Goal: Task Accomplishment & Management: Manage account settings

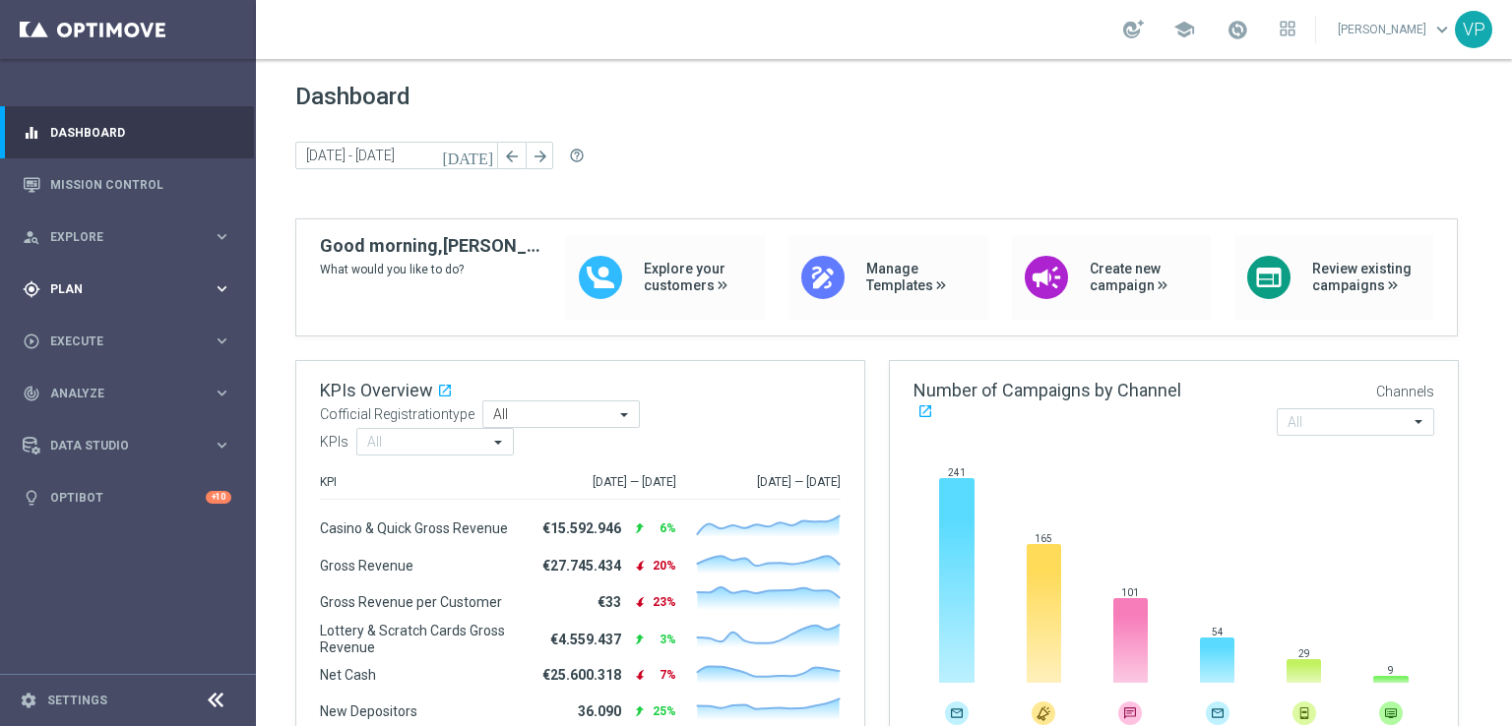
click at [83, 294] on span "Plan" at bounding box center [131, 290] width 162 height 12
click at [86, 331] on link "Target Groups" at bounding box center [128, 330] width 154 height 16
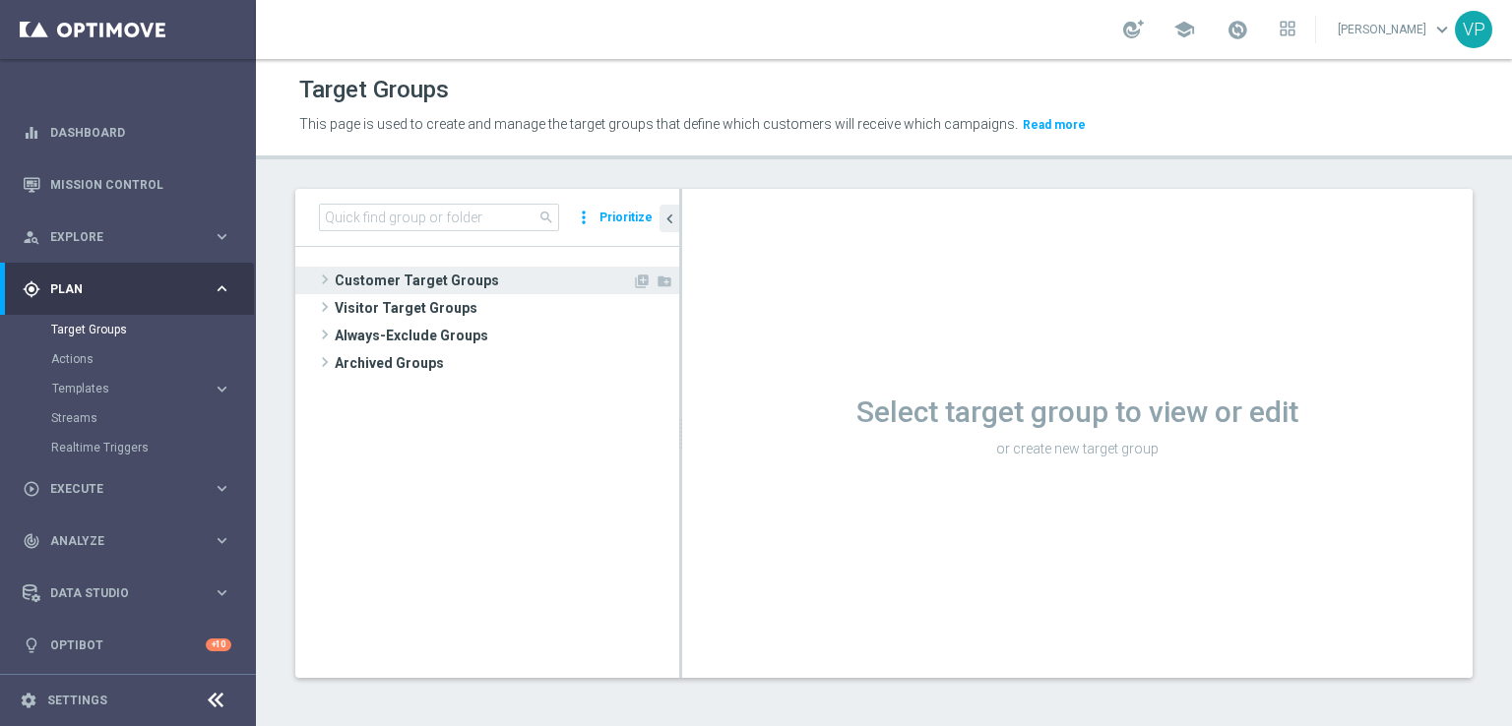
click at [339, 285] on span "Customer Target Groups" at bounding box center [483, 281] width 297 height 28
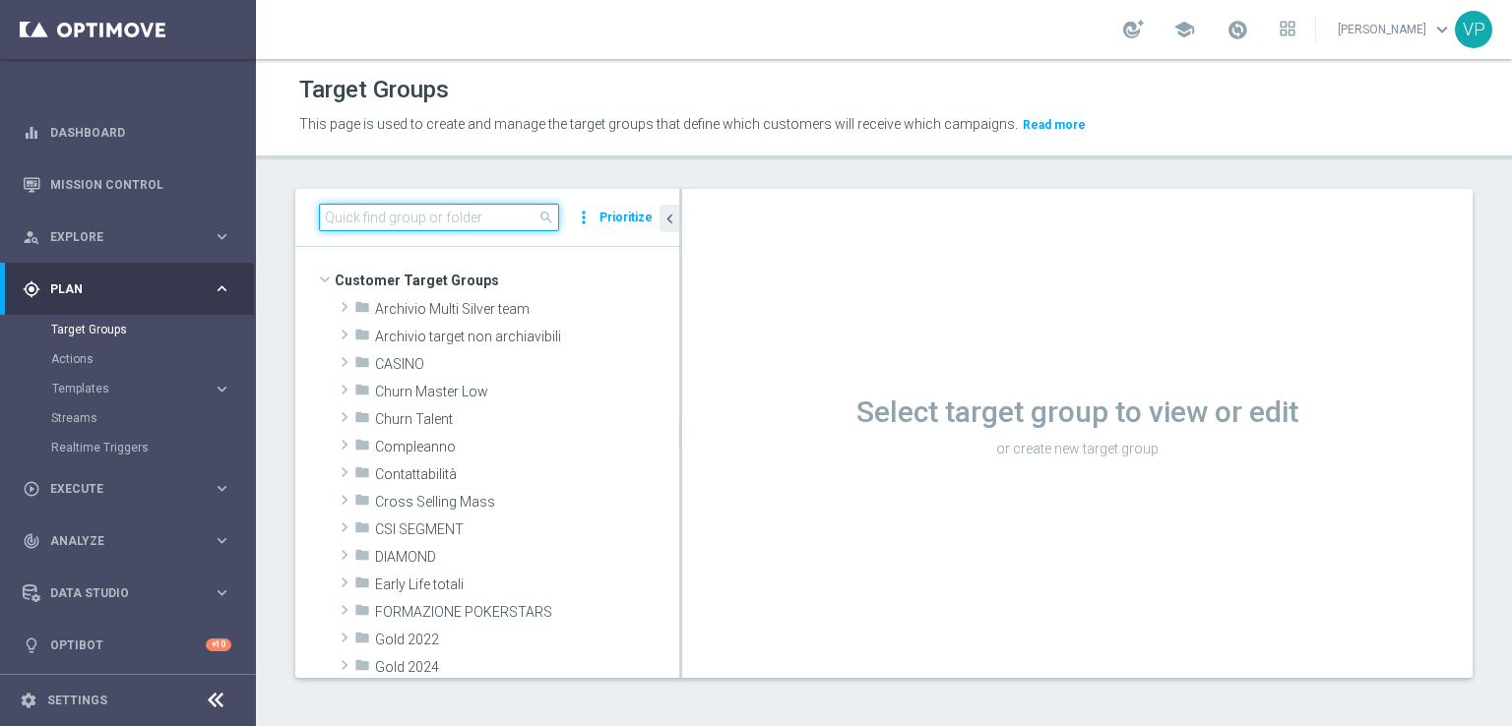
click at [507, 213] on input at bounding box center [439, 218] width 240 height 28
type input "partecipanti"
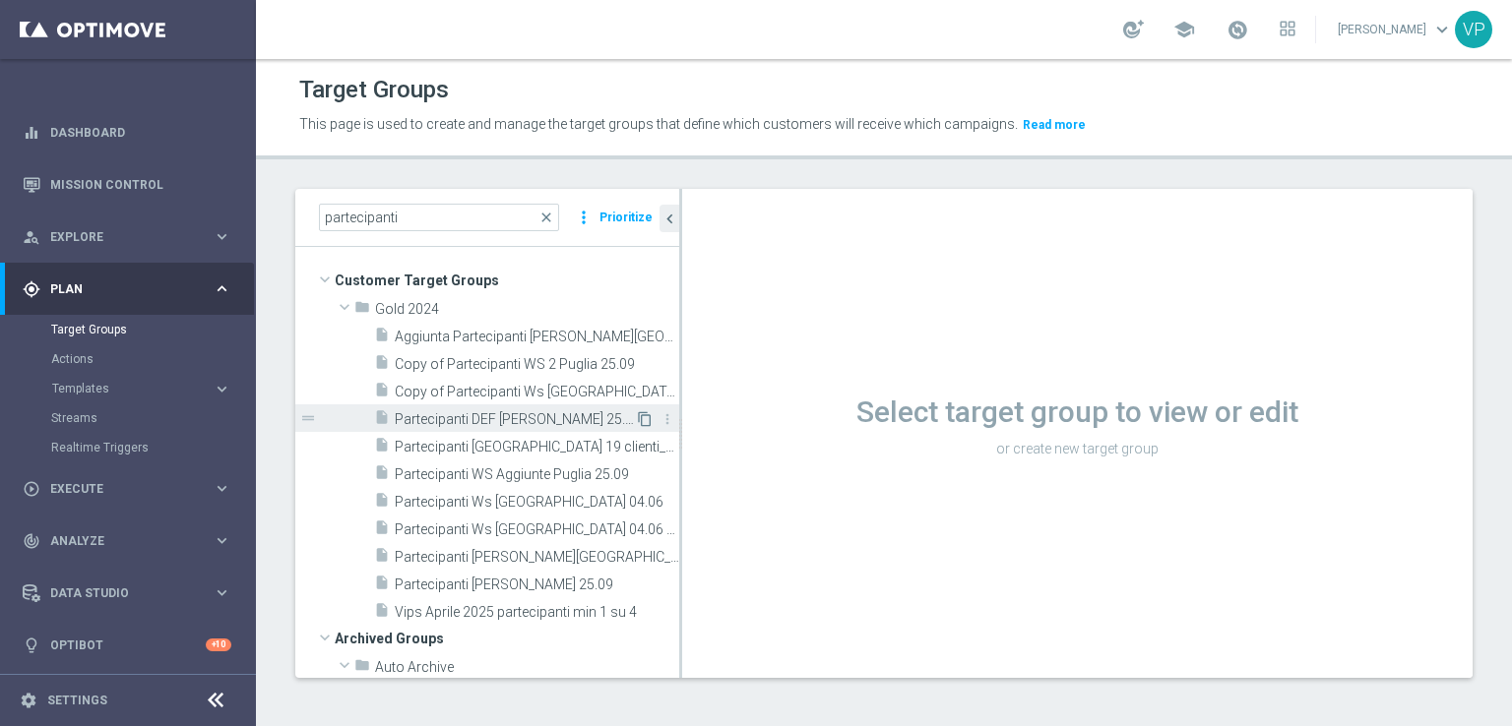
click at [637, 421] on icon "content_copy" at bounding box center [645, 419] width 16 height 16
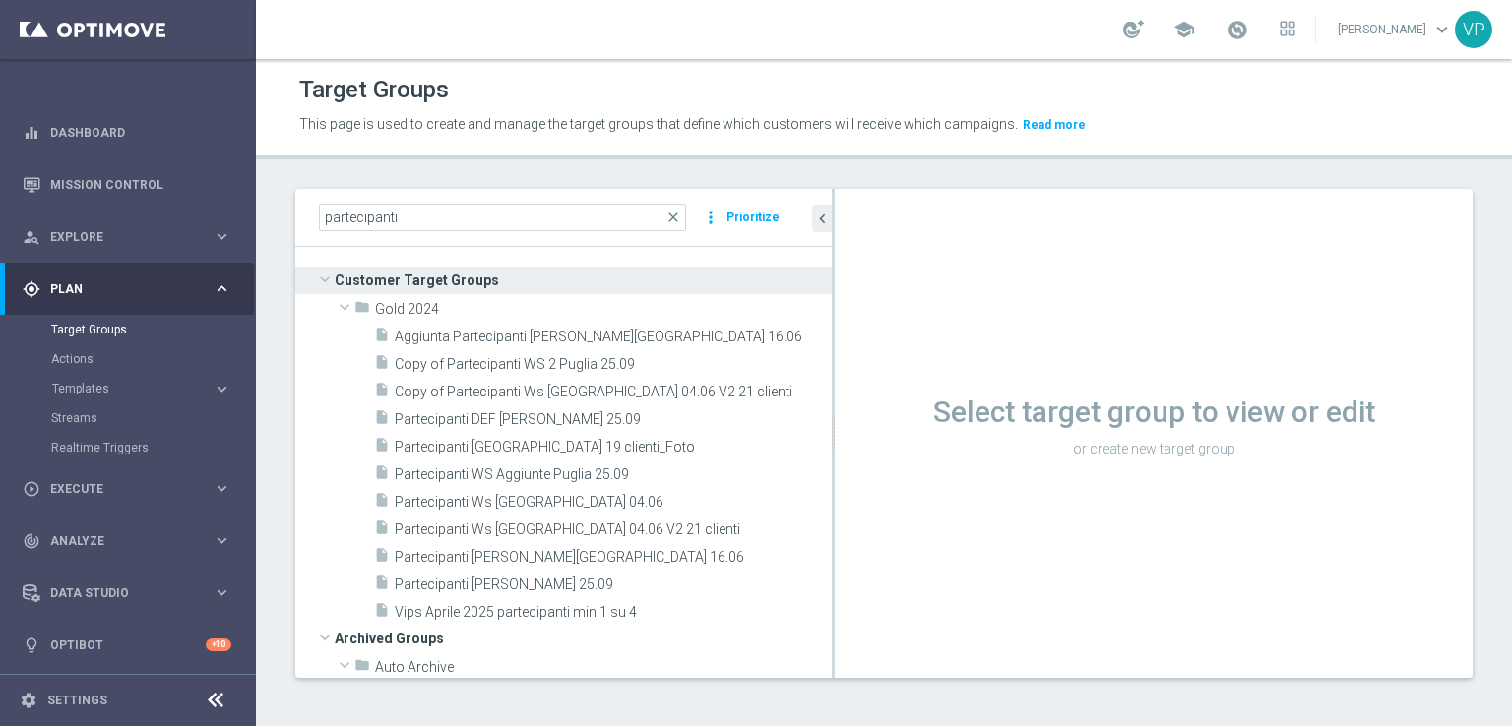
drag, startPoint x: 679, startPoint y: 404, endPoint x: 842, endPoint y: 408, distance: 162.5
click at [865, 407] on as-split "partecipanti close more_vert Prioritize Customer Target Groups library_add crea…" at bounding box center [883, 433] width 1177 height 489
click at [787, 416] on icon "content_copy" at bounding box center [795, 419] width 16 height 16
click at [785, 418] on div "content_copy more_vert" at bounding box center [806, 421] width 42 height 21
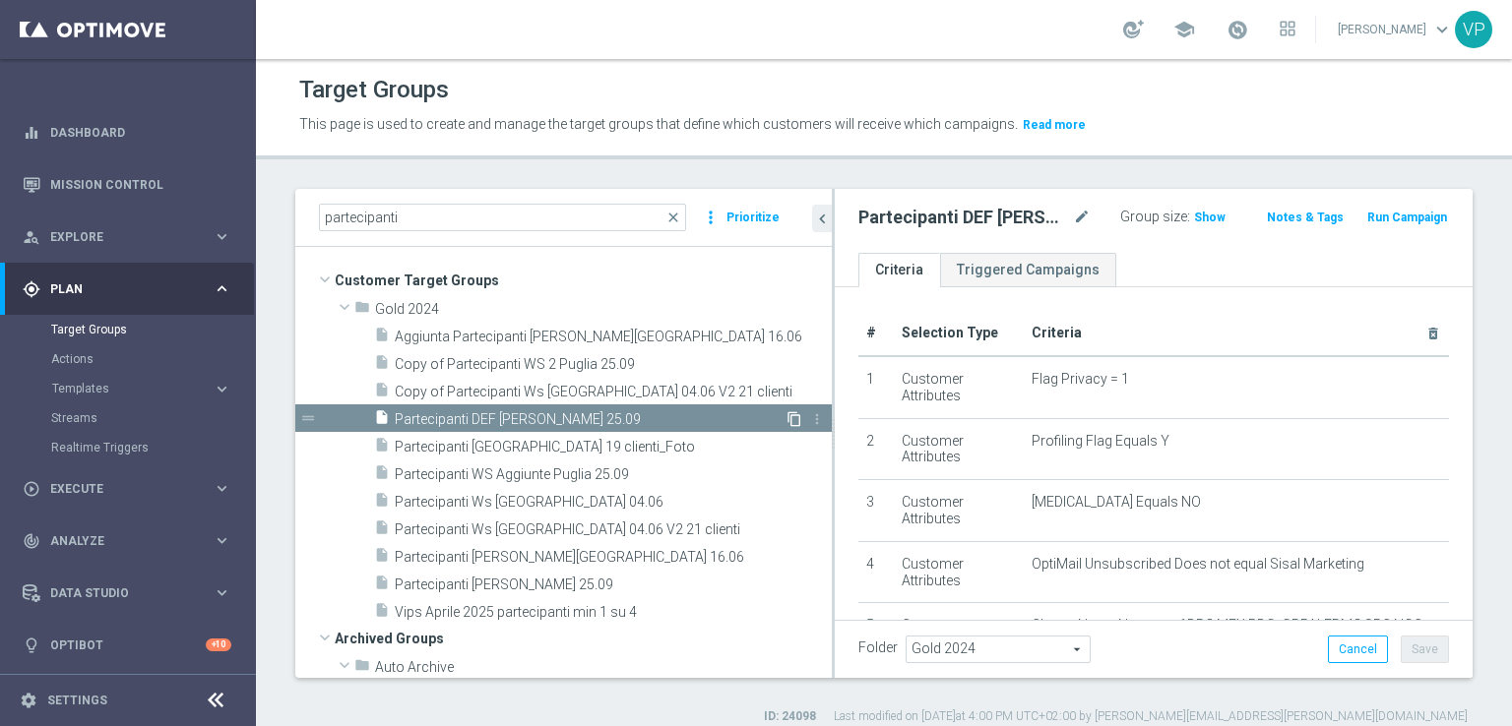
click at [787, 416] on icon "content_copy" at bounding box center [795, 419] width 16 height 16
click at [787, 422] on icon "content_copy" at bounding box center [795, 419] width 16 height 16
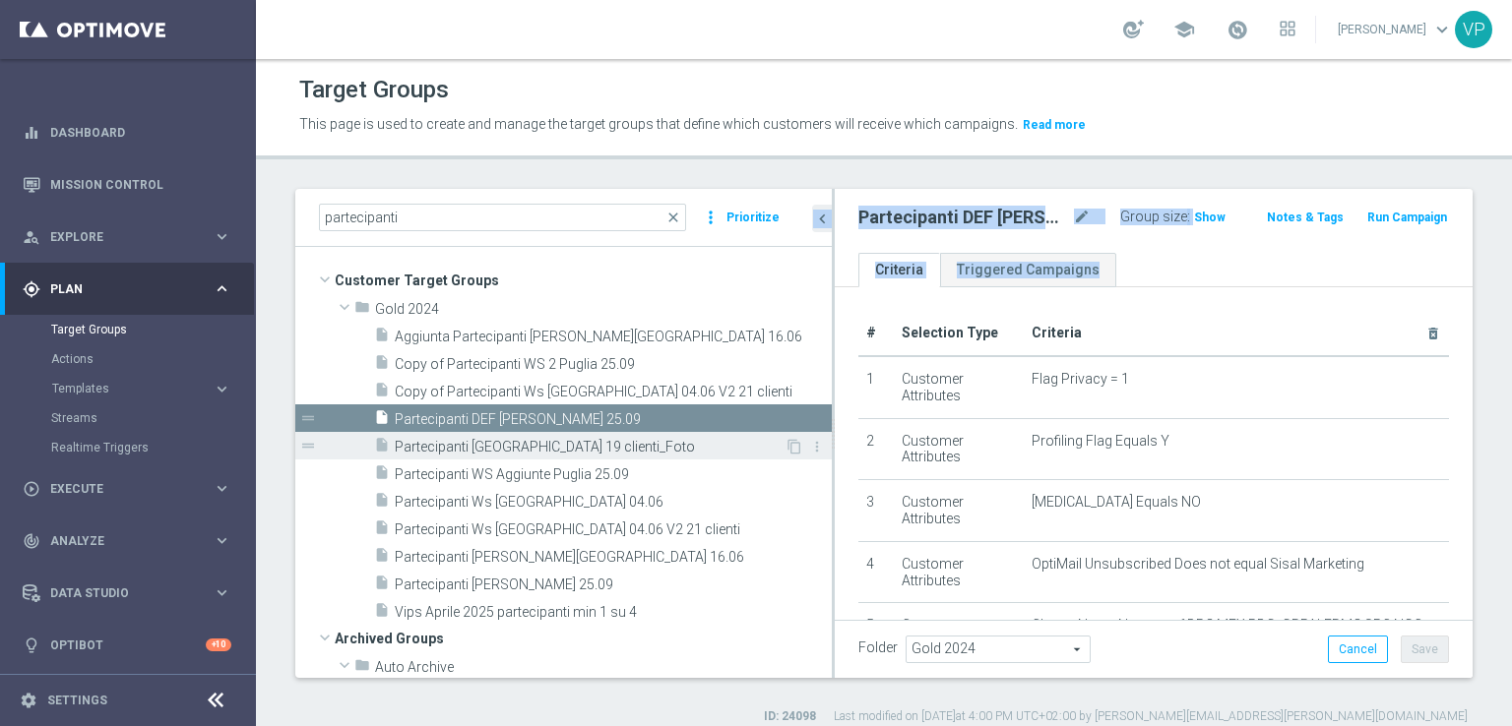
drag, startPoint x: 835, startPoint y: 452, endPoint x: 711, endPoint y: 440, distance: 124.6
click at [711, 440] on as-split "partecipanti close more_vert Prioritize Customer Target Groups library_add crea…" at bounding box center [883, 433] width 1177 height 489
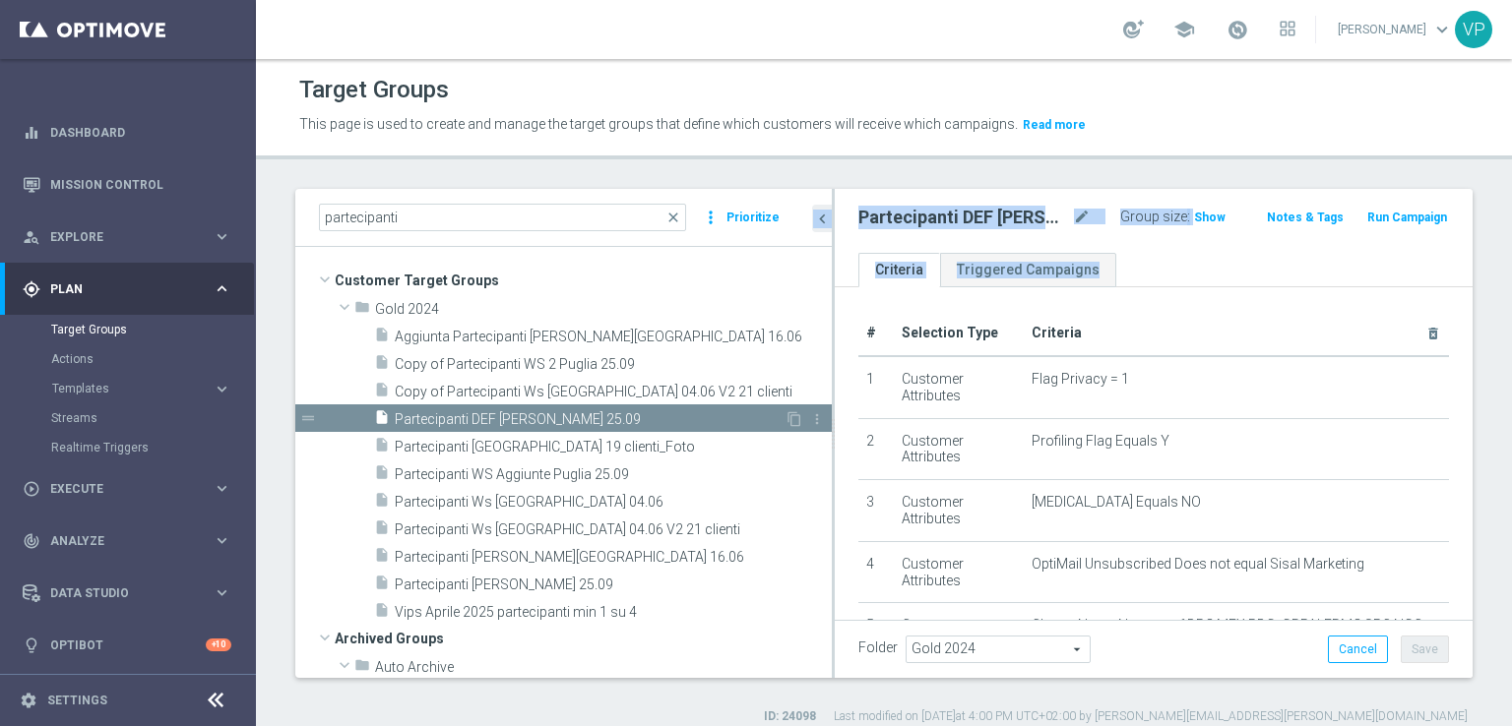
click at [786, 407] on div "drag_handle" at bounding box center [563, 419] width 536 height 28
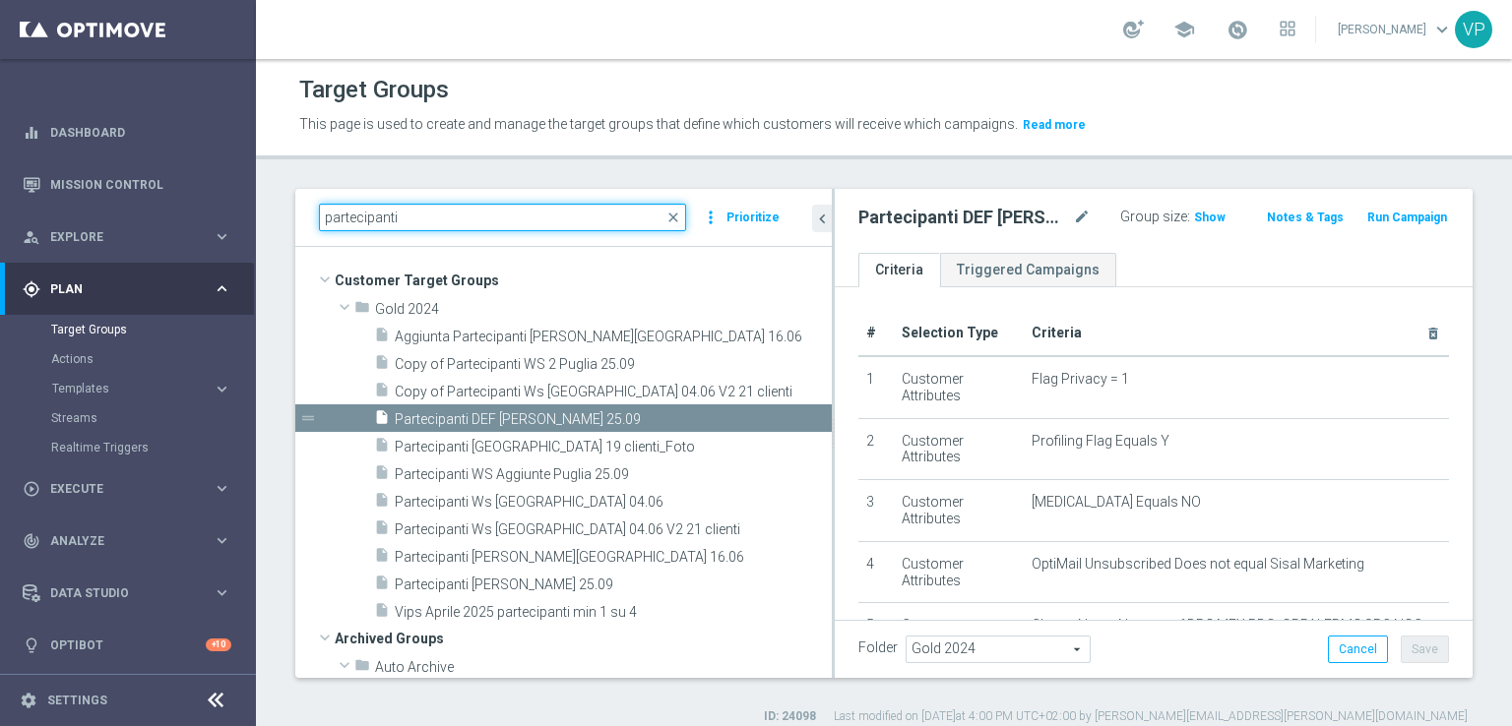
click at [569, 225] on input "partecipanti" at bounding box center [502, 218] width 367 height 28
click at [677, 220] on span "close" at bounding box center [673, 218] width 16 height 16
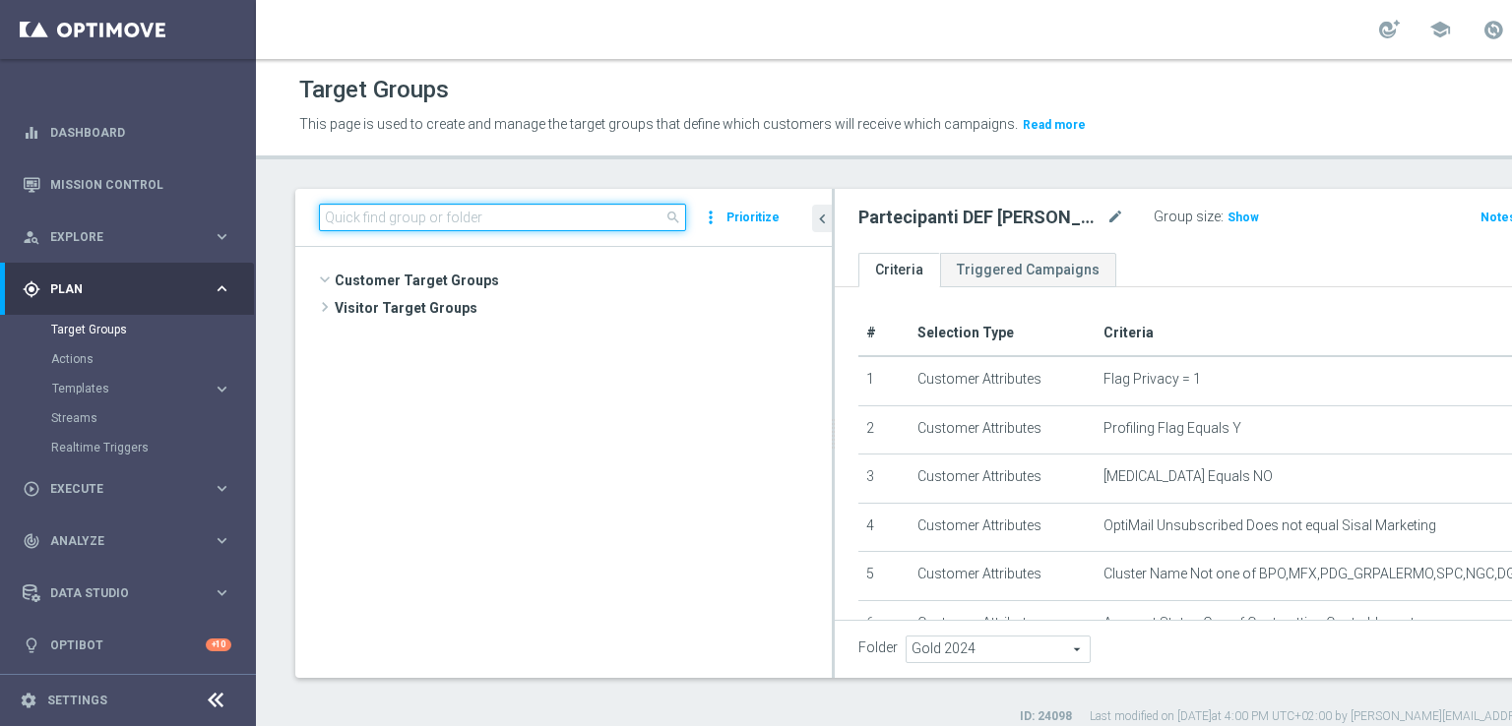
scroll to position [7285, 0]
click at [559, 225] on input at bounding box center [502, 218] width 367 height 28
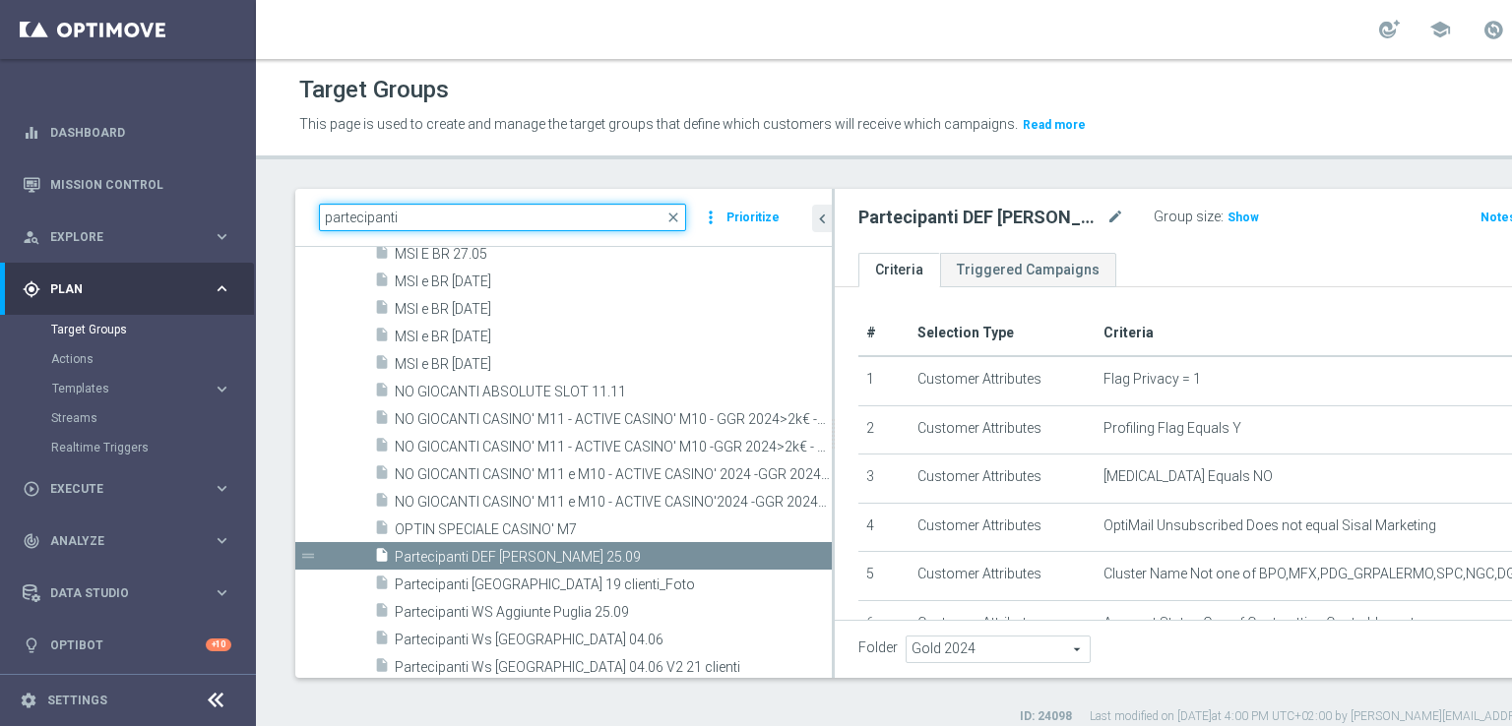
type input "partecipanti"
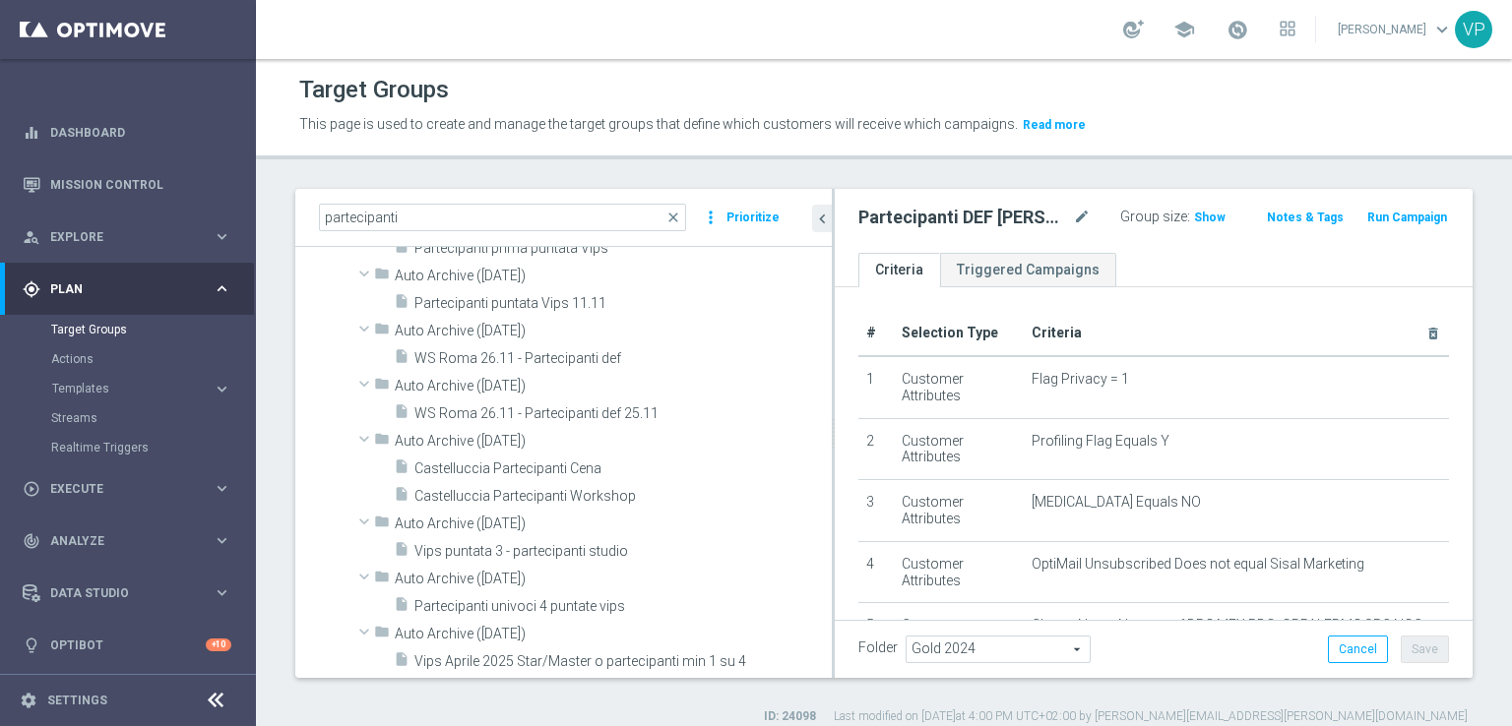
scroll to position [0, 0]
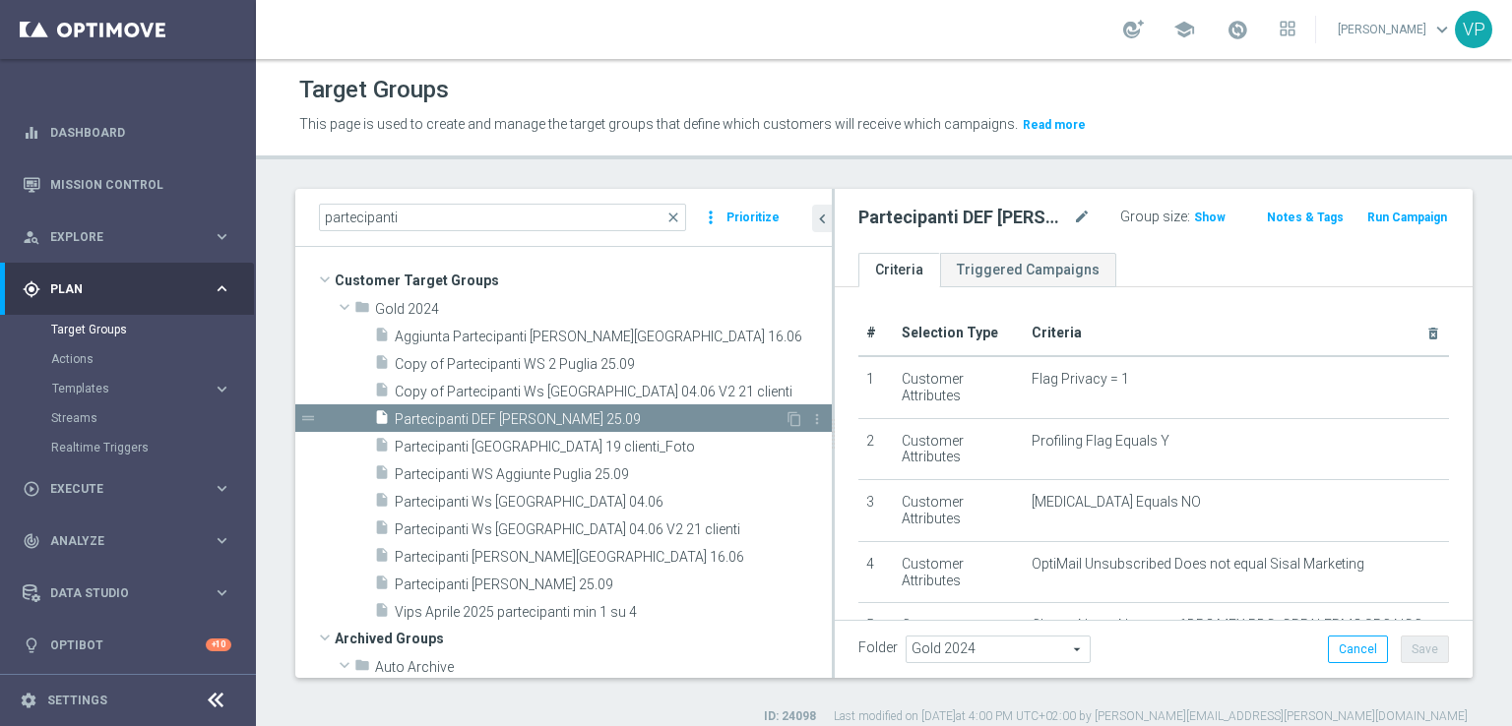
click at [630, 419] on span "Partecipanti DEF WS Puglia 25.09" at bounding box center [590, 419] width 390 height 17
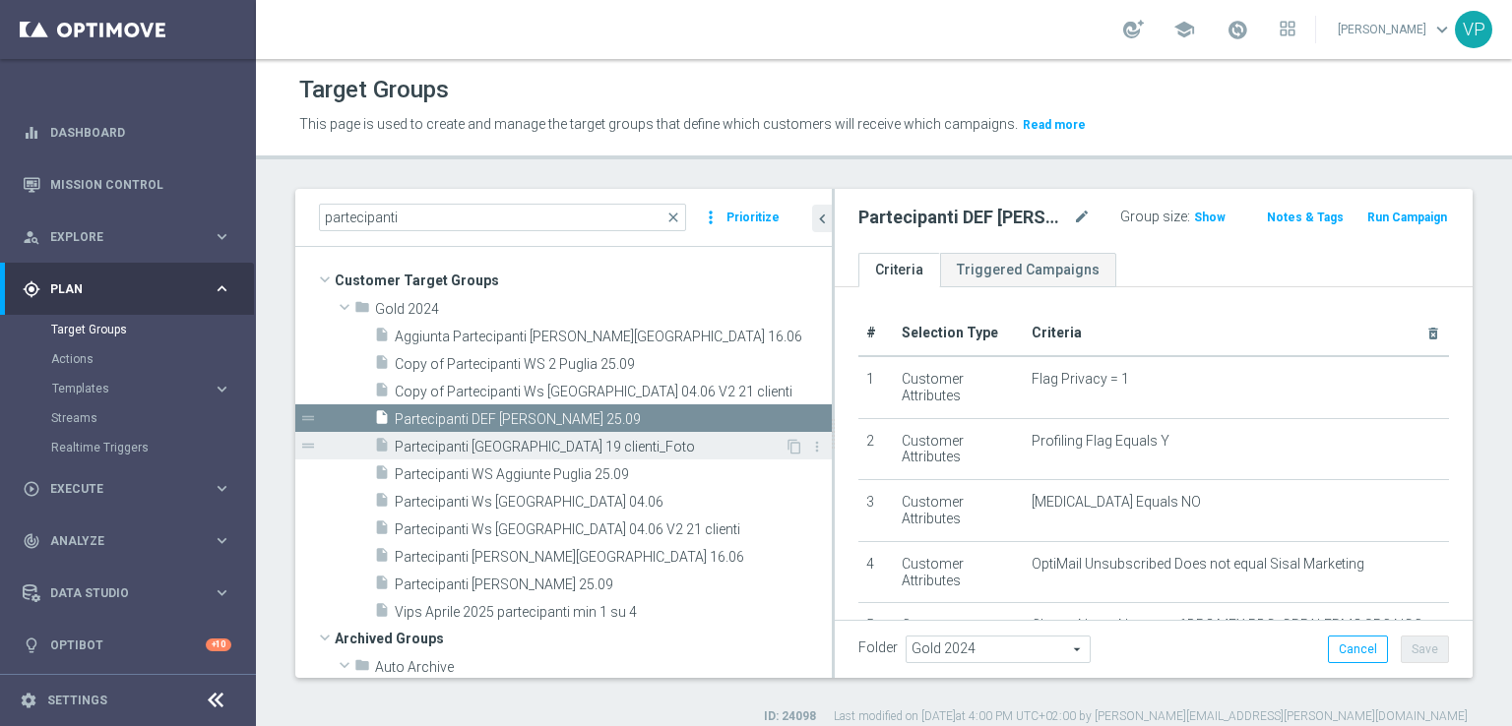
click at [637, 441] on span "Partecipanti napoli 19 clienti_Foto" at bounding box center [590, 447] width 390 height 17
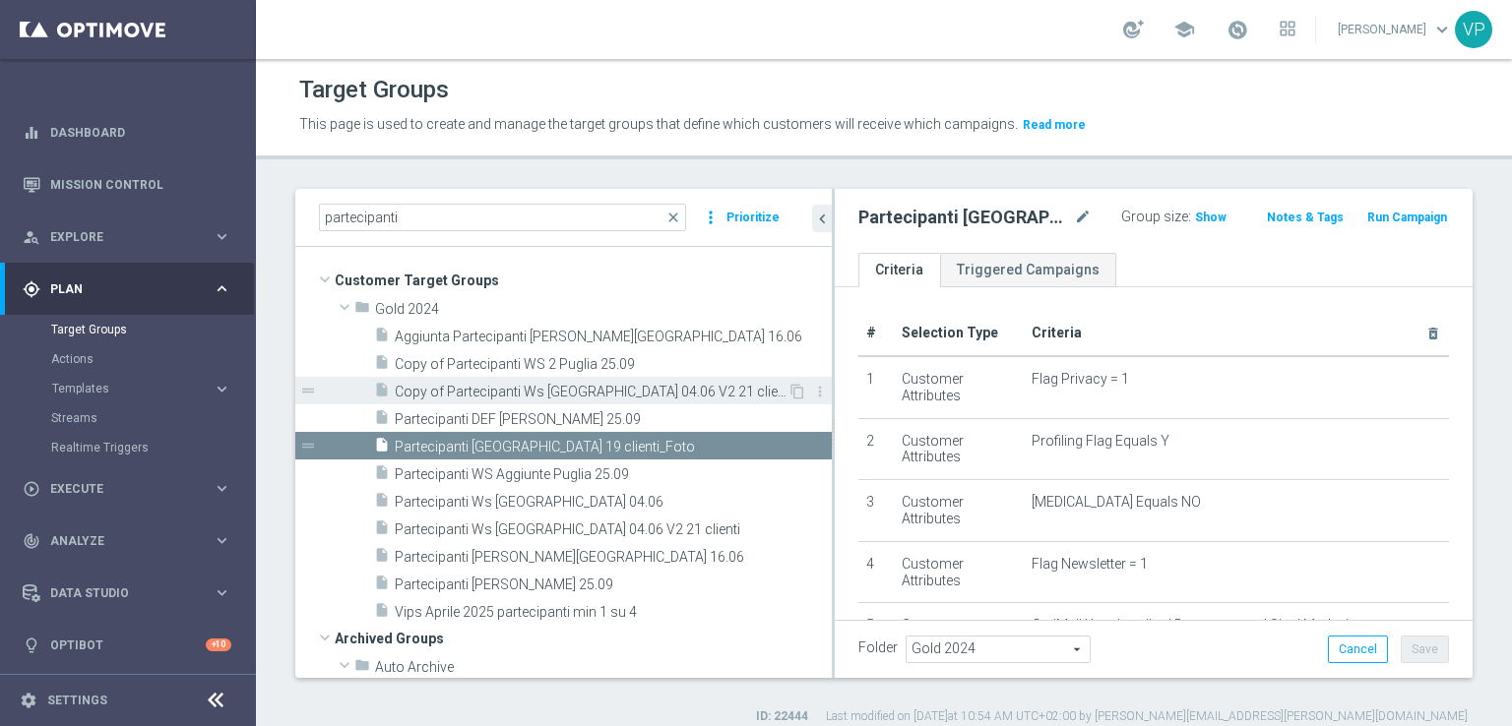
click at [642, 393] on span "Copy of Partecipanti Ws Monza 04.06 V2 21 clienti" at bounding box center [591, 392] width 393 height 17
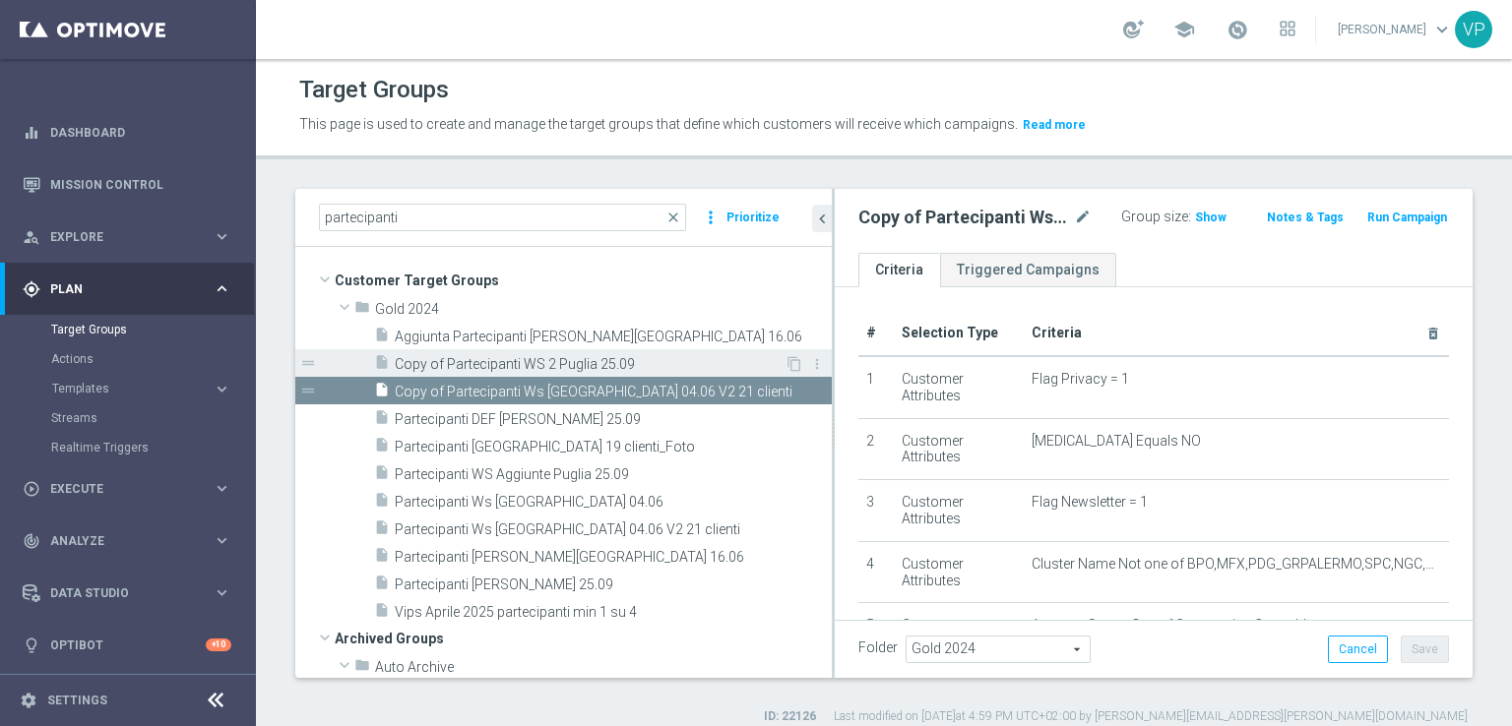
click at [624, 365] on span "Copy of Partecipanti WS 2 Puglia 25.09" at bounding box center [590, 364] width 390 height 17
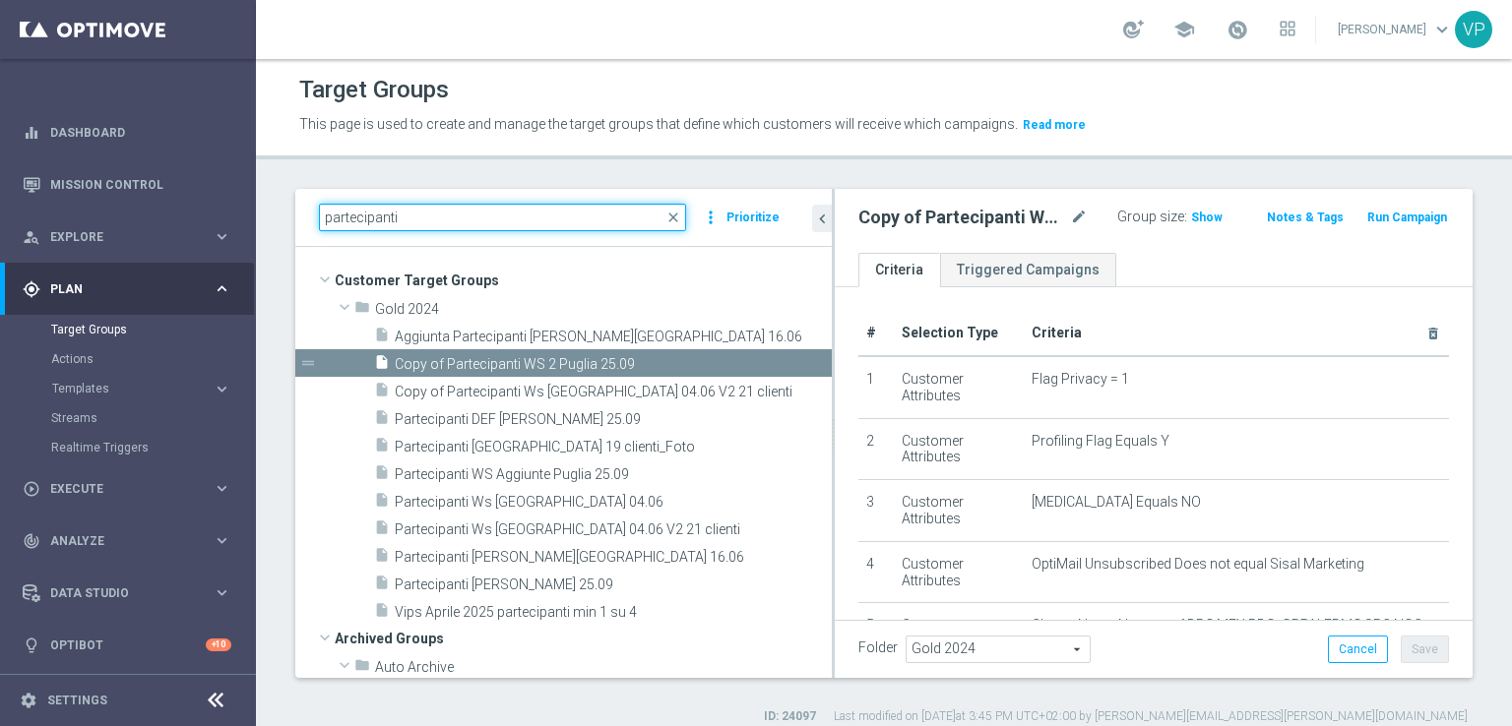
click at [551, 218] on input "partecipanti" at bounding box center [502, 218] width 367 height 28
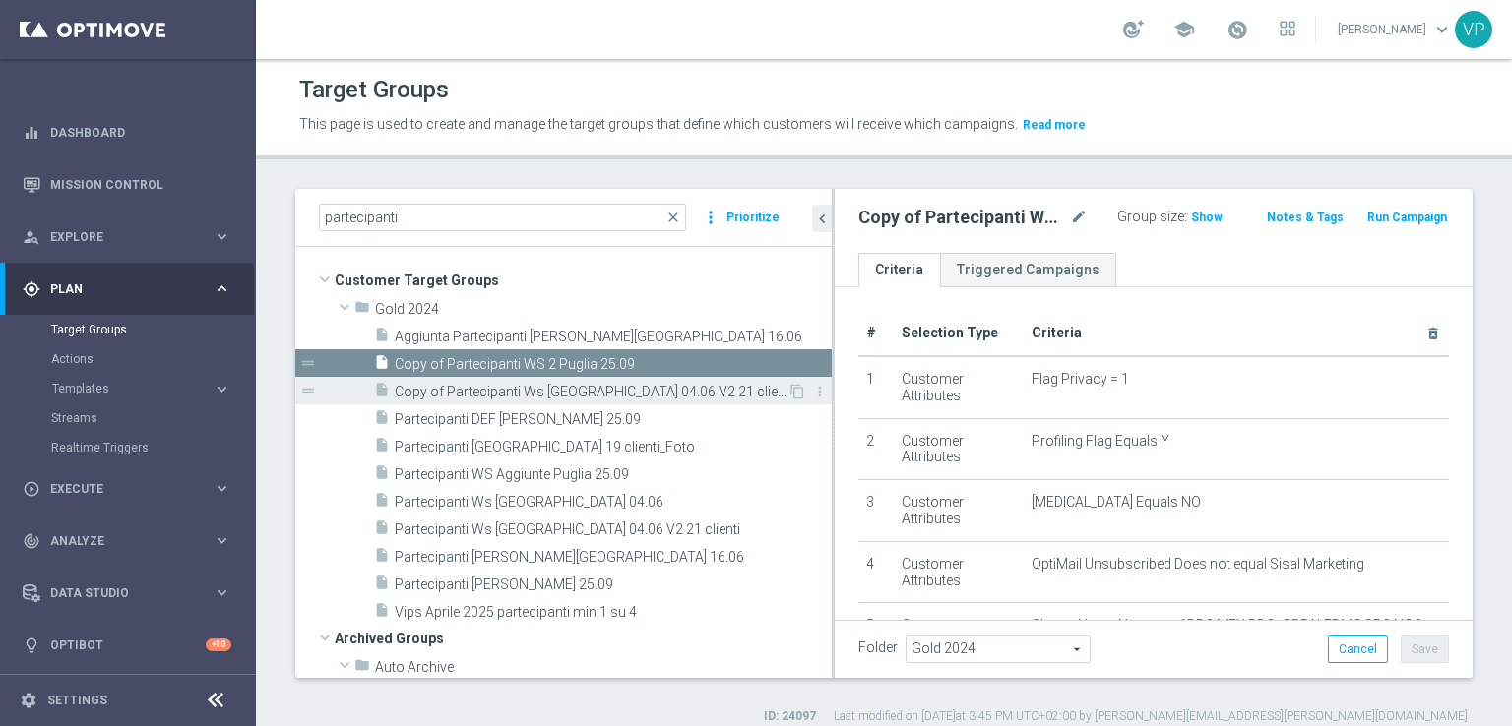
click at [736, 390] on span "Copy of Partecipanti Ws Monza 04.06 V2 21 clienti" at bounding box center [591, 392] width 393 height 17
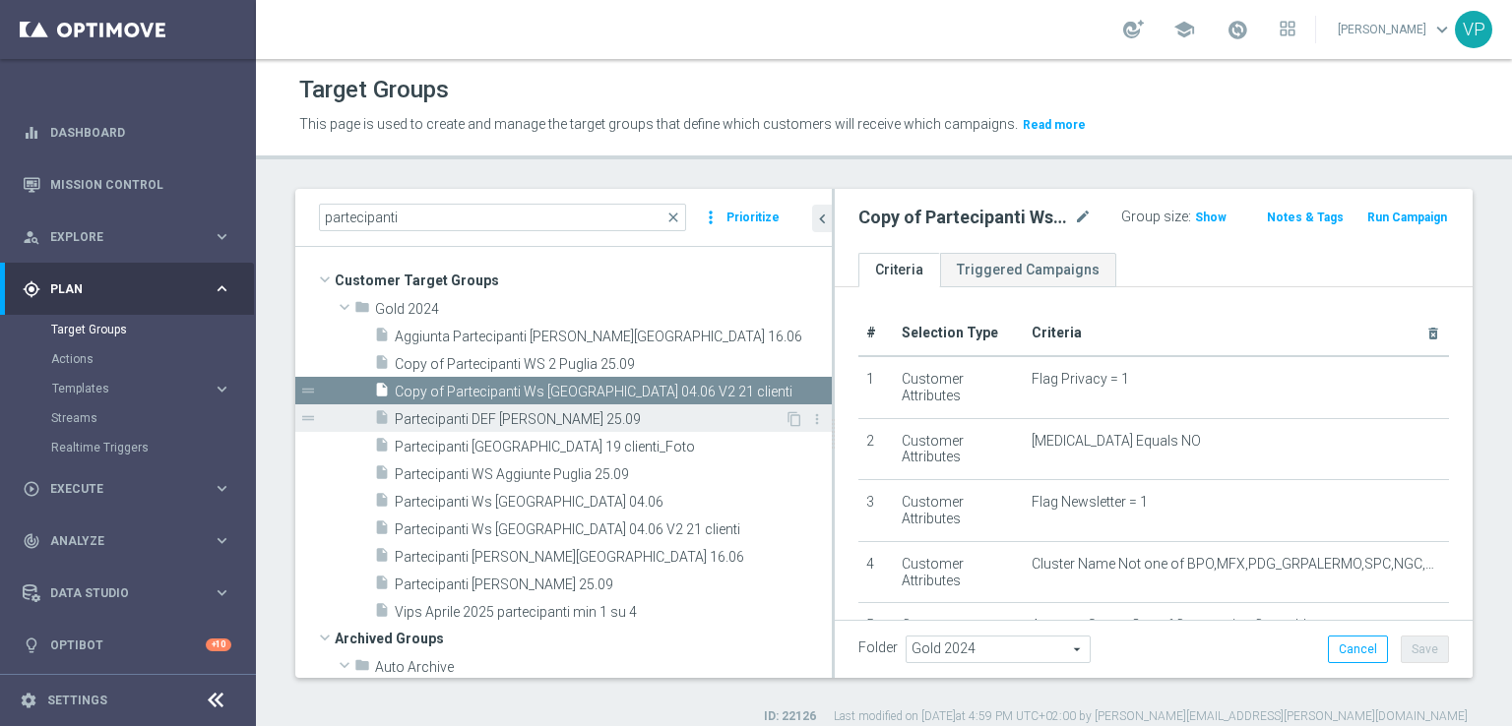
click at [736, 418] on span "Partecipanti DEF WS Puglia 25.09" at bounding box center [590, 419] width 390 height 17
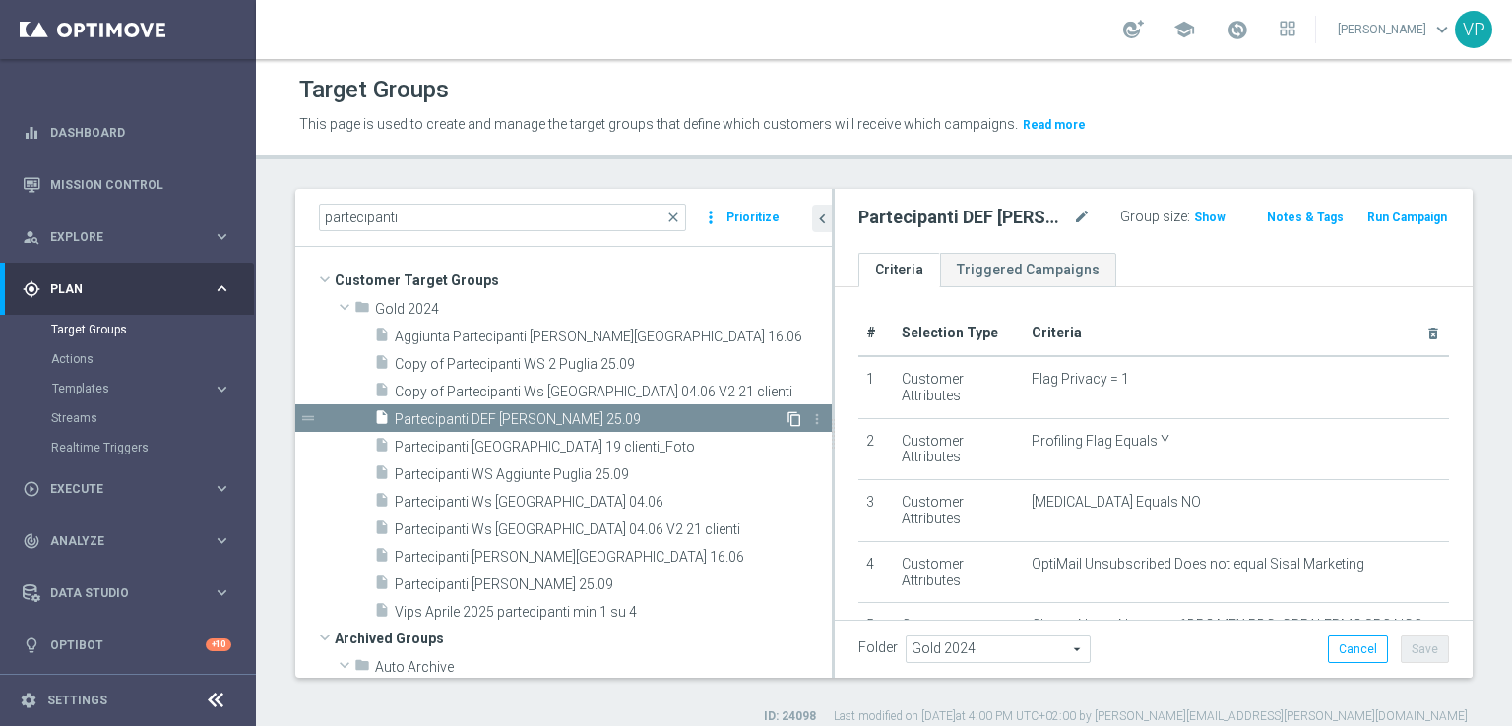
click at [787, 420] on icon "content_copy" at bounding box center [795, 419] width 16 height 16
click at [787, 421] on icon "content_copy" at bounding box center [795, 419] width 16 height 16
click at [809, 422] on icon "more_vert" at bounding box center [817, 419] width 16 height 16
click at [636, 536] on span "Partecipanti Ws Monza 04.06 V2 21 clienti" at bounding box center [590, 530] width 390 height 17
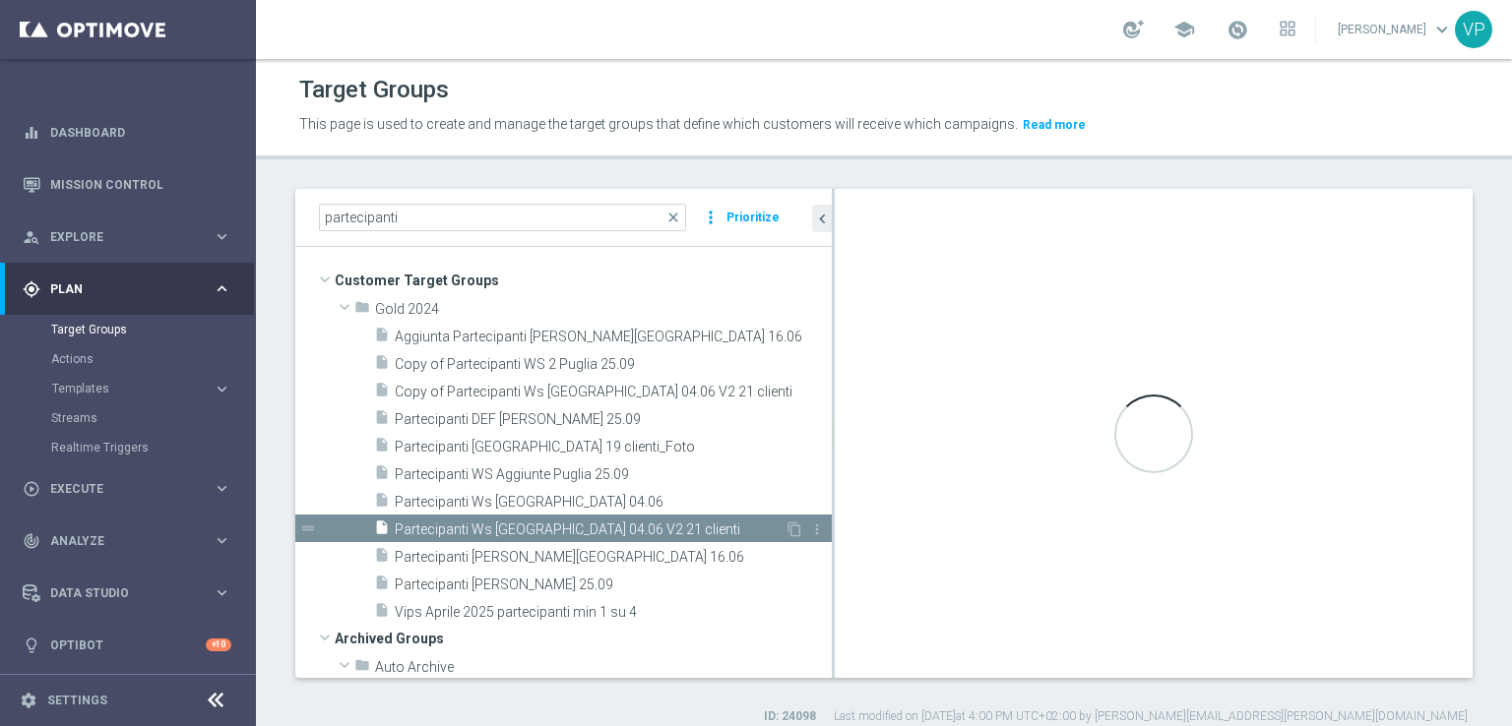
type textarea "(1 and 2 and 3 and 4 and 5 and 6 and 7 and 8 and 9 and 10)"
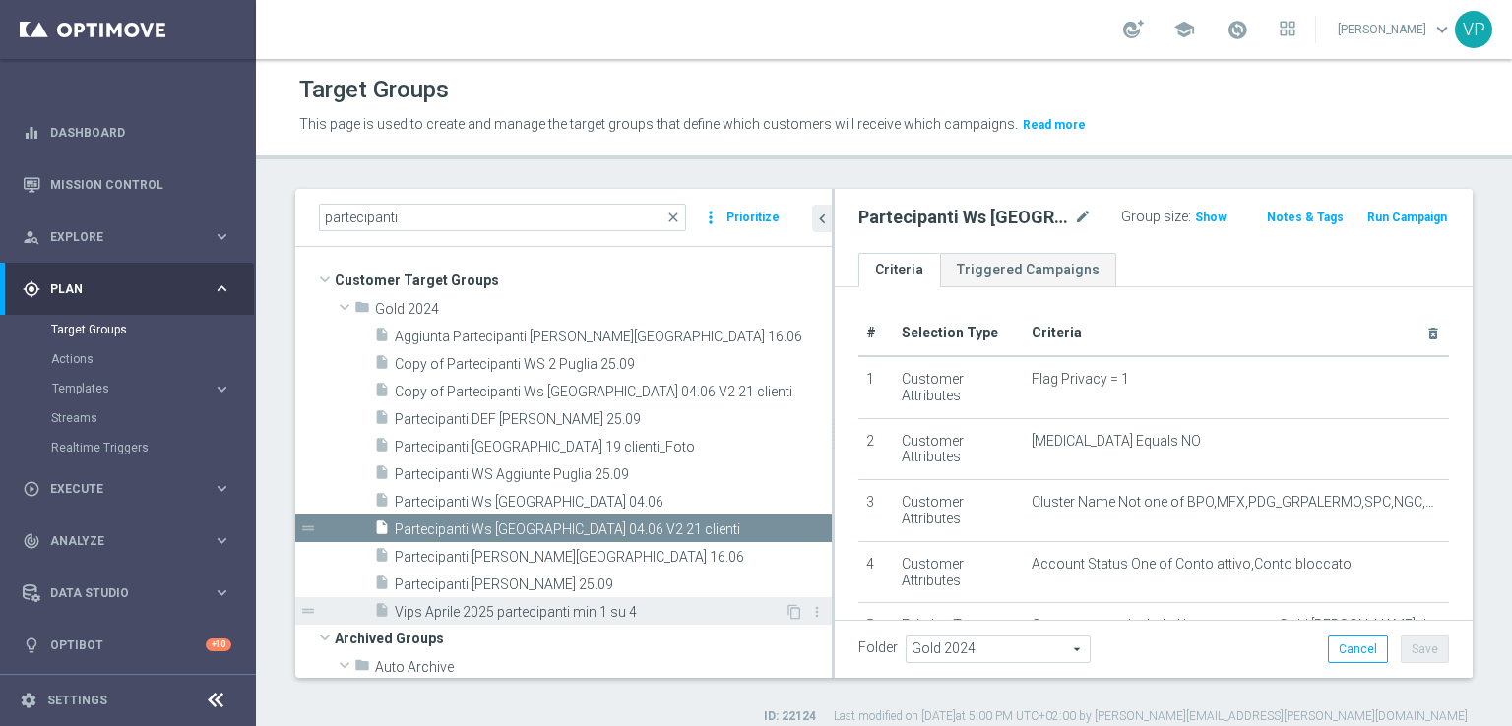
click at [625, 613] on span "Vips Aprile 2025 partecipanti min 1 su 4" at bounding box center [590, 612] width 390 height 17
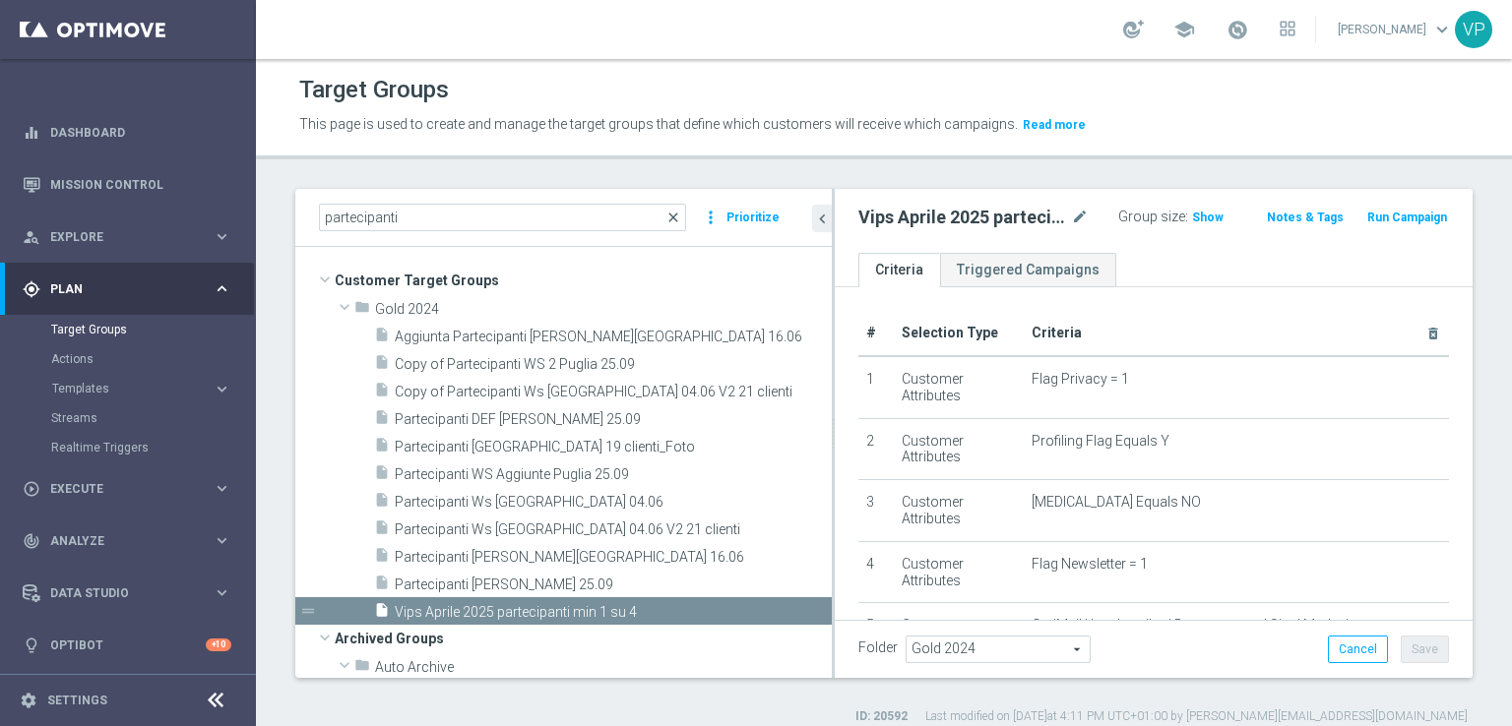
click at [670, 216] on span "close" at bounding box center [673, 218] width 16 height 16
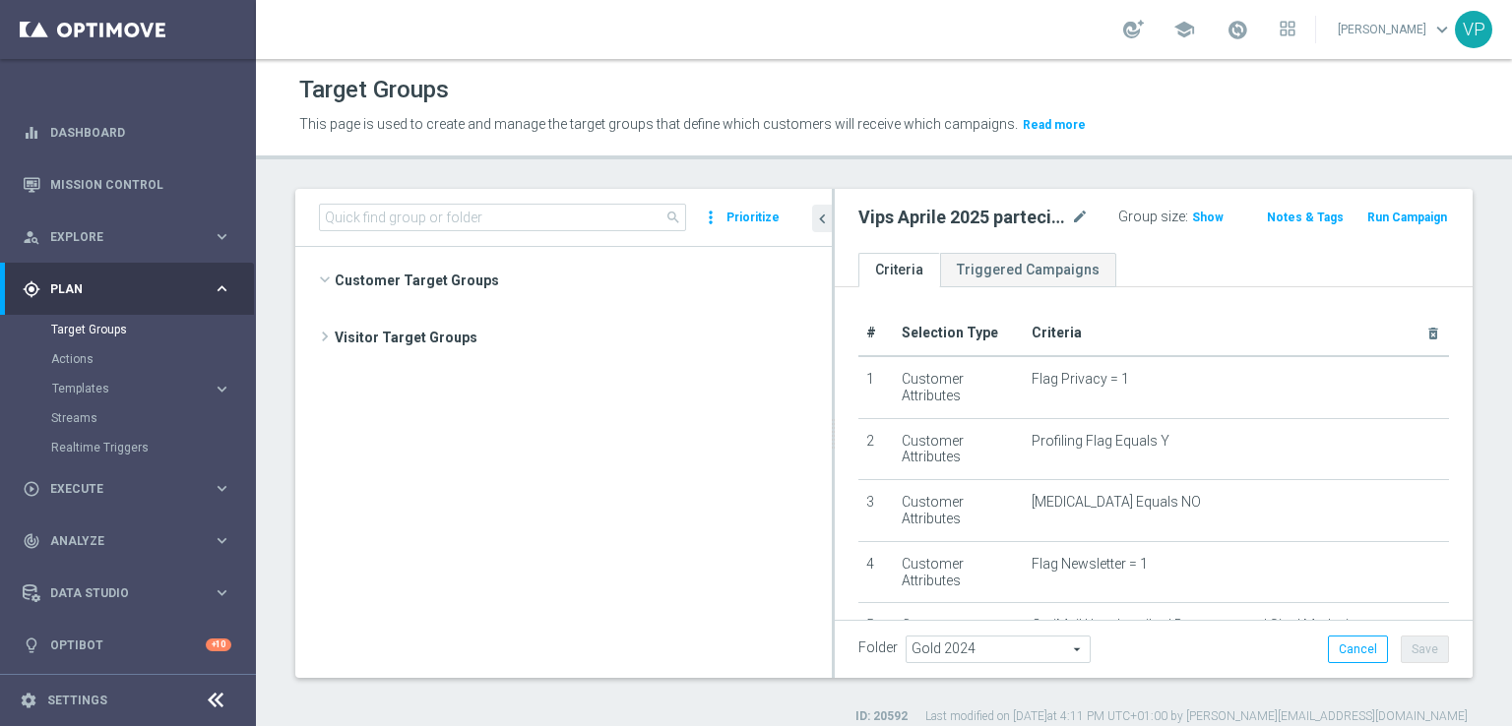
scroll to position [9793, 0]
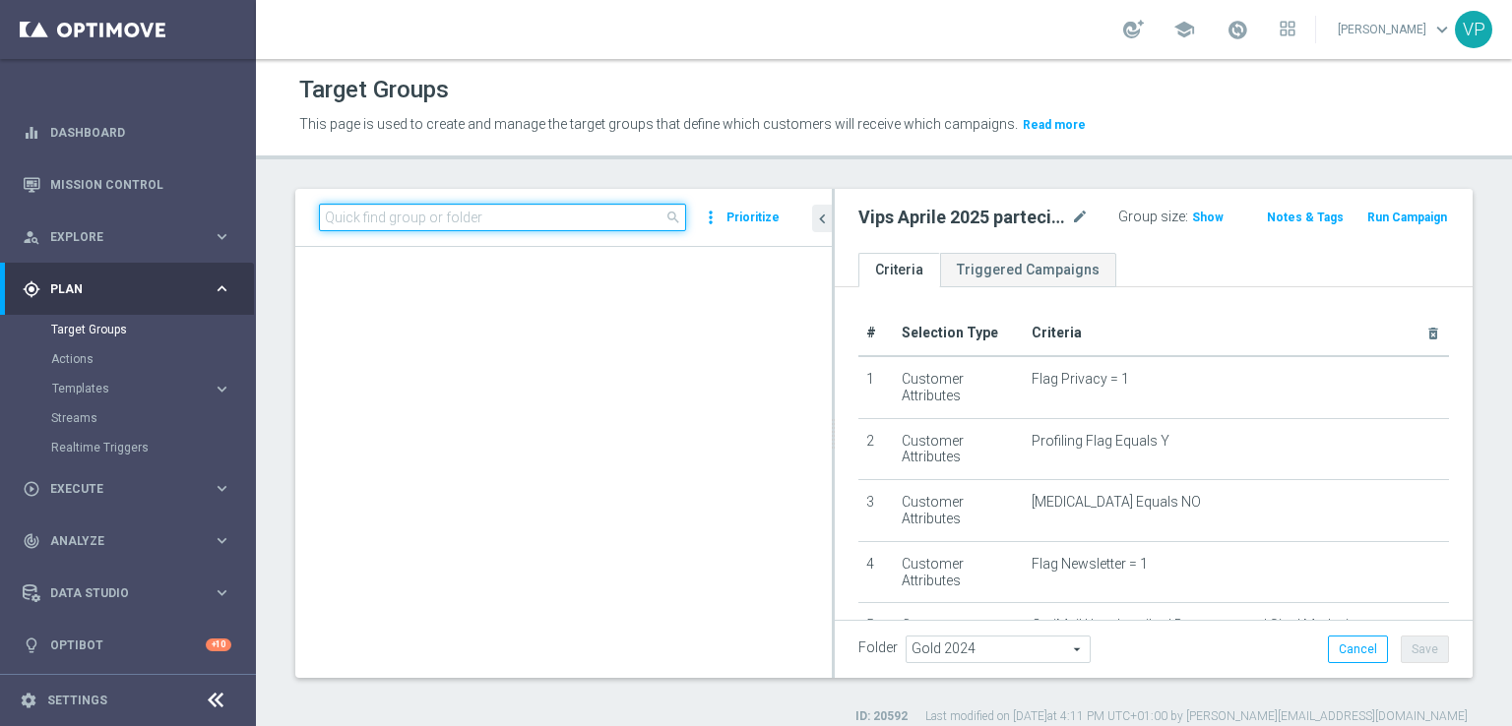
click at [622, 213] on input at bounding box center [502, 218] width 367 height 28
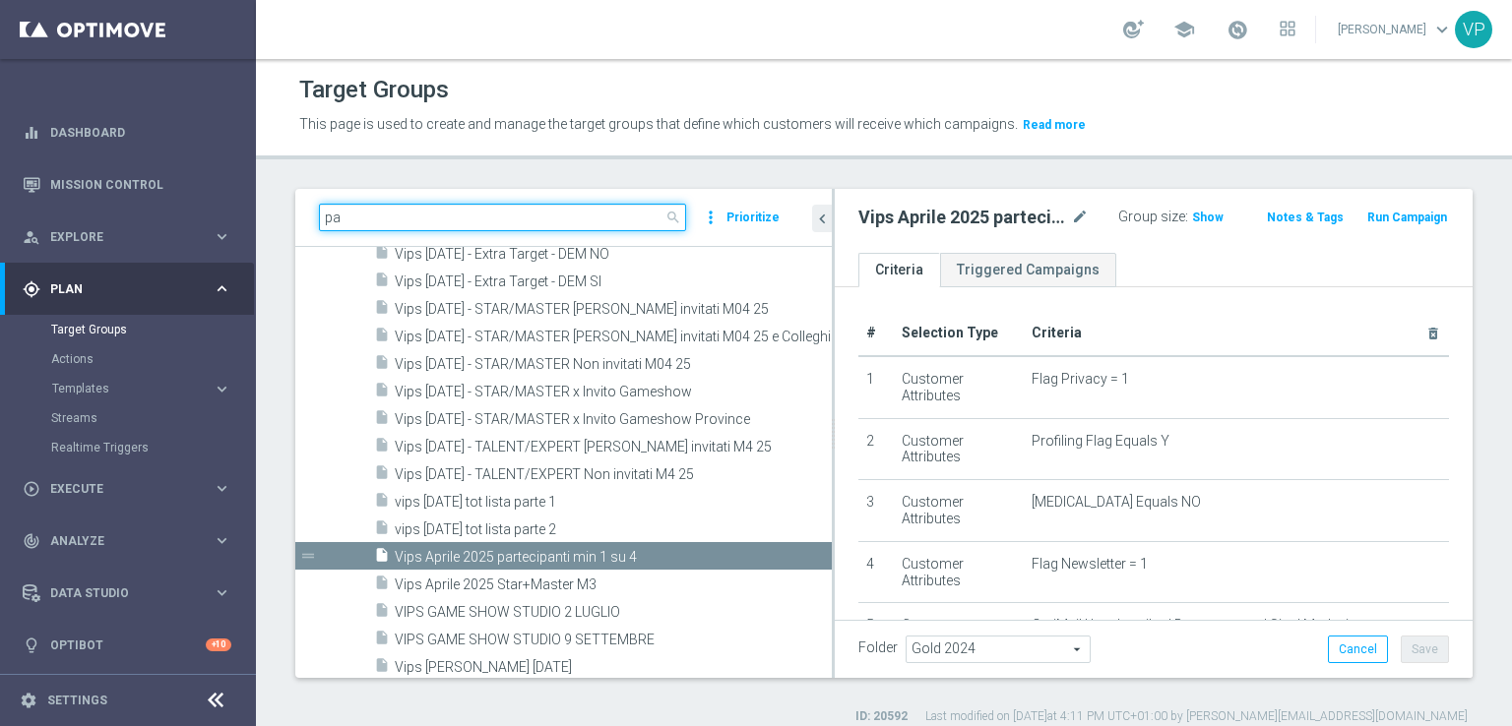
click at [622, 213] on input "pa" at bounding box center [502, 218] width 367 height 28
type input "partecipanti"
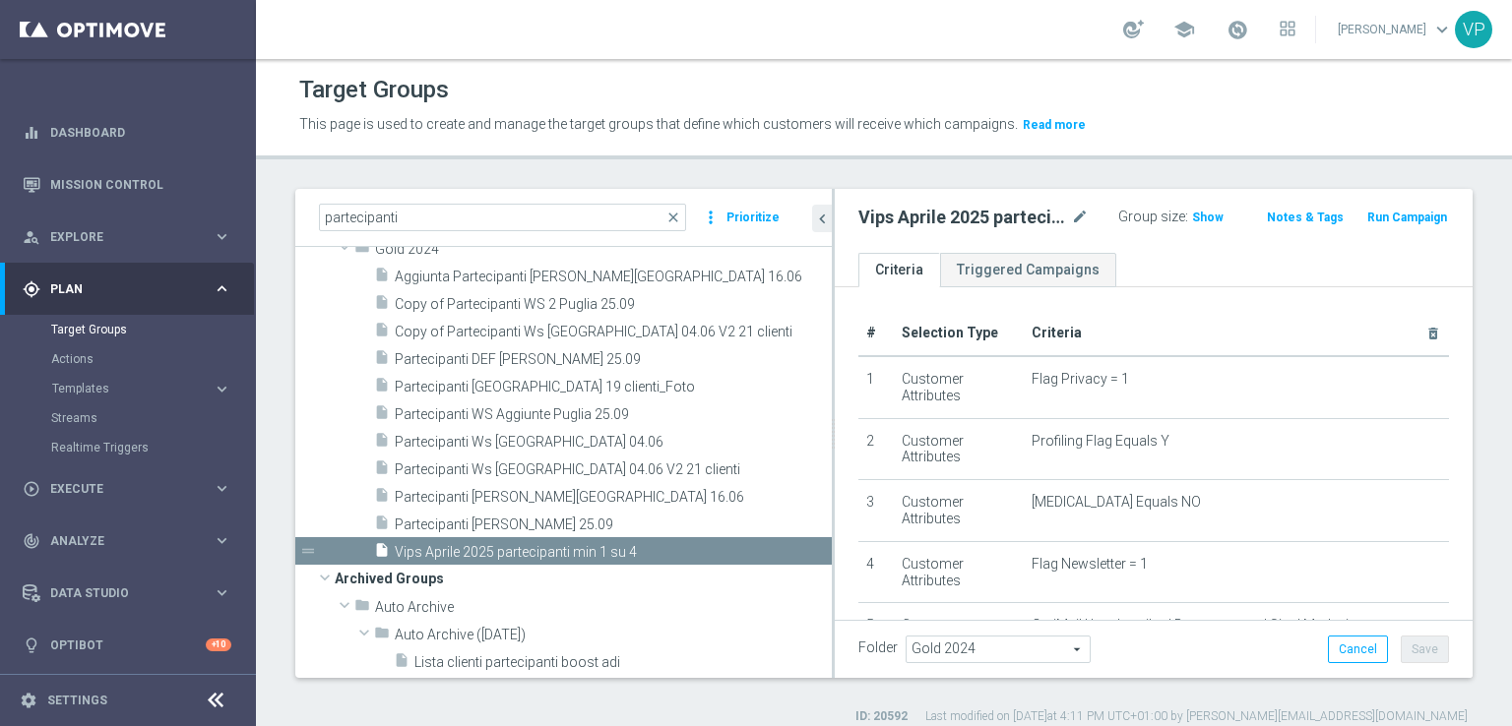
scroll to position [0, 0]
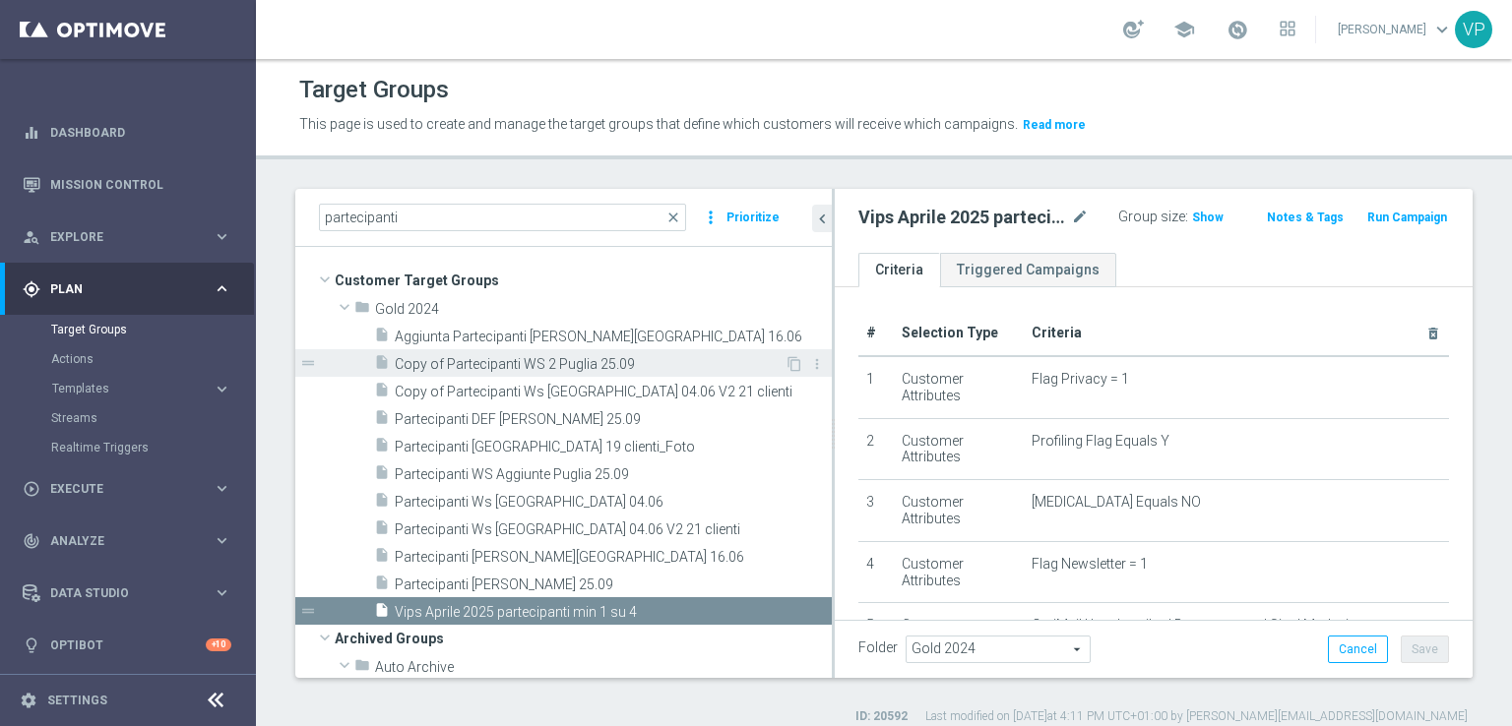
click at [626, 360] on span "Copy of Partecipanti WS 2 Puglia 25.09" at bounding box center [590, 364] width 390 height 17
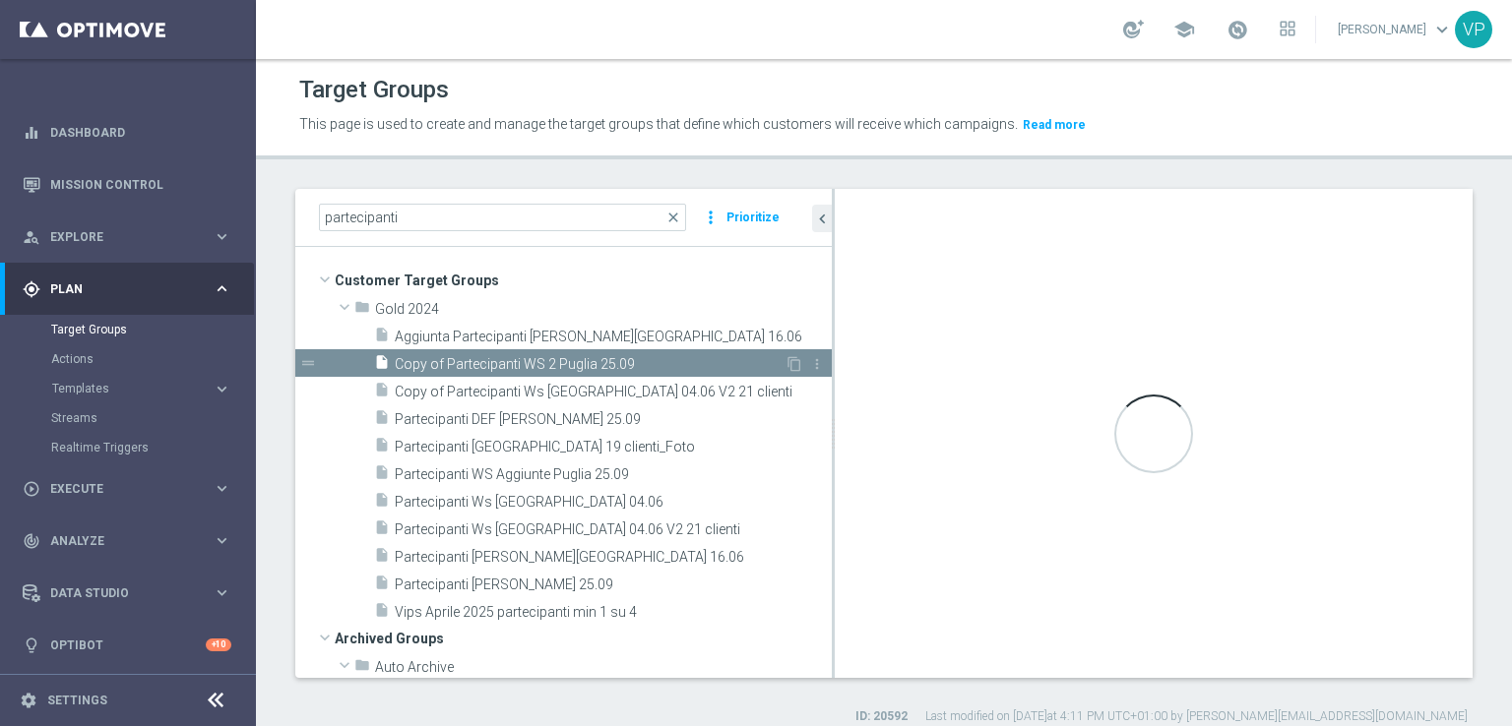
type textarea "(1 and 2 and 3 and 4 and 5 and 6 and 7 and 8 and 9 and 10 and 11 and 12 and 13 …"
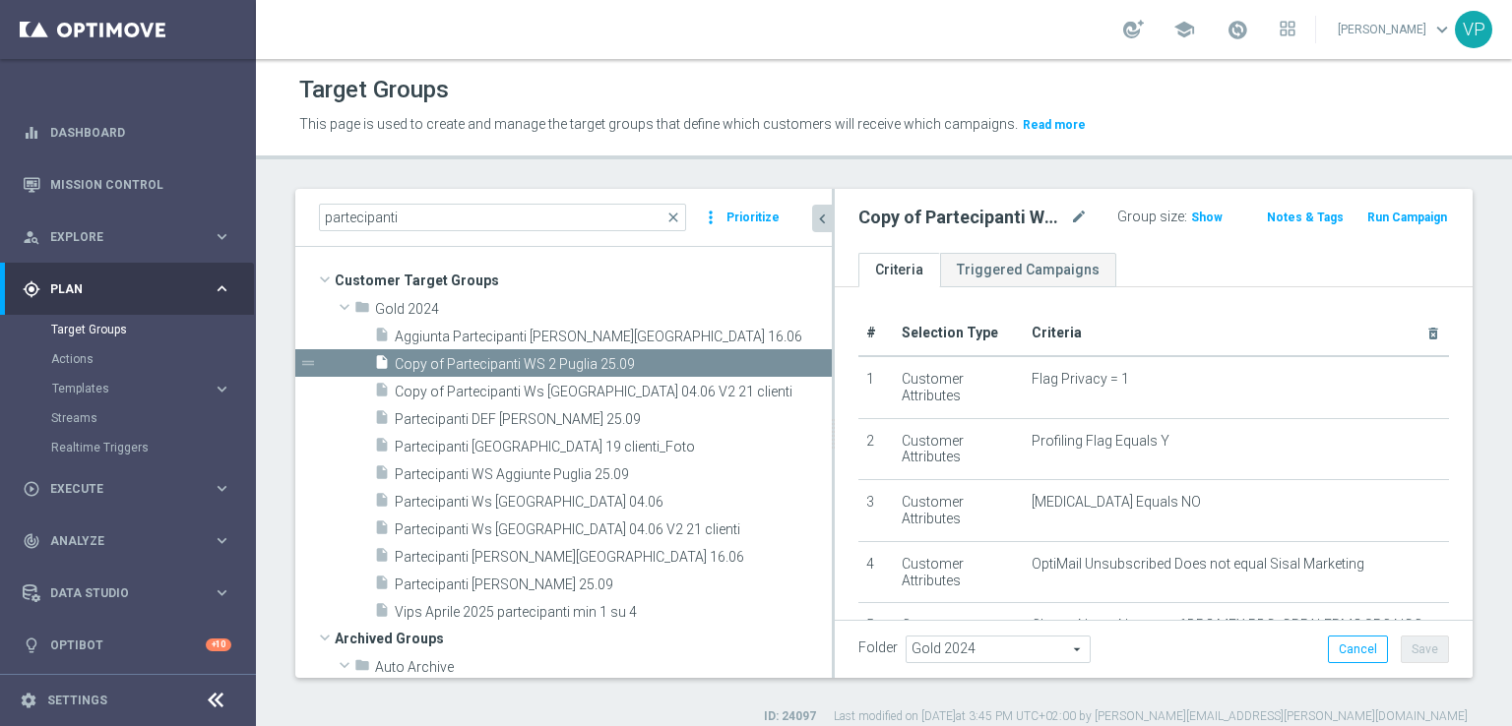
click at [823, 221] on icon "chevron_left" at bounding box center [822, 219] width 19 height 19
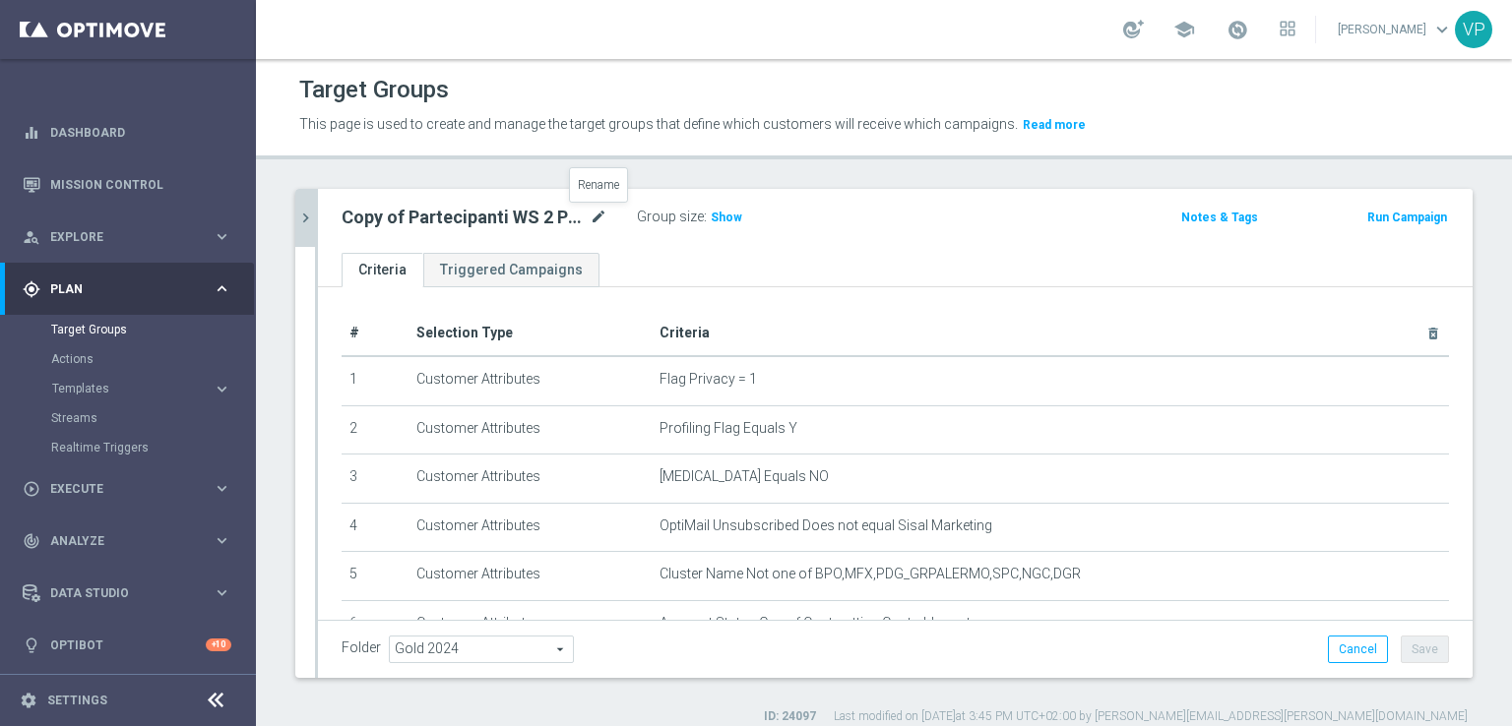
click at [600, 216] on icon "mode_edit" at bounding box center [599, 218] width 18 height 24
click at [600, 222] on input "Copy of Partecipanti WS 2 Puglia 25.09" at bounding box center [475, 220] width 266 height 28
click at [601, 226] on input "Copy of Partecipanti WS 2 Puglia 25.09" at bounding box center [475, 220] width 266 height 28
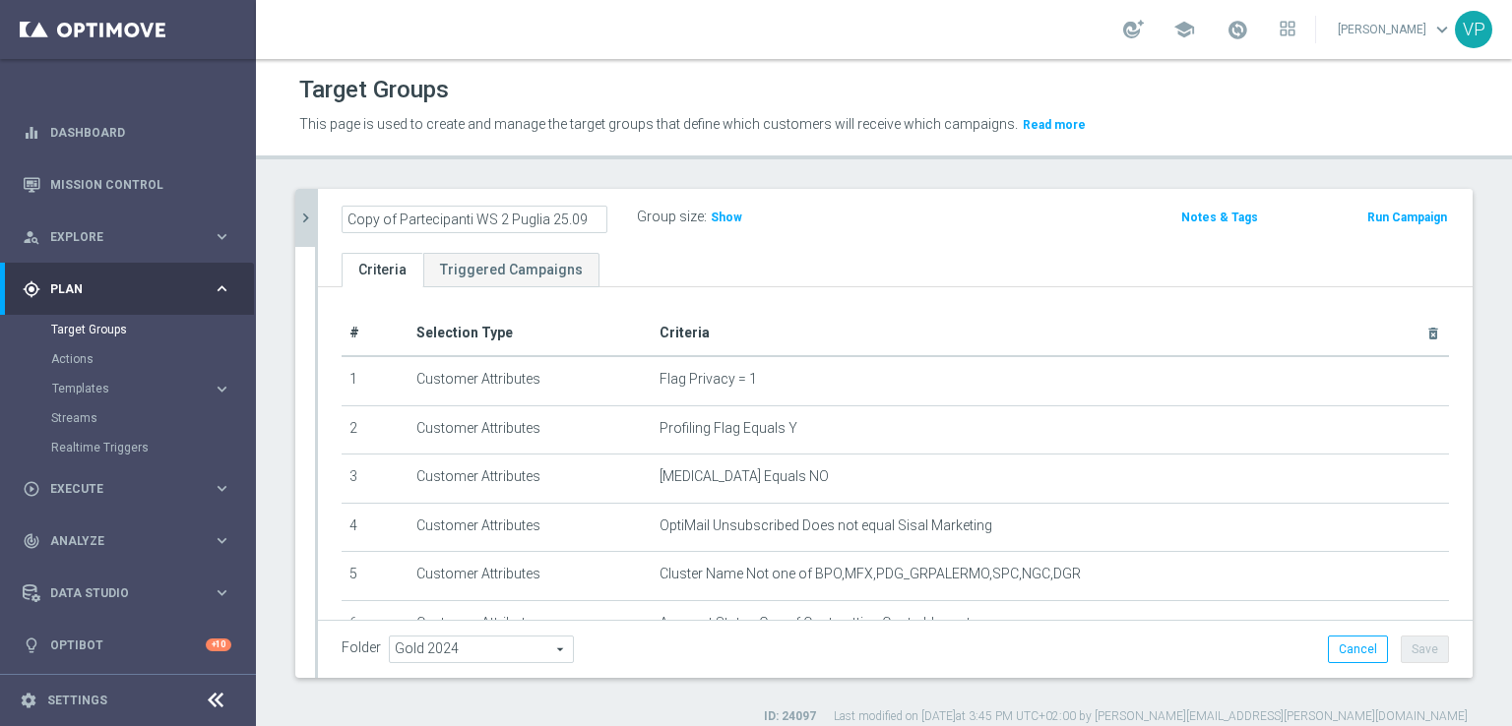
click at [601, 226] on input "Copy of Partecipanti WS 2 Puglia 25.09" at bounding box center [475, 220] width 266 height 28
type input "C"
type input "P"
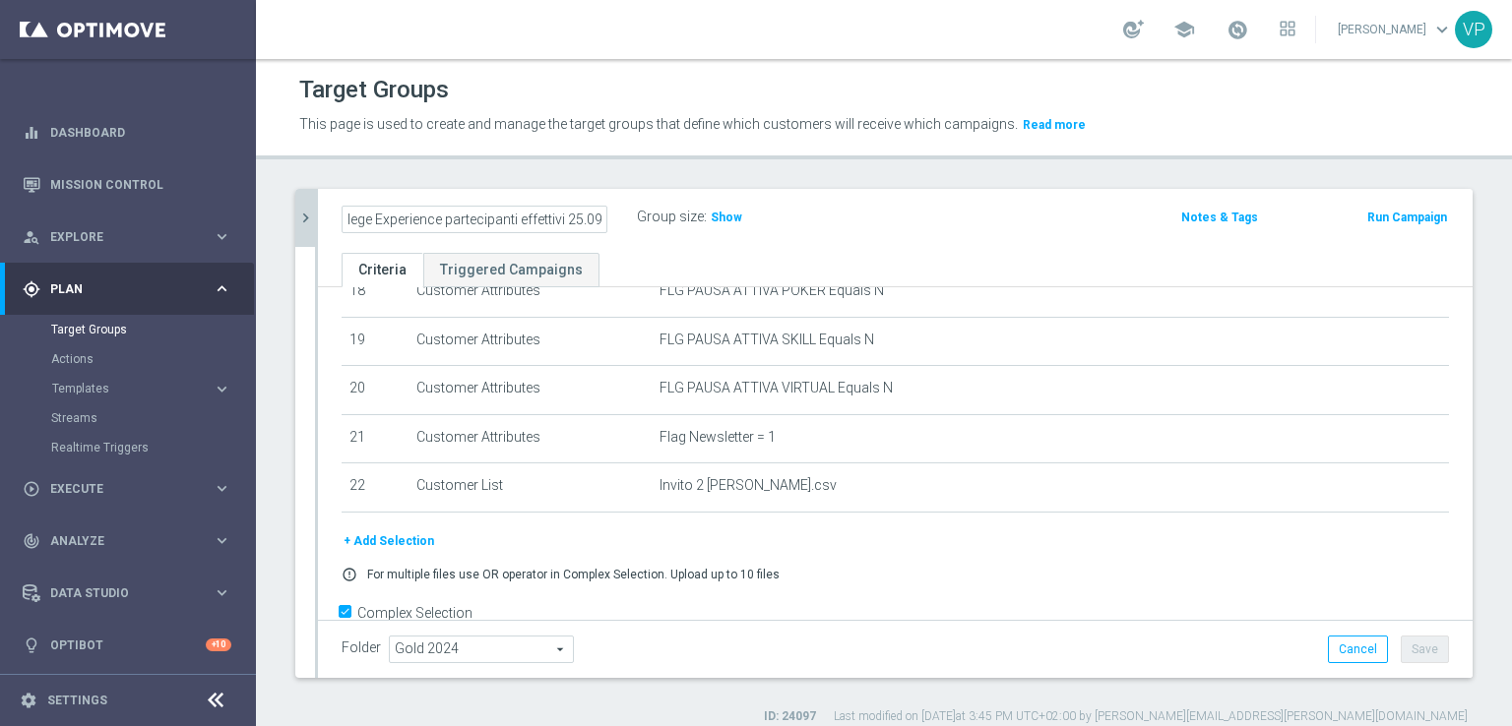
scroll to position [936, 0]
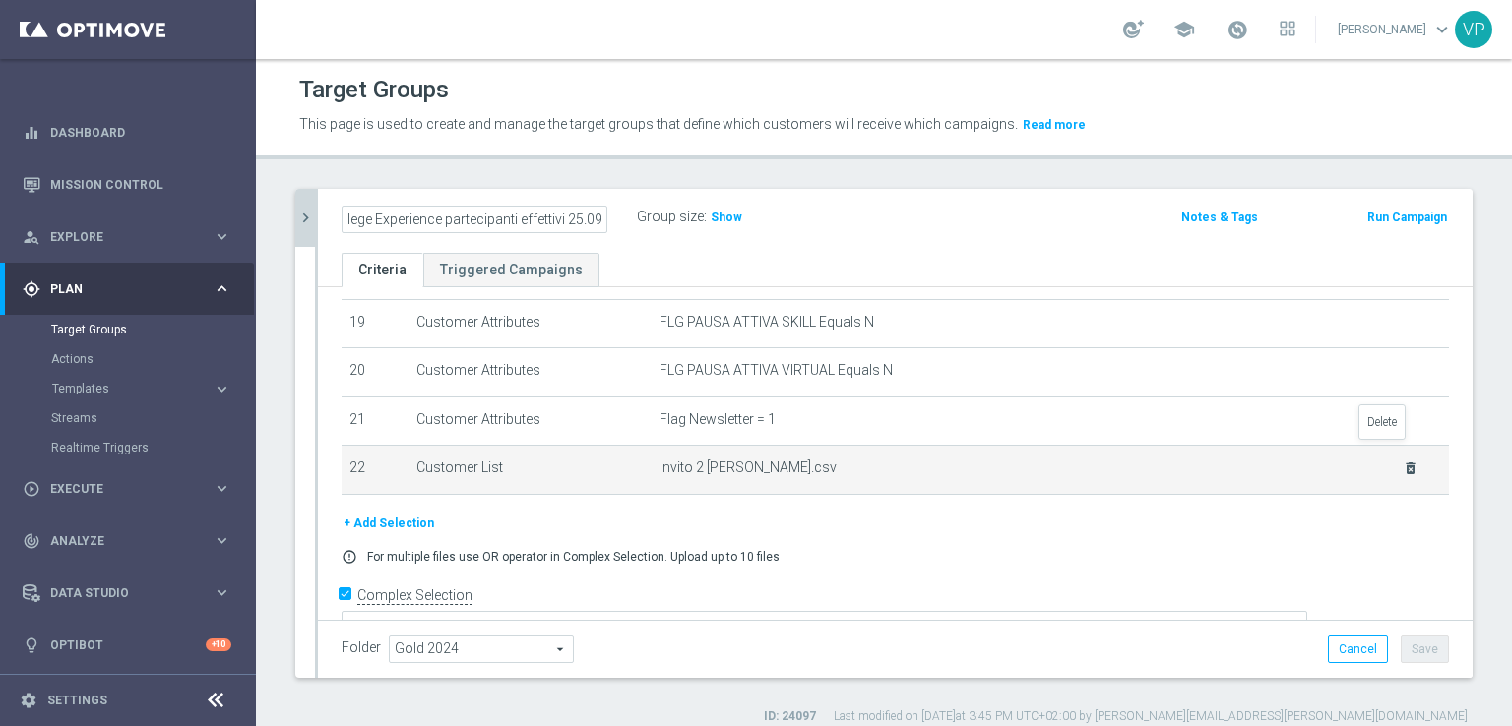
type input "Privilege Experience partecipanti effettivi 25.09"
click at [1403, 461] on icon "delete_forever" at bounding box center [1411, 469] width 16 height 16
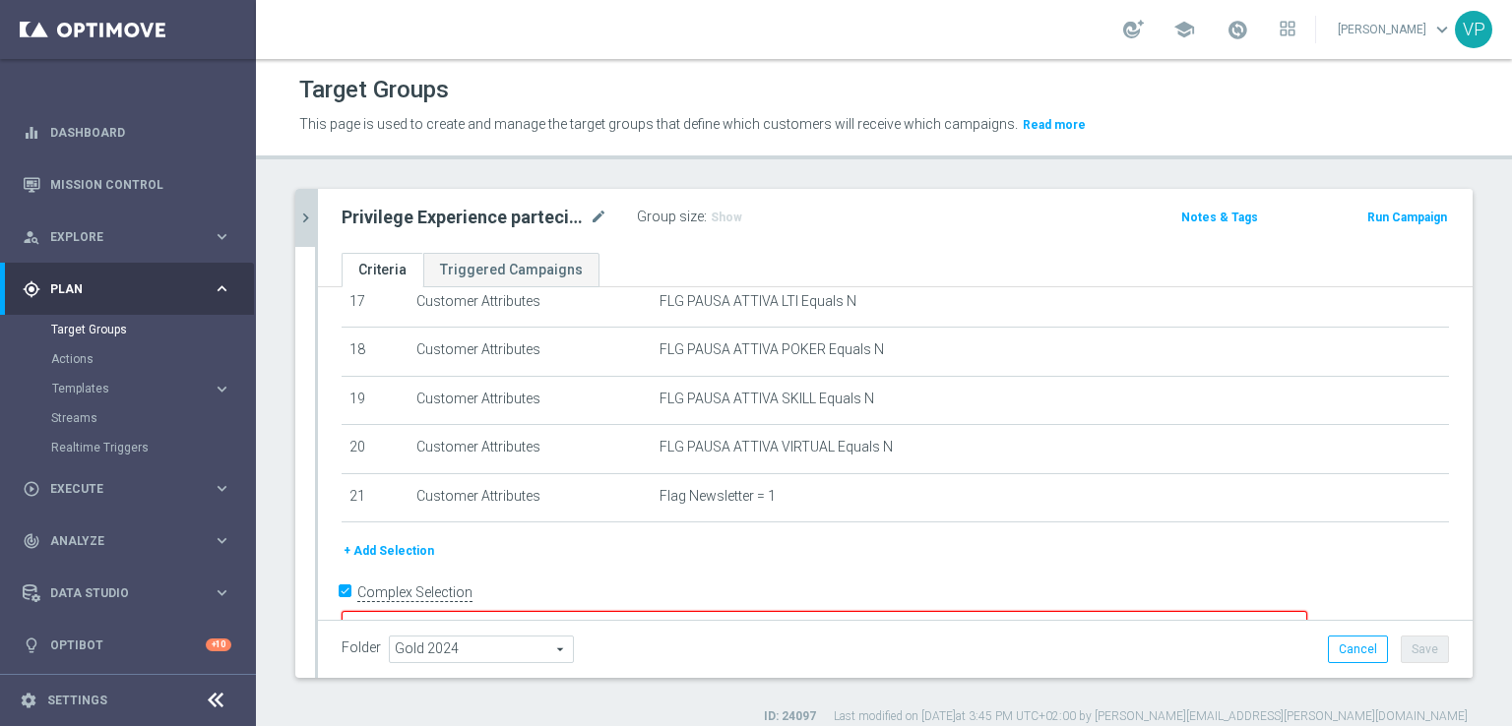
click at [425, 540] on button "+ Add Selection" at bounding box center [389, 551] width 95 height 22
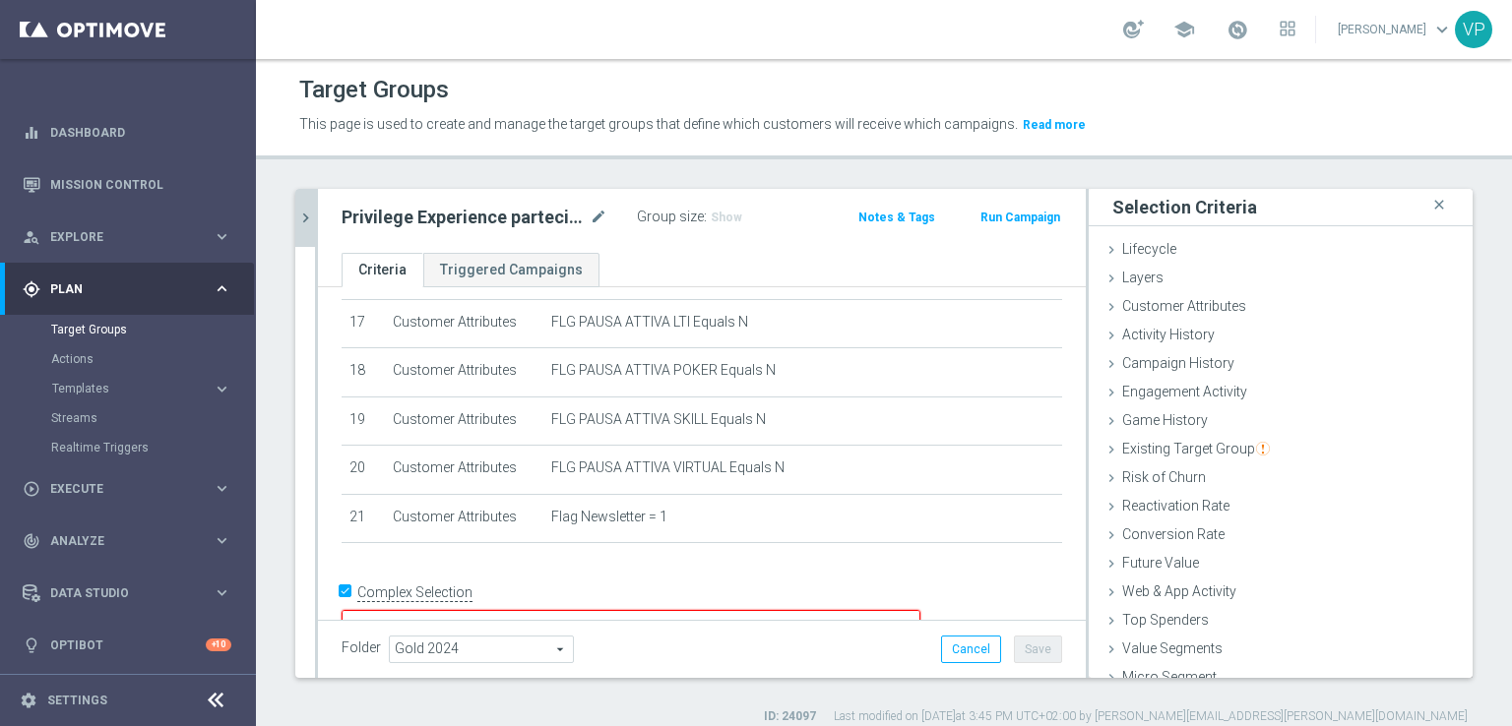
scroll to position [43, 0]
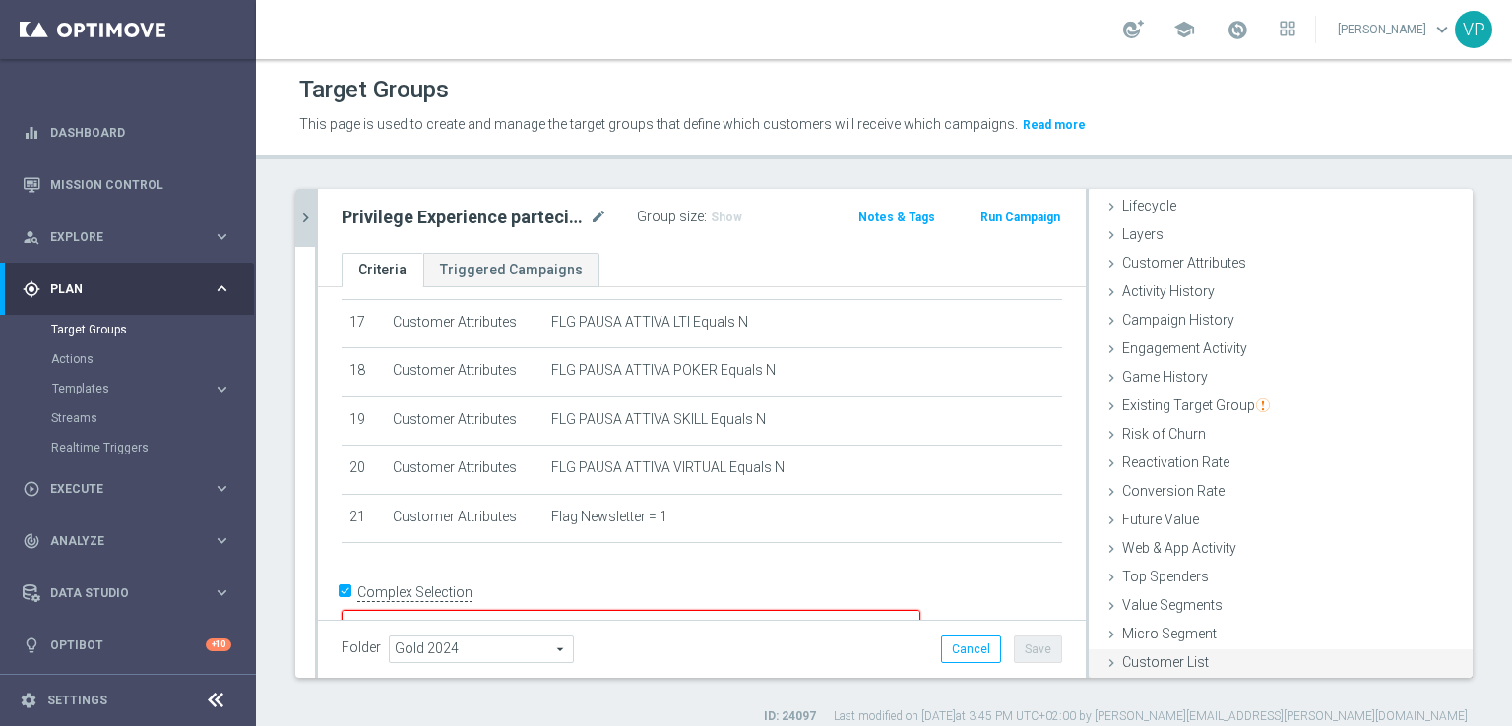
click at [1166, 661] on span "Customer List" at bounding box center [1165, 663] width 87 height 16
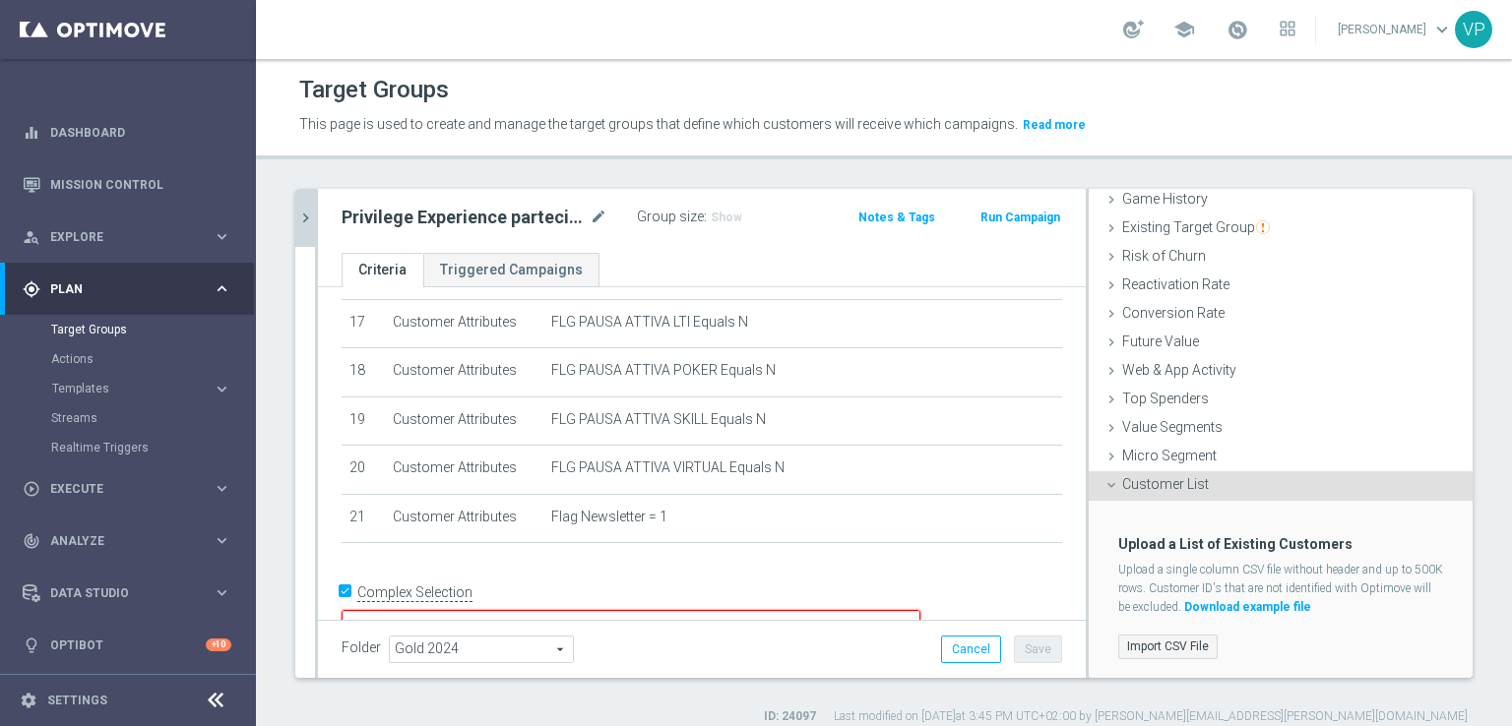
click at [1185, 650] on label "Import CSV File" at bounding box center [1167, 647] width 99 height 25
click at [0, 0] on input "Import CSV File" at bounding box center [0, 0] width 0 height 0
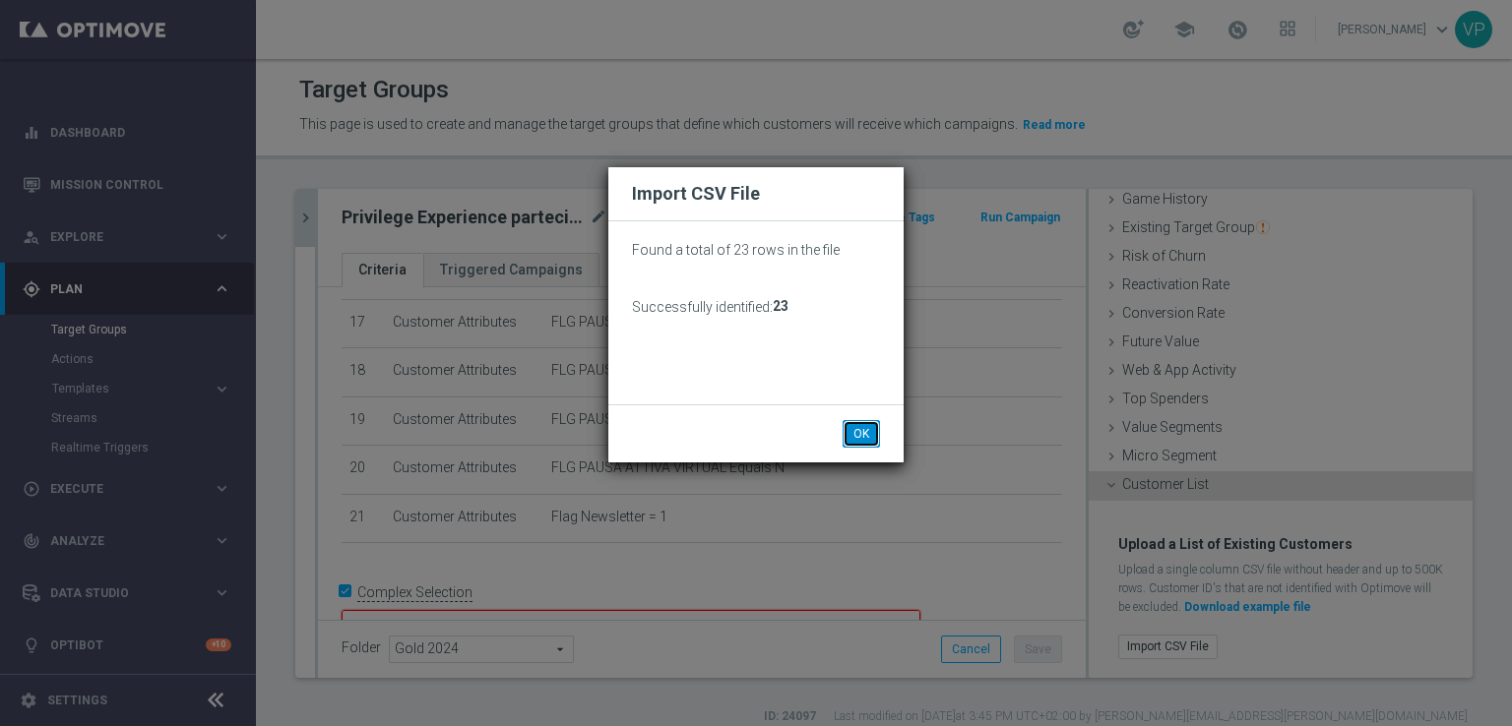
click at [866, 438] on button "OK" at bounding box center [861, 434] width 37 height 28
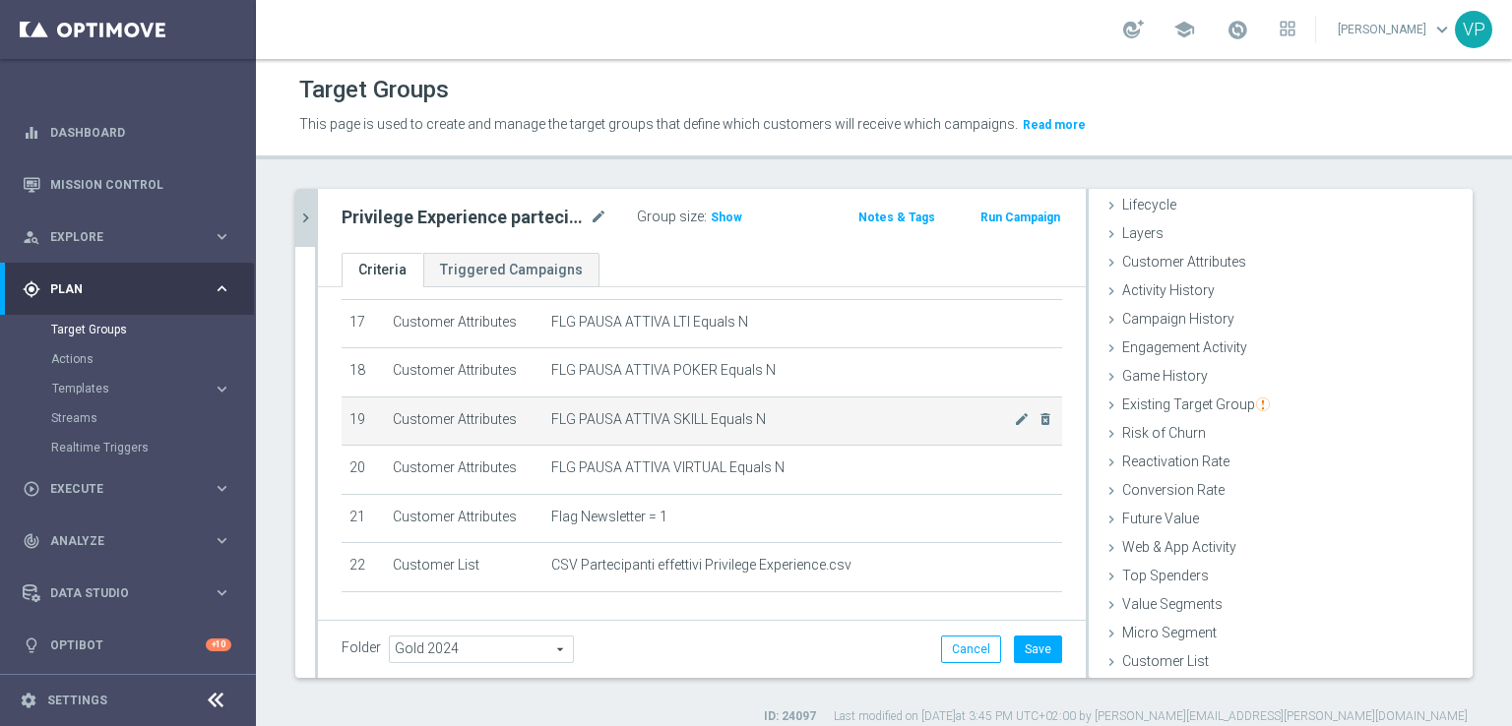
scroll to position [43, 0]
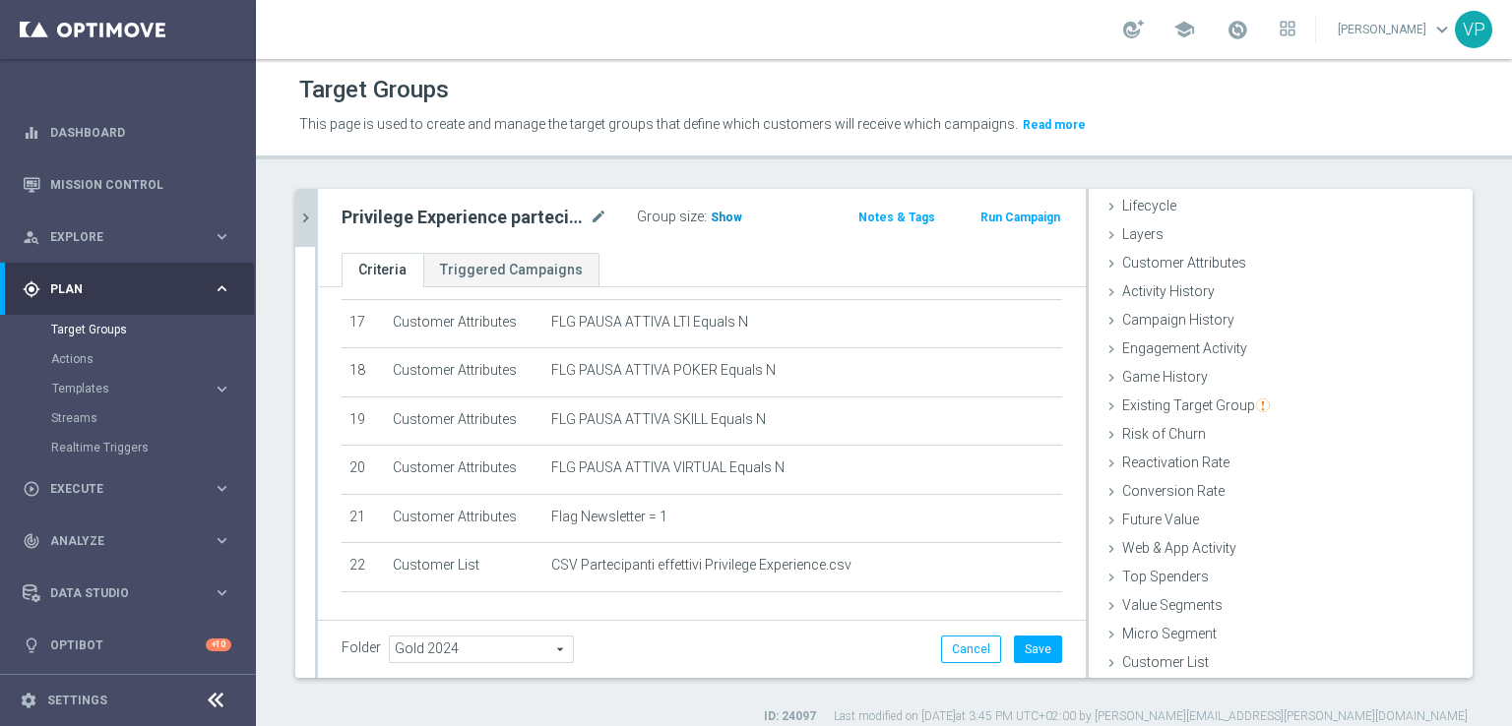
click at [728, 218] on span "Show" at bounding box center [727, 218] width 32 height 14
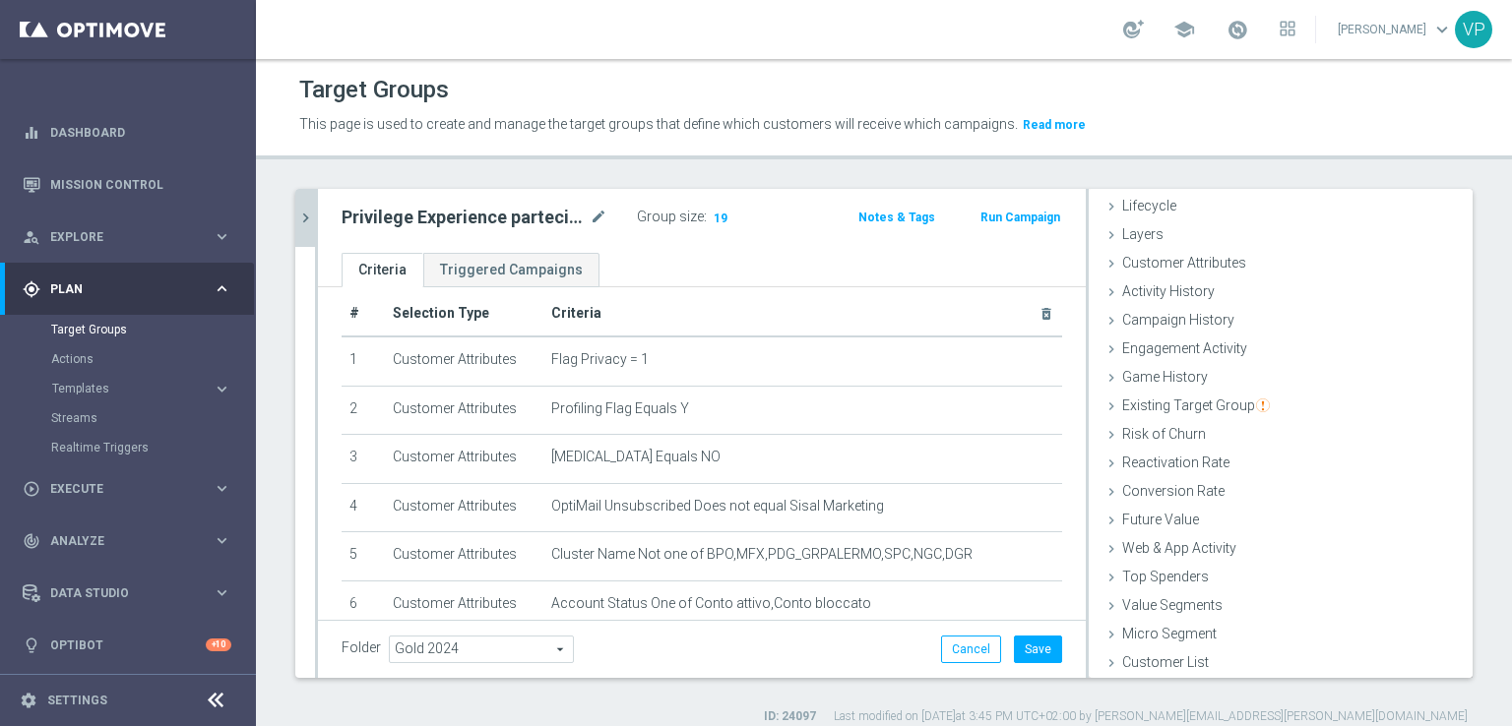
scroll to position [0, 0]
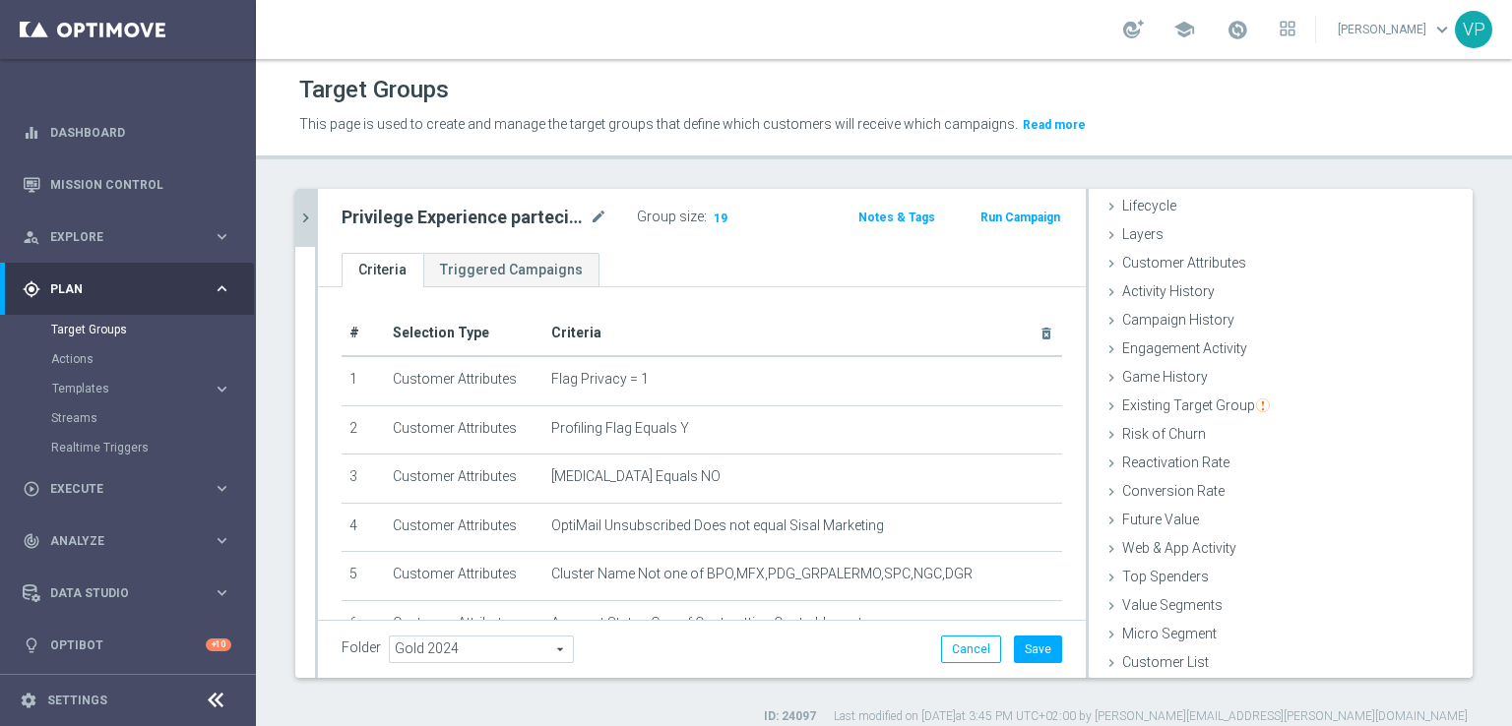
click at [316, 223] on div at bounding box center [316, 433] width 3 height 489
click at [308, 222] on icon "chevron_right" at bounding box center [305, 218] width 19 height 19
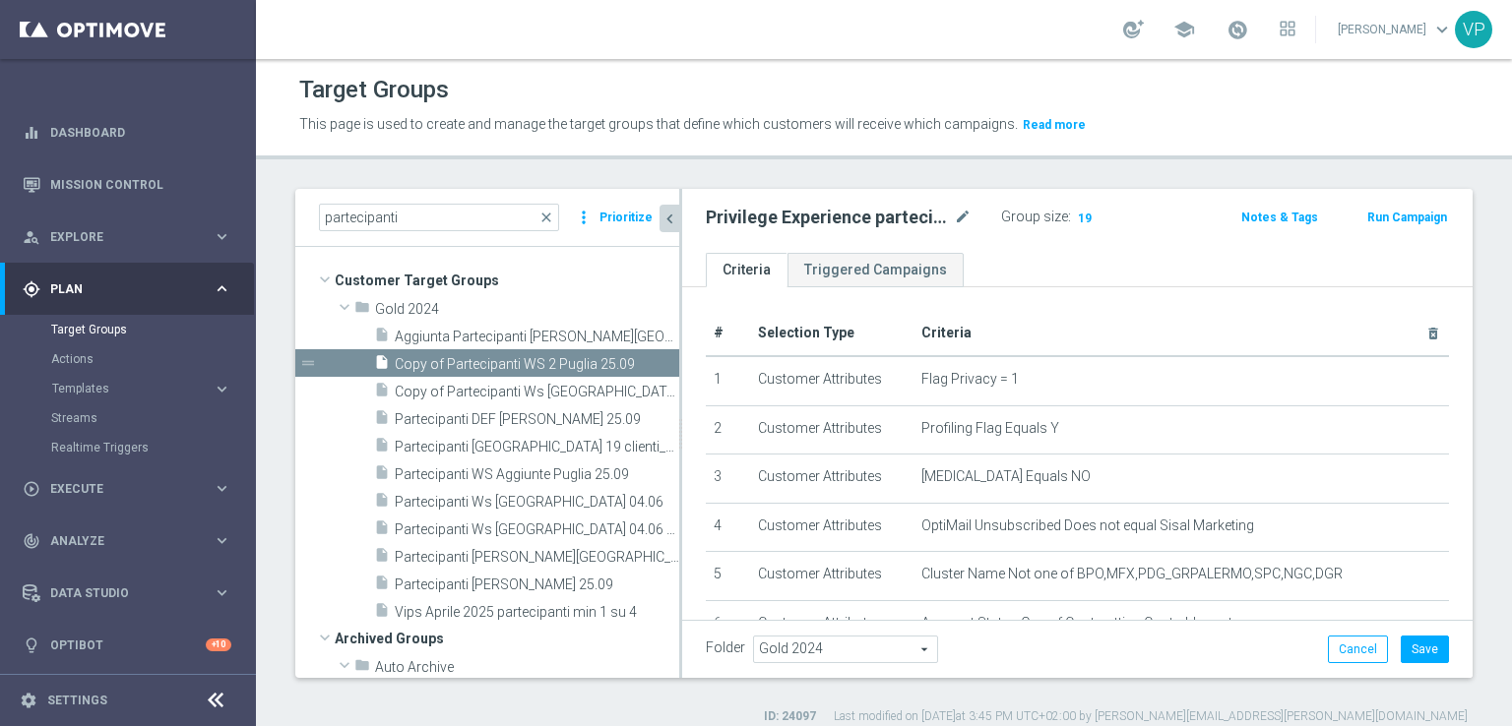
scroll to position [76, 0]
click at [554, 222] on span "close" at bounding box center [546, 218] width 16 height 16
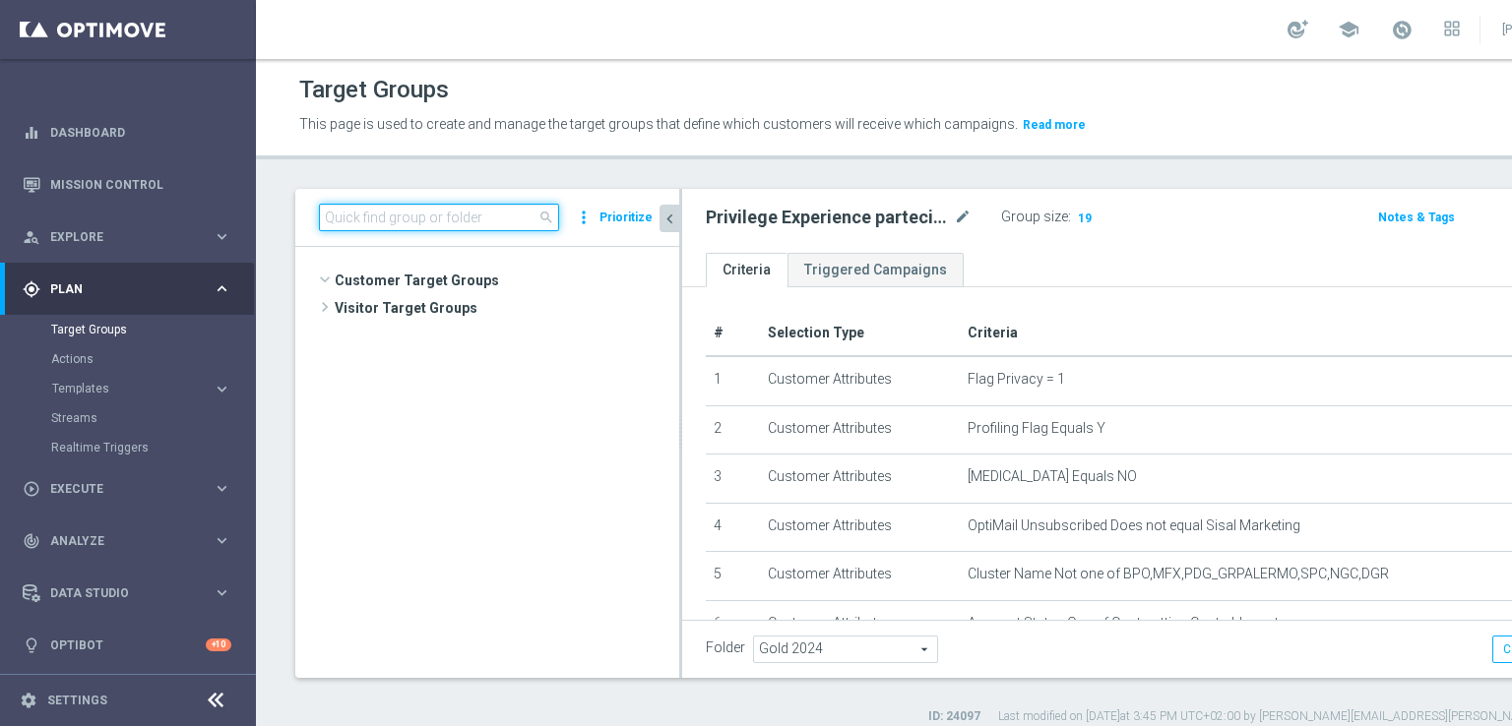
click at [481, 210] on input at bounding box center [439, 218] width 240 height 28
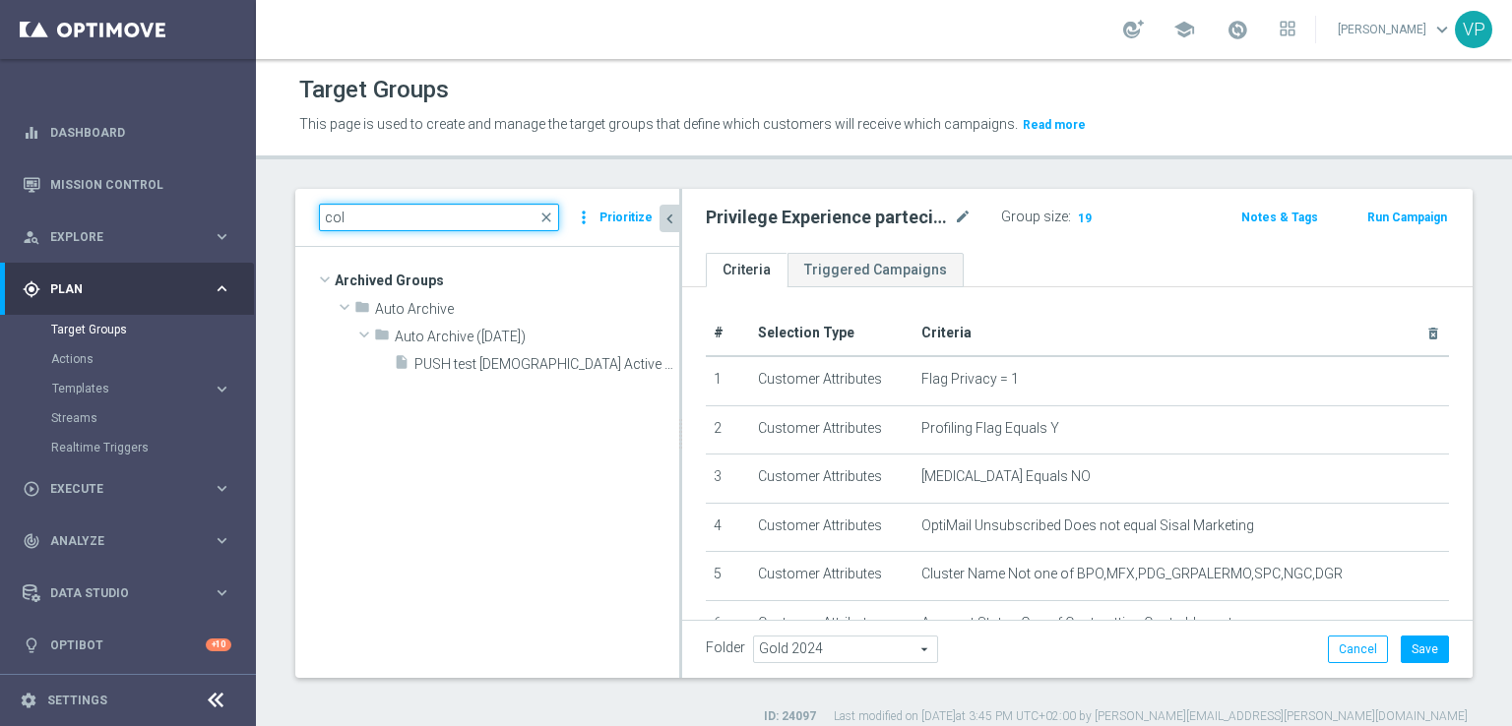
scroll to position [0, 0]
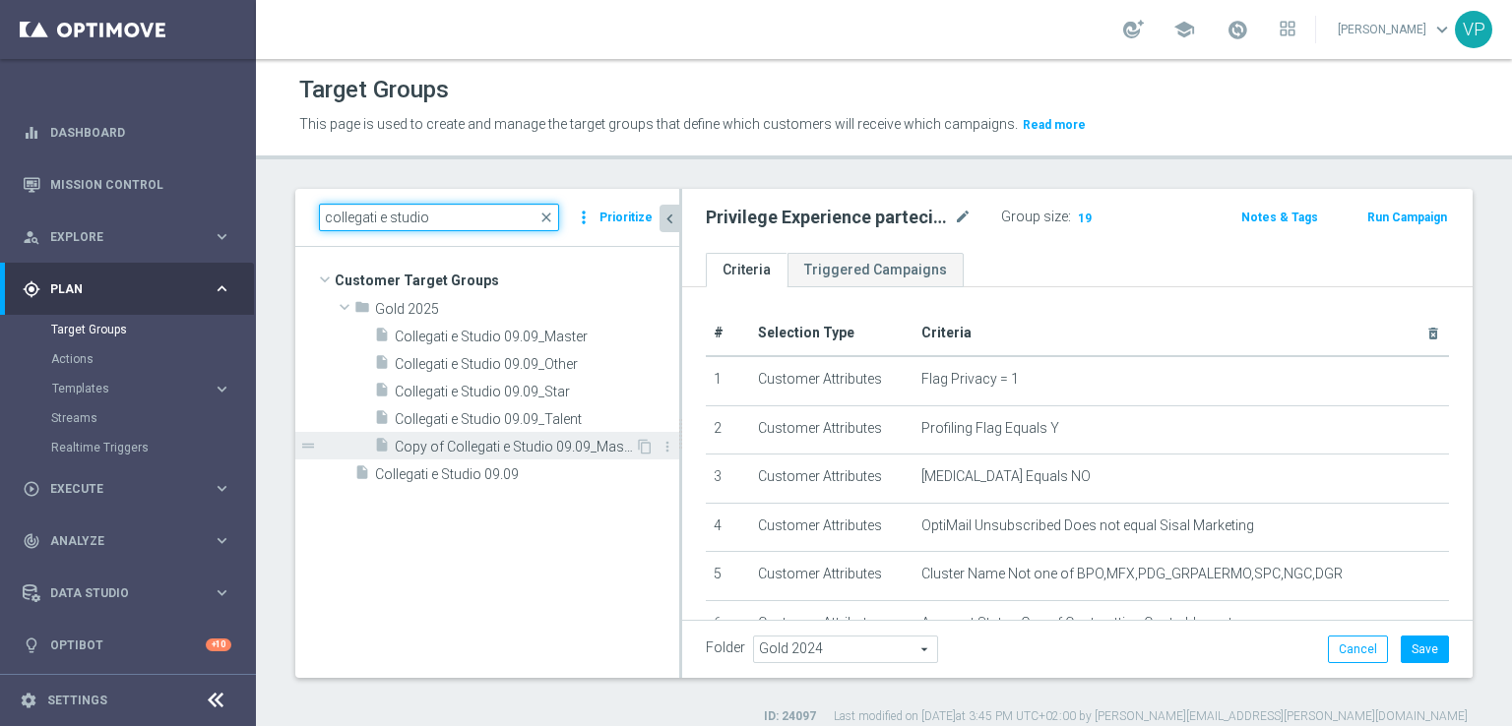
type input "collegati e studio"
click at [547, 446] on span "Copy of Collegati e Studio 09.09_Master" at bounding box center [515, 447] width 240 height 17
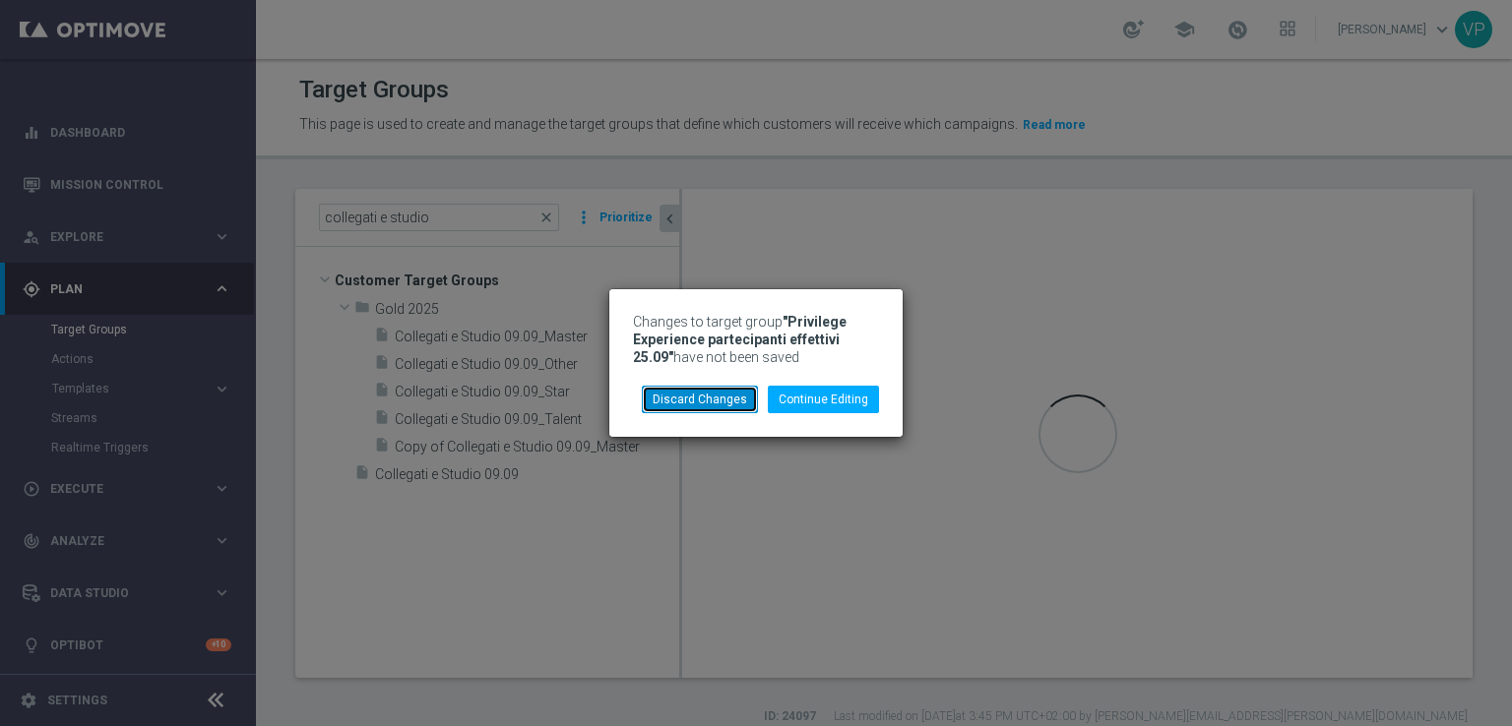
click at [738, 403] on button "Discard Changes" at bounding box center [700, 400] width 116 height 28
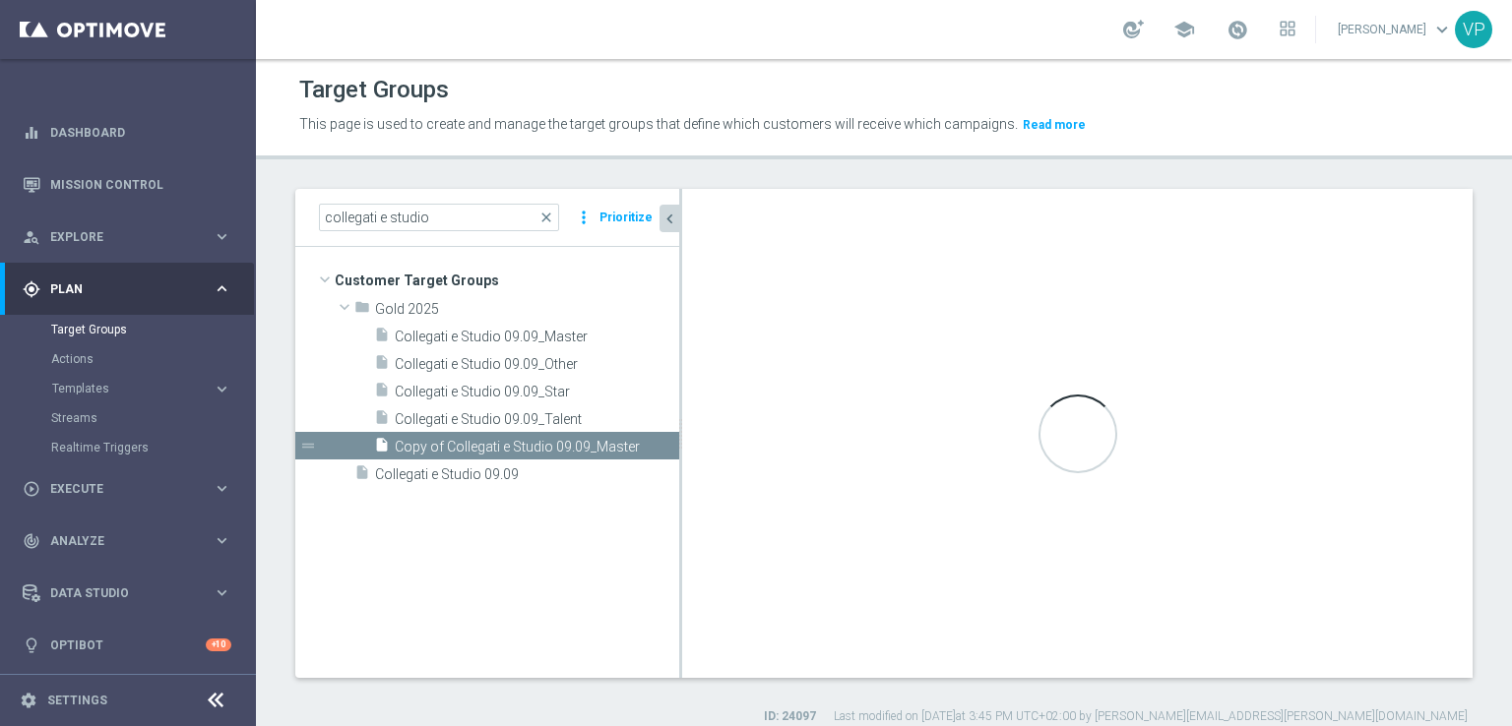
type textarea "(1 and 2 and 3 and 4 and 5 and 6 and 7 and 8 and 9 and 10 and 11 and 12 and 13 …"
type input "Gold 2025"
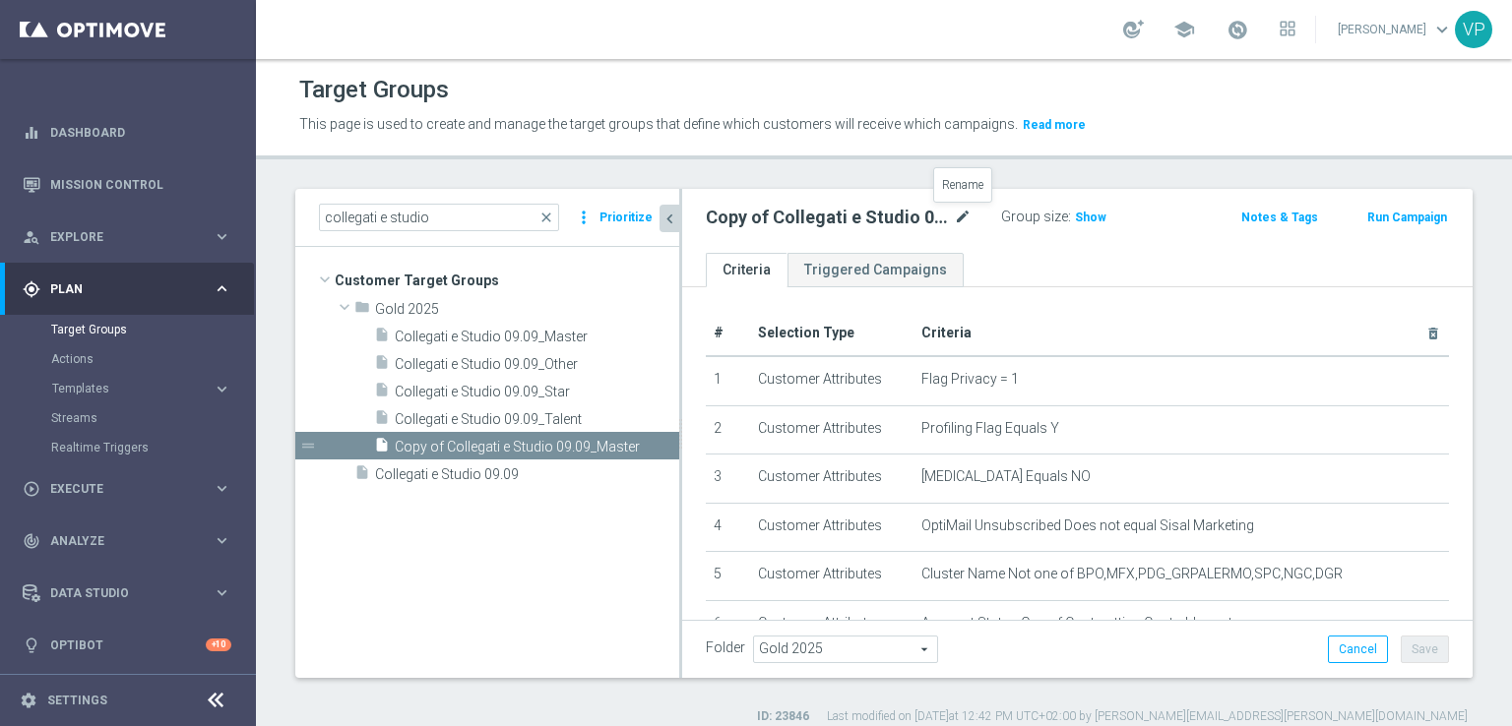
click at [959, 215] on icon "mode_edit" at bounding box center [963, 218] width 18 height 24
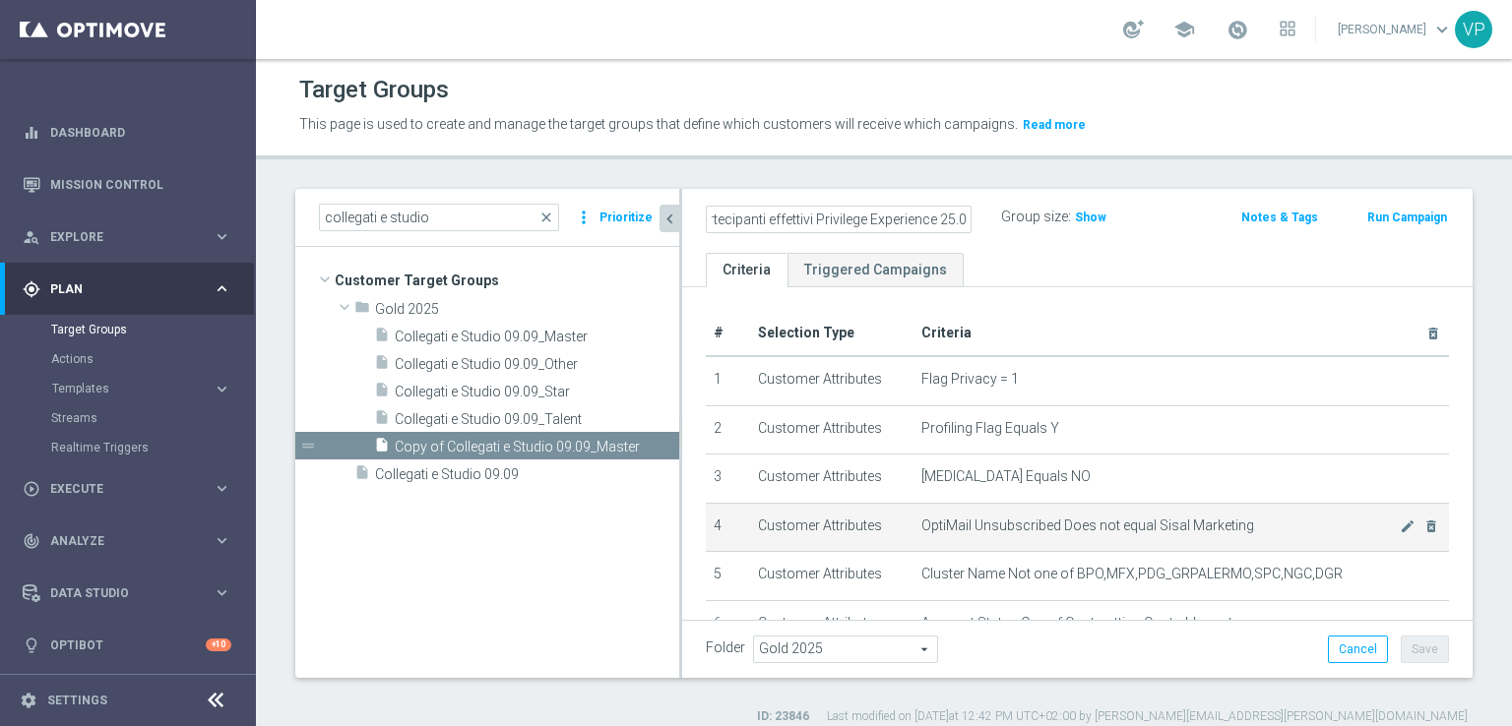
scroll to position [0, 28]
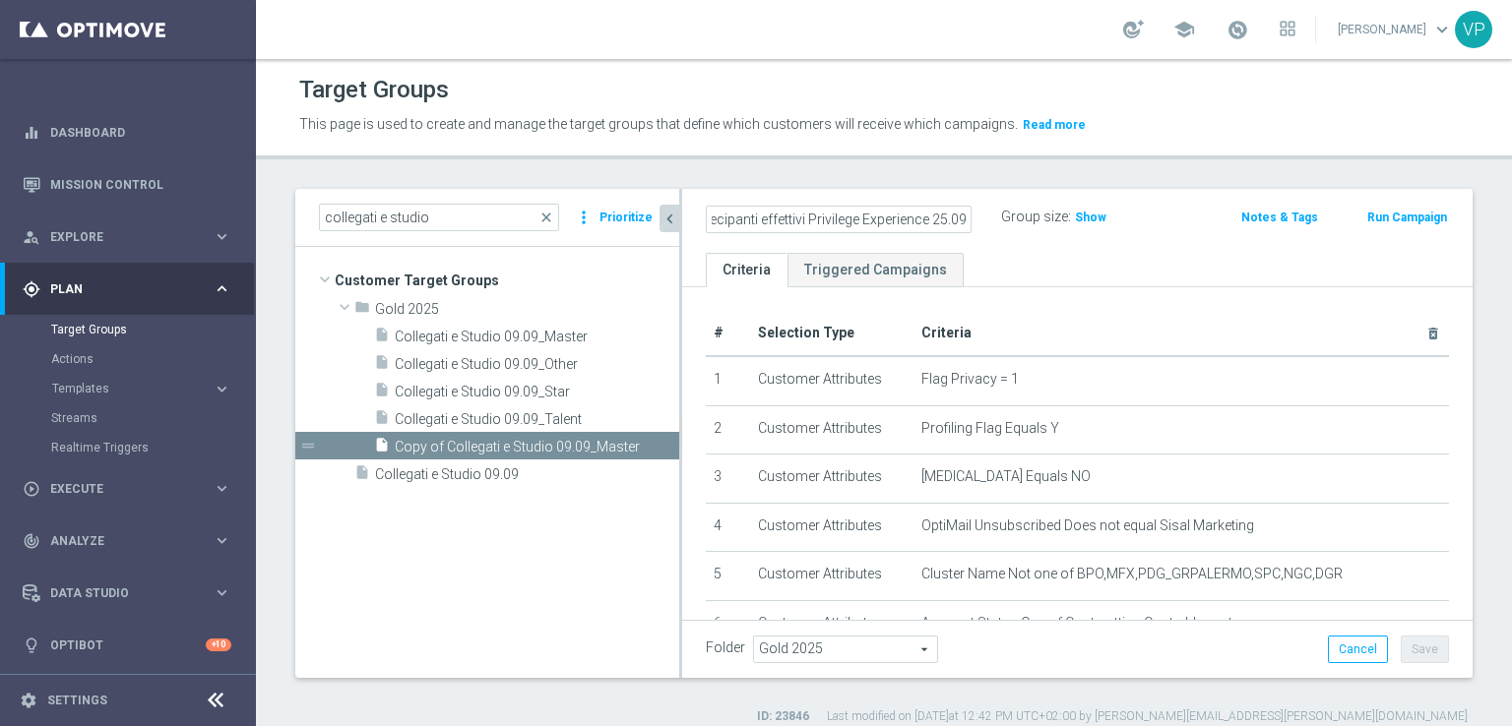
type input "Partecipanti effettivi Privilege Experience 25.09"
click at [1332, 279] on ul "Criteria Triggered Campaigns" at bounding box center [1077, 270] width 790 height 34
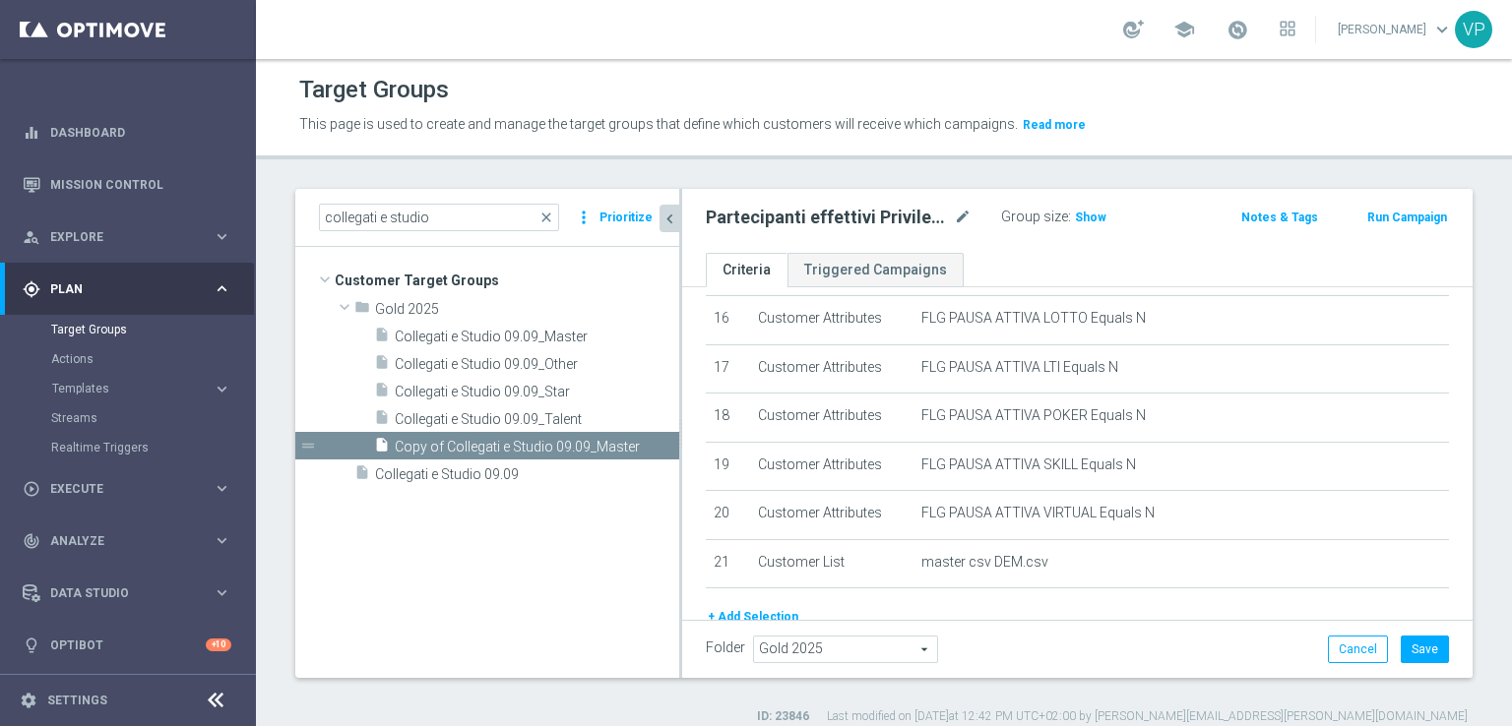
scroll to position [888, 0]
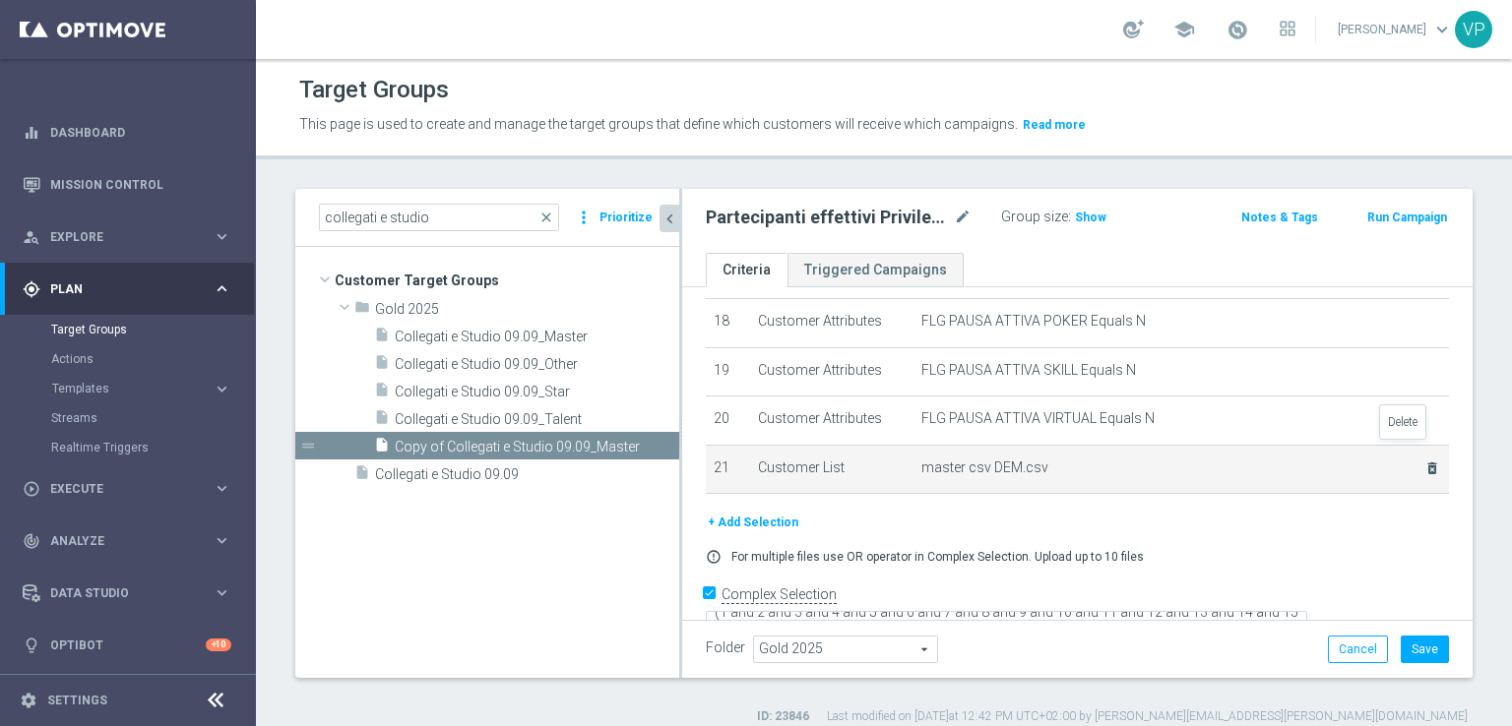
click at [1424, 461] on icon "delete_forever" at bounding box center [1432, 469] width 16 height 16
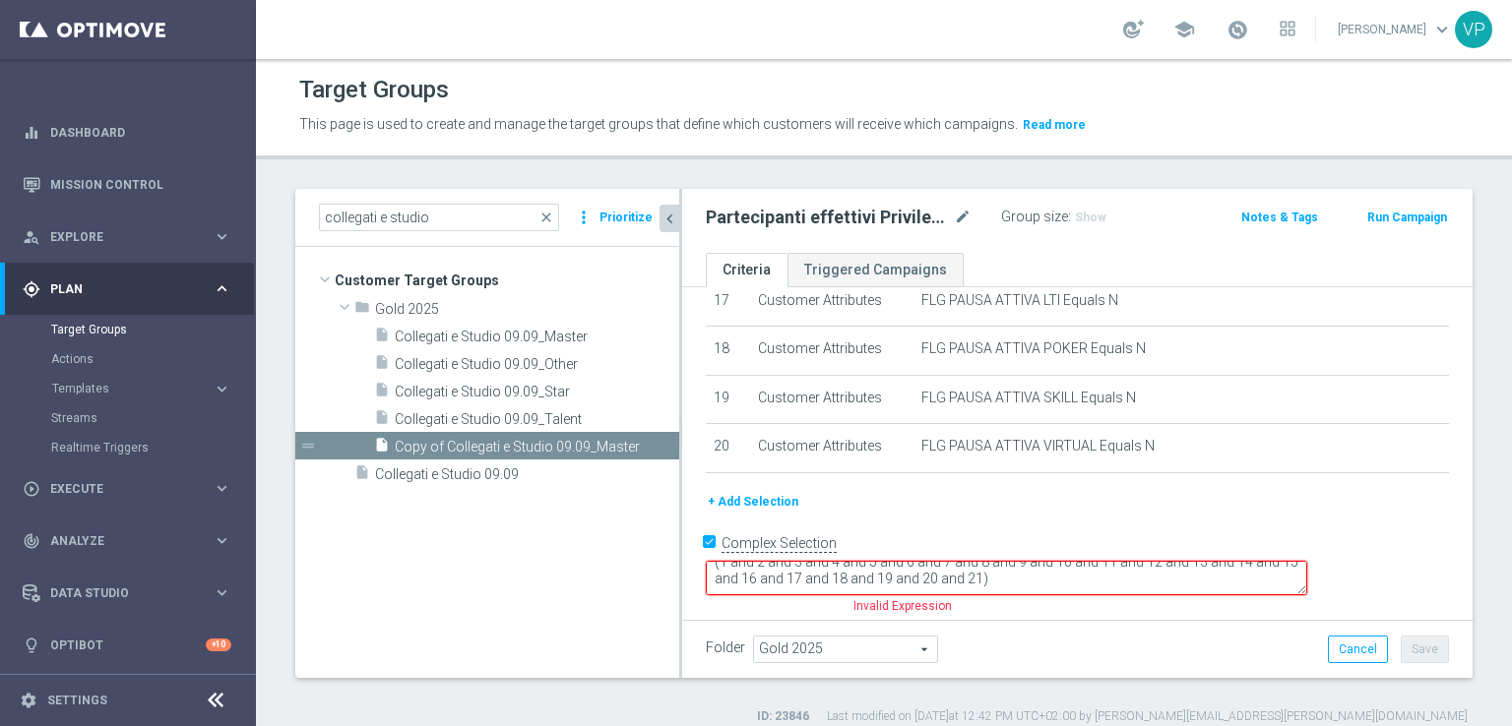
scroll to position [811, 0]
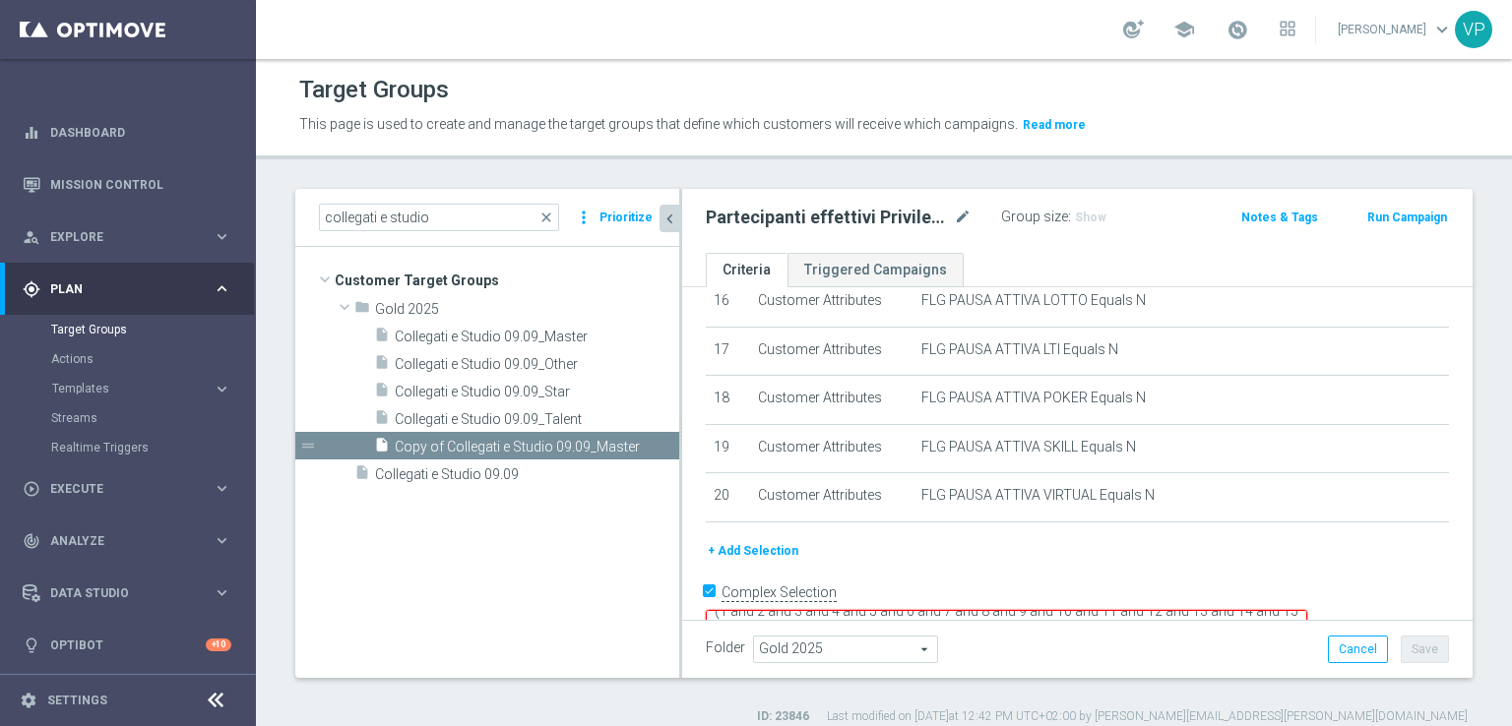
click at [779, 540] on button "+ Add Selection" at bounding box center [753, 551] width 95 height 22
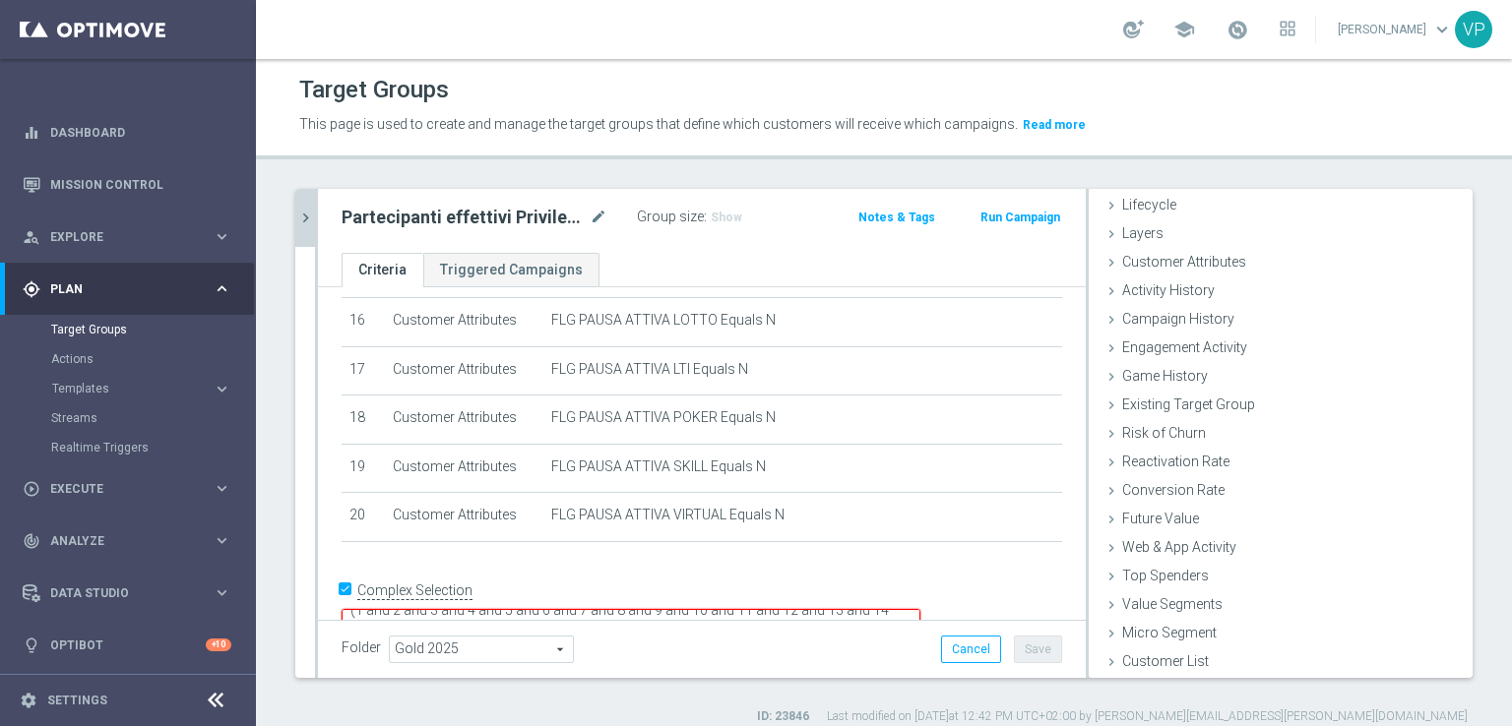
scroll to position [43, 0]
click at [1223, 663] on div "Customer List done selection saved" at bounding box center [1281, 665] width 384 height 30
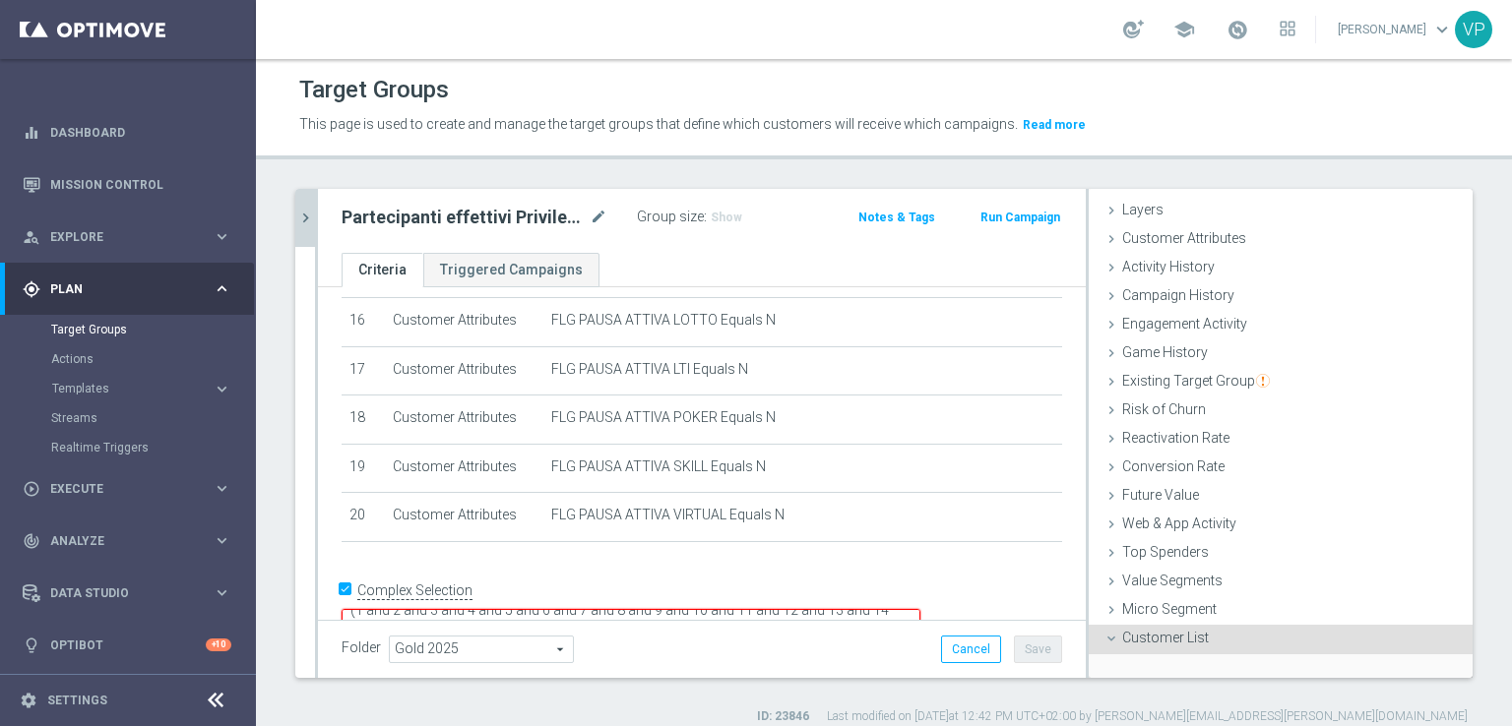
scroll to position [221, 0]
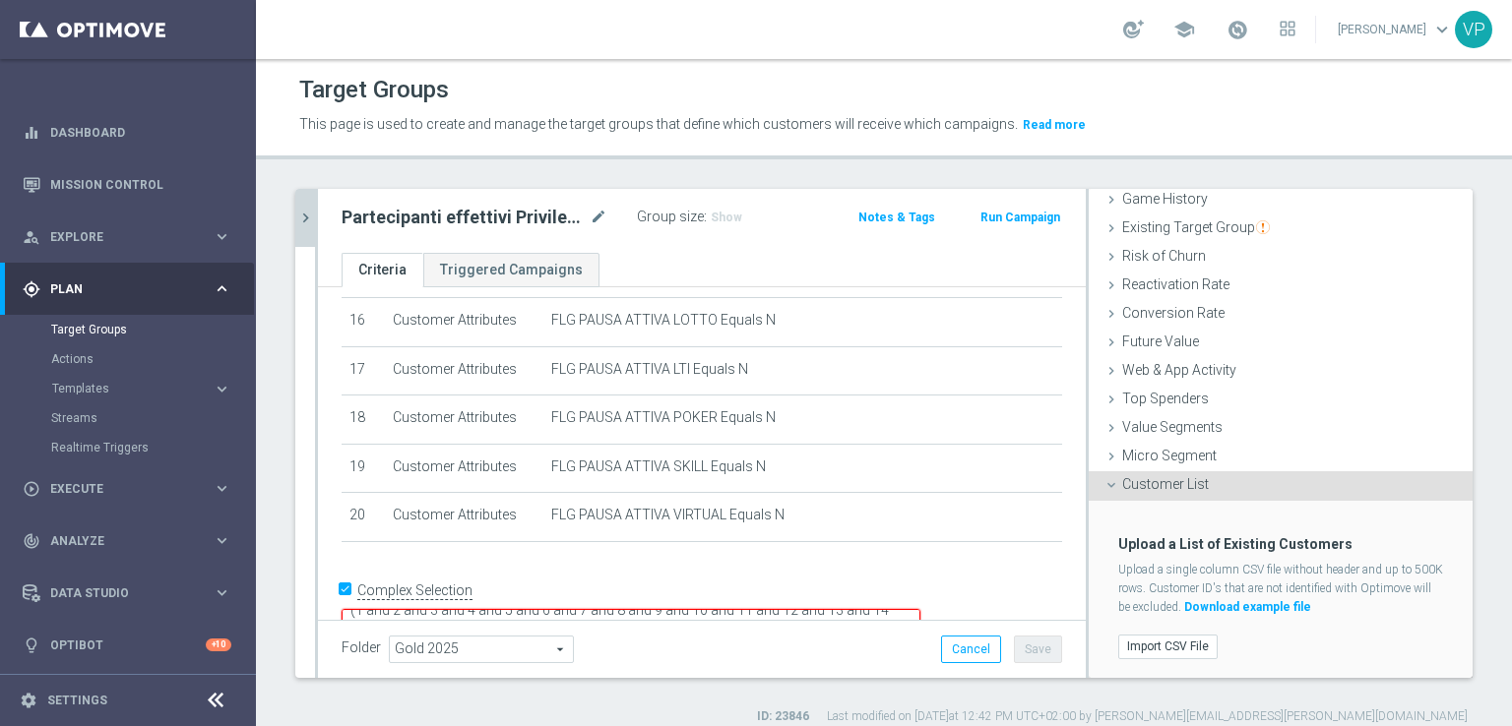
click at [1144, 628] on div "Import CSV File" at bounding box center [1281, 644] width 354 height 38
click at [1158, 649] on label "Import CSV File" at bounding box center [1167, 647] width 99 height 25
click at [0, 0] on input "Import CSV File" at bounding box center [0, 0] width 0 height 0
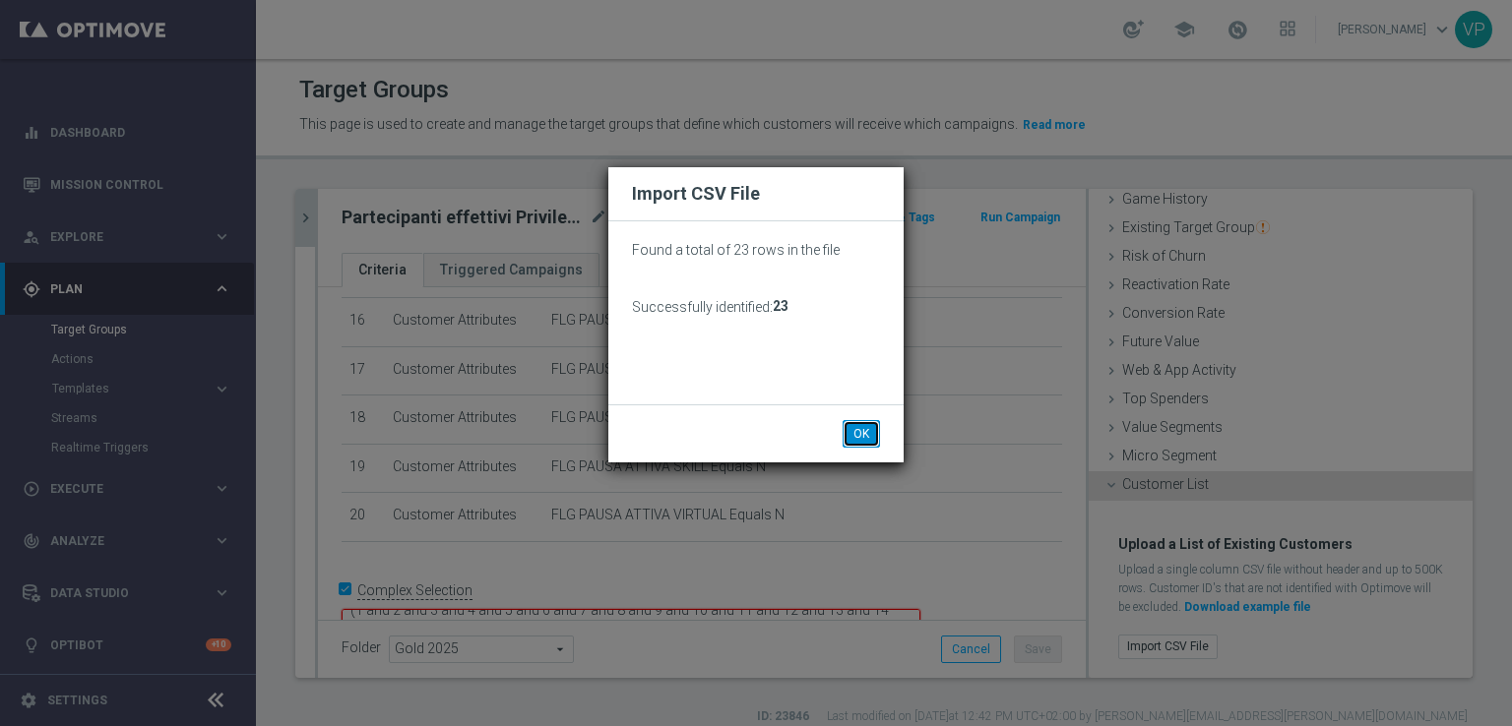
click at [849, 422] on button "OK" at bounding box center [861, 434] width 37 height 28
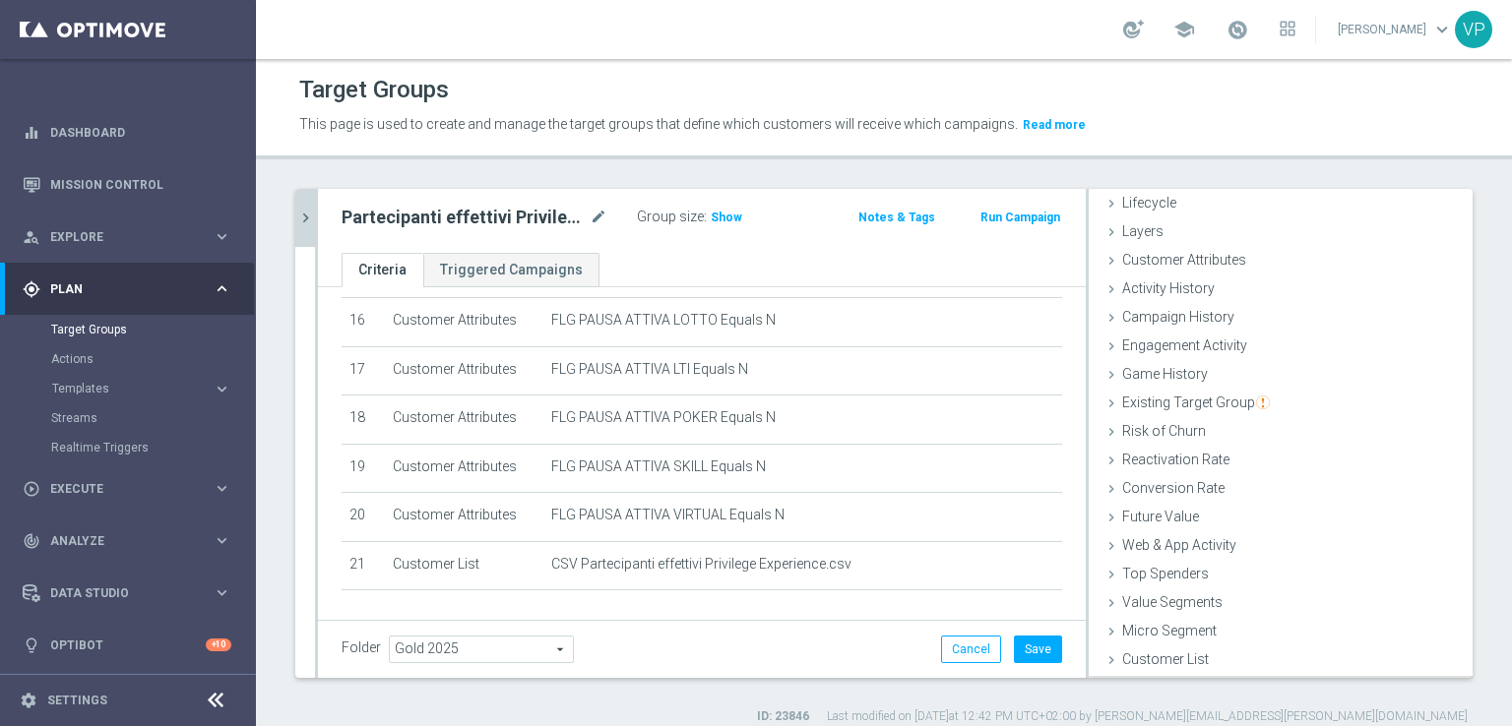
scroll to position [43, 0]
click at [719, 221] on span "Show" at bounding box center [727, 218] width 32 height 14
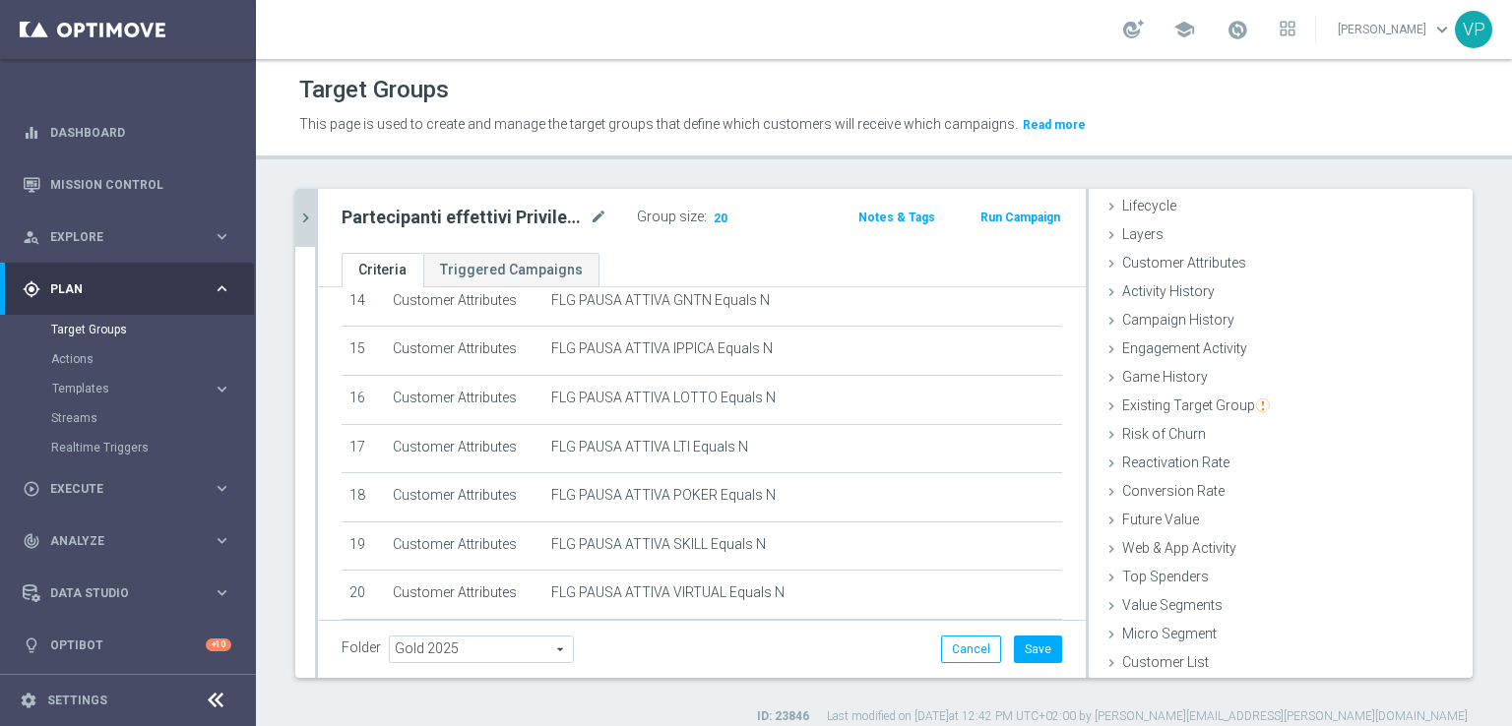
scroll to position [867, 0]
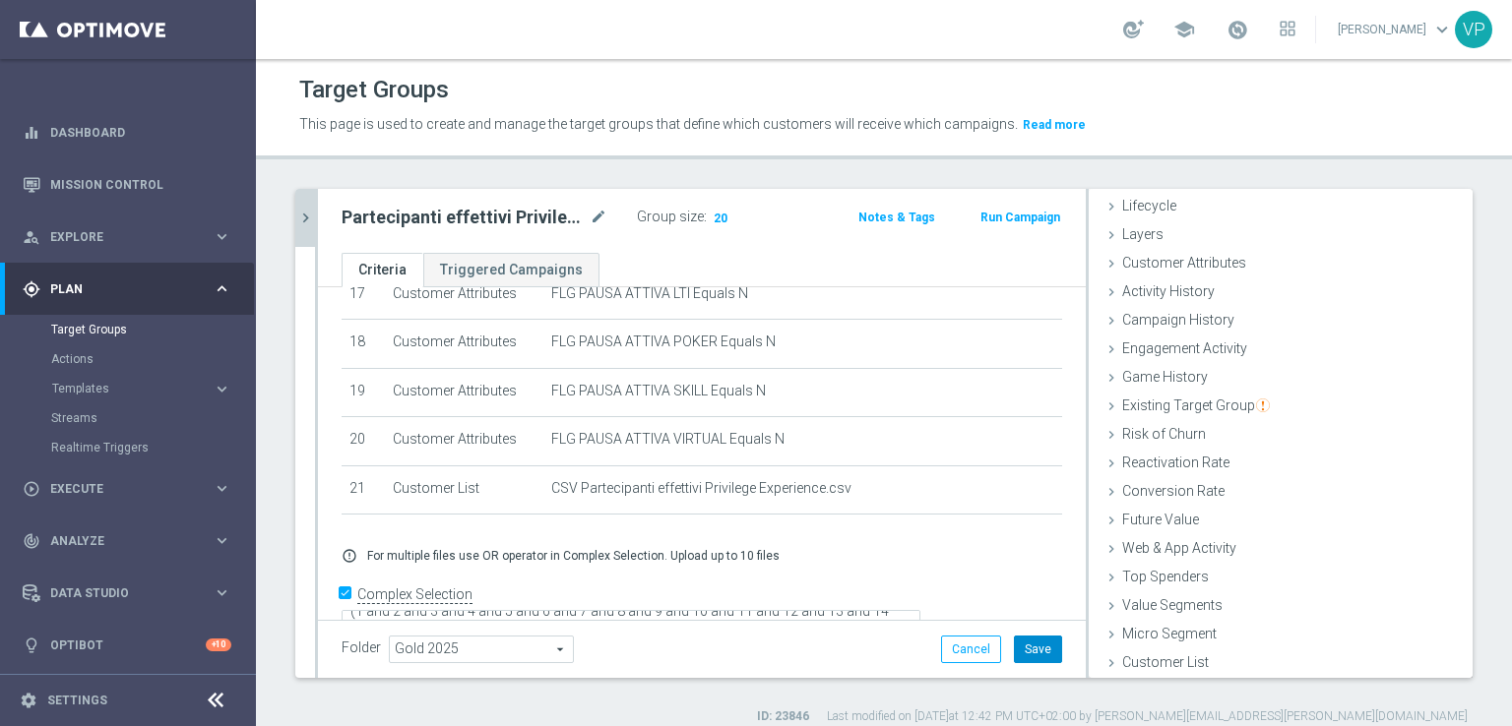
click at [1033, 655] on button "Save" at bounding box center [1038, 650] width 48 height 28
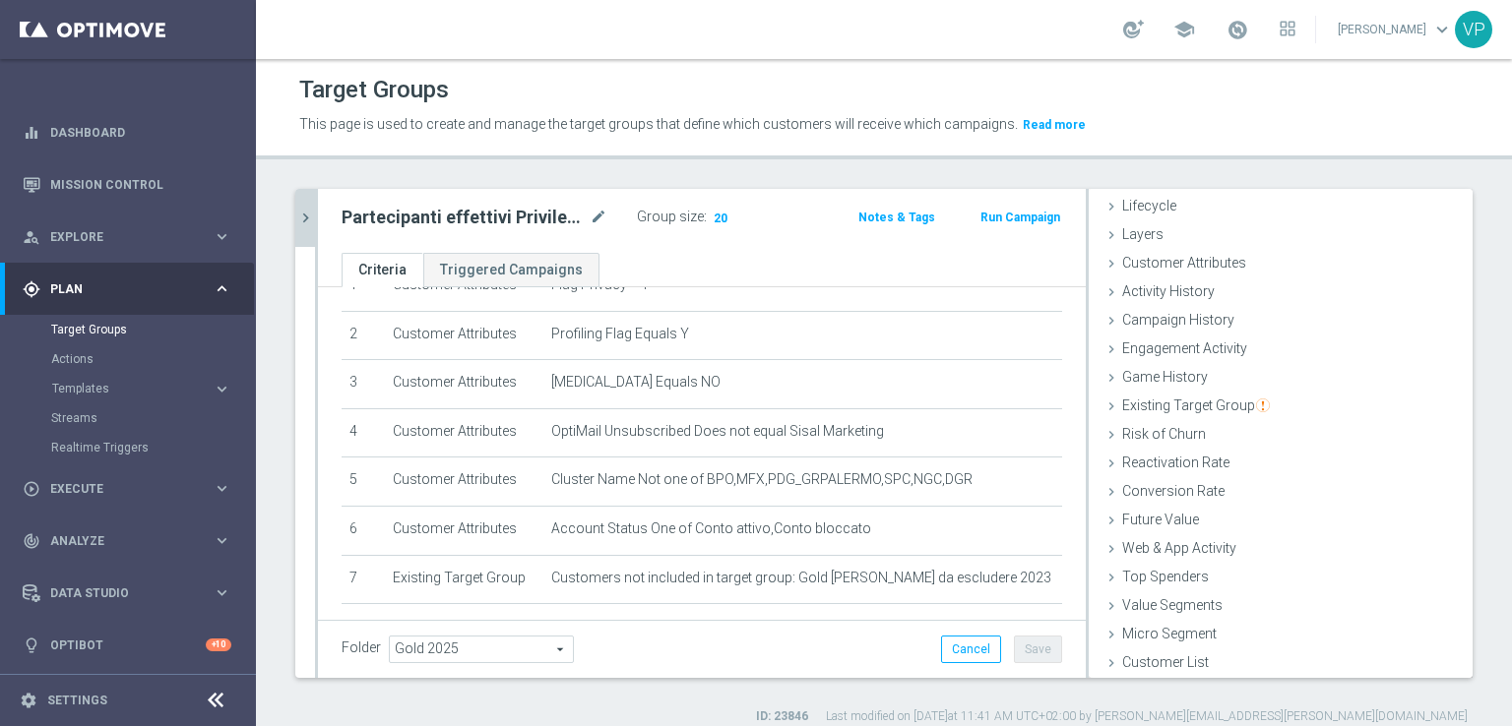
scroll to position [0, 0]
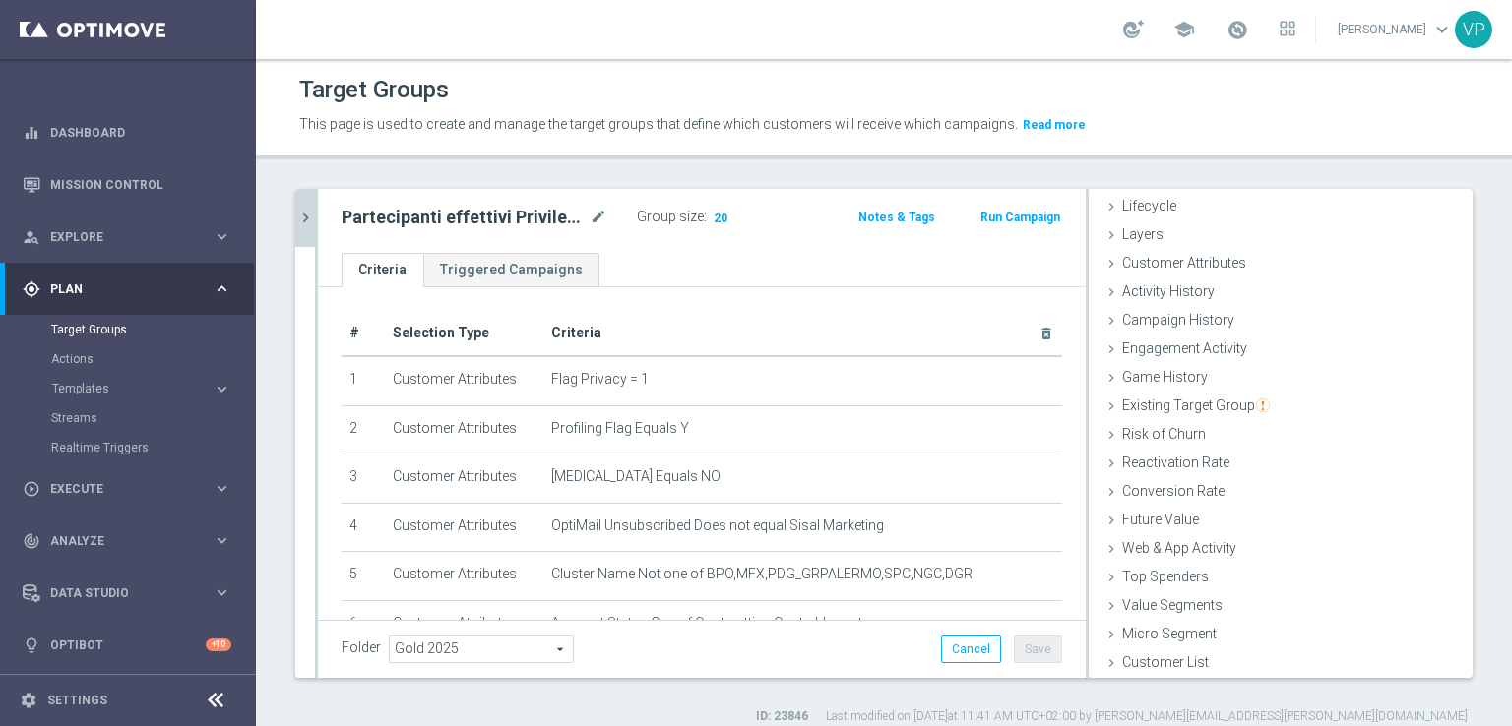
click at [403, 219] on h2 "Partecipanti effettivi Privilege Experience 25.09" at bounding box center [464, 218] width 244 height 24
copy div "Partecipanti effettivi Privilege Experience 25.09"
click at [311, 214] on icon "chevron_right" at bounding box center [305, 218] width 19 height 19
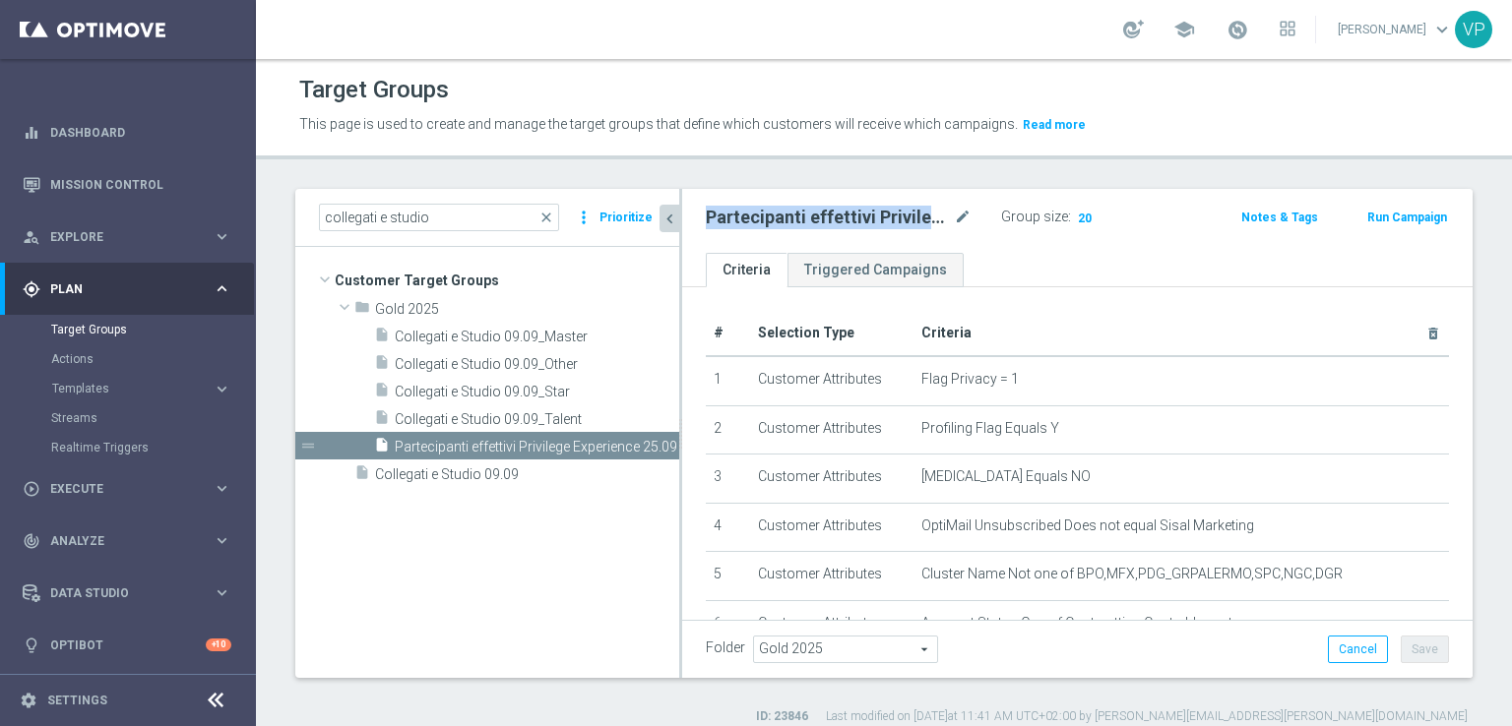
scroll to position [76, 0]
click at [651, 445] on icon "content_copy" at bounding box center [645, 447] width 16 height 16
click at [673, 451] on icon "more_vert" at bounding box center [668, 447] width 16 height 16
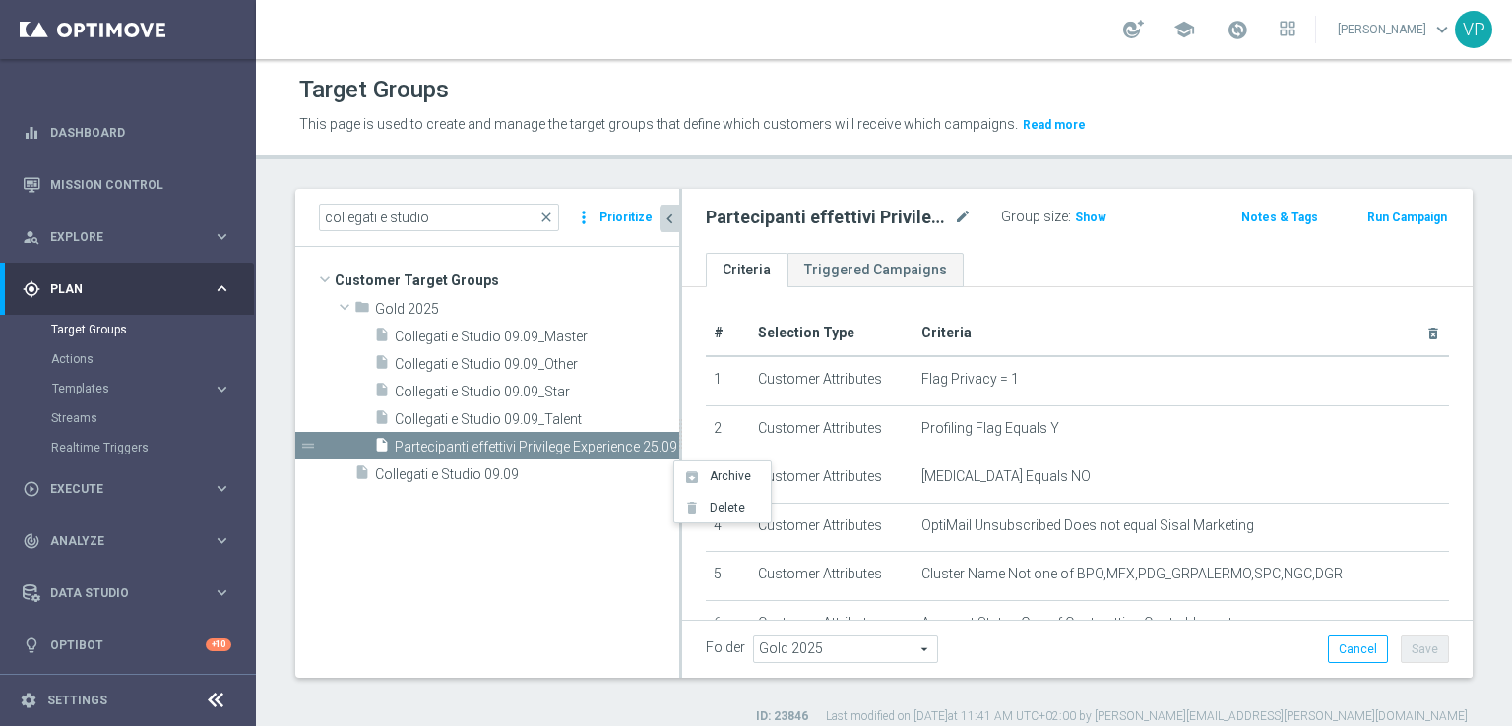
click at [492, 592] on tree-viewport "Customer Target Groups library_add create_new_folder folder" at bounding box center [487, 462] width 384 height 430
click at [641, 476] on icon "content_copy" at bounding box center [642, 475] width 16 height 16
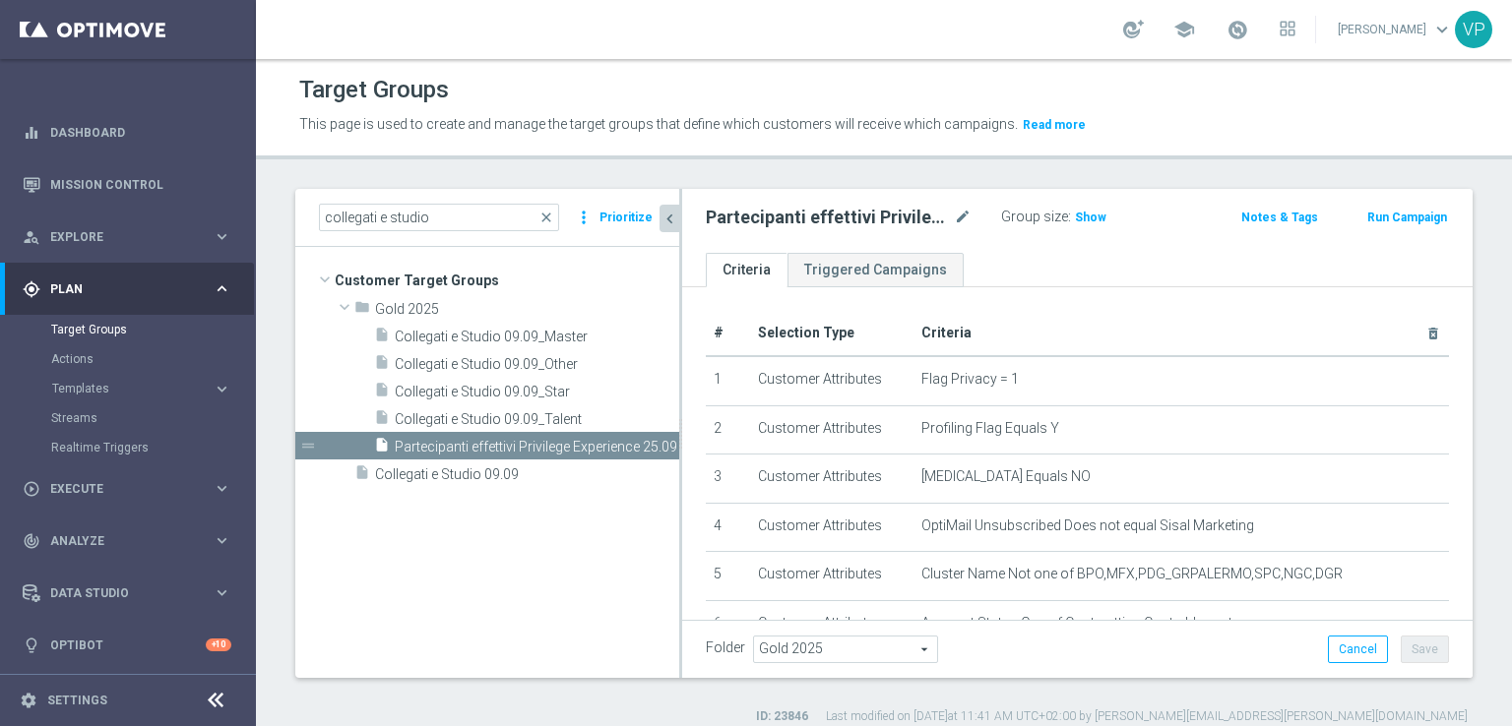
click at [501, 588] on tree-viewport "Customer Target Groups library_add create_new_folder folder" at bounding box center [487, 462] width 384 height 430
click at [549, 476] on span "Collegati e Studio 09.09" at bounding box center [503, 475] width 257 height 17
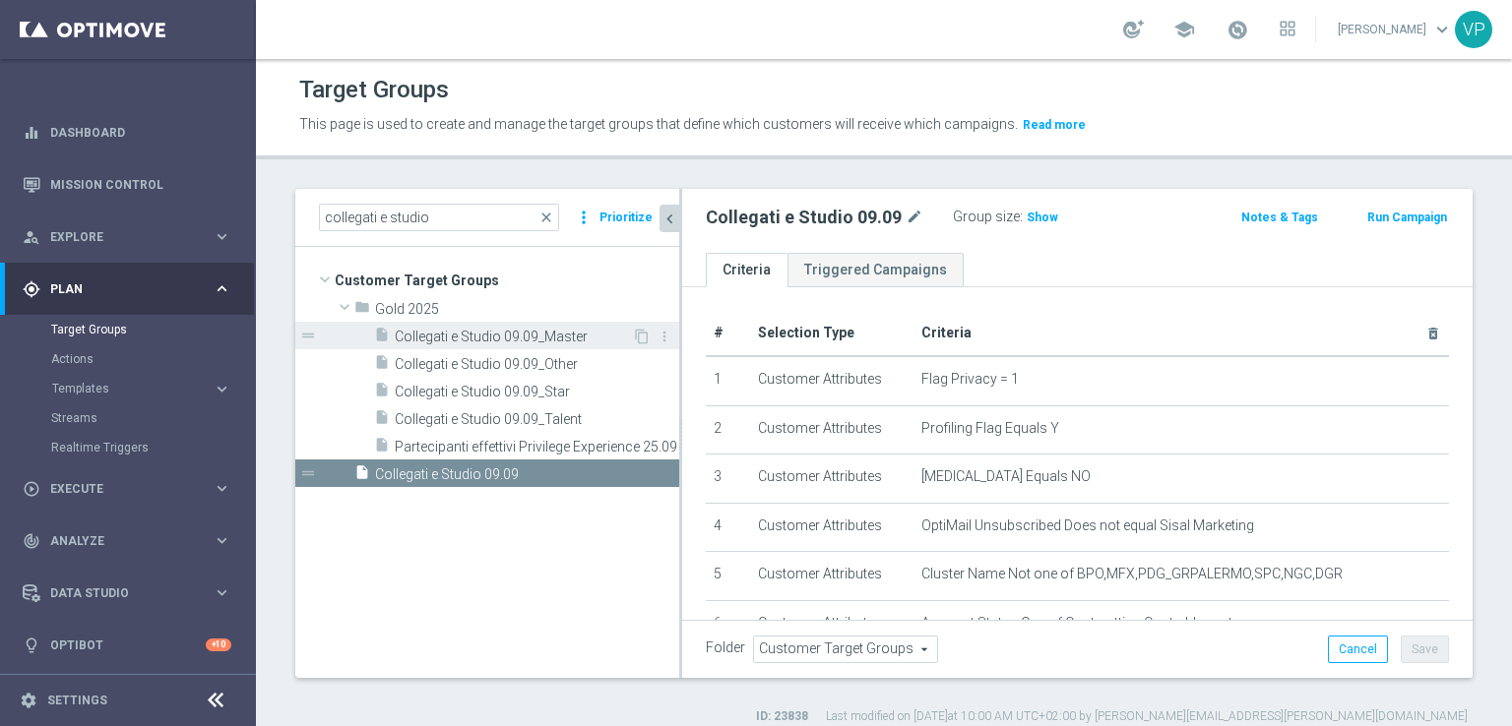
click at [556, 336] on span "Collegati e Studio 09.09_Master" at bounding box center [513, 337] width 237 height 17
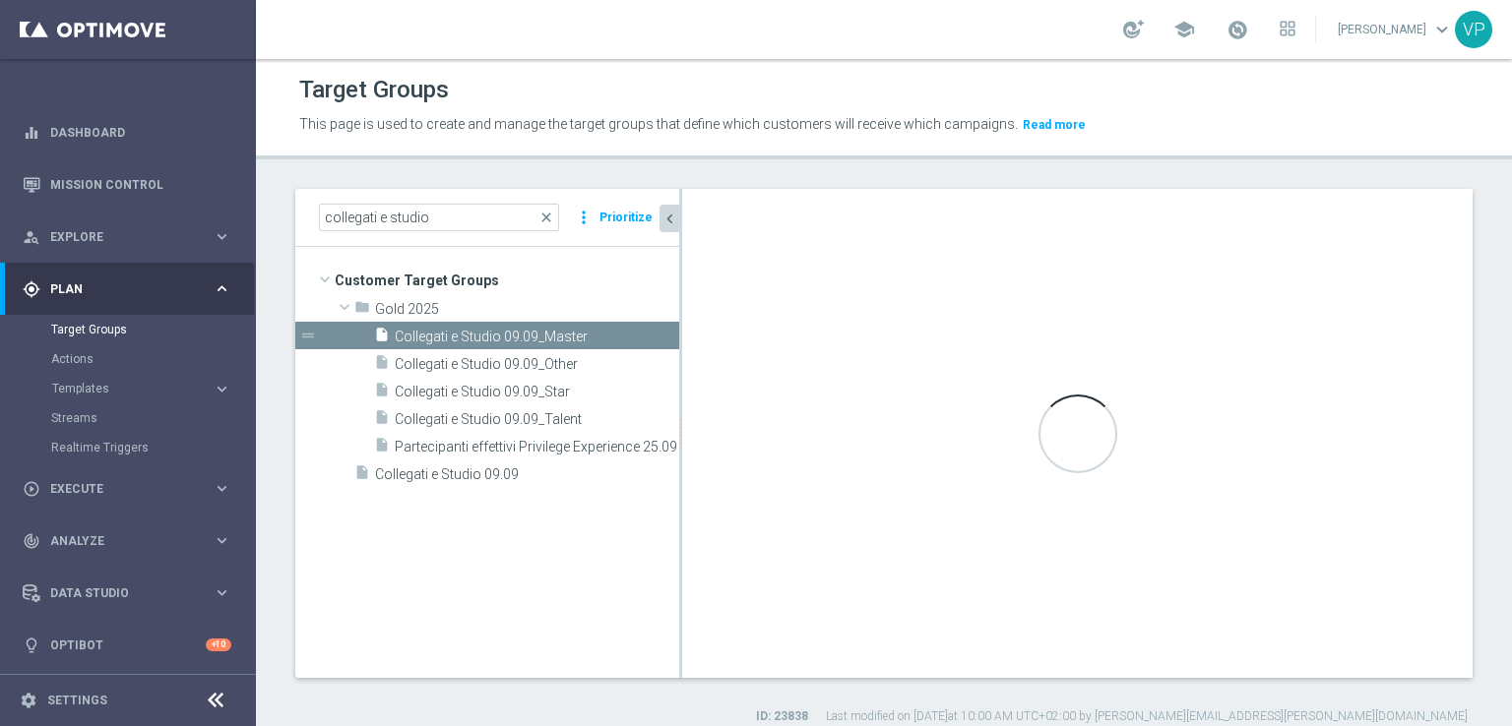
type input "Gold 2025"
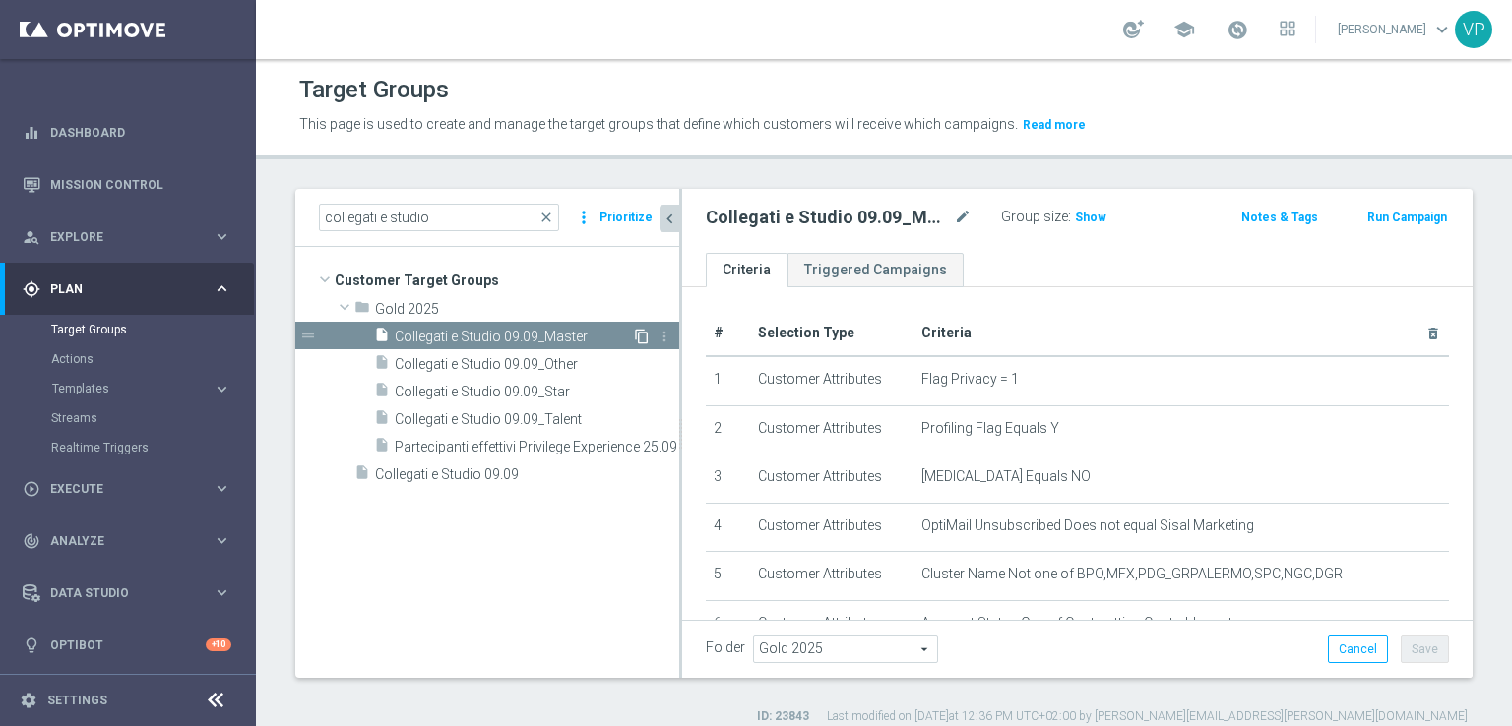
click at [646, 334] on icon "content_copy" at bounding box center [642, 337] width 16 height 16
click at [640, 339] on icon "content_copy" at bounding box center [642, 337] width 16 height 16
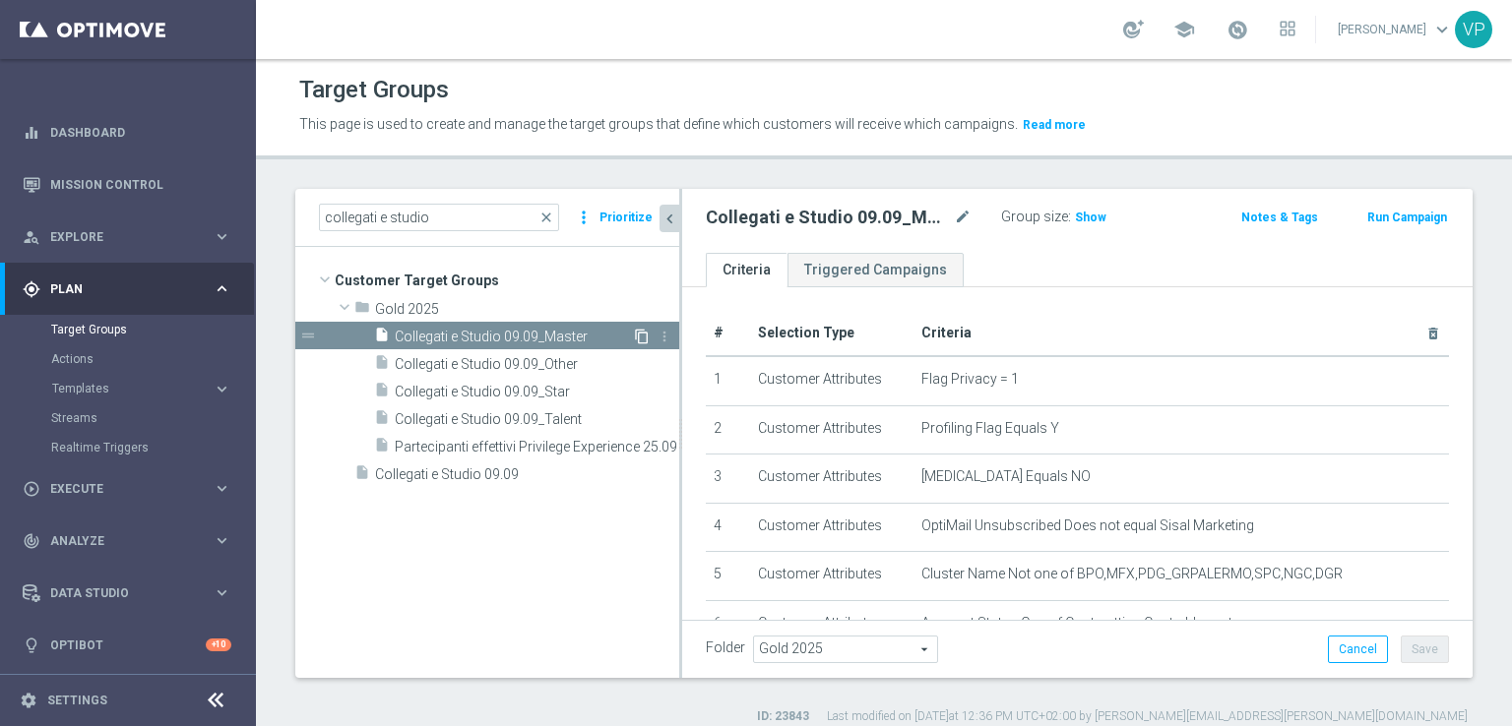
click at [641, 331] on icon "content_copy" at bounding box center [642, 337] width 16 height 16
click at [640, 329] on icon "content_copy" at bounding box center [642, 337] width 16 height 16
click at [108, 323] on link "Target Groups" at bounding box center [128, 330] width 154 height 16
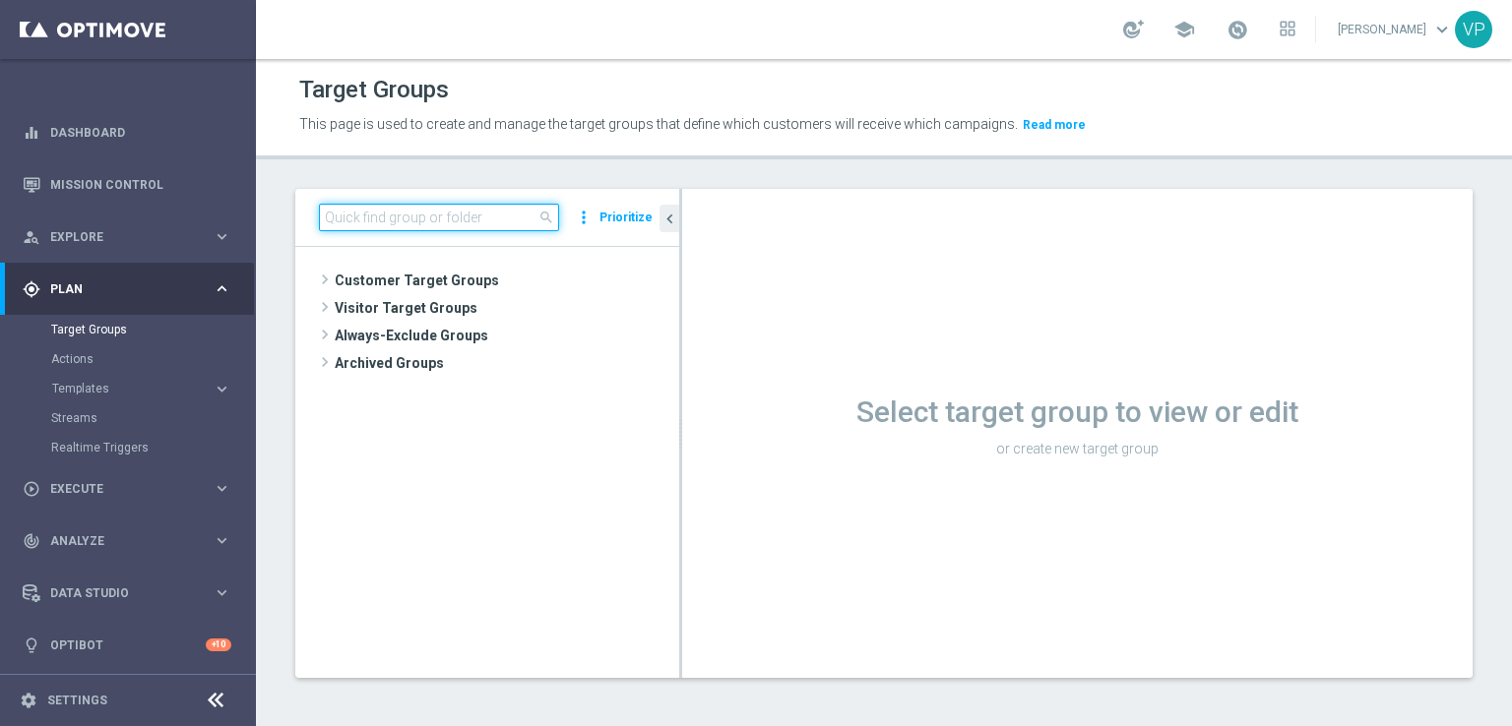
click at [473, 215] on input at bounding box center [439, 218] width 240 height 28
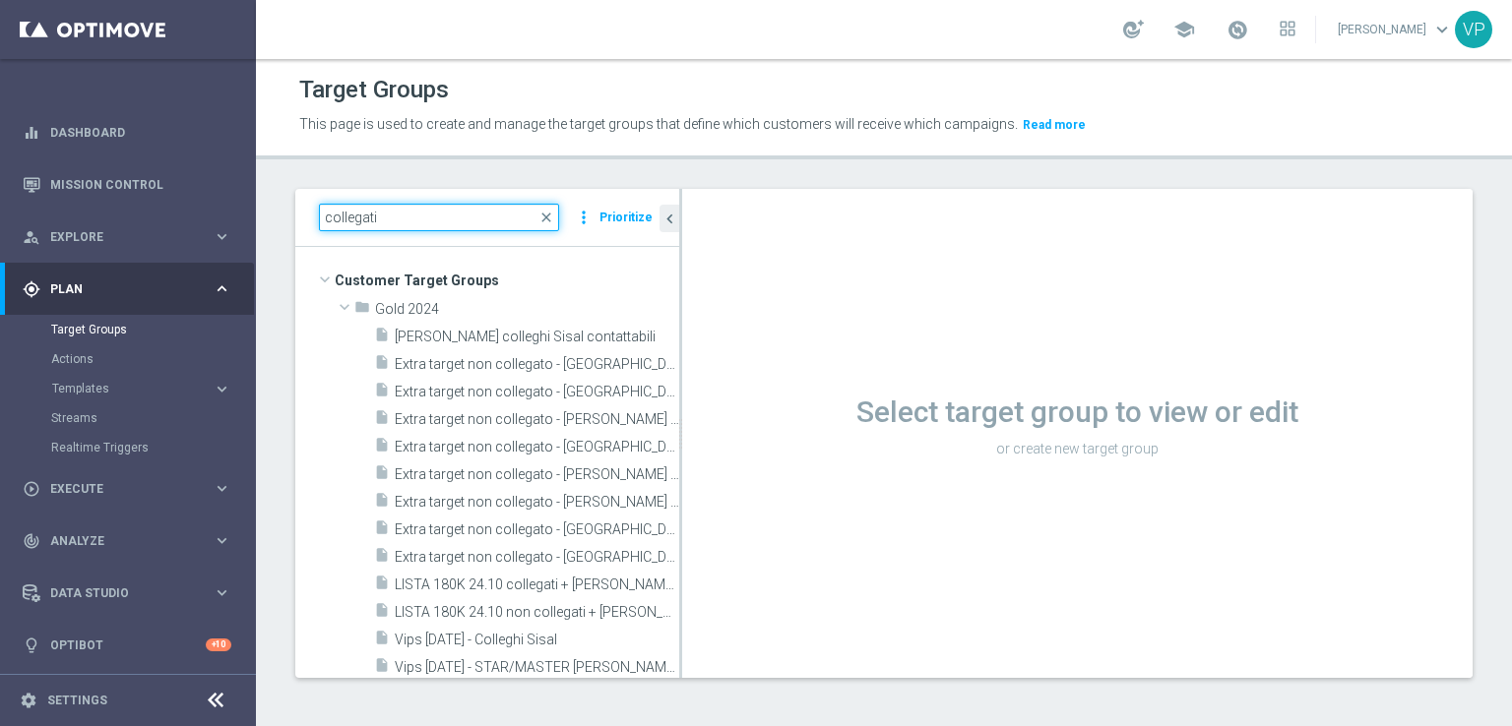
type input "collegati"
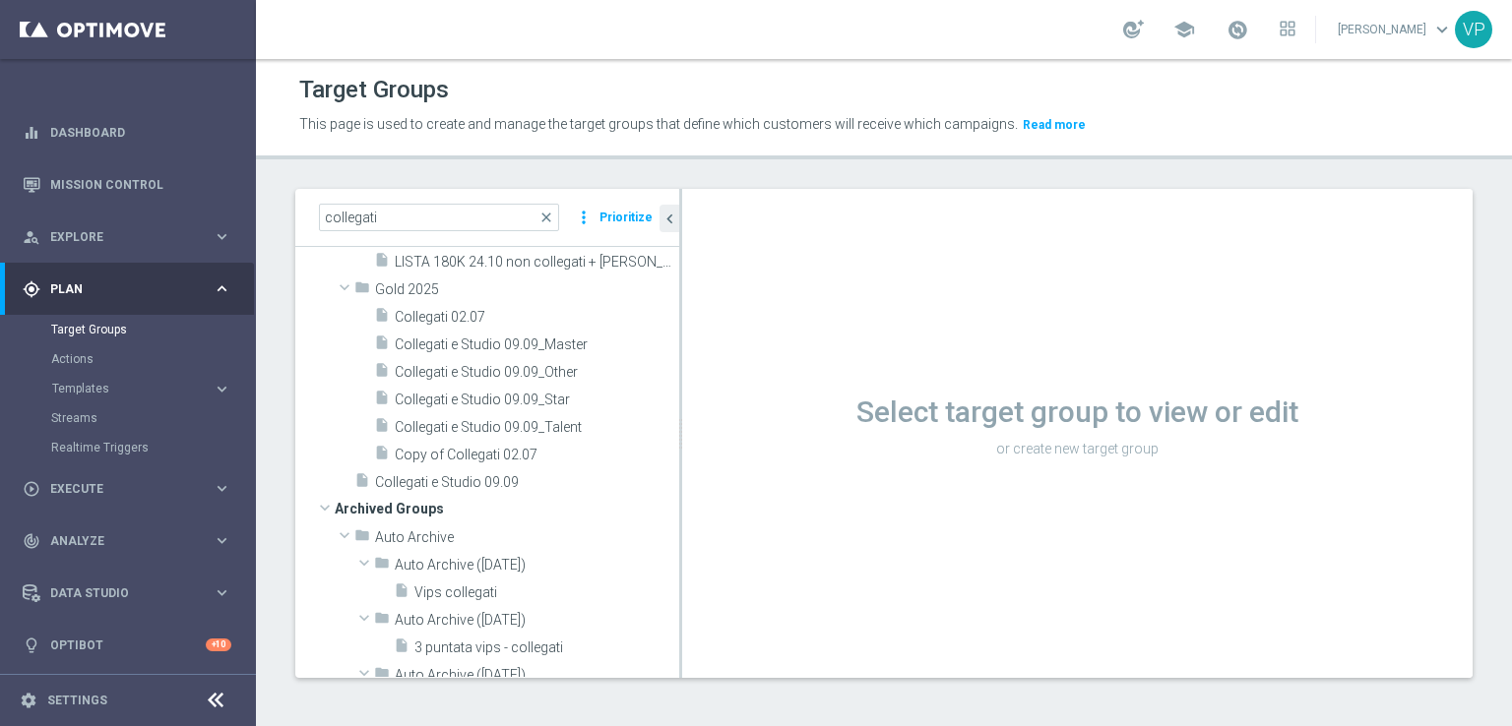
scroll to position [144, 0]
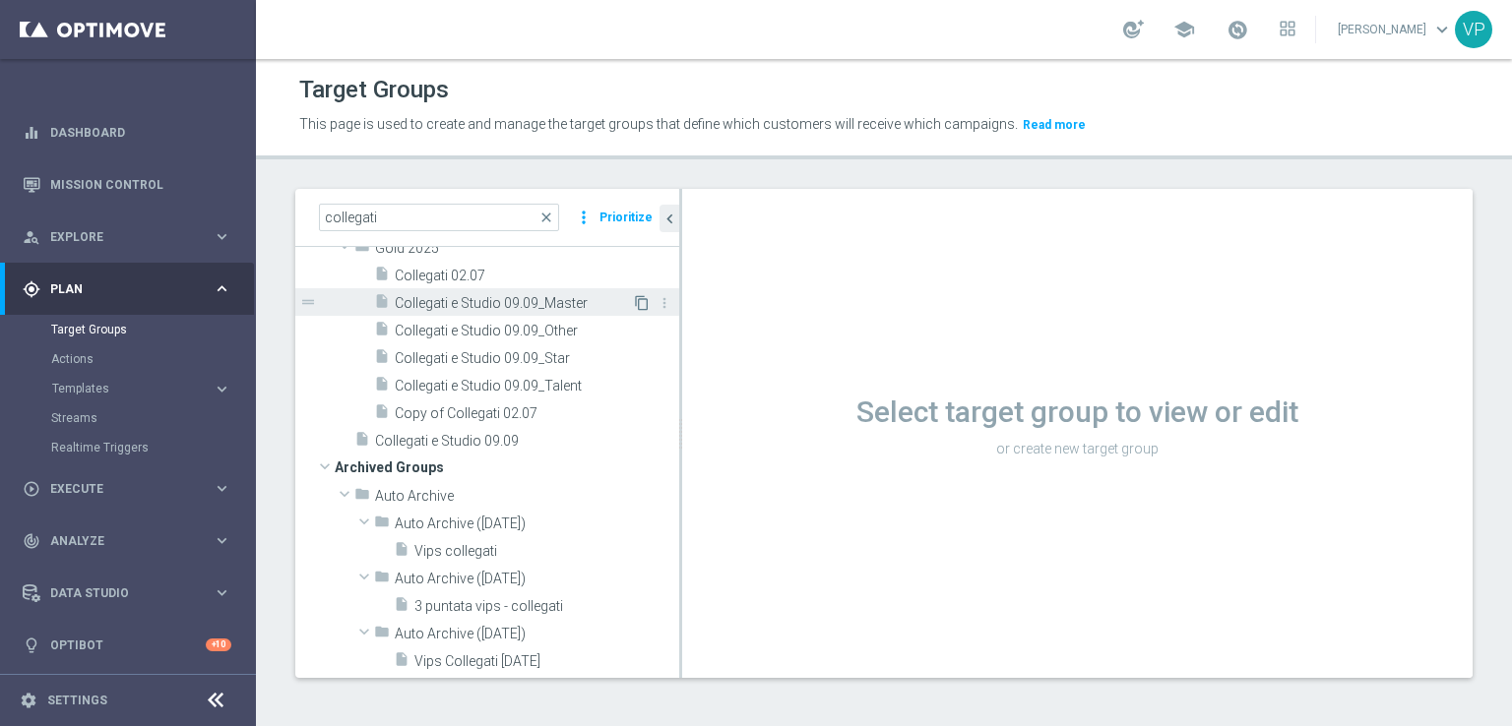
click at [634, 308] on icon "content_copy" at bounding box center [642, 303] width 16 height 16
click at [634, 301] on icon "content_copy" at bounding box center [642, 303] width 16 height 16
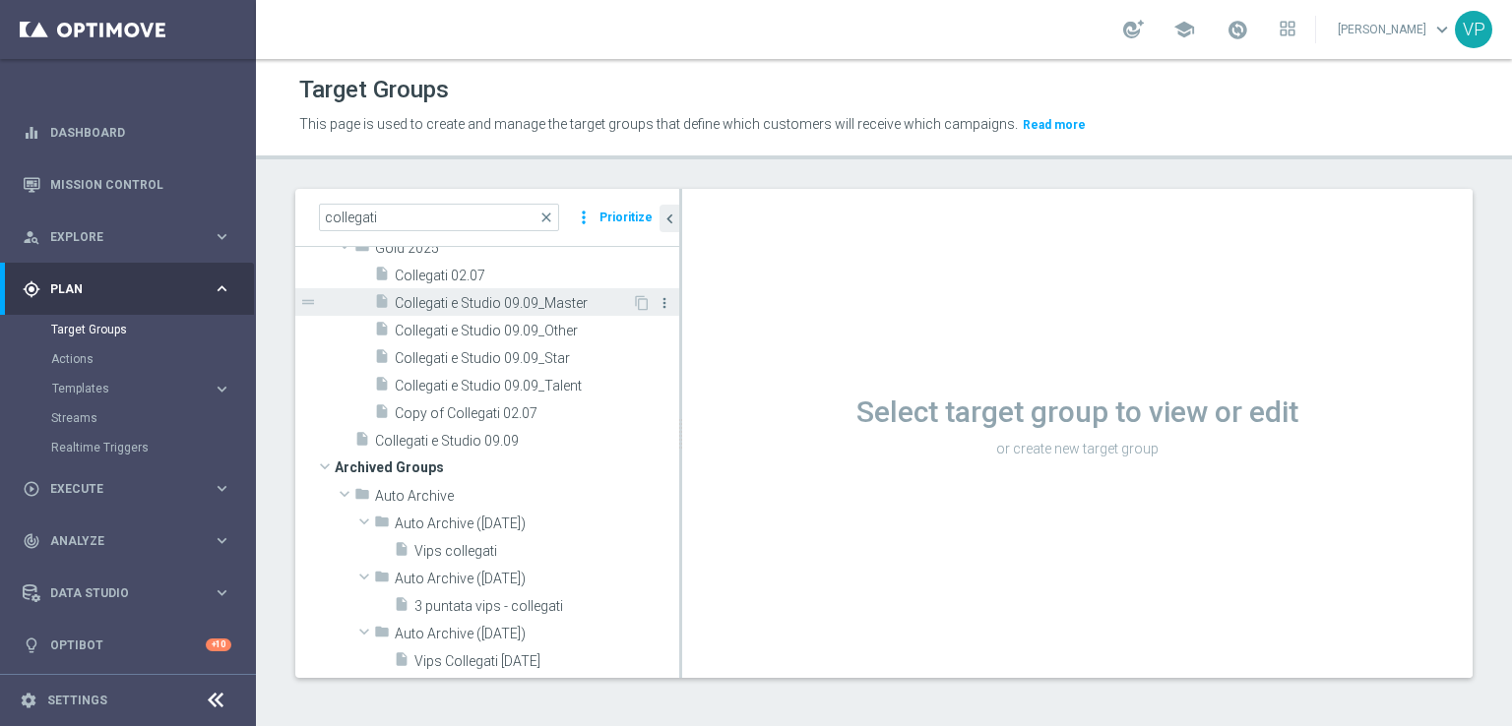
click at [657, 303] on icon "more_vert" at bounding box center [665, 303] width 16 height 16
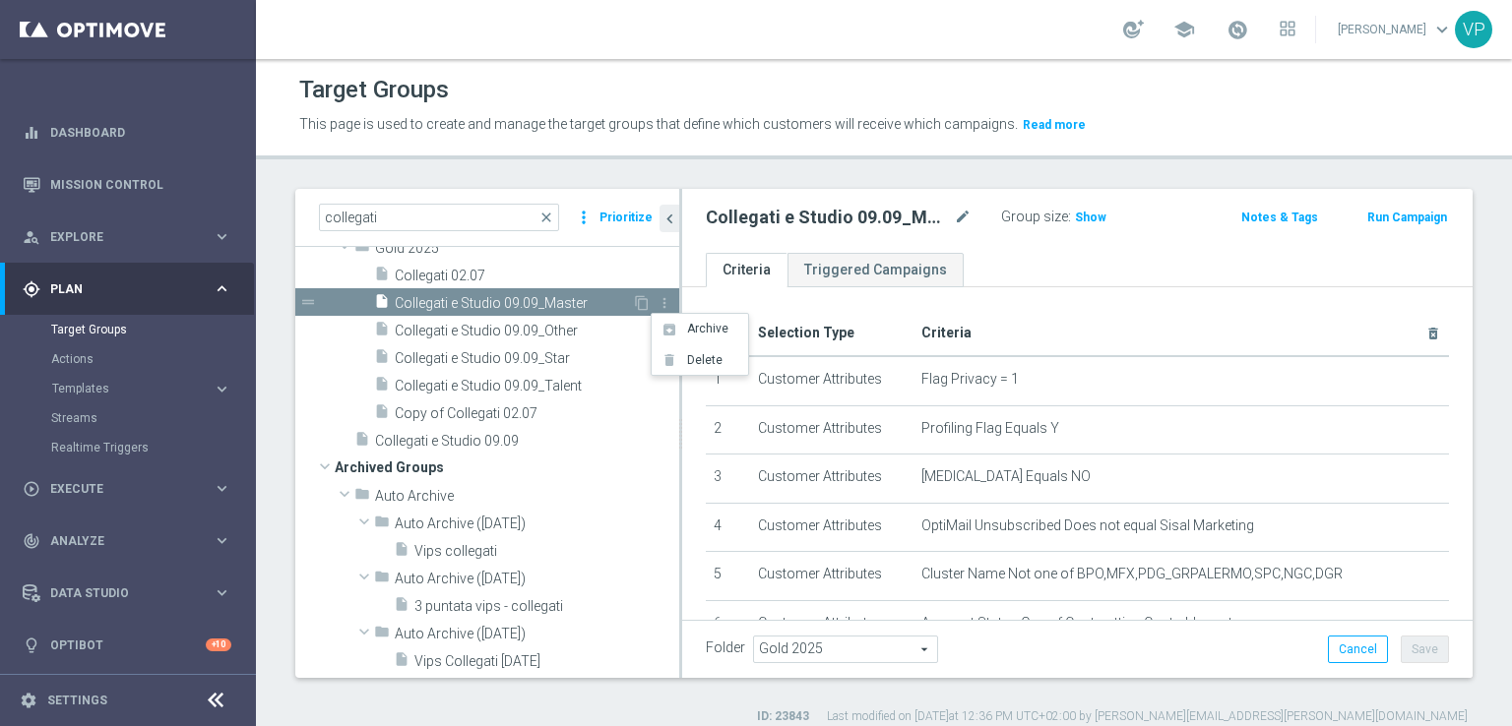
click at [613, 306] on span "Collegati e Studio 09.09_Master" at bounding box center [513, 303] width 237 height 17
click at [634, 306] on icon "content_copy" at bounding box center [642, 303] width 16 height 16
click at [634, 304] on icon "content_copy" at bounding box center [642, 303] width 16 height 16
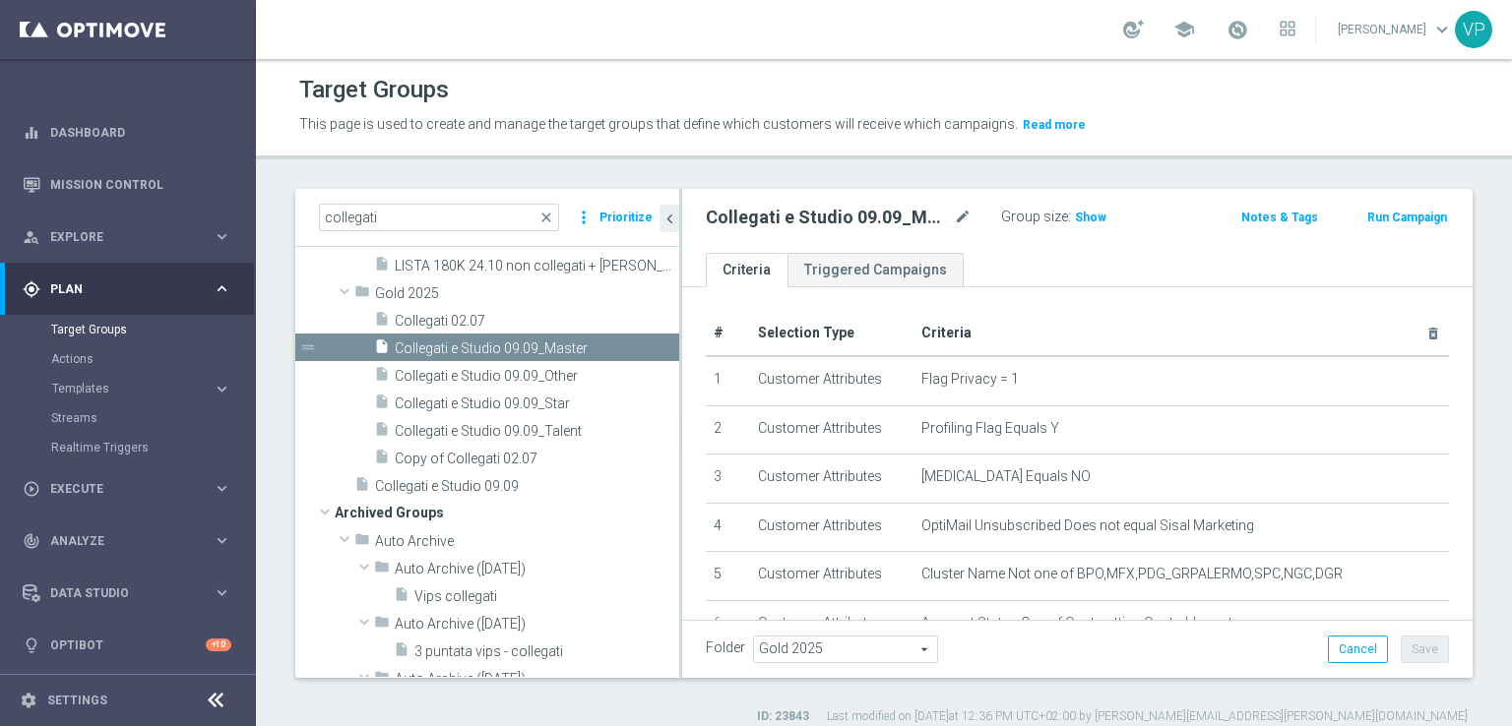
scroll to position [94, 0]
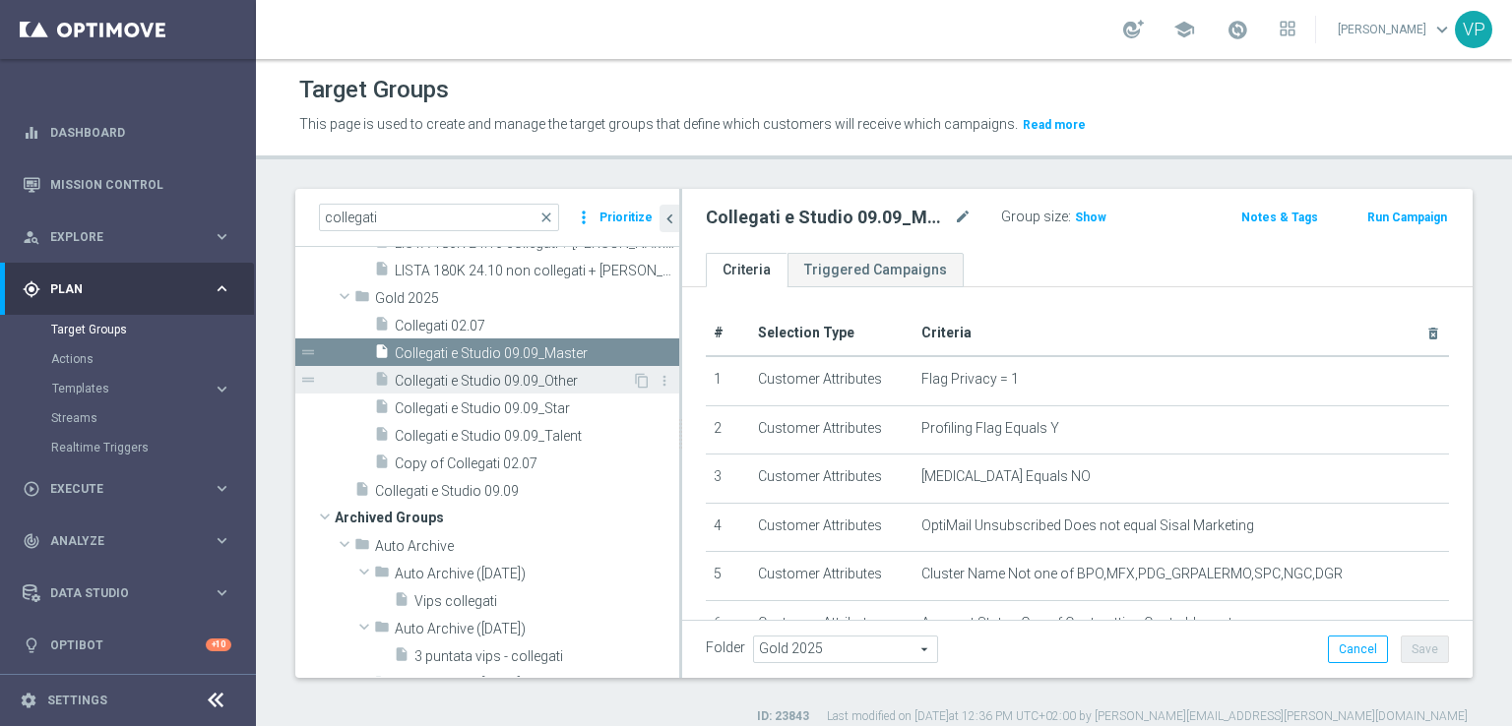
click at [549, 367] on div "insert_drive_file Collegati e Studio 09.09_Other" at bounding box center [503, 380] width 258 height 28
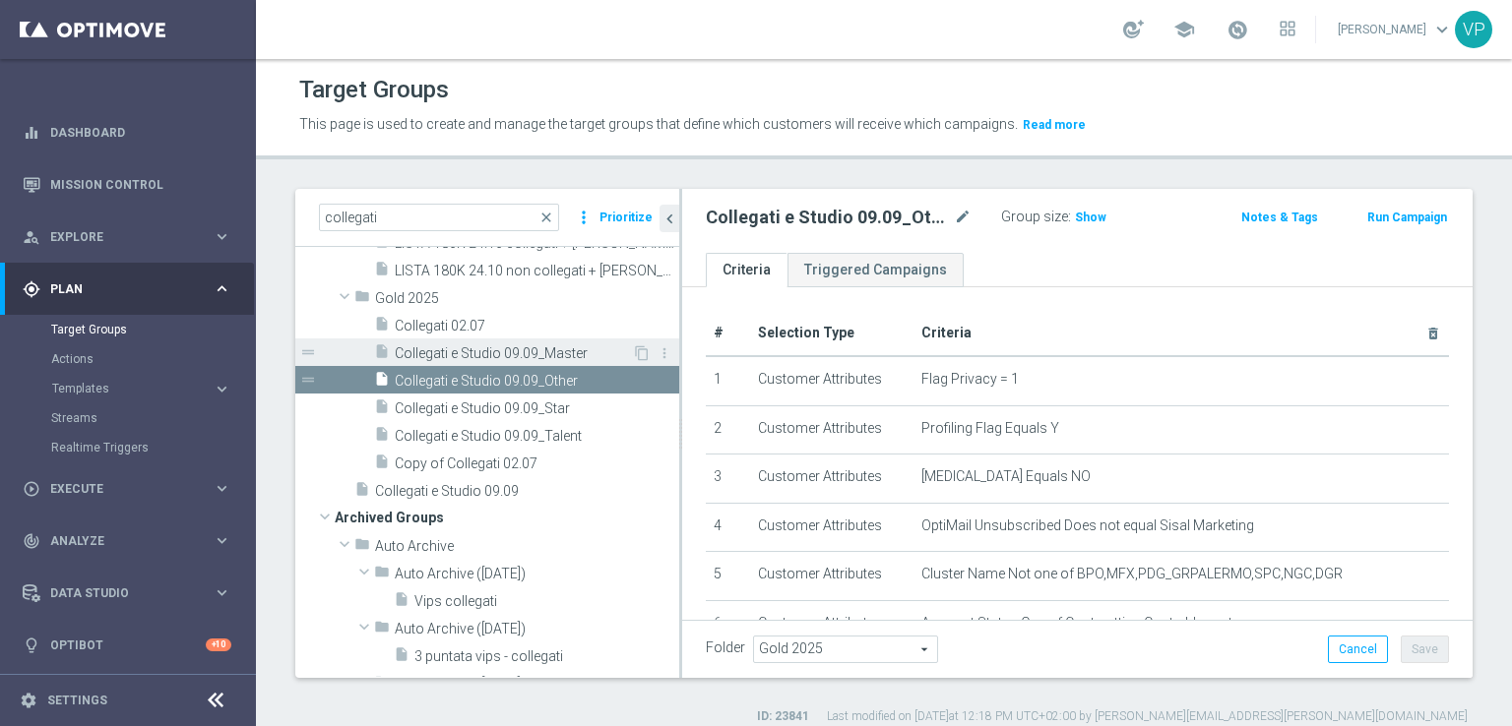
click at [547, 349] on span "Collegati e Studio 09.09_Master" at bounding box center [513, 354] width 237 height 17
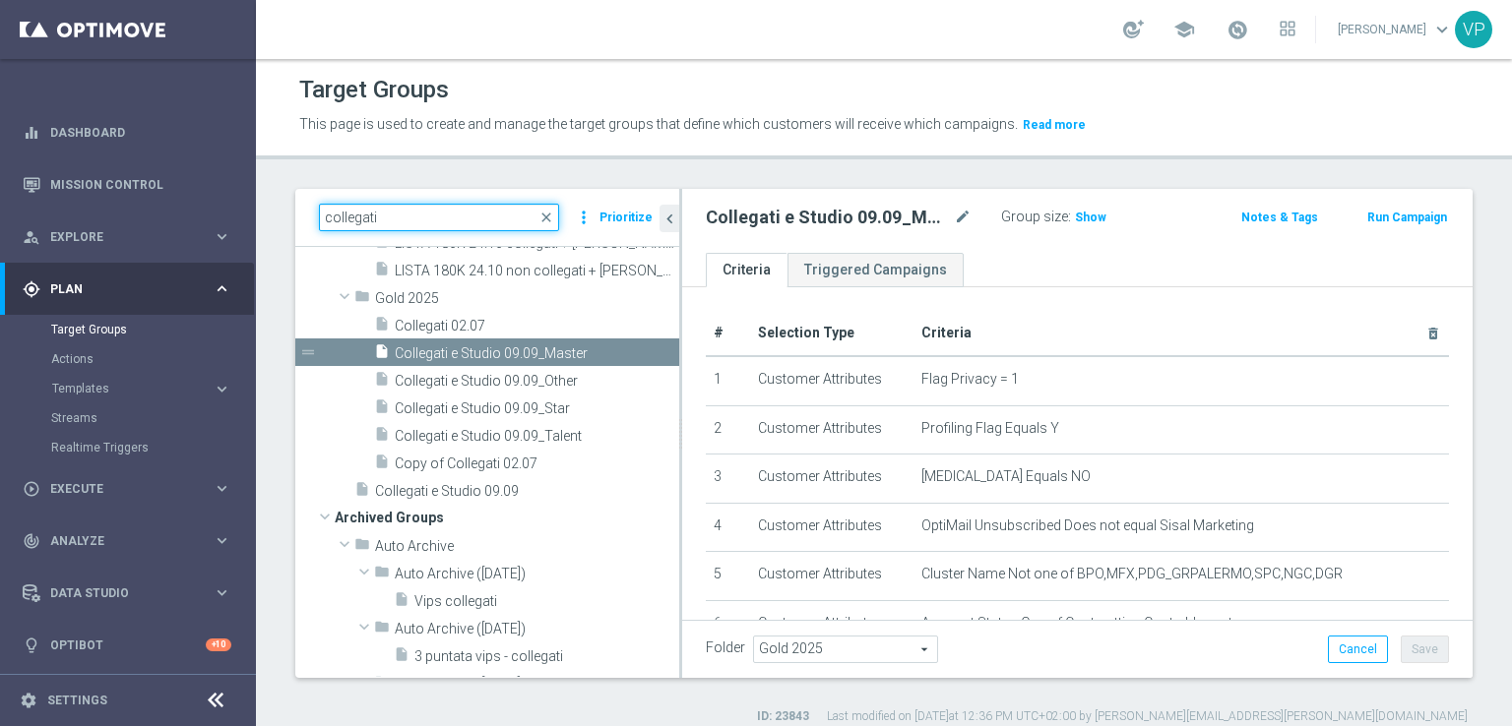
click at [516, 218] on input "collegati" at bounding box center [439, 218] width 240 height 28
click at [542, 219] on input "collegati" at bounding box center [439, 218] width 240 height 28
click at [547, 214] on span "close" at bounding box center [546, 218] width 16 height 16
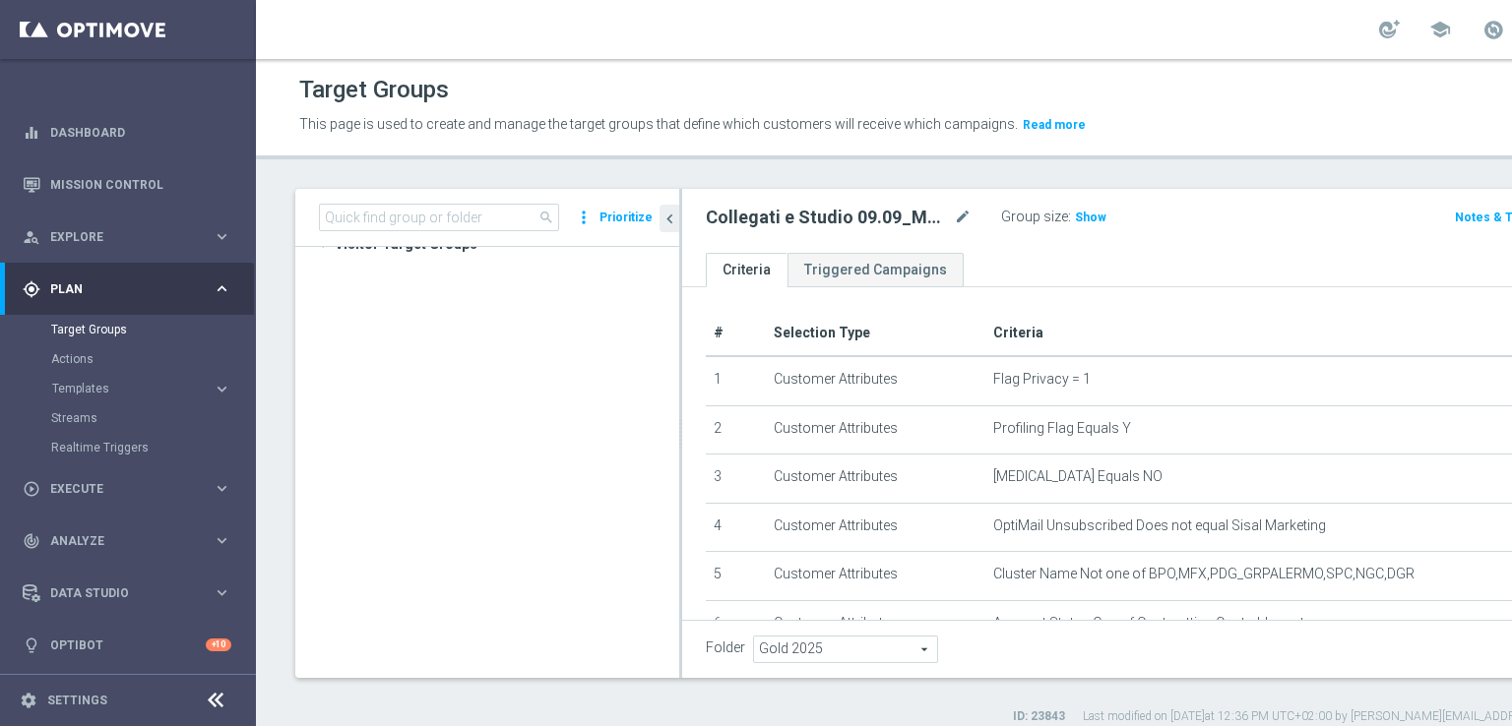
scroll to position [20260, 0]
click at [493, 213] on input at bounding box center [439, 218] width 240 height 28
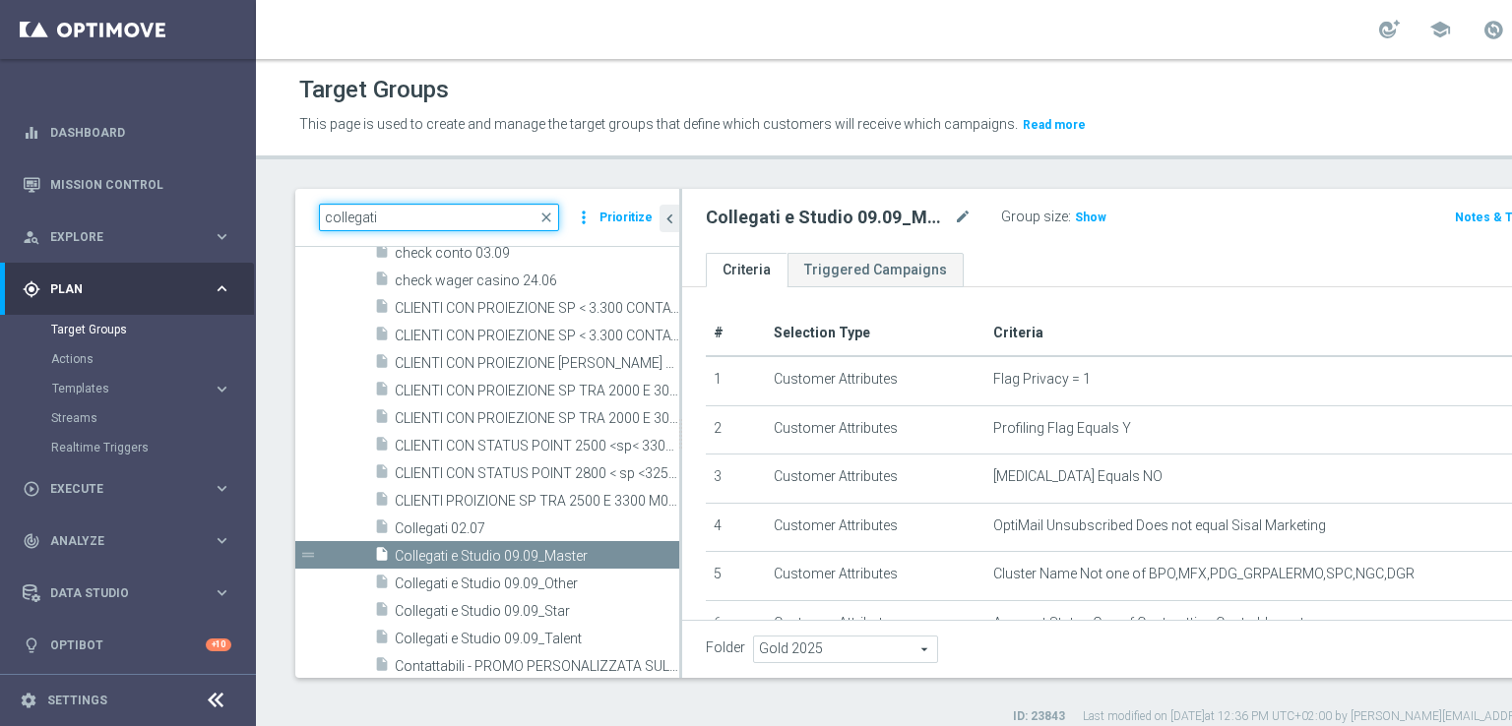
type input "collegati"
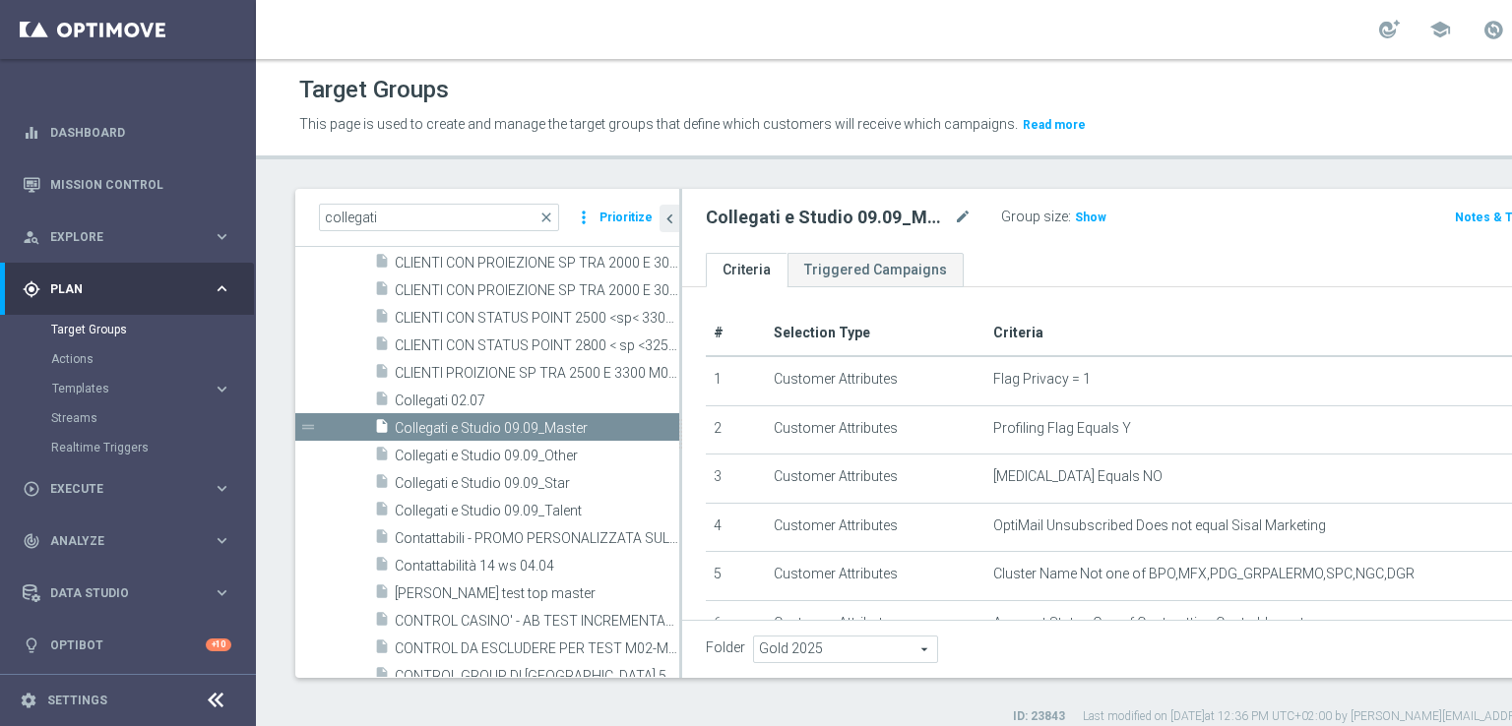
scroll to position [20417, 0]
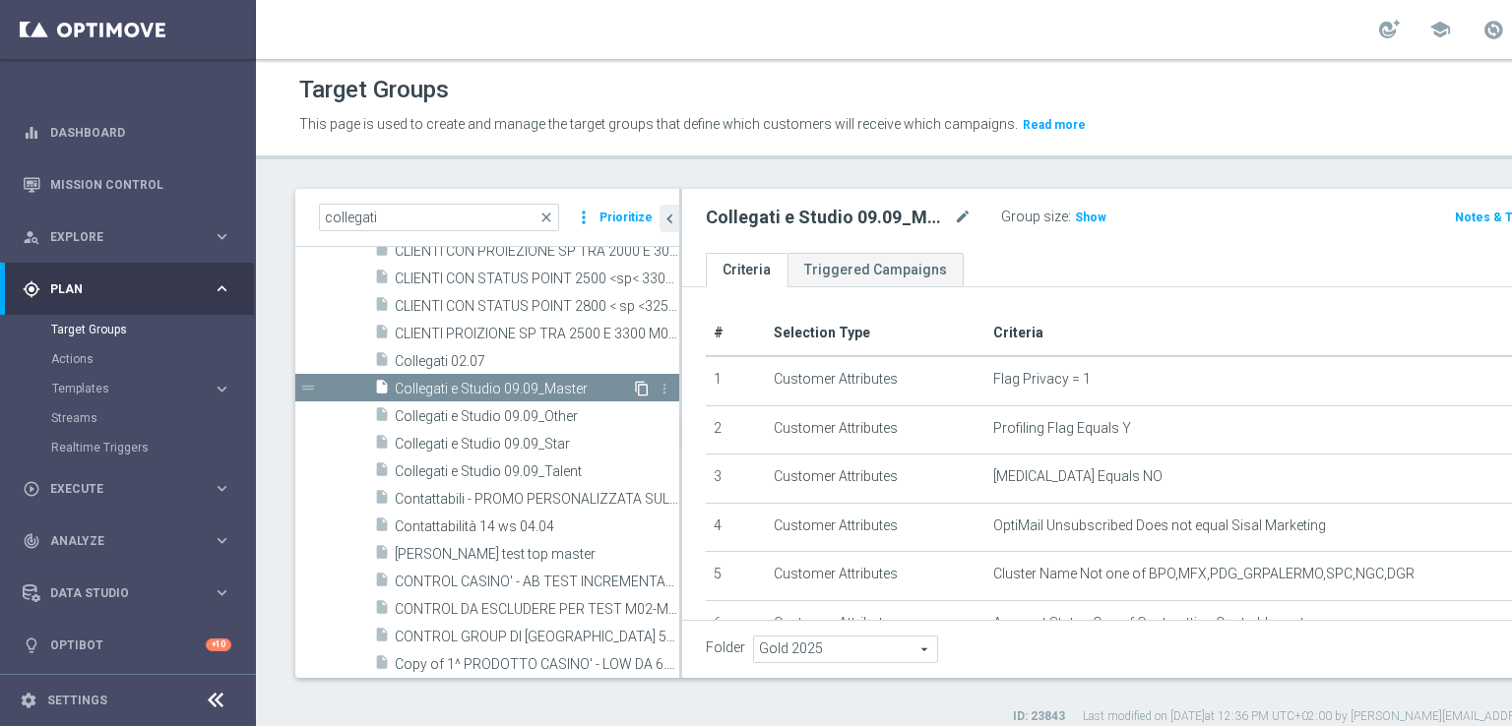
click at [634, 390] on icon "content_copy" at bounding box center [642, 389] width 16 height 16
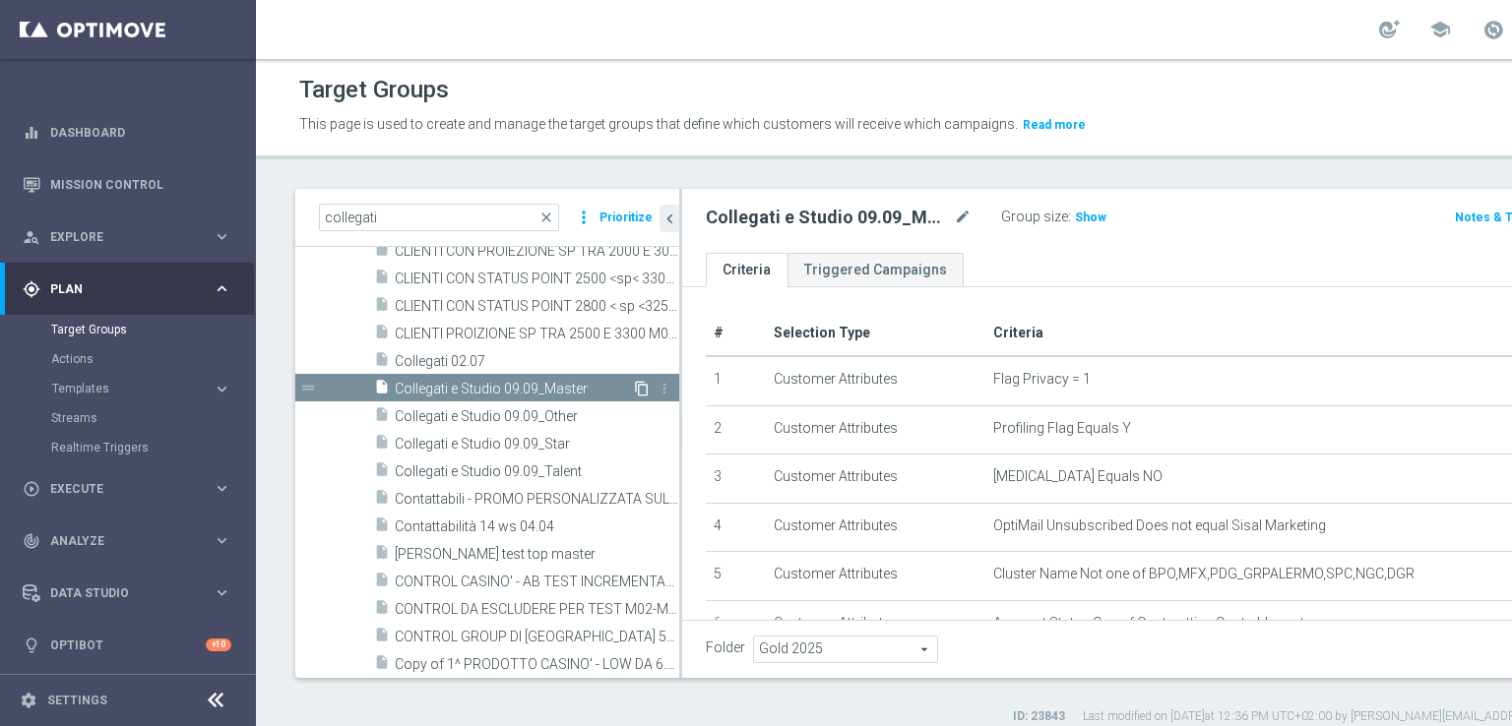
click at [634, 390] on icon "content_copy" at bounding box center [642, 389] width 16 height 16
click at [657, 395] on icon "more_vert" at bounding box center [665, 389] width 16 height 16
click at [311, 394] on icon "drag_handle" at bounding box center [308, 388] width 18 height 18
click at [311, 395] on icon "drag_handle" at bounding box center [308, 388] width 18 height 18
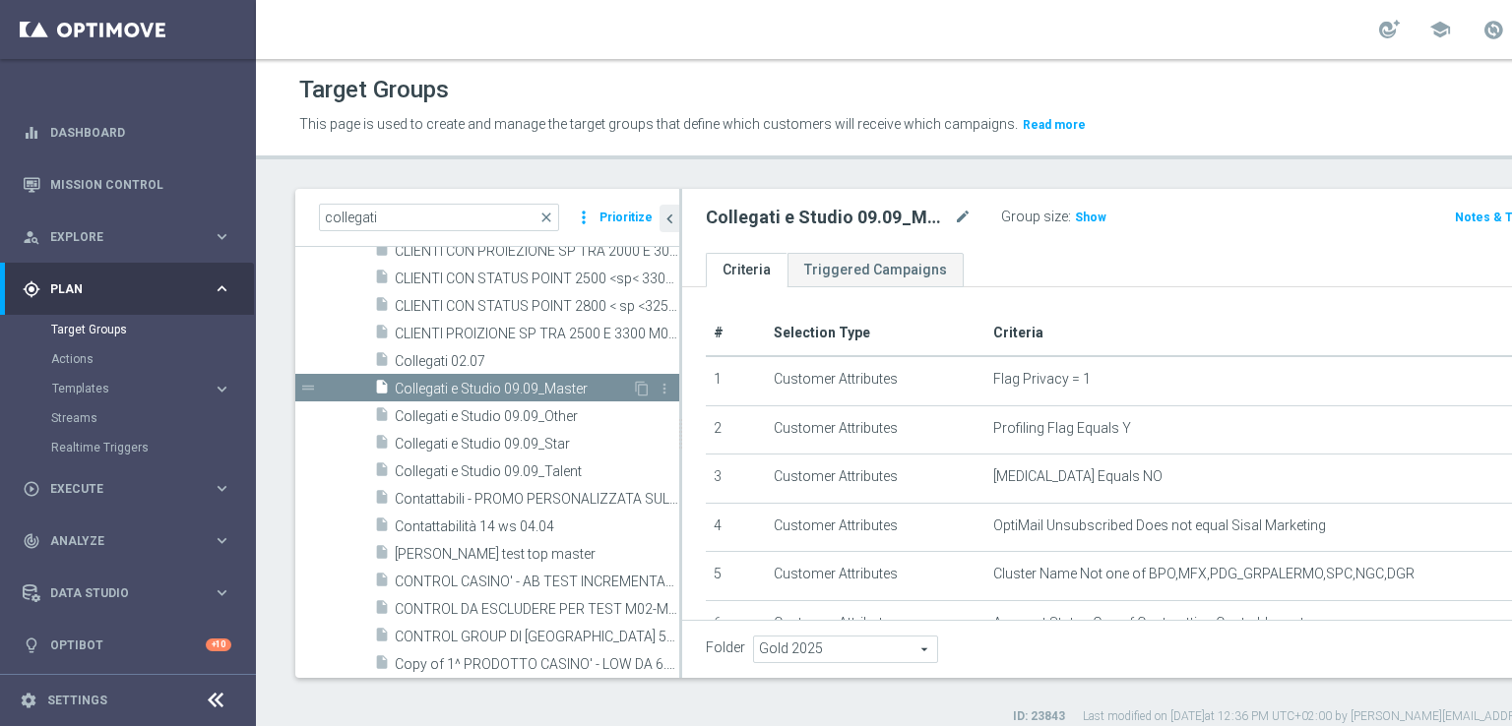
click at [309, 393] on icon "drag_handle" at bounding box center [308, 388] width 18 height 18
click at [492, 385] on span "Collegati e Studio 09.09_Master" at bounding box center [513, 389] width 237 height 17
click at [640, 391] on div "content_copy more_vert" at bounding box center [653, 391] width 42 height 21
click at [632, 387] on div "content_copy more_vert" at bounding box center [653, 391] width 42 height 21
click at [634, 381] on icon "content_copy" at bounding box center [642, 389] width 16 height 16
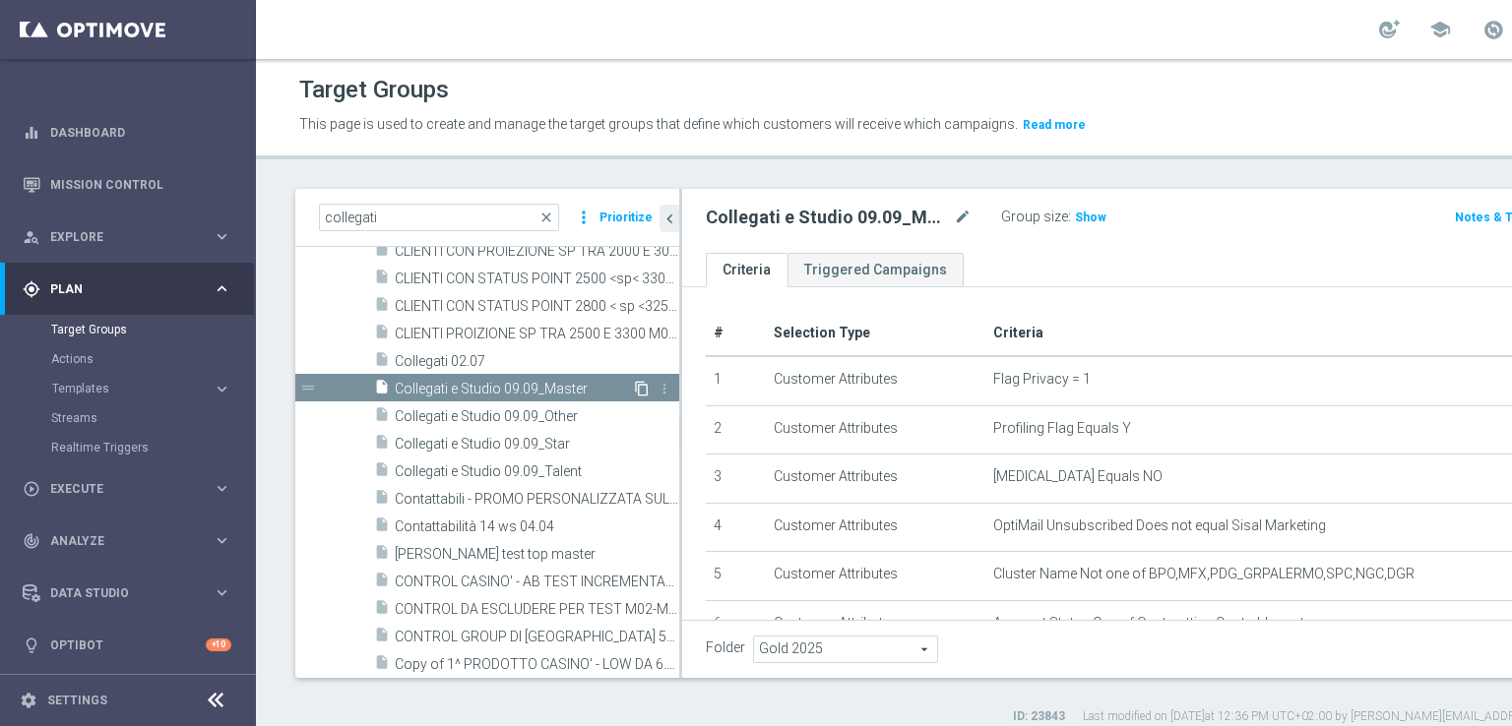
click at [634, 381] on icon "content_copy" at bounding box center [642, 389] width 16 height 16
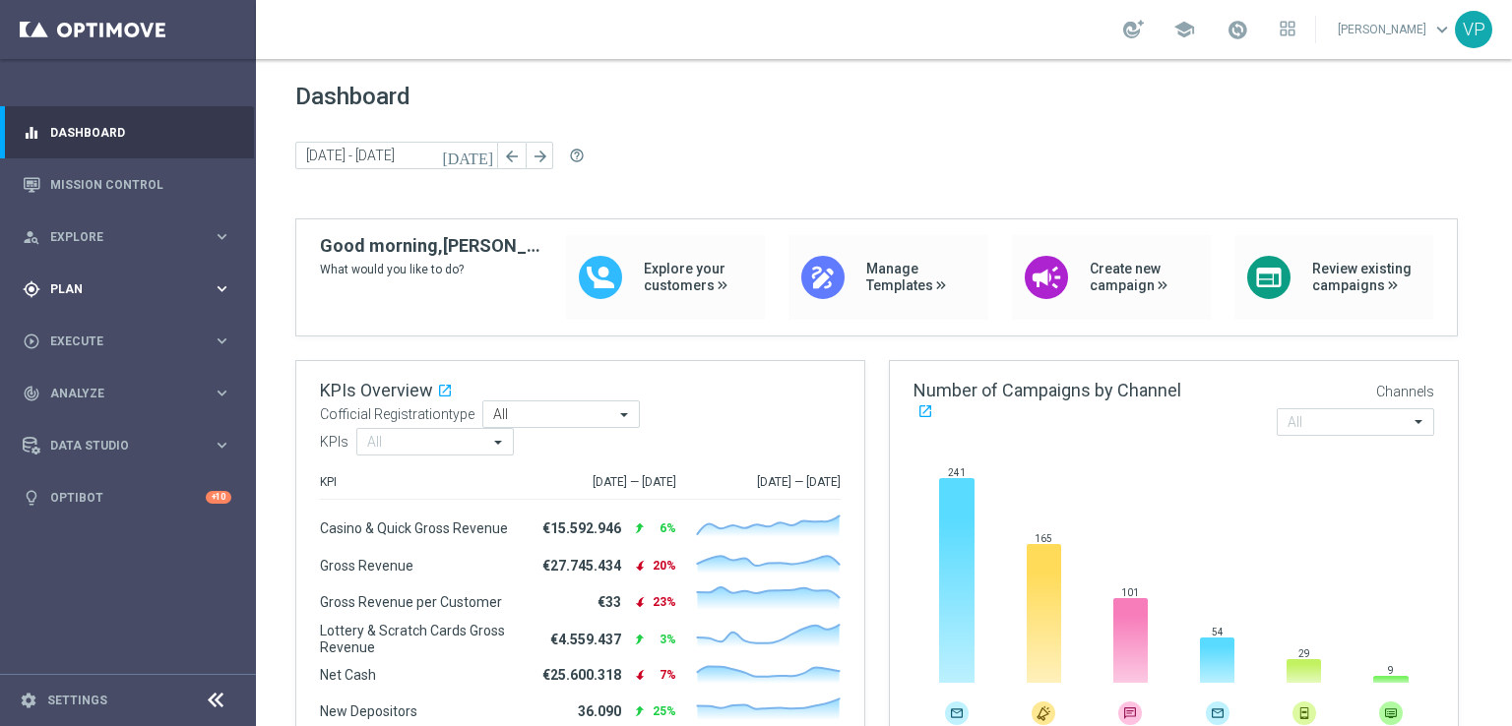
click at [146, 284] on span "Plan" at bounding box center [131, 290] width 162 height 12
click at [138, 329] on link "Target Groups" at bounding box center [128, 330] width 154 height 16
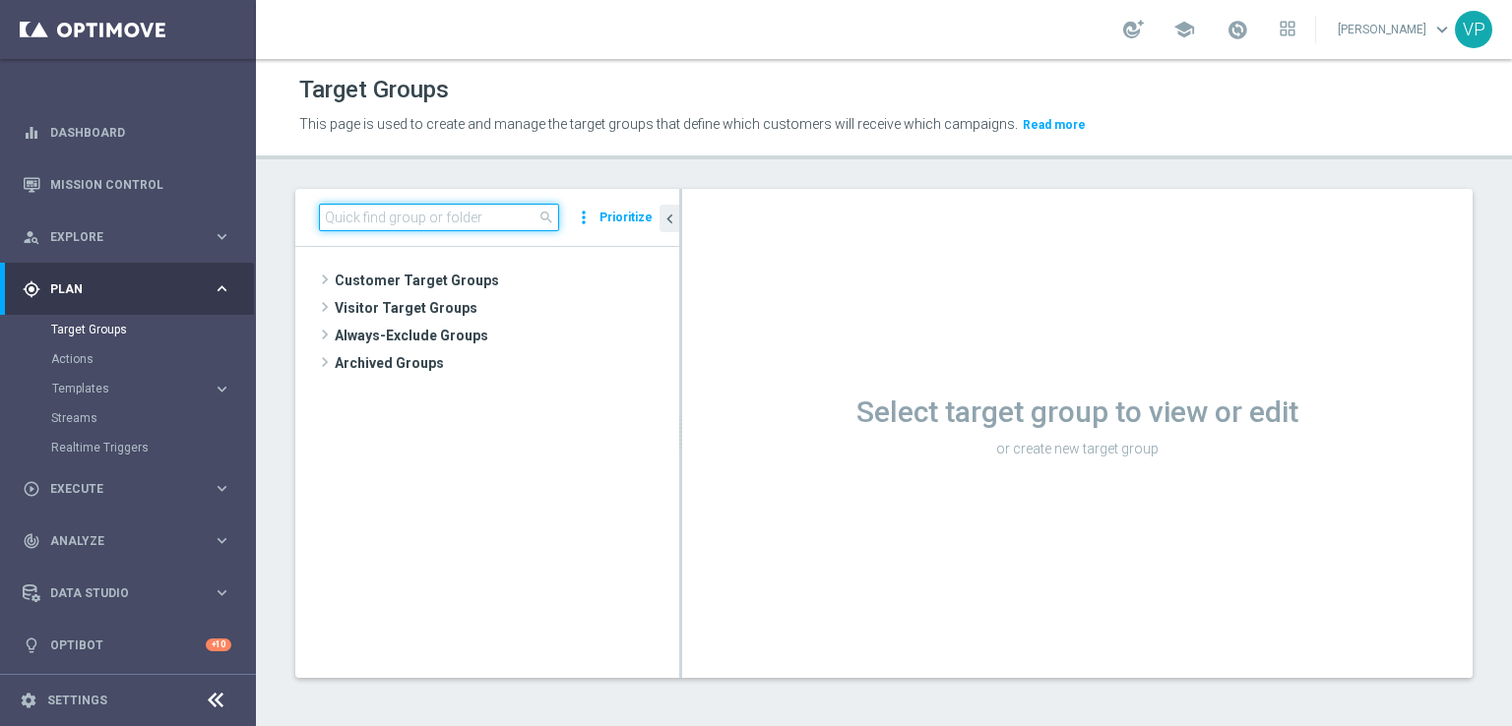
click at [411, 225] on input at bounding box center [439, 218] width 240 height 28
type input "collegati"
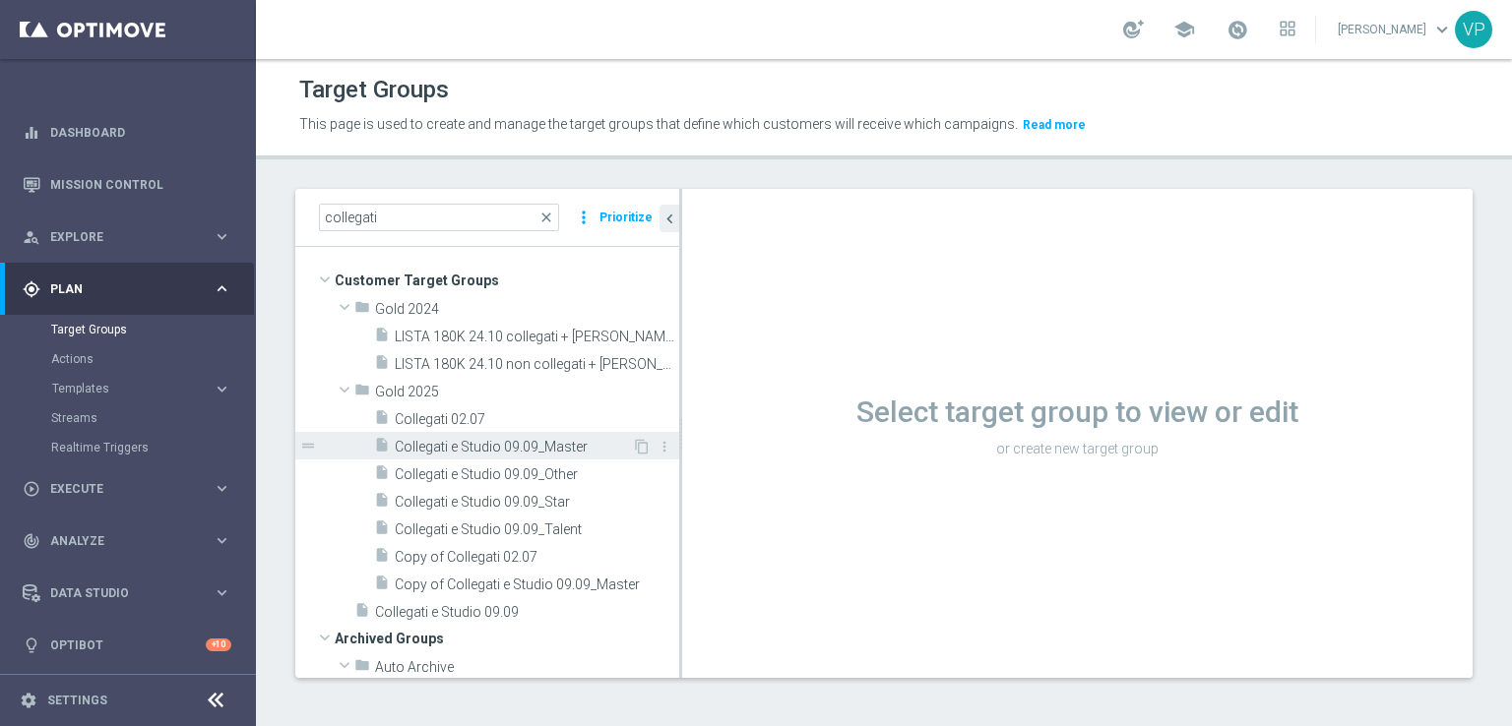
click at [571, 451] on span "Collegati e Studio 09.09_Master" at bounding box center [513, 447] width 237 height 17
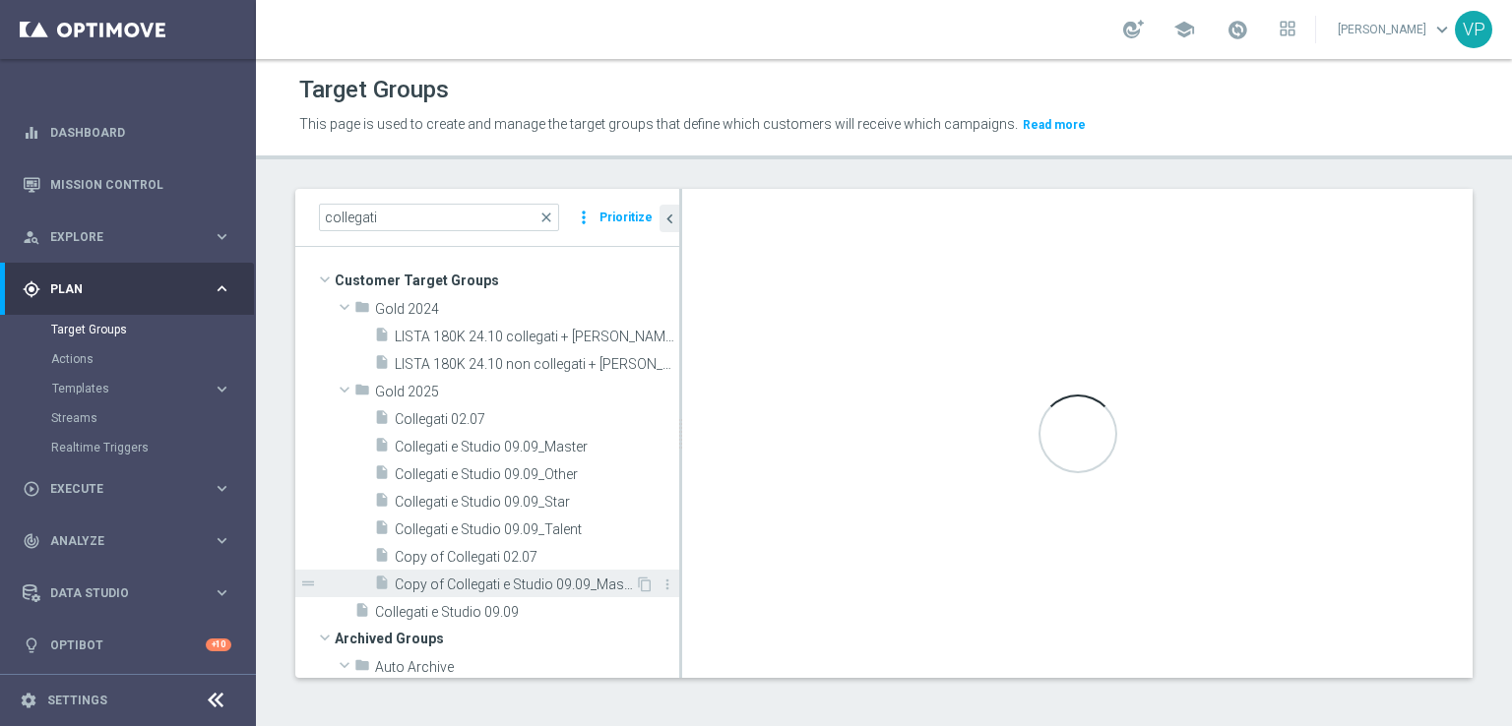
click at [599, 586] on span "Copy of Collegati e Studio 09.09_Master" at bounding box center [515, 585] width 240 height 17
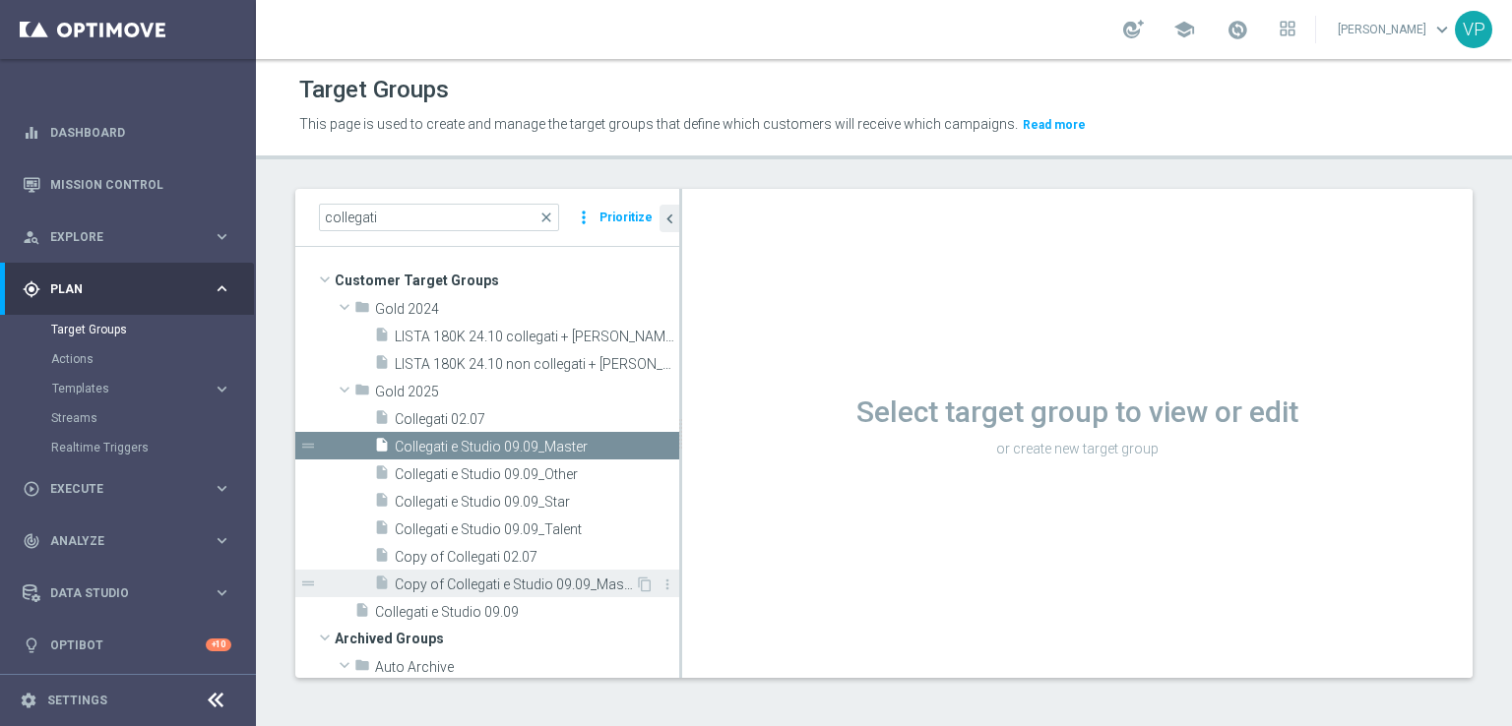
click at [508, 585] on span "Copy of Collegati e Studio 09.09_Master" at bounding box center [515, 585] width 240 height 17
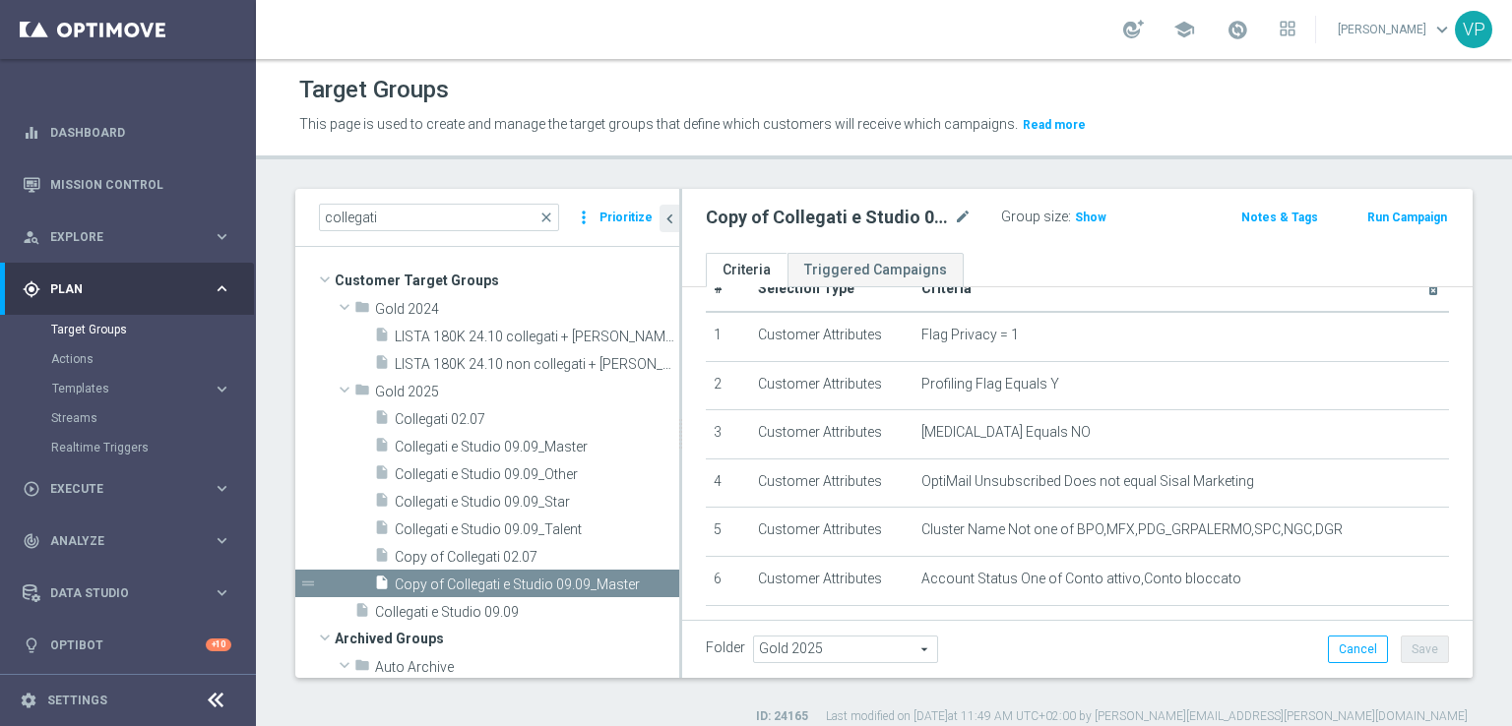
scroll to position [51, 0]
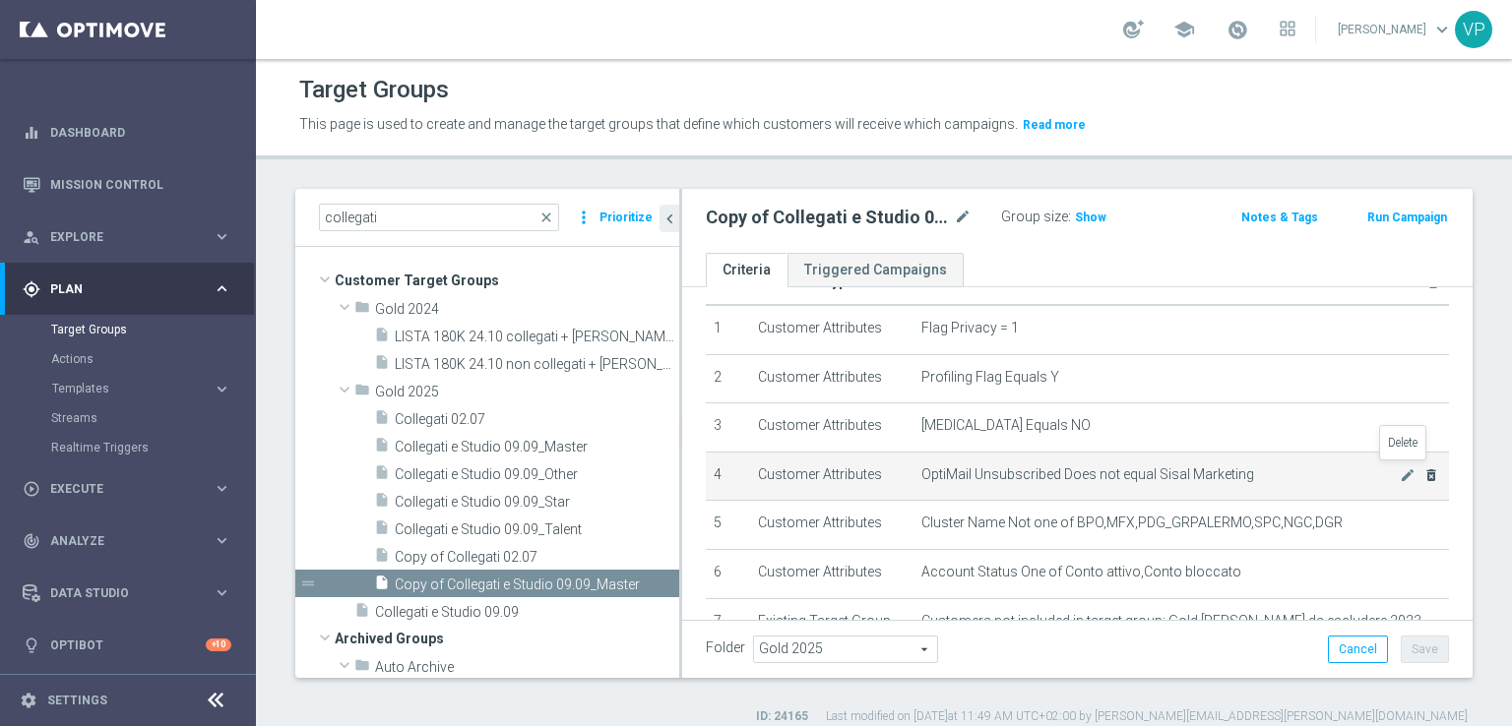
click at [1423, 474] on icon "delete_forever" at bounding box center [1431, 476] width 16 height 16
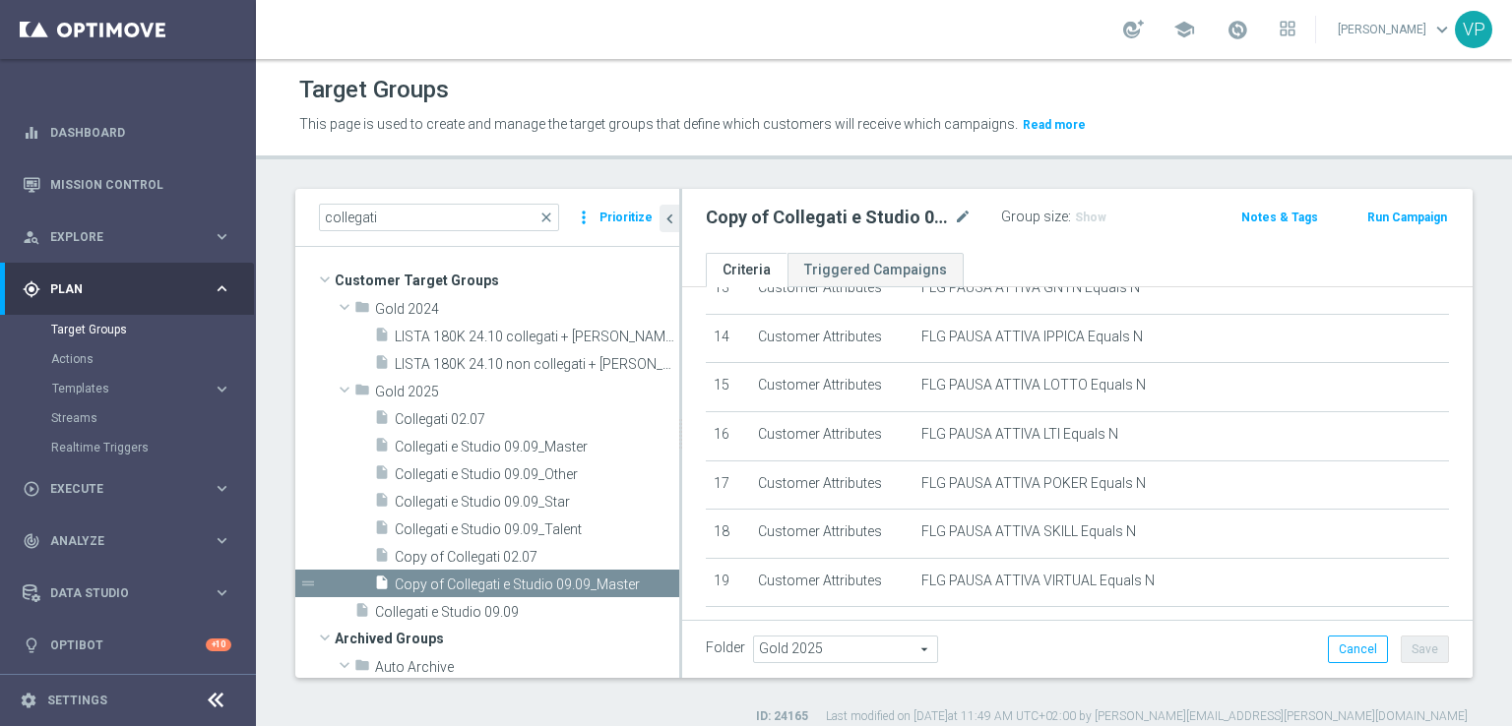
scroll to position [843, 0]
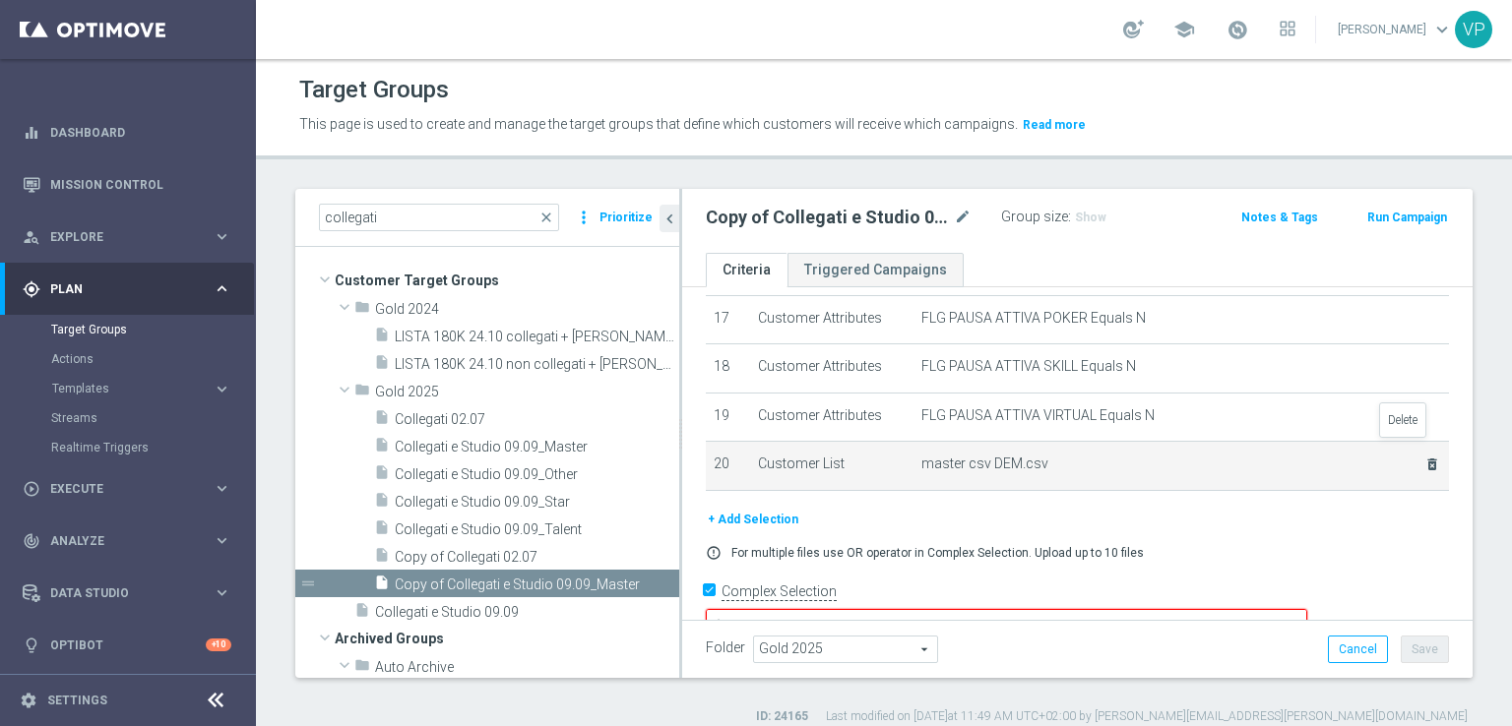
click at [1424, 457] on icon "delete_forever" at bounding box center [1432, 465] width 16 height 16
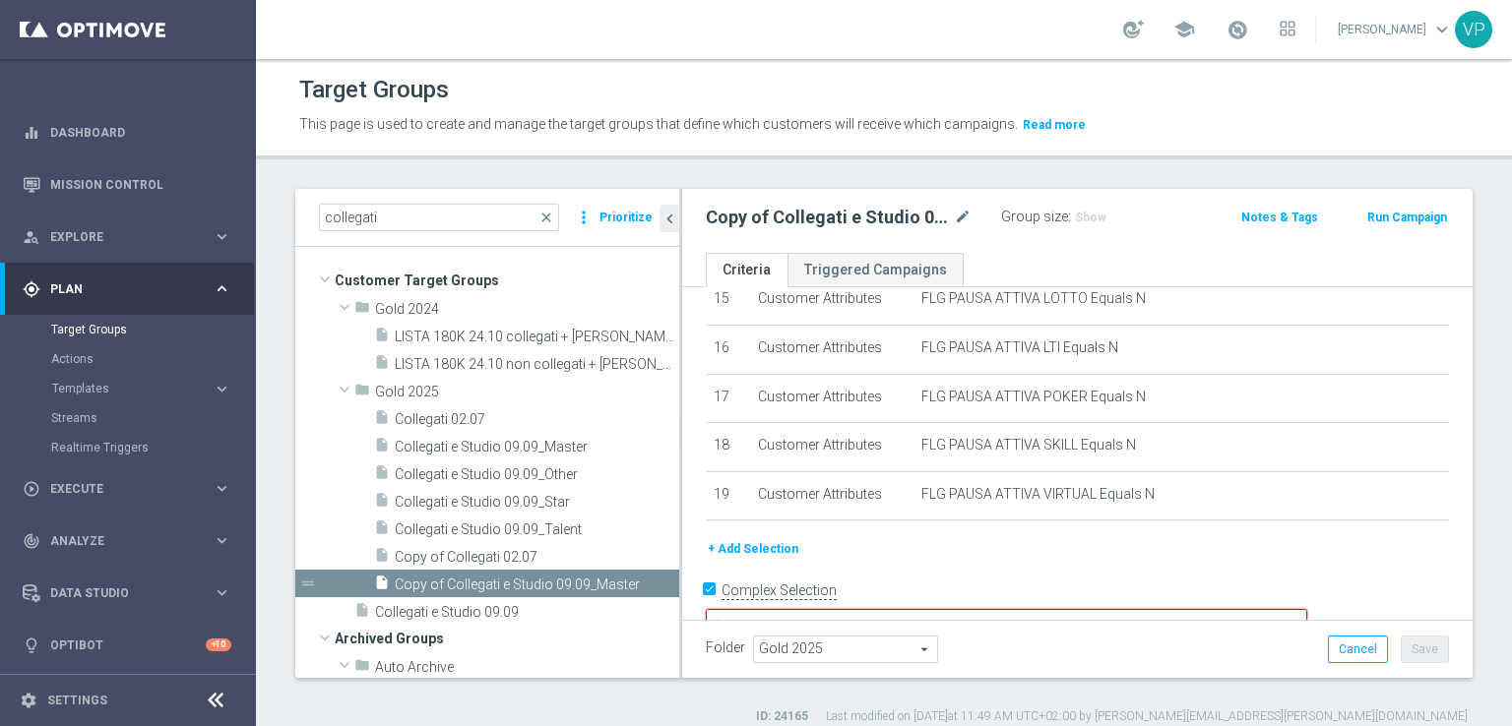
click at [776, 538] on button "+ Add Selection" at bounding box center [753, 549] width 95 height 22
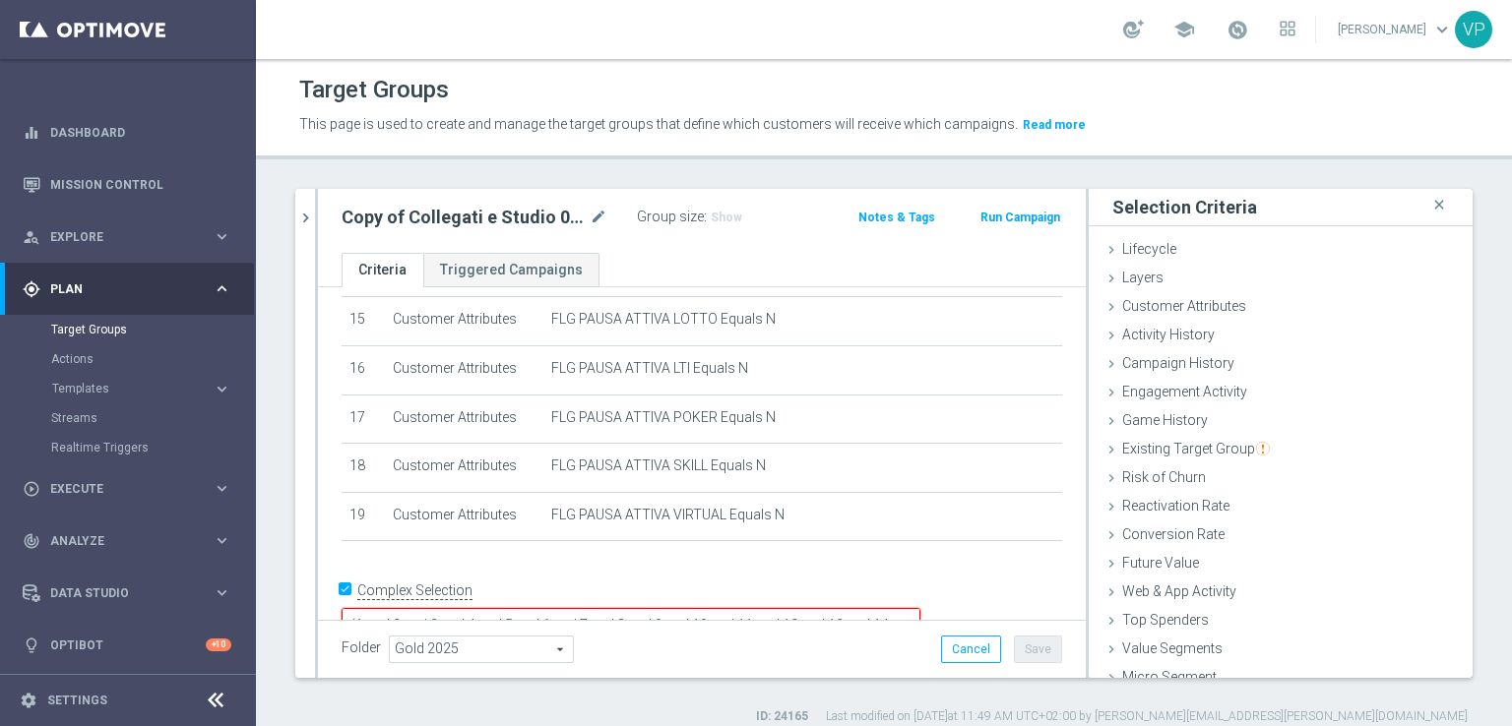
scroll to position [43, 0]
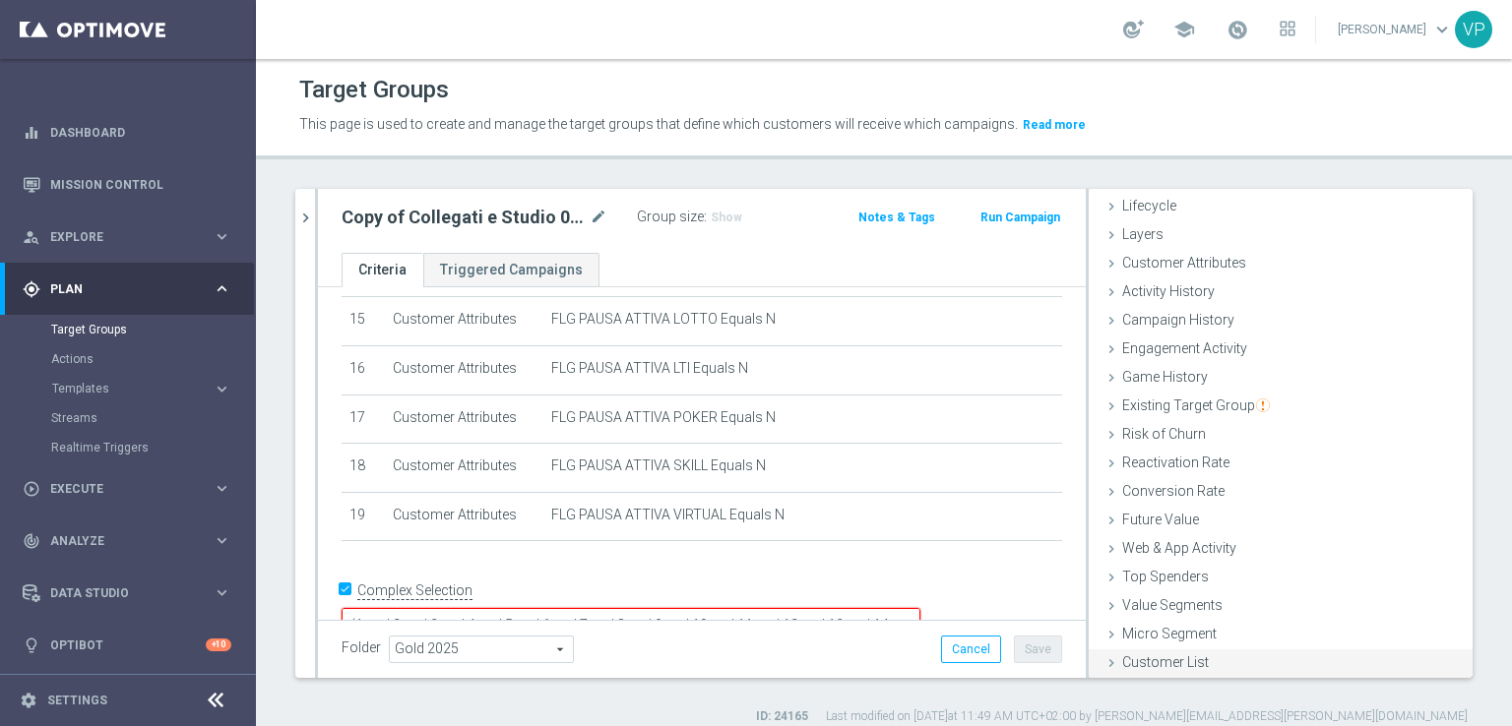
click at [1162, 665] on span "Customer List" at bounding box center [1165, 663] width 87 height 16
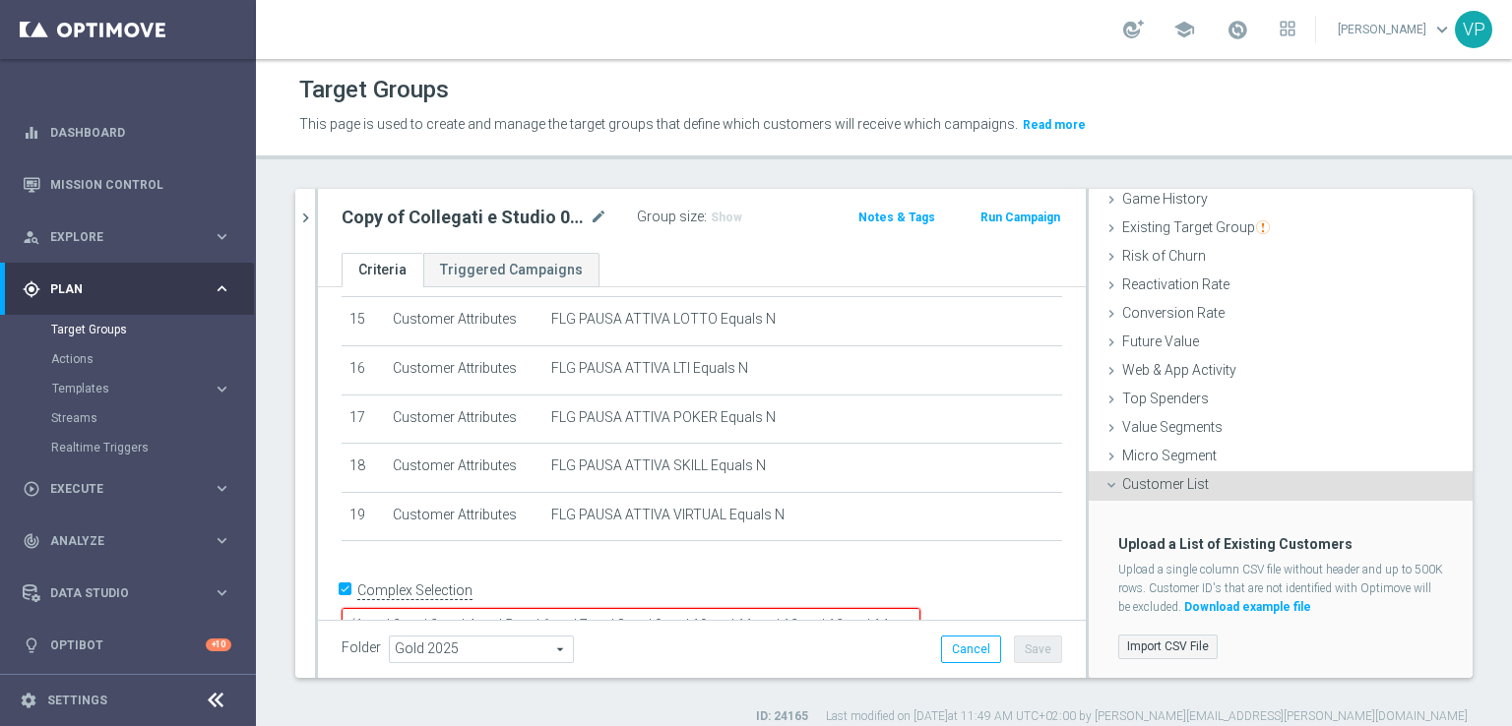
click at [1152, 639] on label "Import CSV File" at bounding box center [1167, 647] width 99 height 25
click at [0, 0] on input "Import CSV File" at bounding box center [0, 0] width 0 height 0
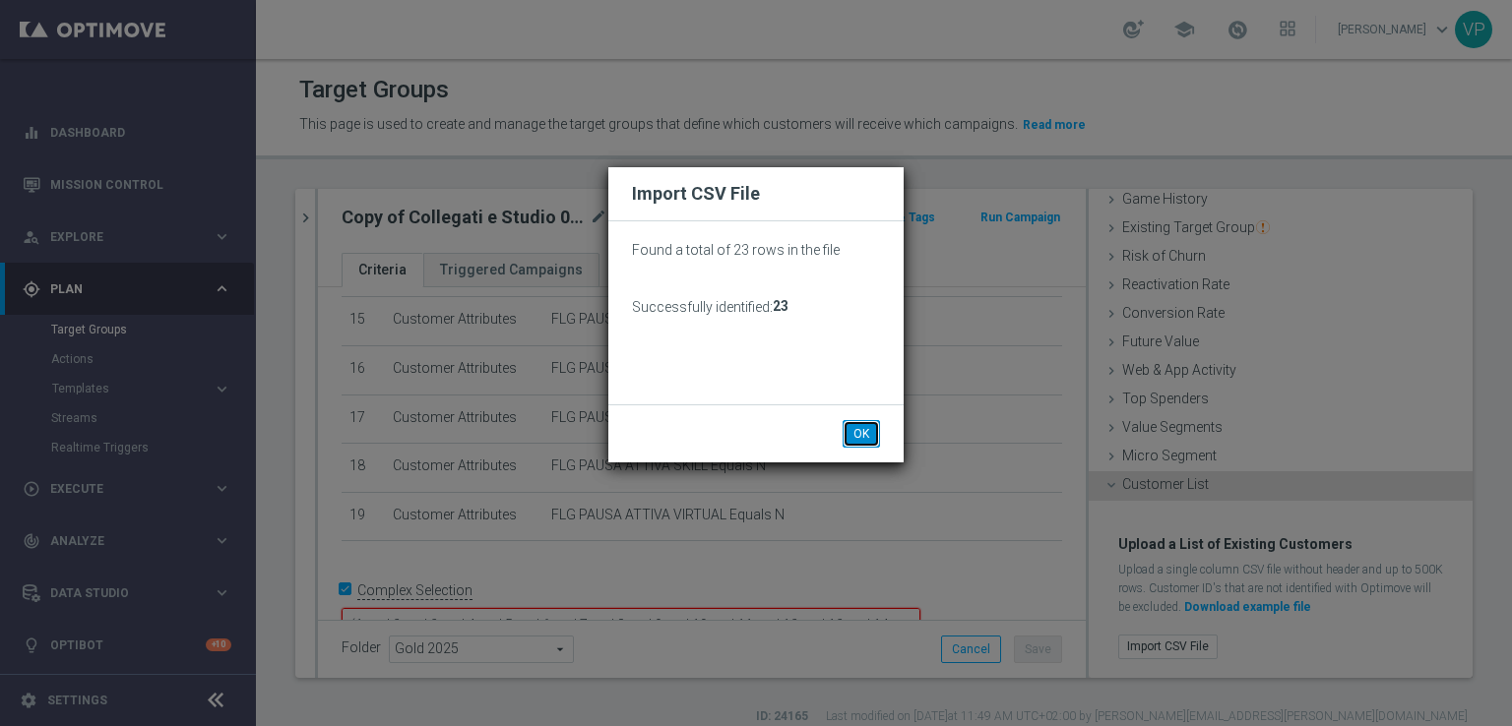
click at [872, 446] on button "OK" at bounding box center [861, 434] width 37 height 28
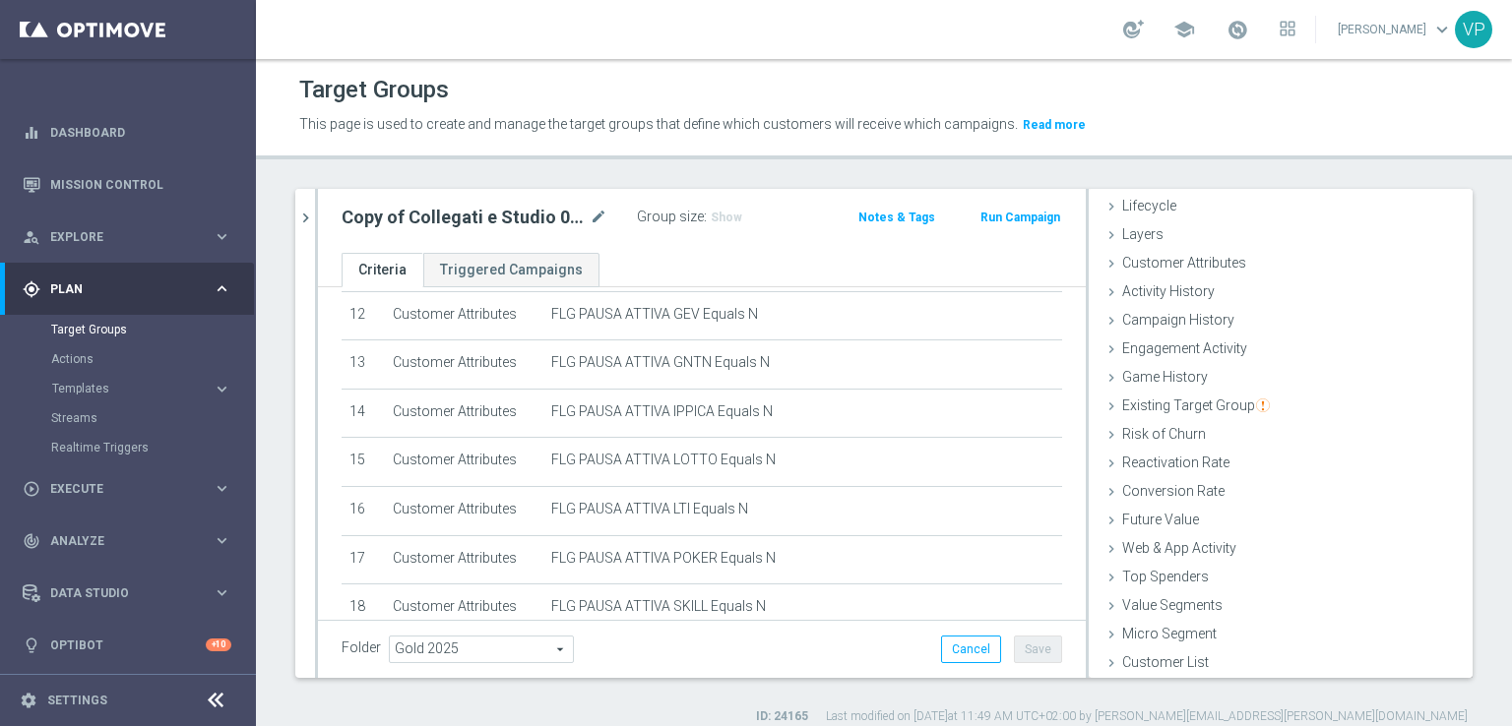
scroll to position [821, 0]
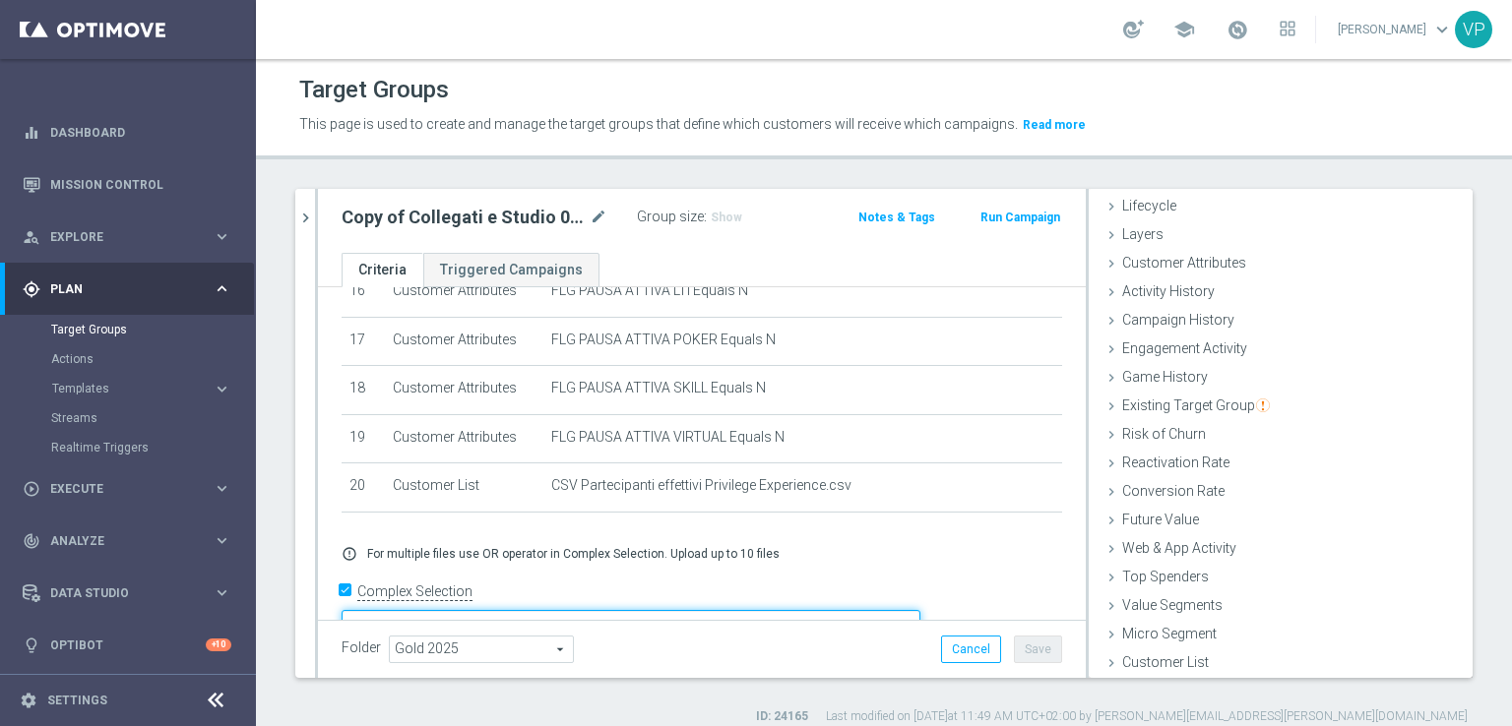
click at [816, 610] on textarea "(1 and 2 and 3 and 4 and 5 and 6 and 7 and 8 and 9 and 10 and 11 and 12 and 13 …" at bounding box center [631, 627] width 579 height 34
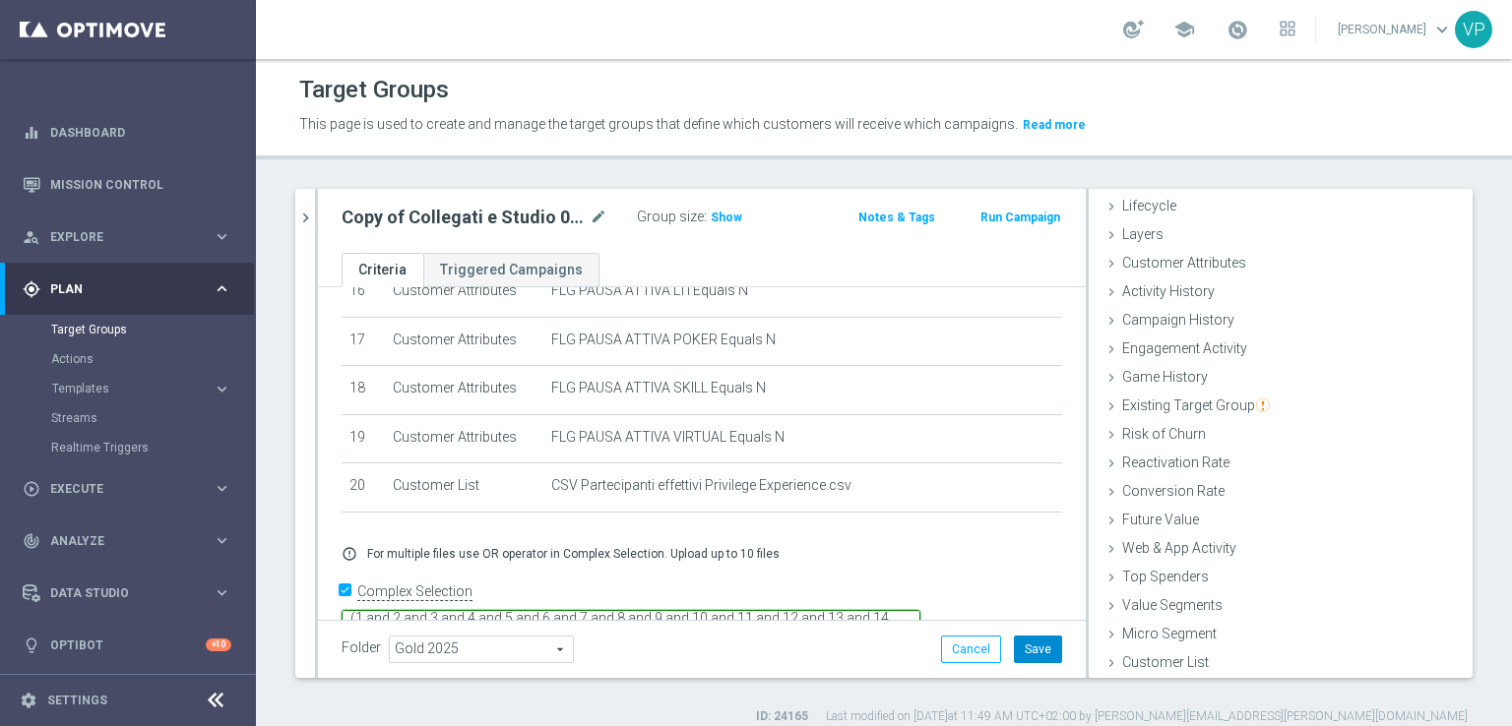
type textarea "(1 and 2 and 3 and 4 and 5 and 6 and 7 and 8 and 9 and 10 and 11 and 12 and 13 …"
click at [1014, 647] on button "Save" at bounding box center [1038, 650] width 48 height 28
click at [726, 218] on span "Show" at bounding box center [727, 218] width 32 height 14
click at [599, 224] on icon "mode_edit" at bounding box center [599, 218] width 18 height 24
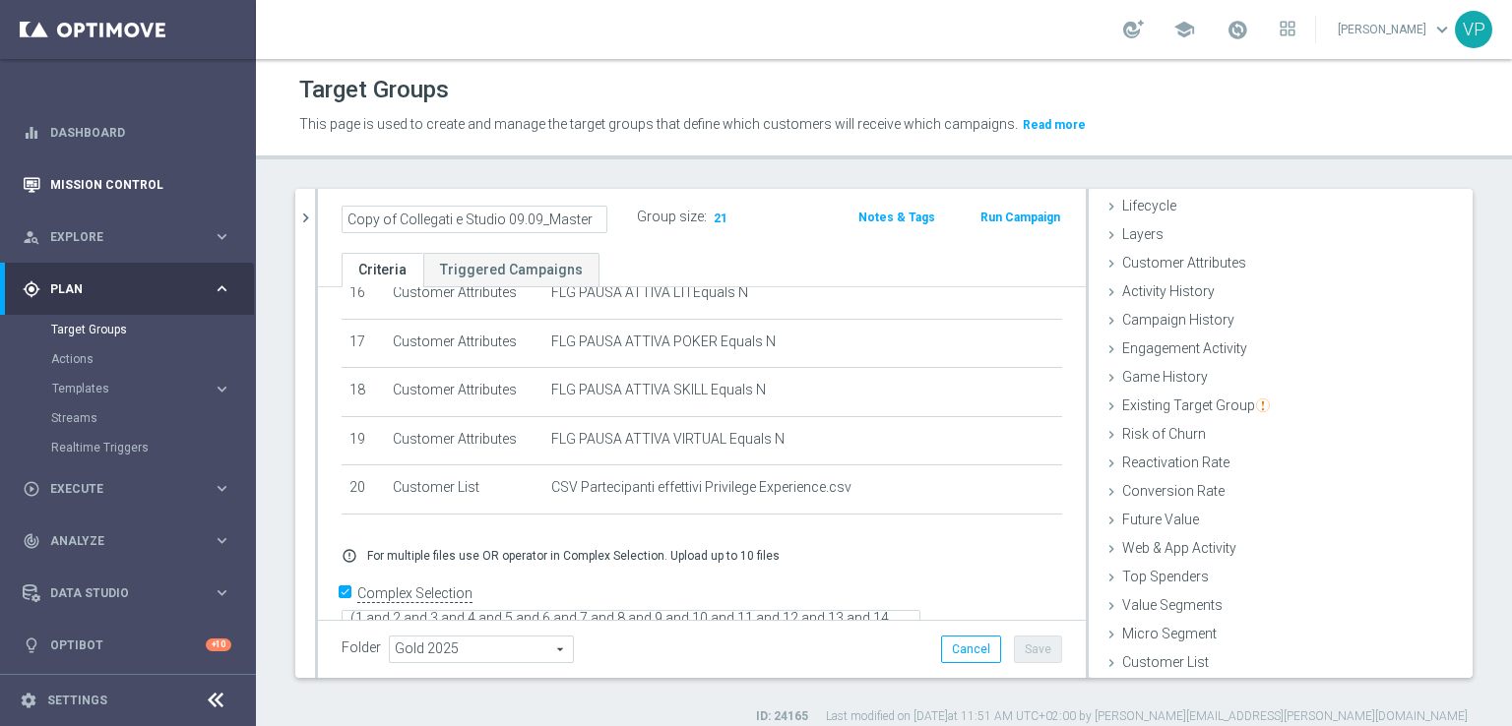
drag, startPoint x: 591, startPoint y: 221, endPoint x: 130, endPoint y: 158, distance: 464.9
click at [130, 158] on main "equalizer Dashboard Mission Control" at bounding box center [756, 363] width 1512 height 726
click at [797, 227] on div "Group size : 21" at bounding box center [732, 220] width 190 height 32
click at [1014, 645] on button "Save" at bounding box center [1038, 650] width 48 height 28
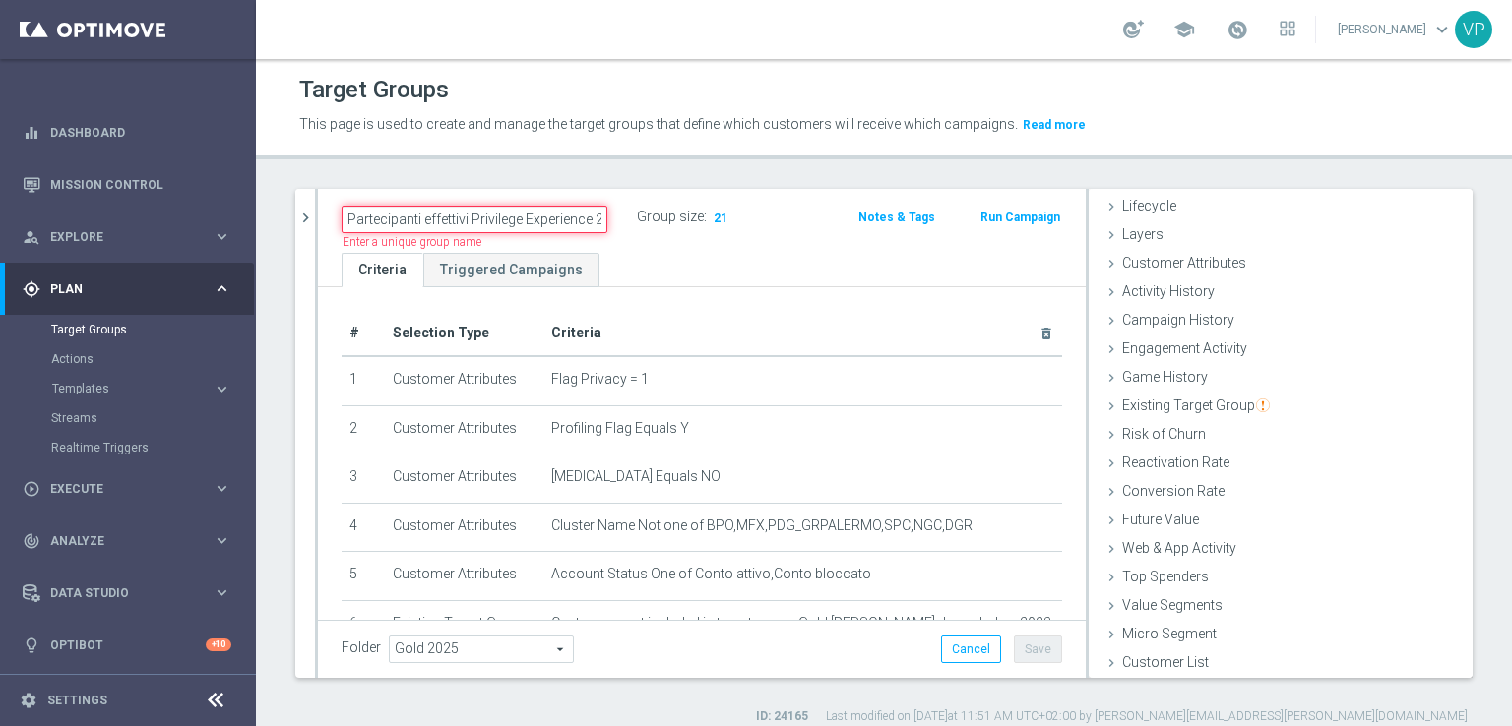
drag, startPoint x: 422, startPoint y: 214, endPoint x: 327, endPoint y: 206, distance: 95.8
click at [327, 206] on div "Partecipanti effettivi Privilege Experience 25.09" at bounding box center [474, 220] width 295 height 28
type input "effettivi Privilege Experience 25.09"
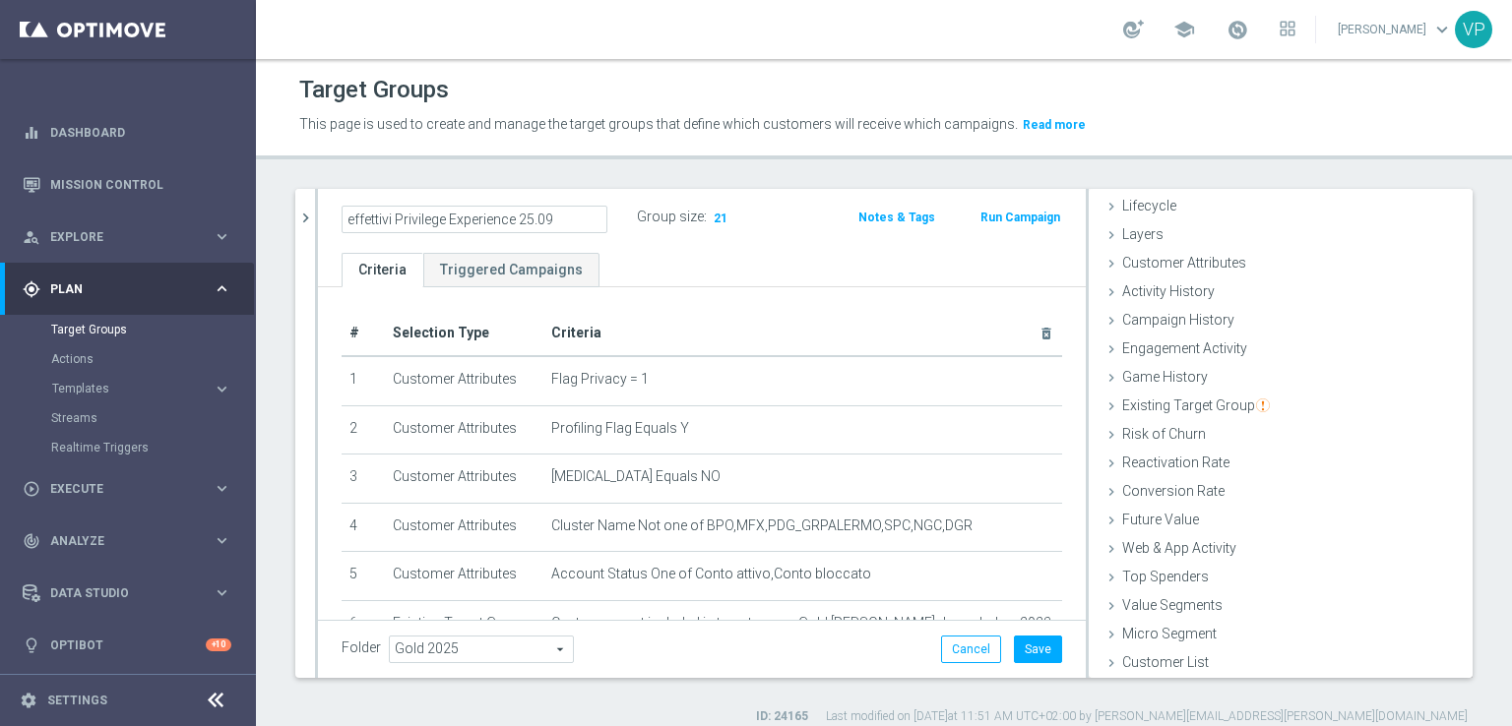
click at [886, 249] on div "effettivi Privilege Experience 25.09 Group size : 21 Notes & Tags Run Campaign" at bounding box center [702, 221] width 768 height 64
click at [1029, 654] on button "Save" at bounding box center [1038, 650] width 48 height 28
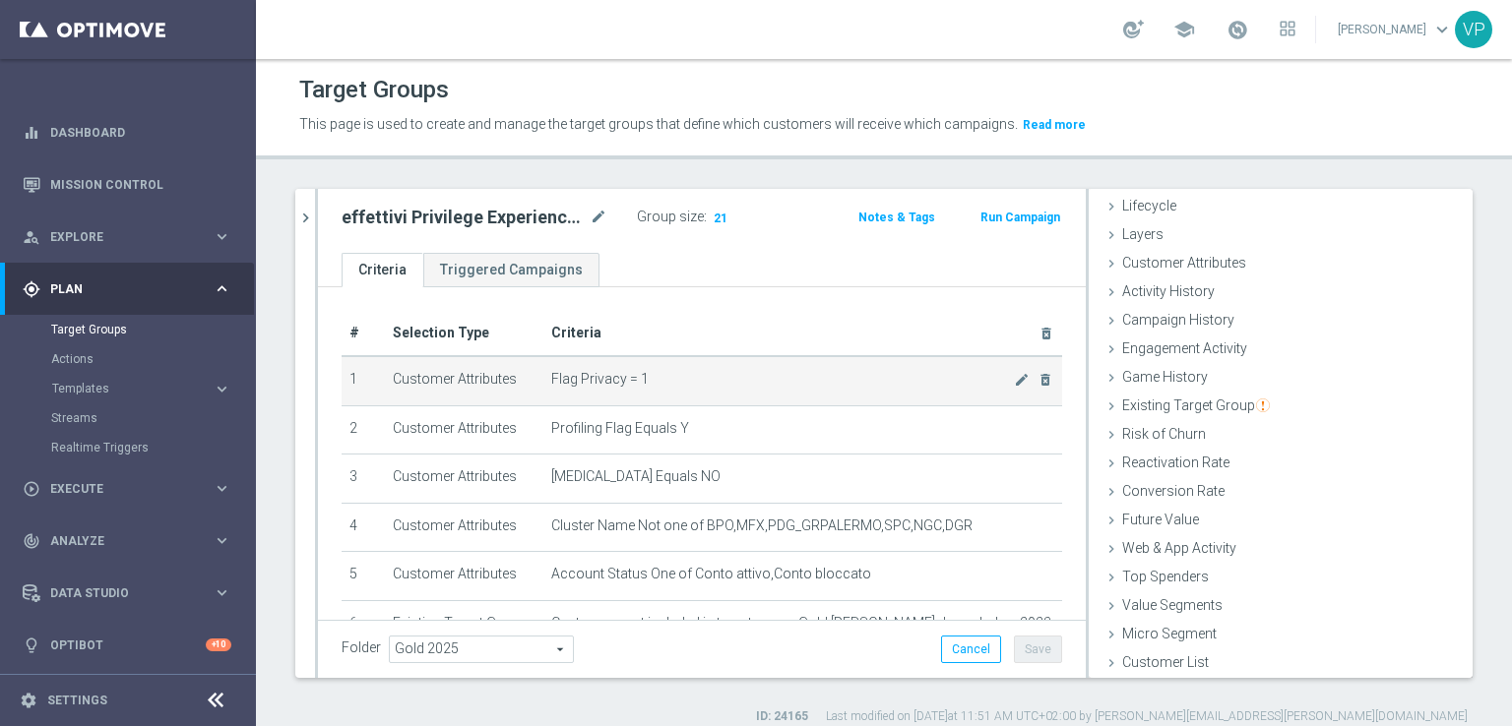
click at [862, 399] on td "Flag Privacy = 1 mode_edit delete_forever" at bounding box center [802, 380] width 519 height 49
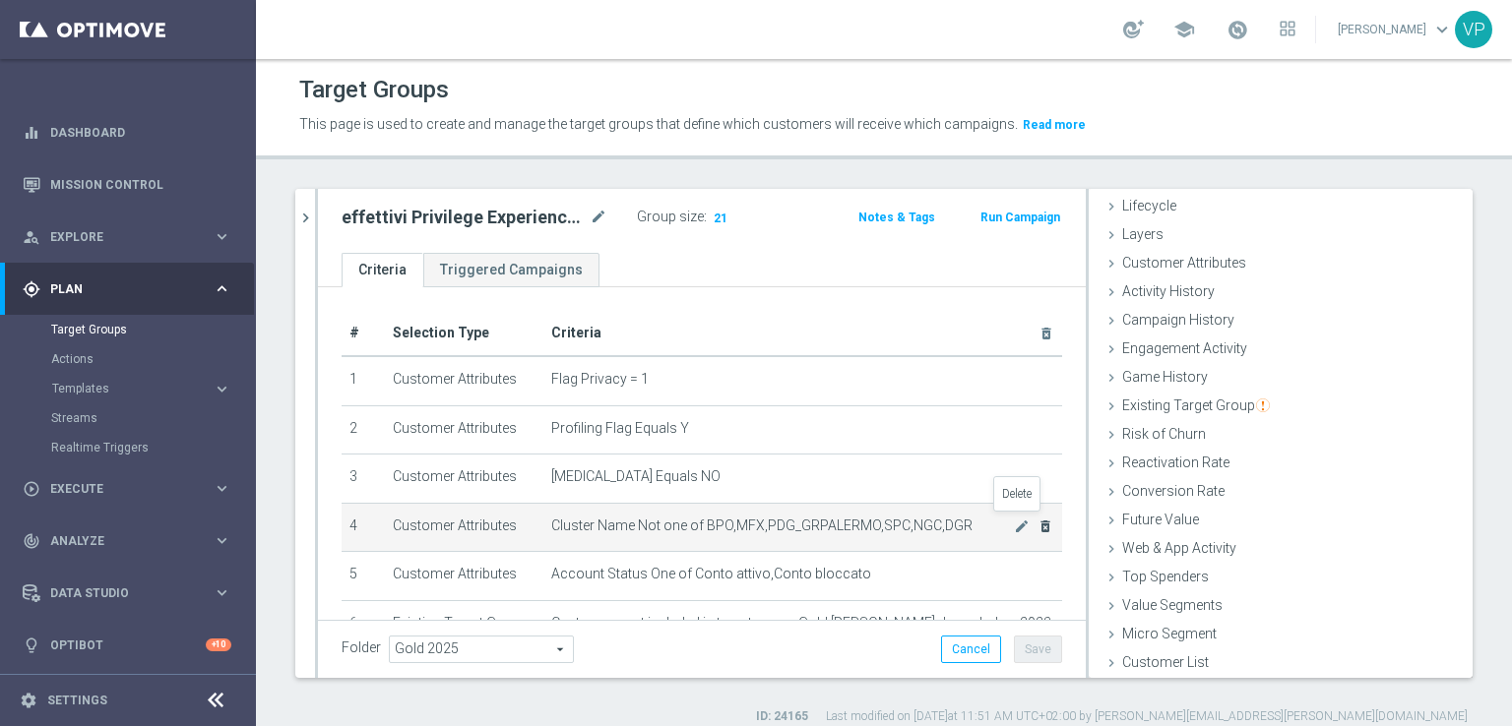
click at [1038, 519] on icon "delete_forever" at bounding box center [1046, 527] width 16 height 16
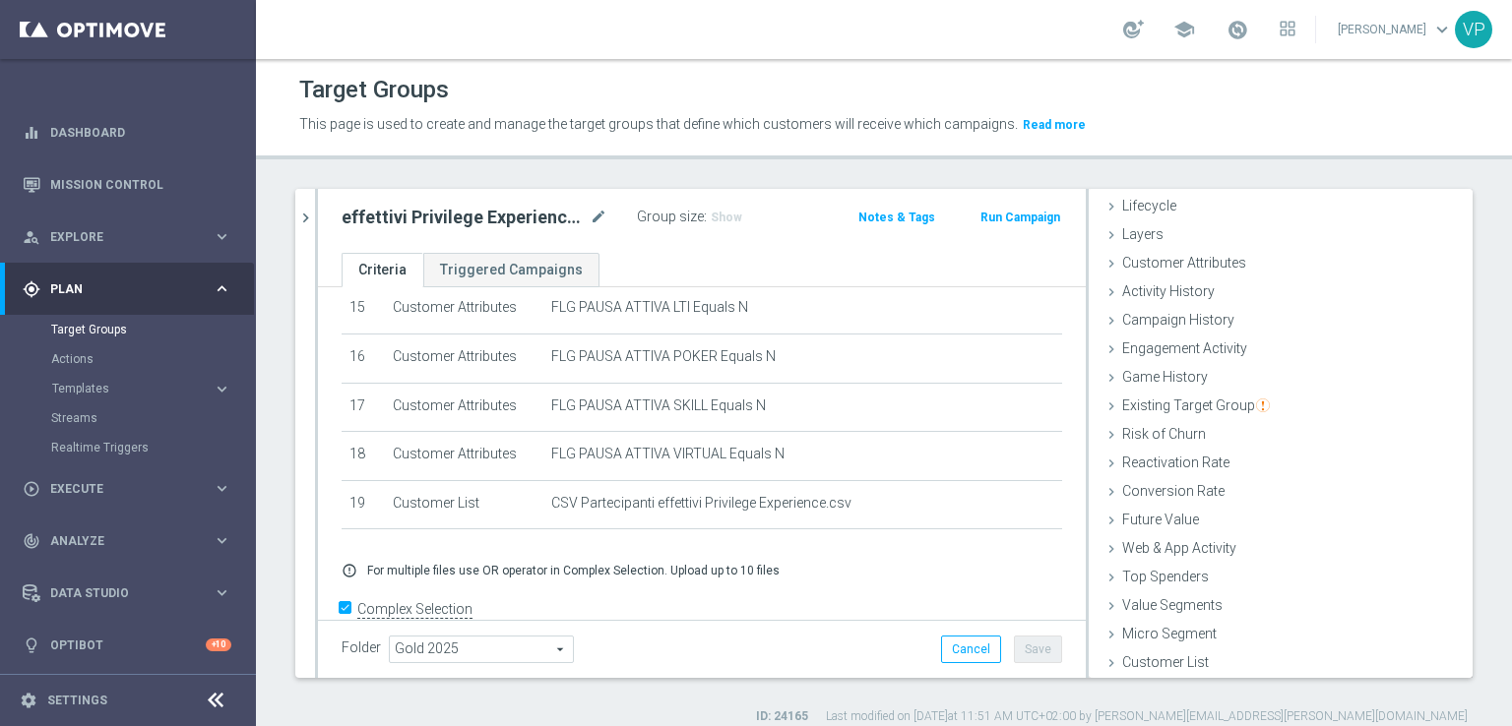
scroll to position [773, 0]
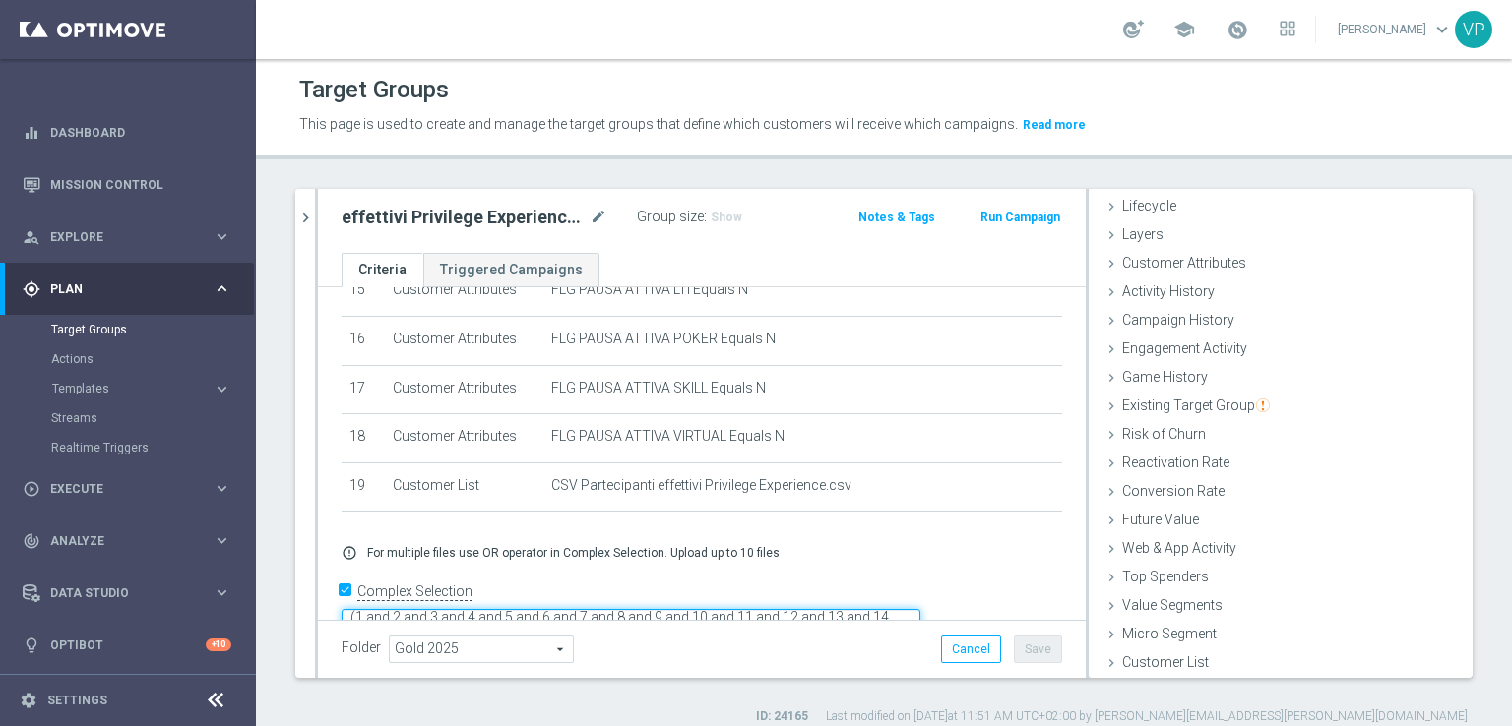
click at [776, 609] on textarea "(1 and 2 and 3 and 4 and 5 and 6 and 7 and 8 and 9 and 10 and 11 and 12 and 13 …" at bounding box center [631, 626] width 579 height 34
click at [1028, 643] on button "Save" at bounding box center [1038, 650] width 48 height 28
click at [732, 218] on span "Show" at bounding box center [727, 218] width 32 height 14
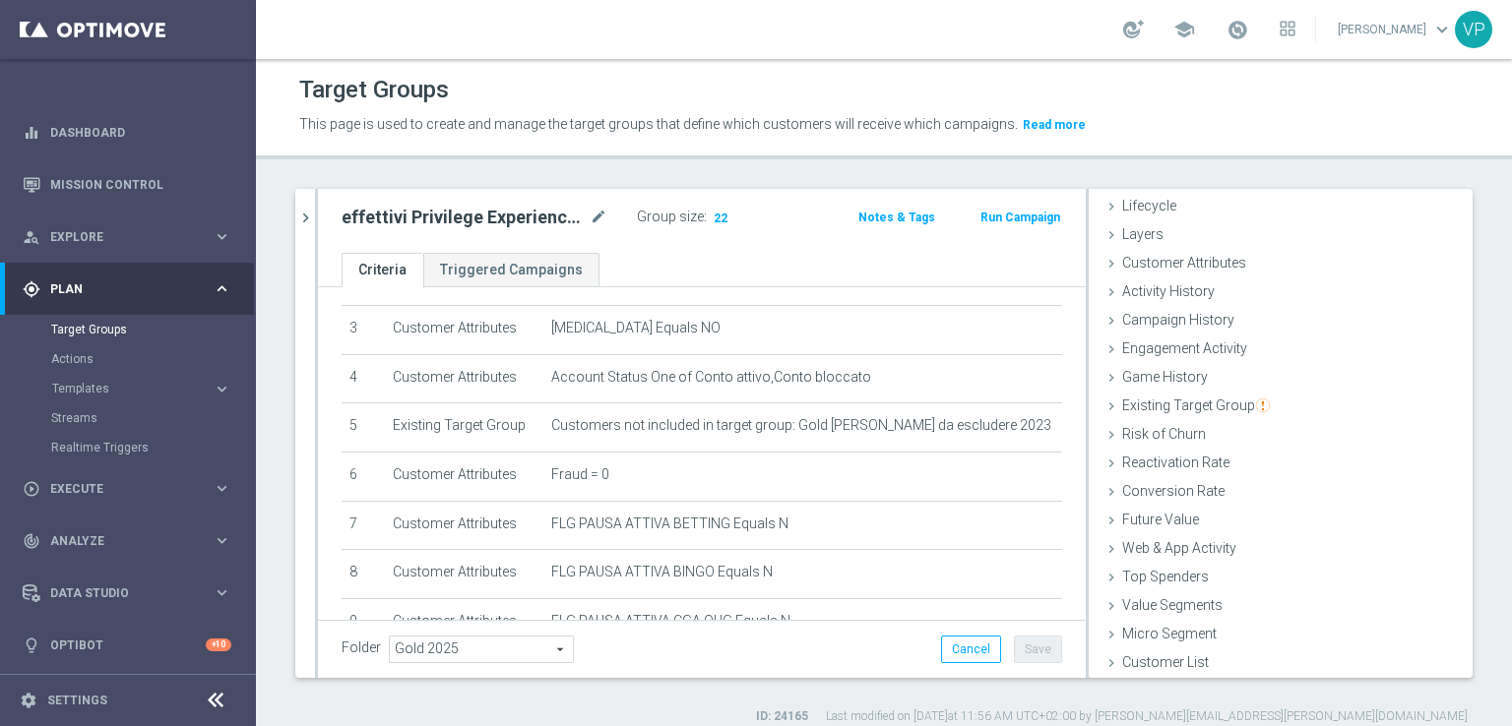
scroll to position [143, 0]
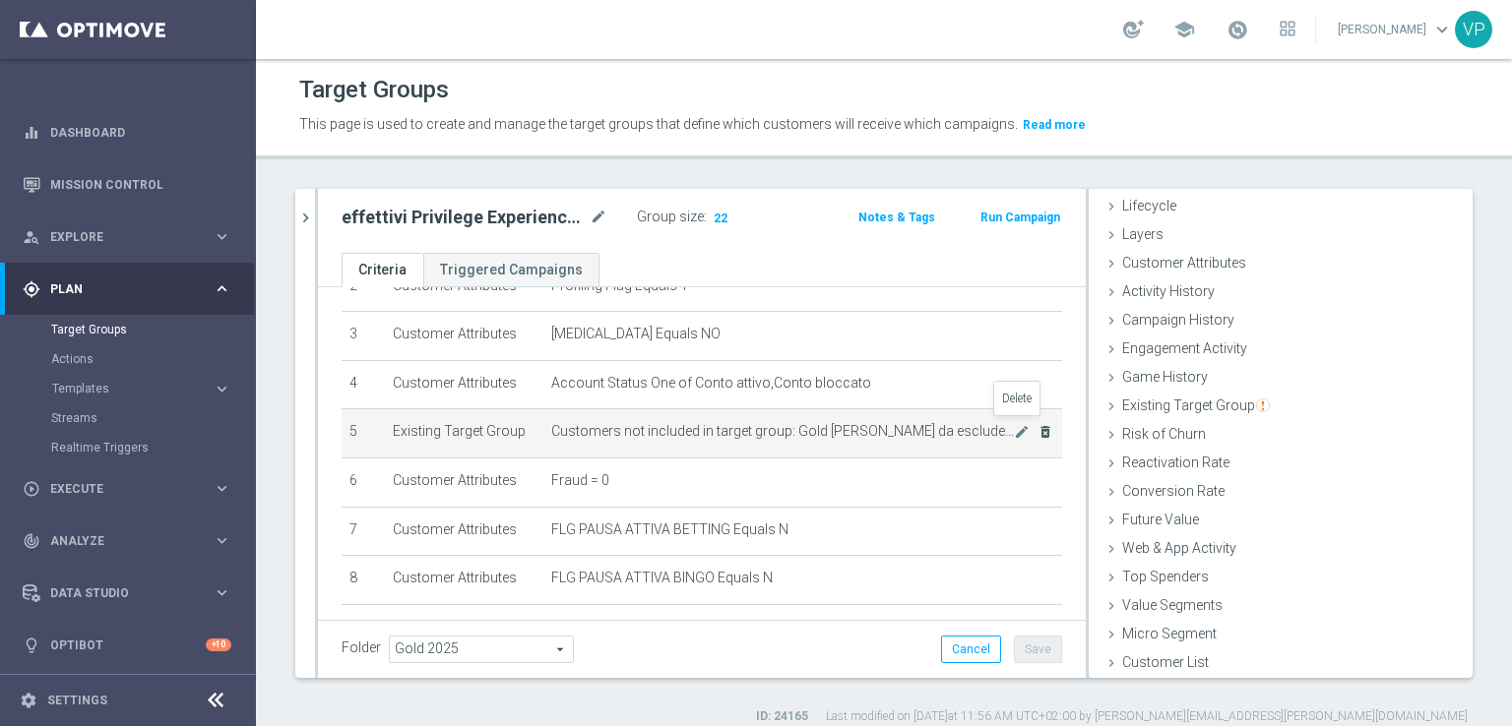
click at [1038, 432] on icon "delete_forever" at bounding box center [1046, 432] width 16 height 16
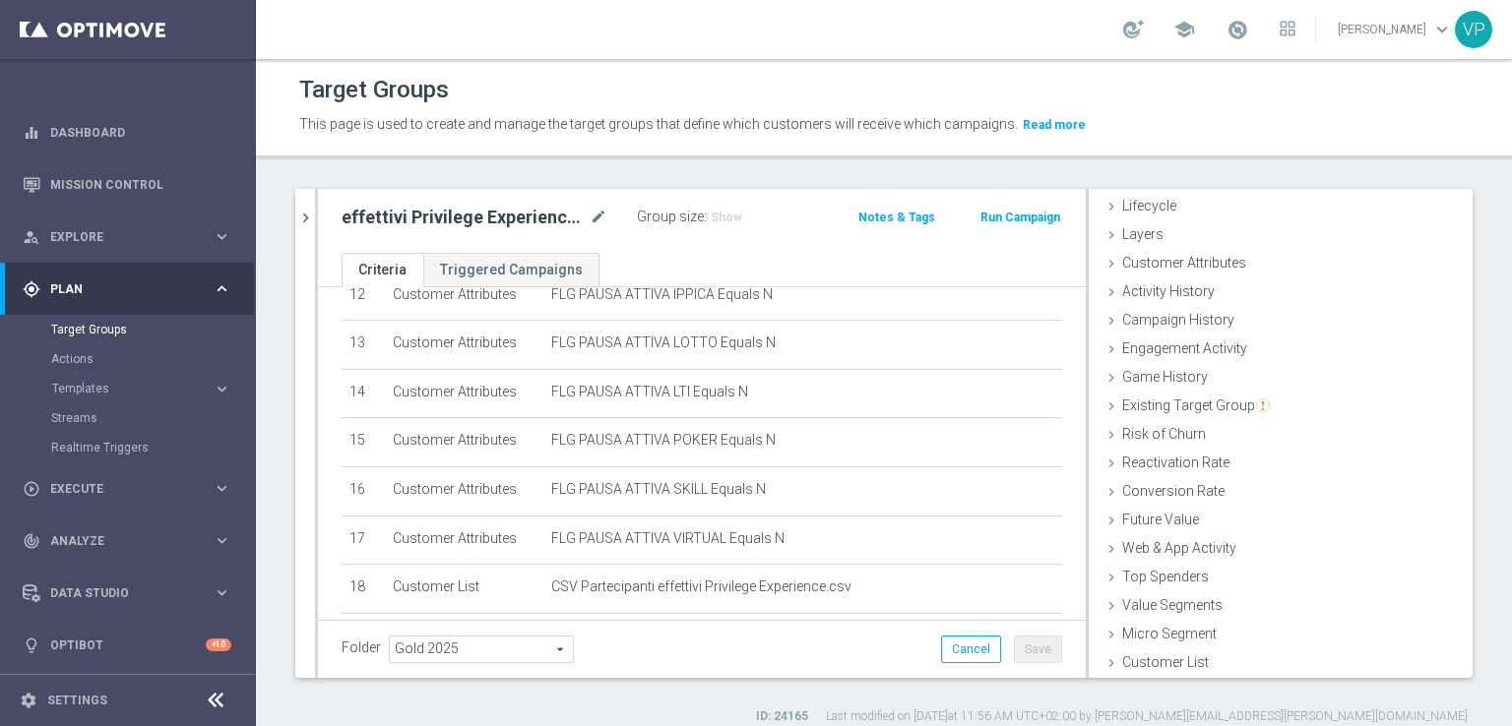
scroll to position [725, 0]
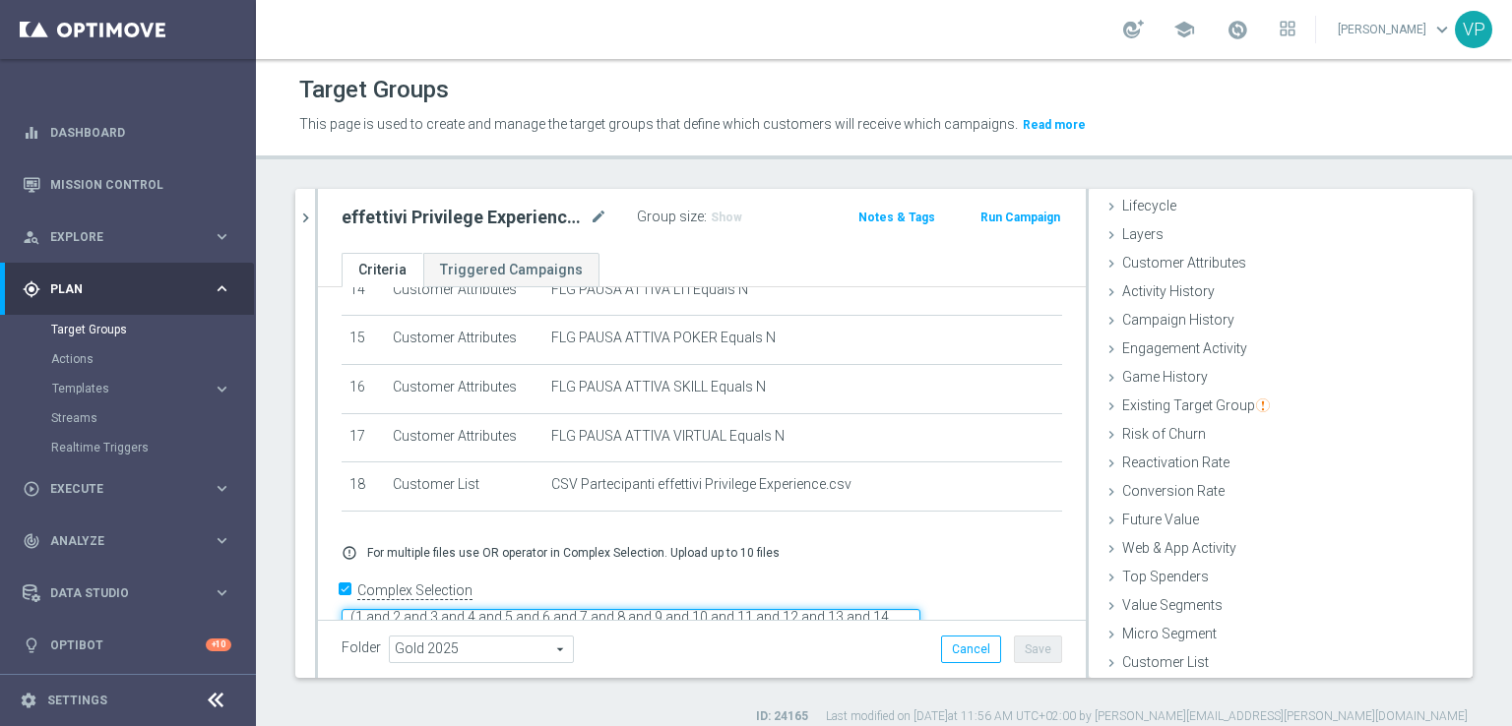
click at [726, 609] on textarea "(1 and 2 and 3 and 4 and 5 and 6 and 7 and 8 and 9 and 10 and 11 and 12 and 13 …" at bounding box center [631, 626] width 579 height 34
type textarea "(1 and 2 and 3 and 4 and 5 and 6 and 7 and 8 and 9 and 10 and 11 and 12 and 13 …"
click at [1022, 647] on button "Save" at bounding box center [1038, 650] width 48 height 28
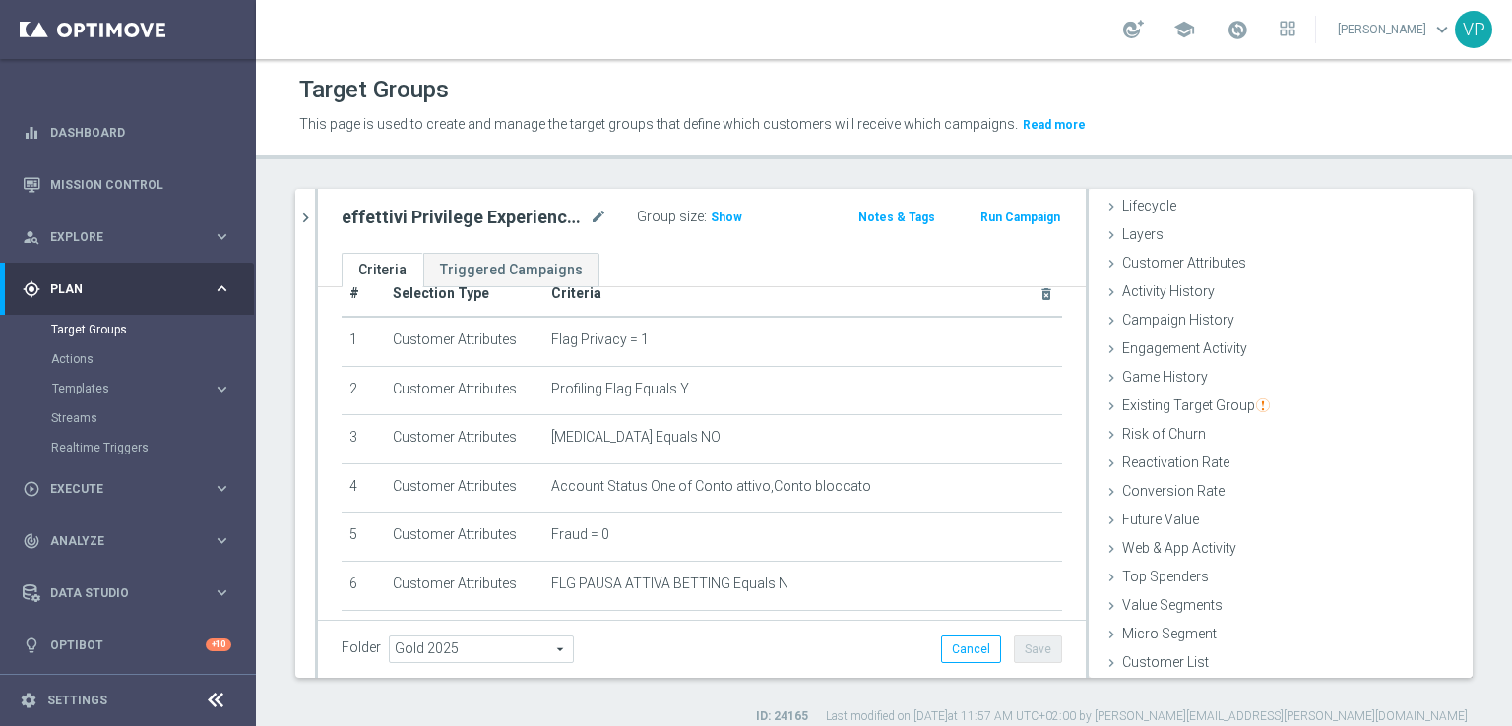
scroll to position [0, 0]
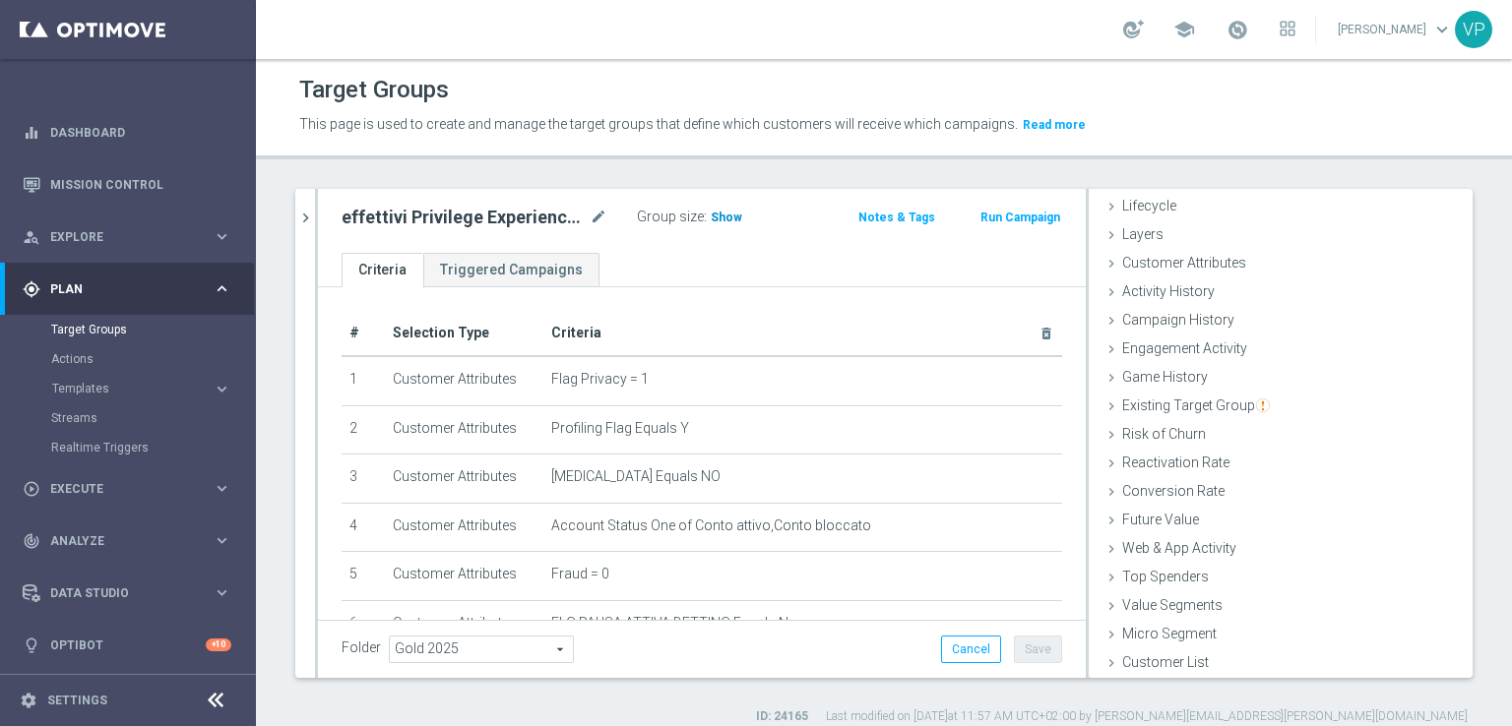
click at [728, 216] on span "Show" at bounding box center [727, 218] width 32 height 14
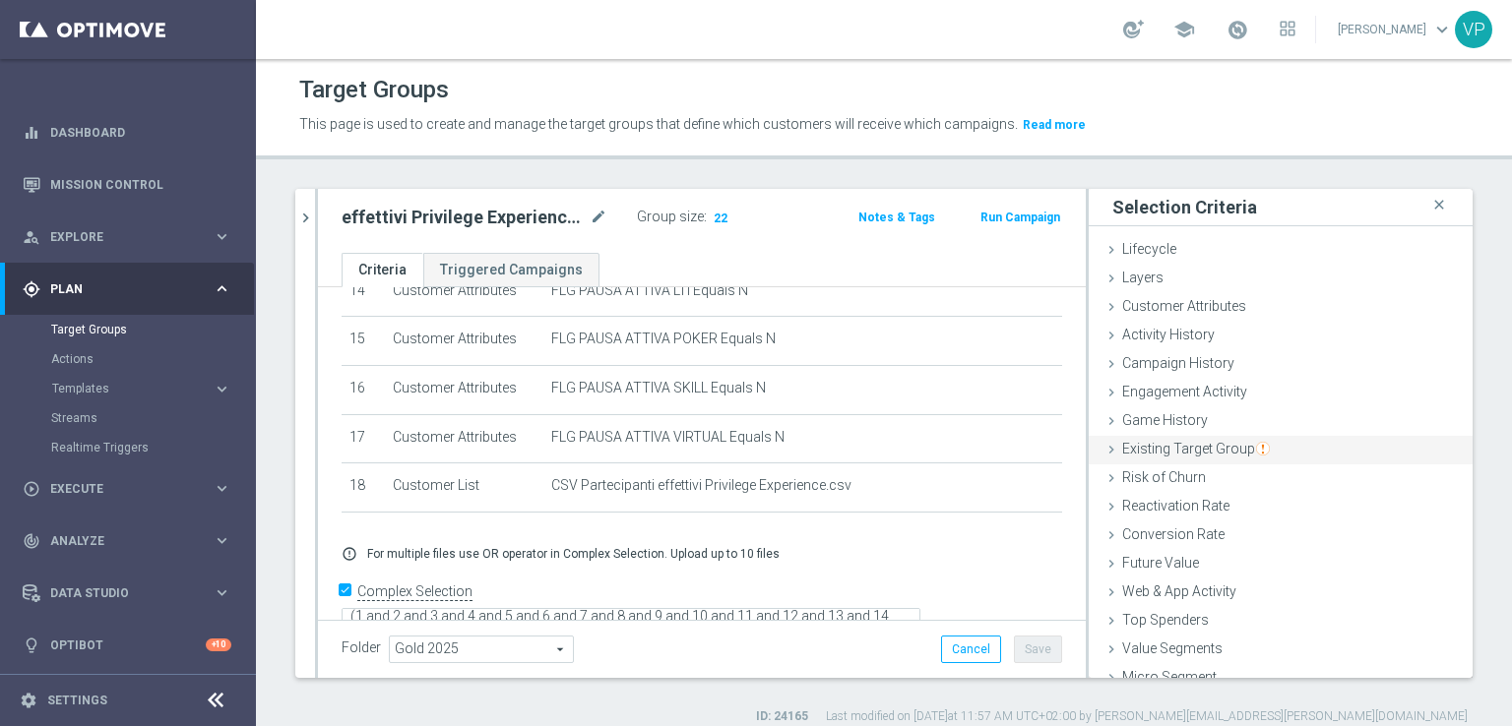
click at [1104, 450] on icon at bounding box center [1112, 450] width 16 height 16
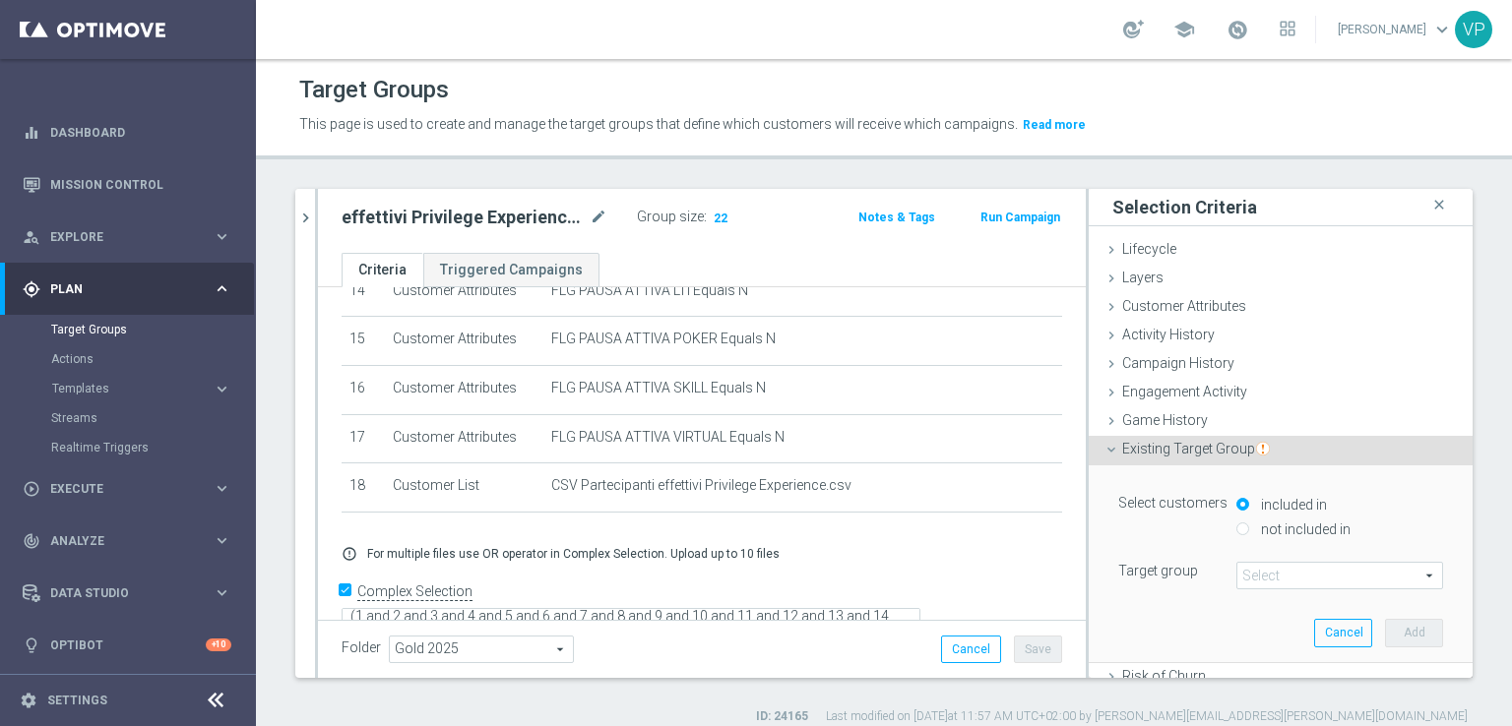
click at [1343, 579] on span at bounding box center [1339, 576] width 205 height 26
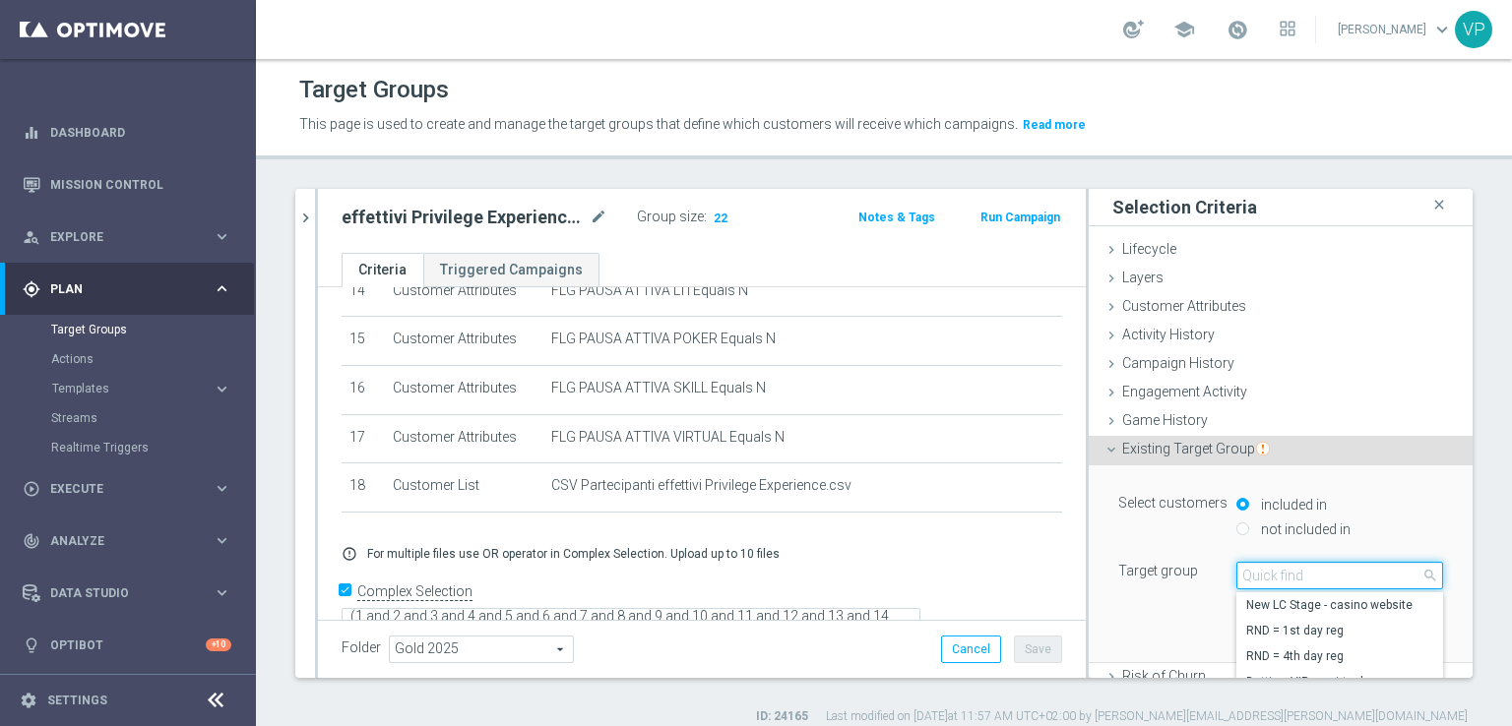
click at [1358, 572] on input "search" at bounding box center [1339, 576] width 207 height 28
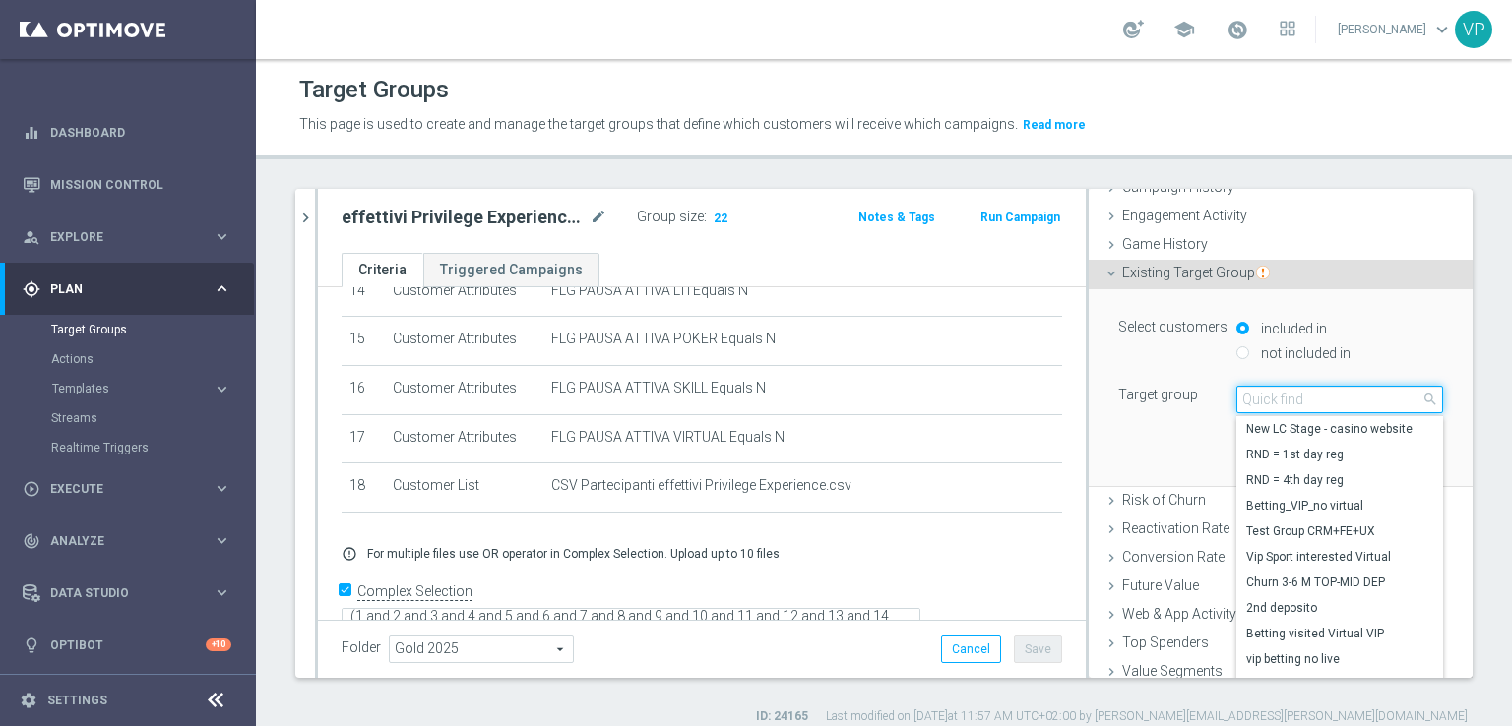
scroll to position [185, 0]
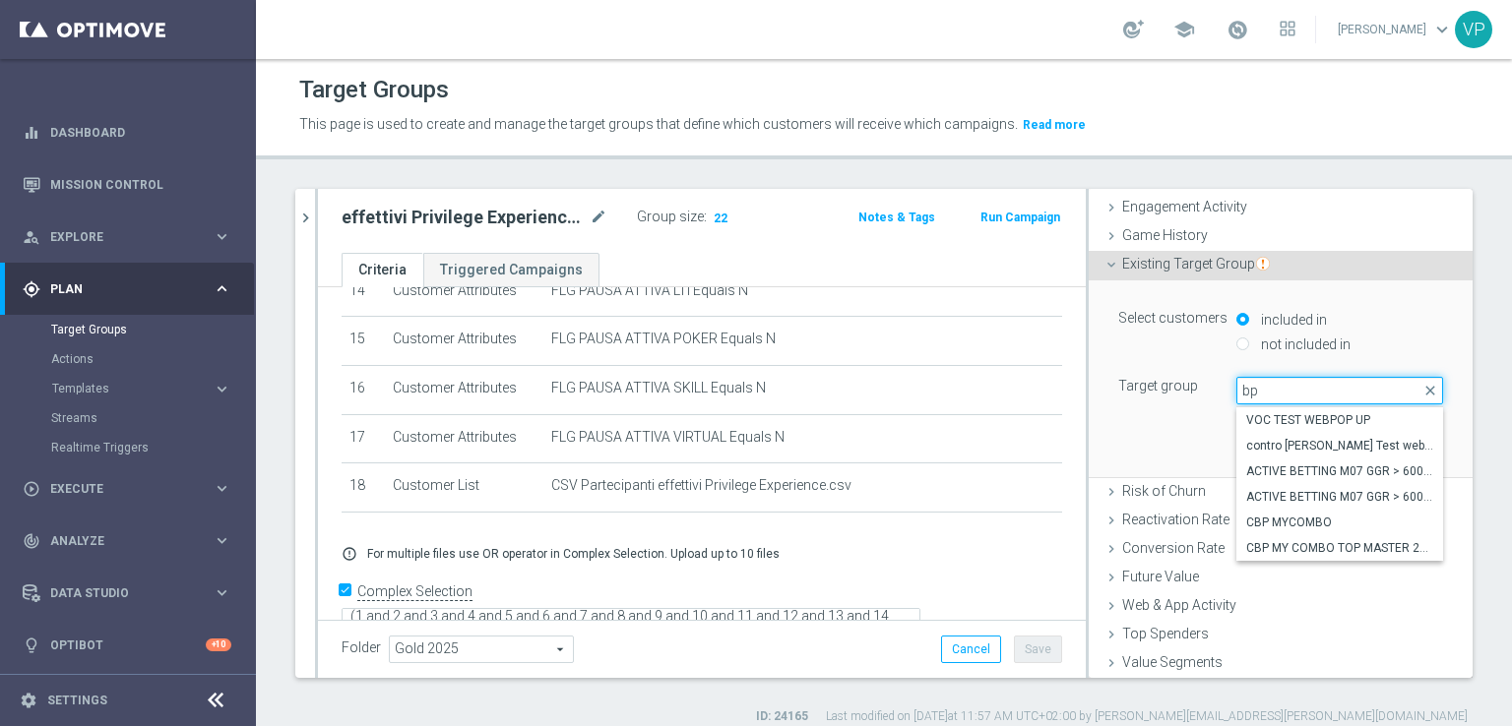
type input "b"
type input "BP"
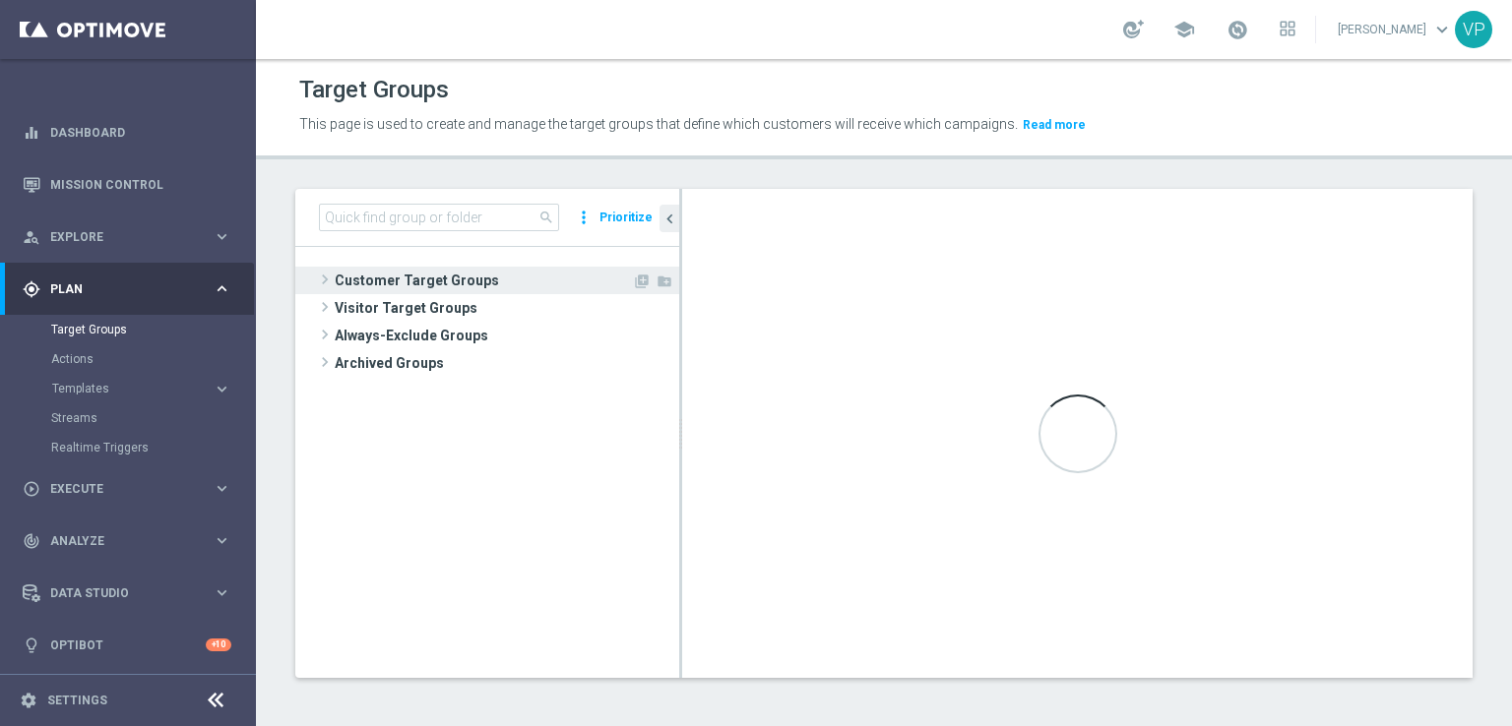
click at [333, 277] on span at bounding box center [325, 280] width 20 height 24
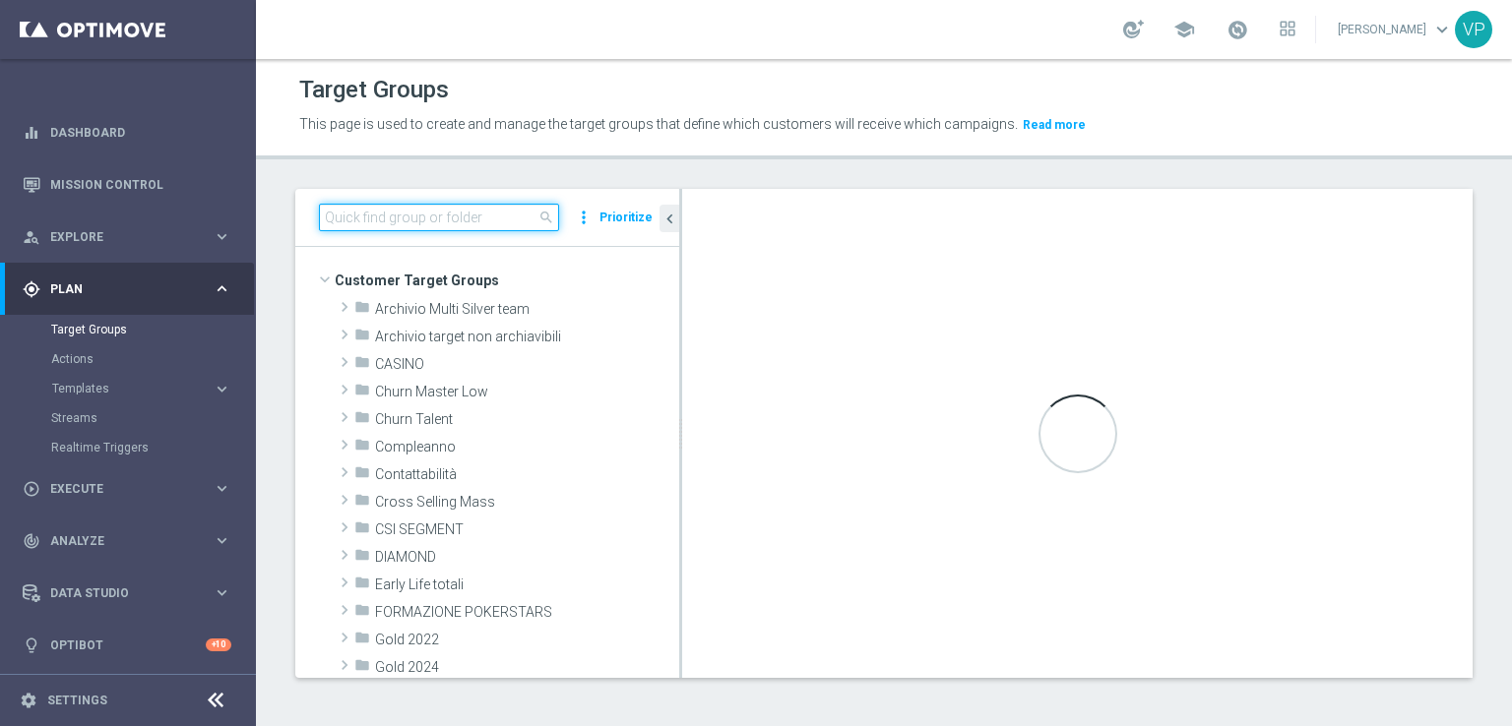
click at [426, 217] on input at bounding box center [439, 218] width 240 height 28
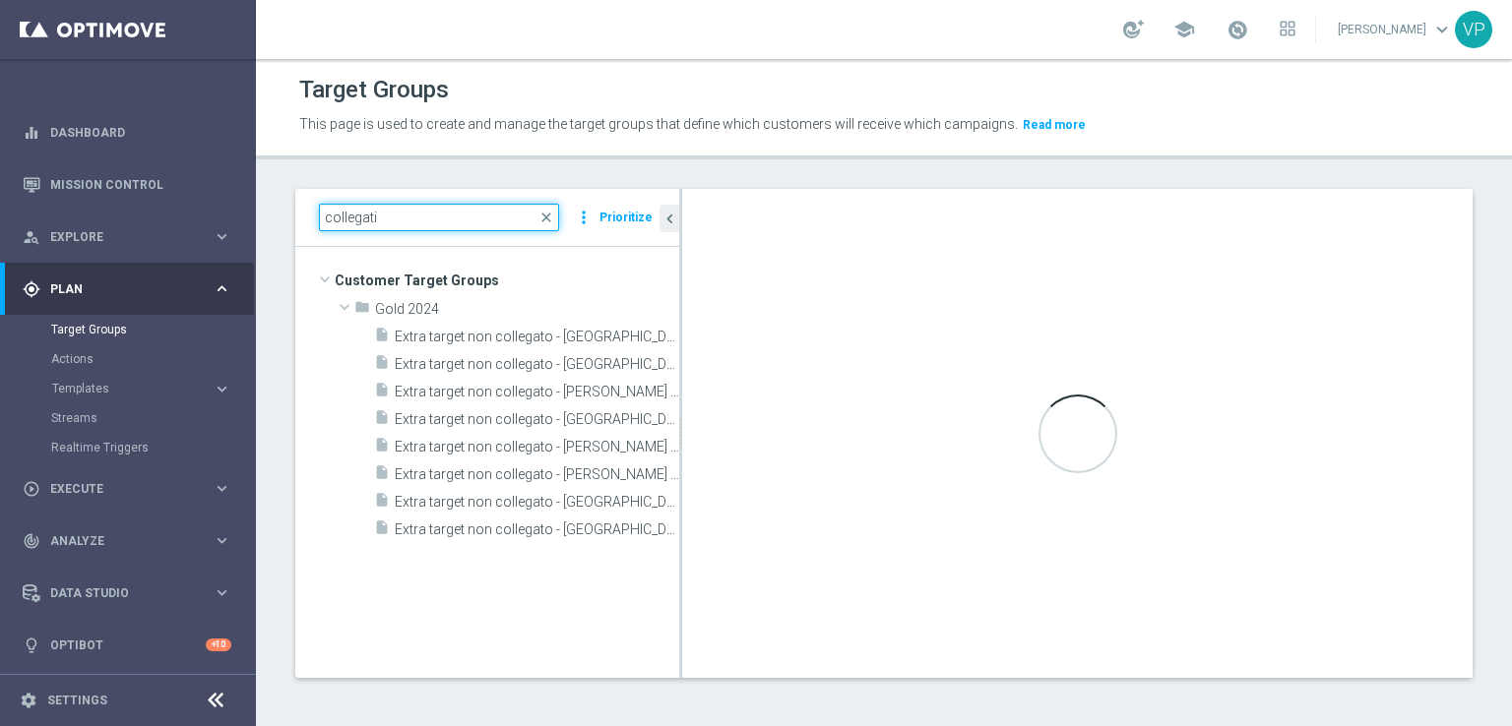
type input "collegati"
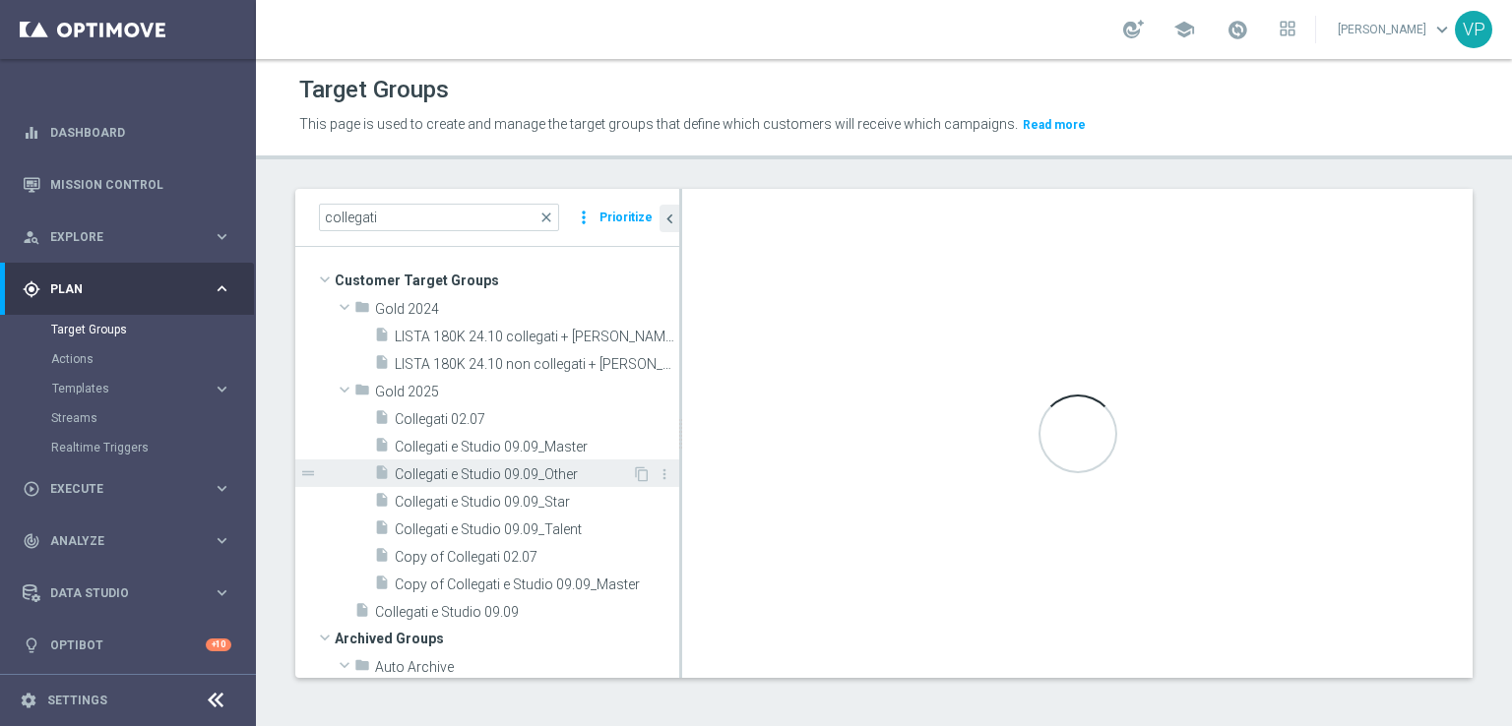
click at [540, 467] on span "Collegati e Studio 09.09_Other" at bounding box center [513, 475] width 237 height 17
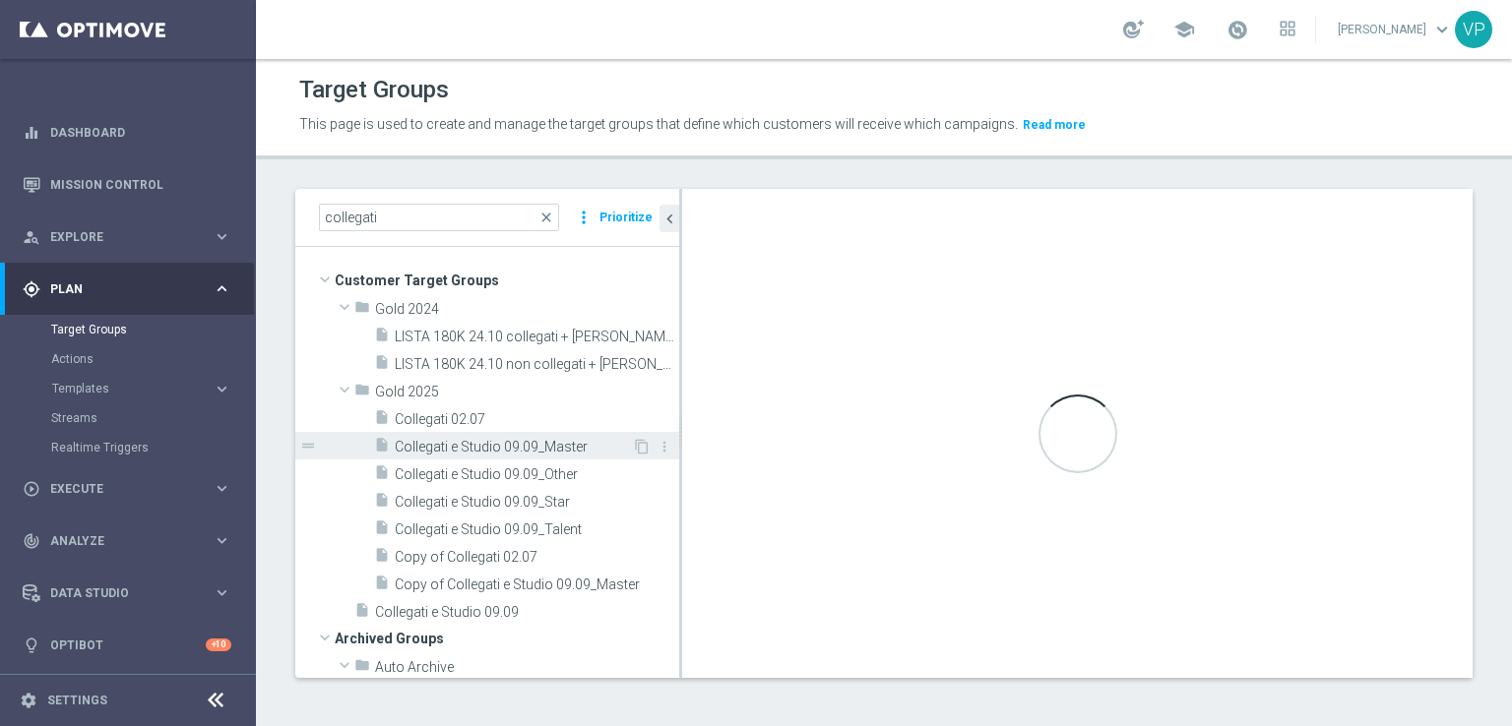
click at [542, 453] on span "Collegati e Studio 09.09_Master" at bounding box center [513, 447] width 237 height 17
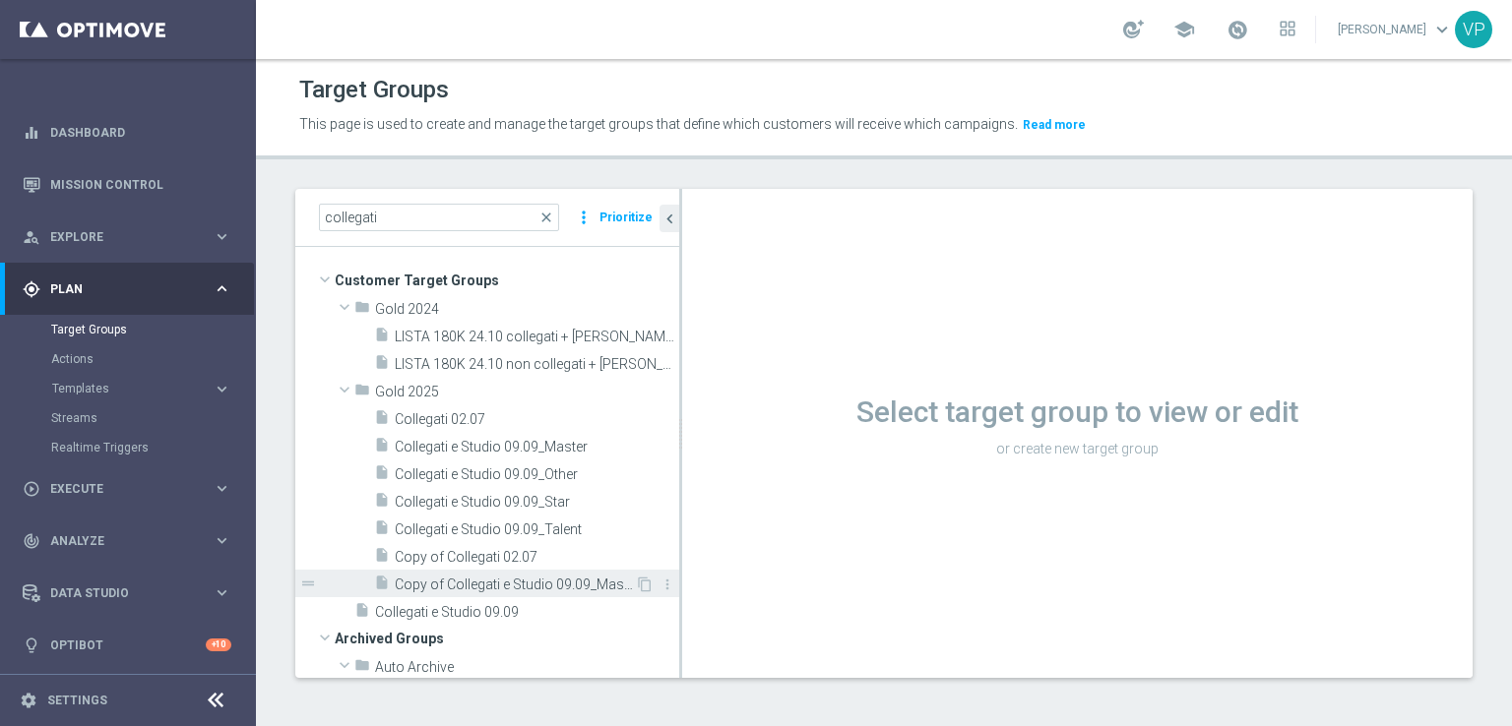
click at [568, 577] on span "Copy of Collegati e Studio 09.09_Master" at bounding box center [515, 585] width 240 height 17
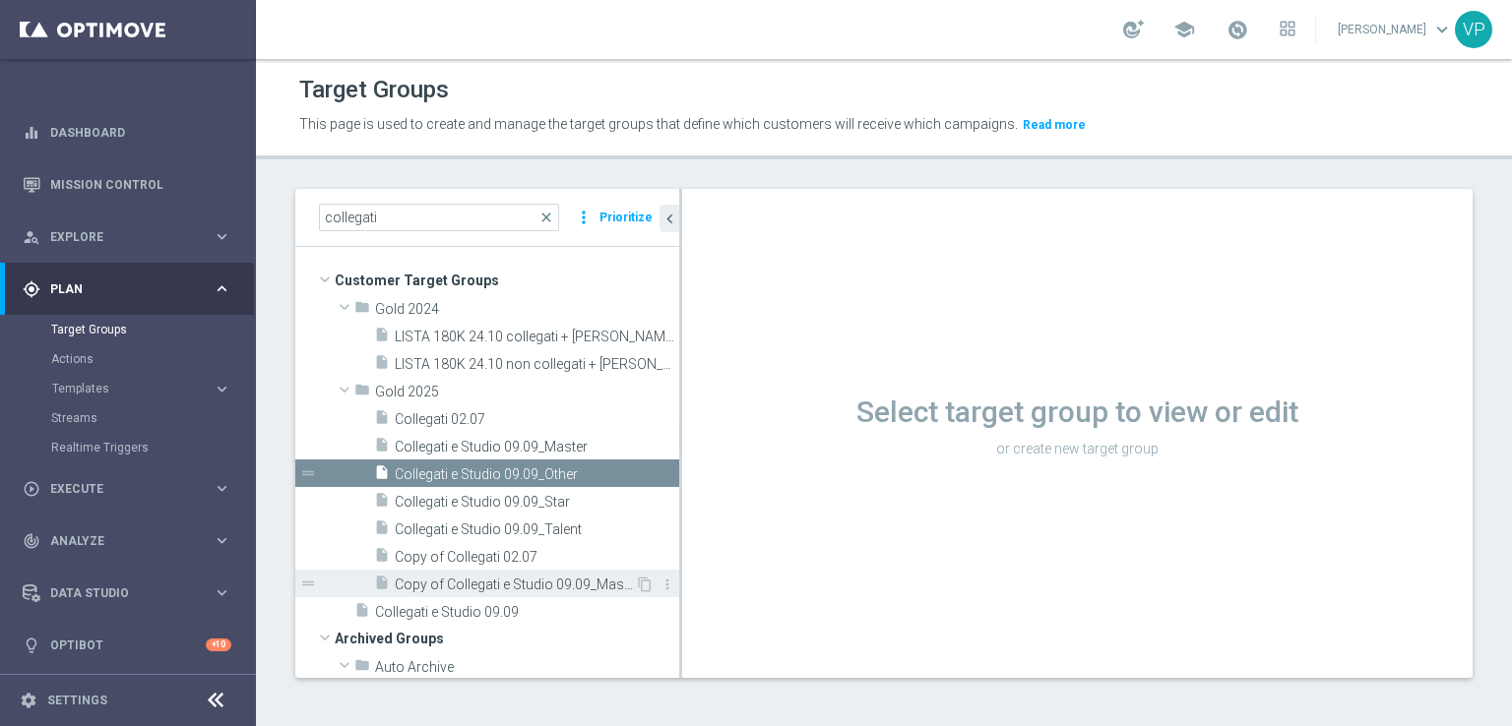
click at [585, 592] on span "Copy of Collegati e Studio 09.09_Master" at bounding box center [515, 585] width 240 height 17
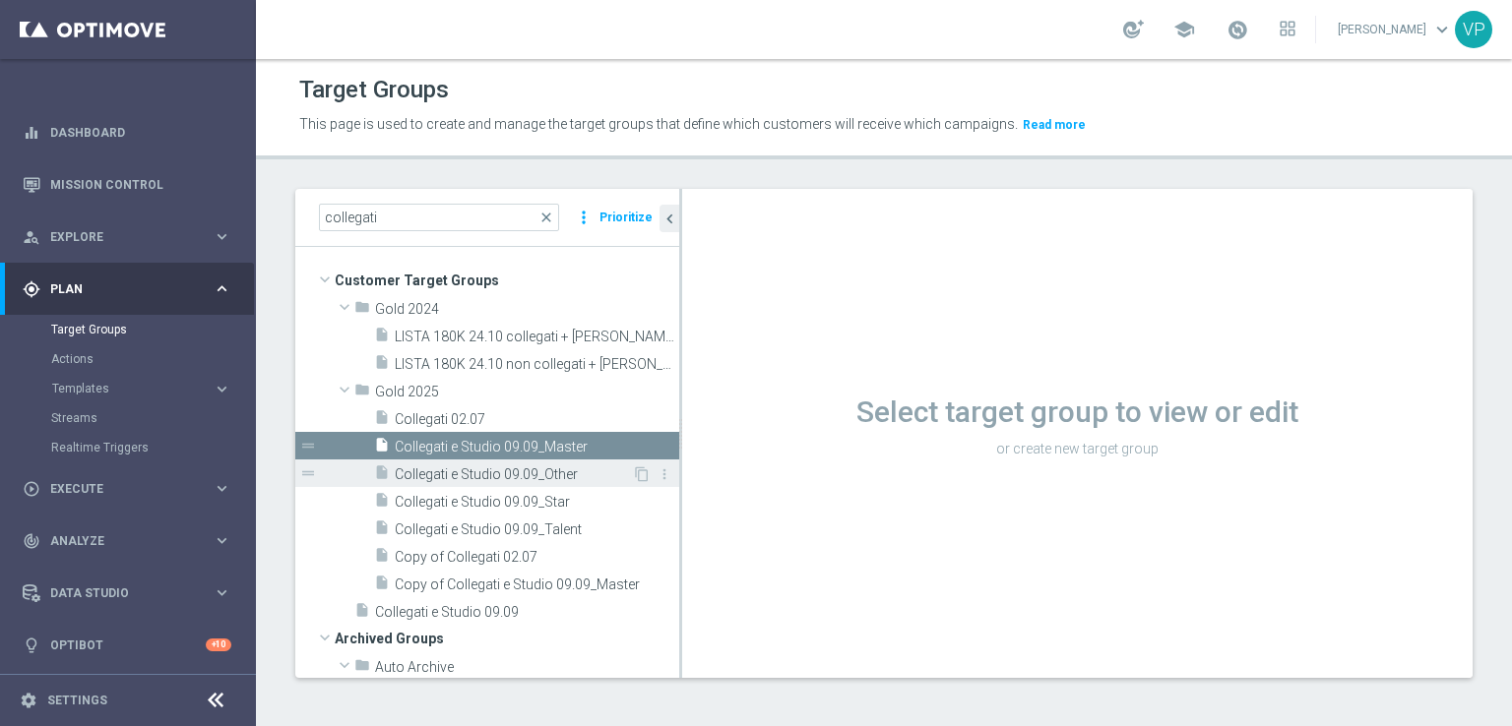
click at [529, 460] on div "insert_drive_file Collegati e Studio 09.09_Other" at bounding box center [503, 474] width 258 height 28
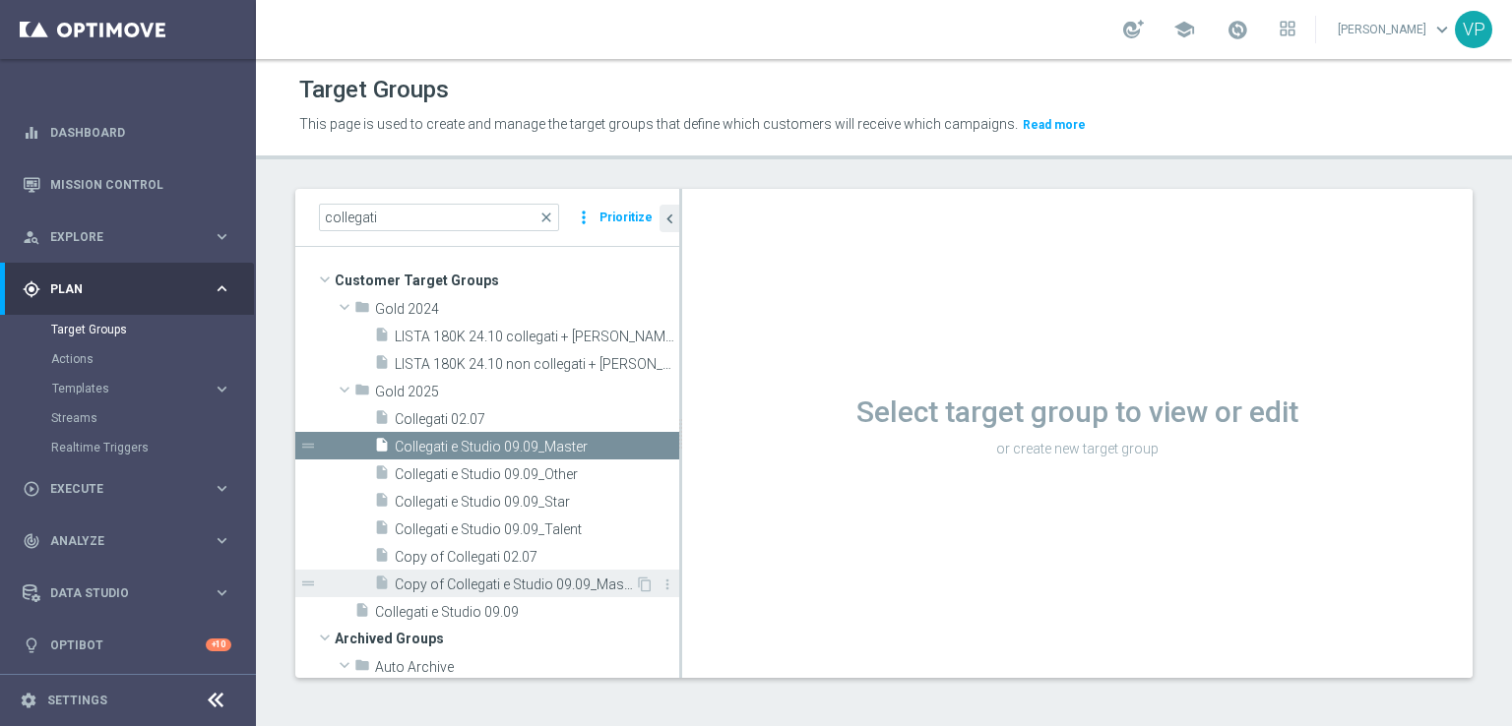
click at [579, 589] on span "Copy of Collegati e Studio 09.09_Master" at bounding box center [515, 585] width 240 height 17
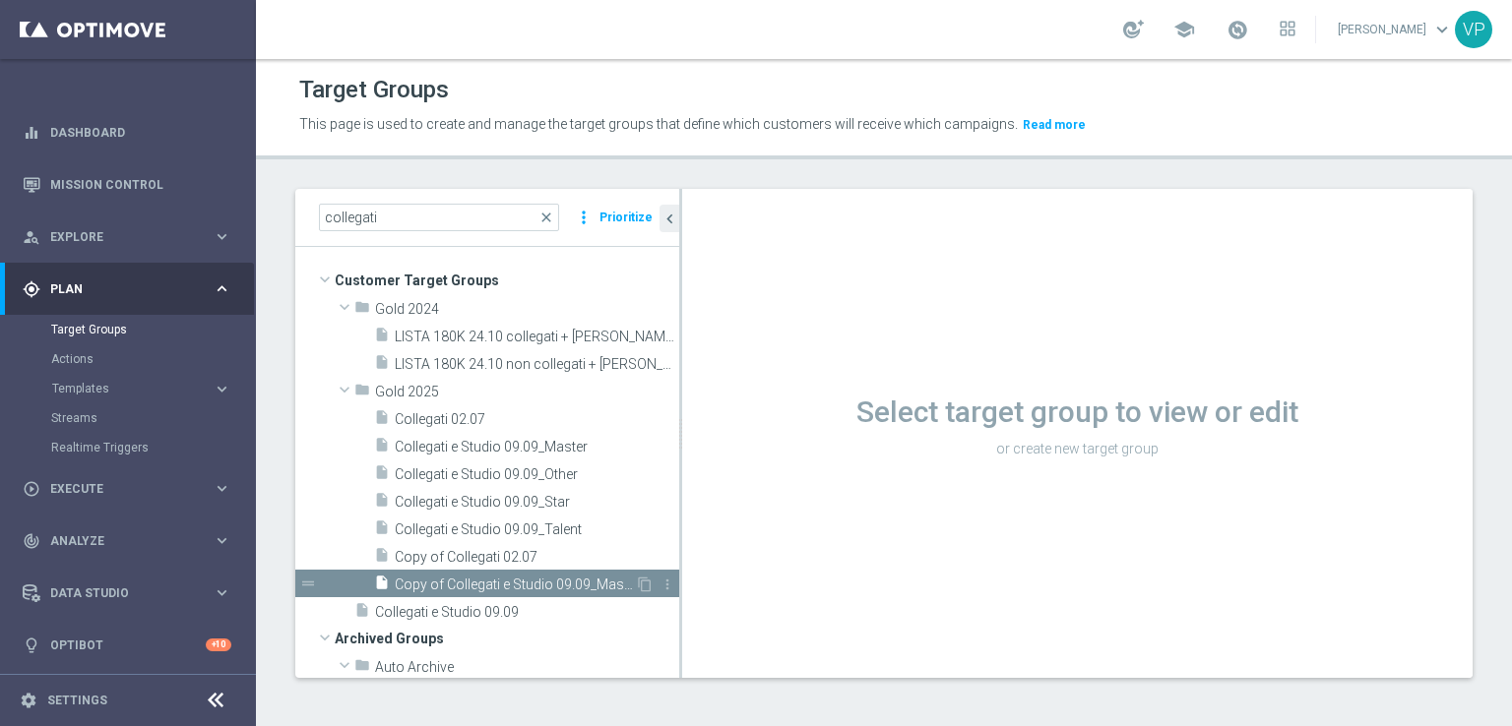
click at [579, 589] on span "Copy of Collegati e Studio 09.09_Master" at bounding box center [515, 585] width 240 height 17
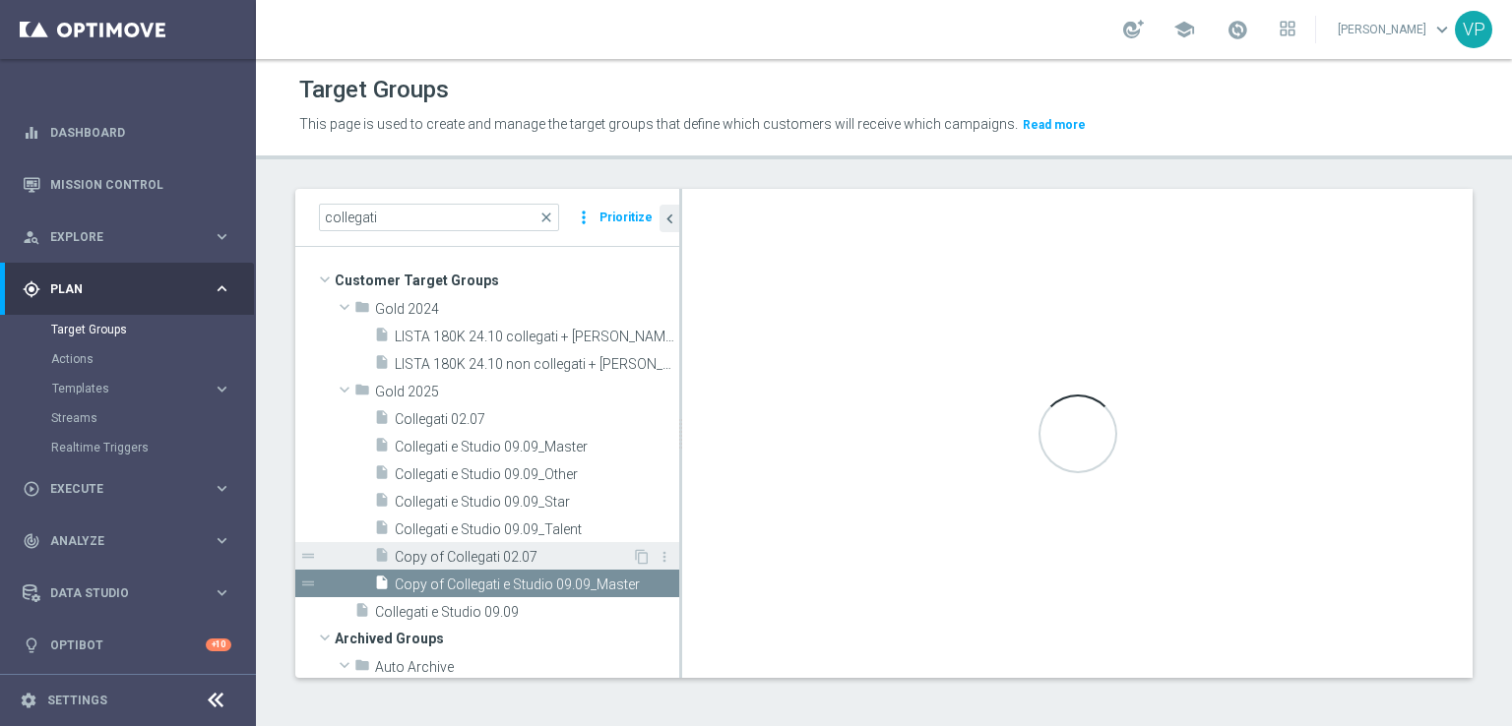
click at [551, 549] on span "Copy of Collegati 02.07" at bounding box center [513, 557] width 237 height 17
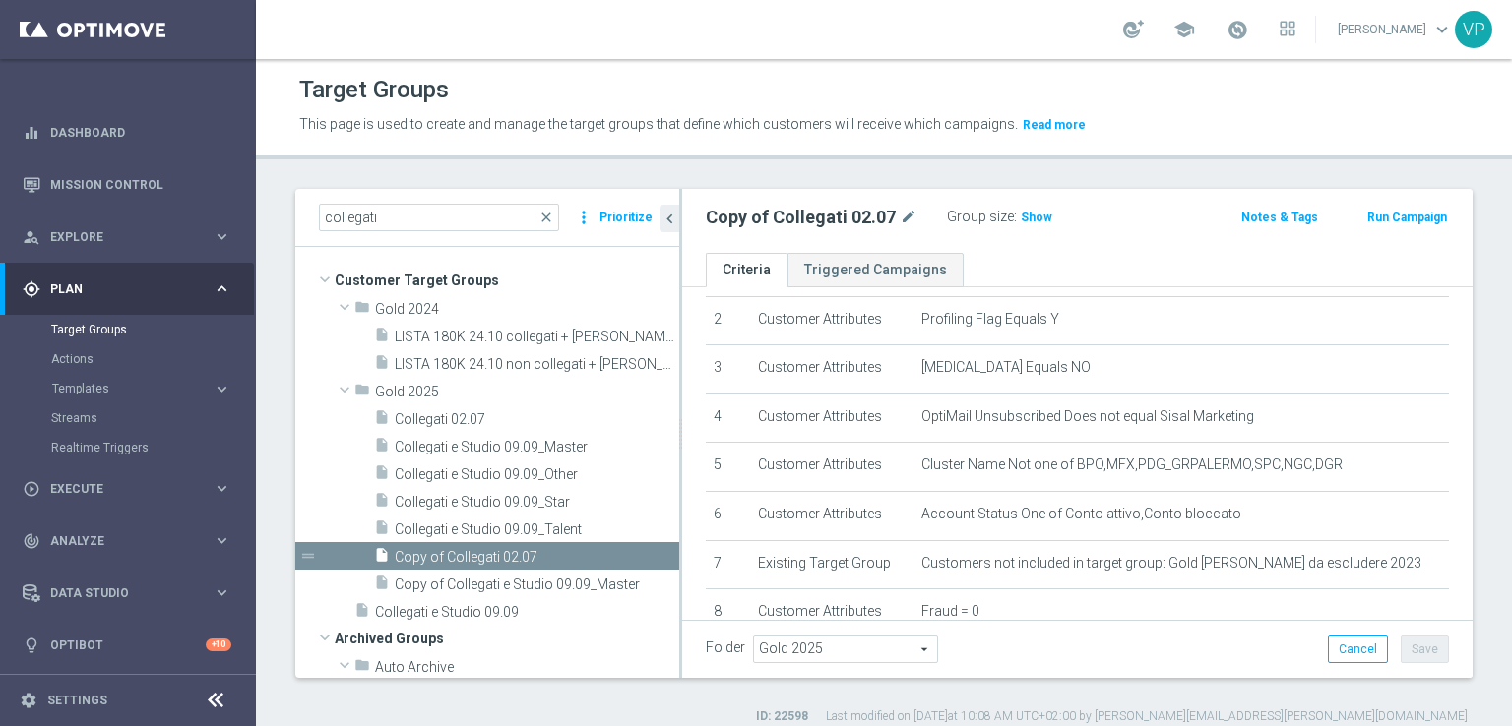
scroll to position [106, 0]
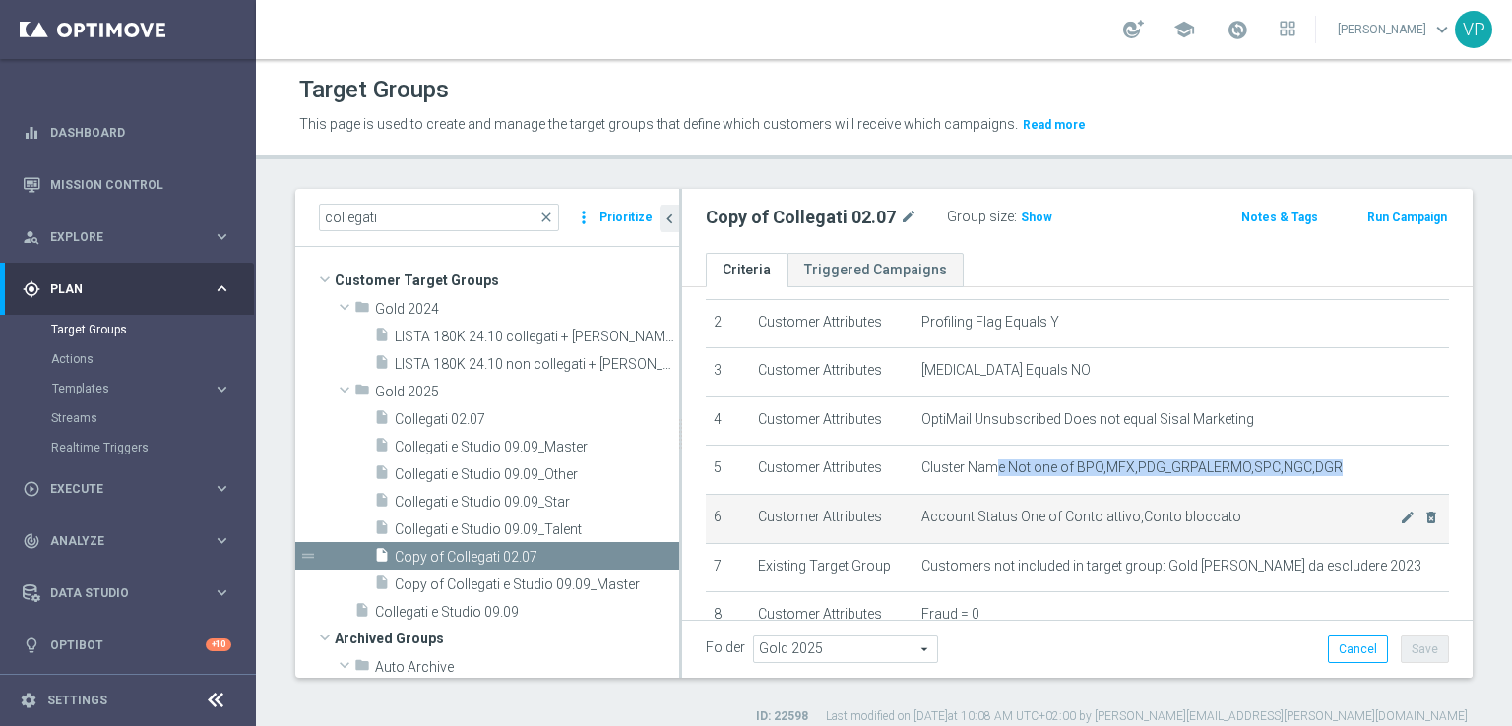
drag, startPoint x: 1325, startPoint y: 465, endPoint x: 1115, endPoint y: 493, distance: 211.6
click at [991, 471] on span "Cluster Name Not one of BPO,MFX,PDG_GRPALERMO,SPC,NGC,DGR" at bounding box center [1131, 468] width 421 height 17
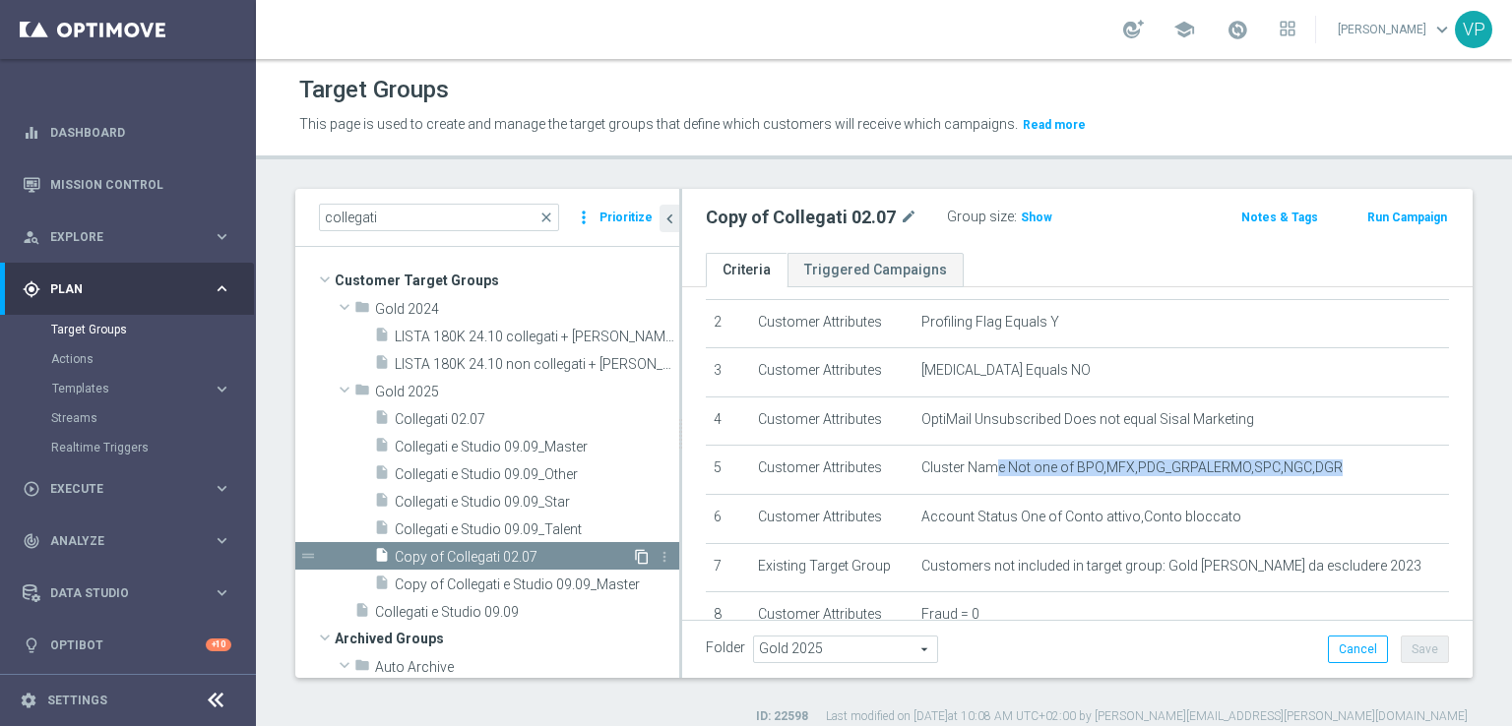
click at [634, 551] on icon "content_copy" at bounding box center [642, 557] width 16 height 16
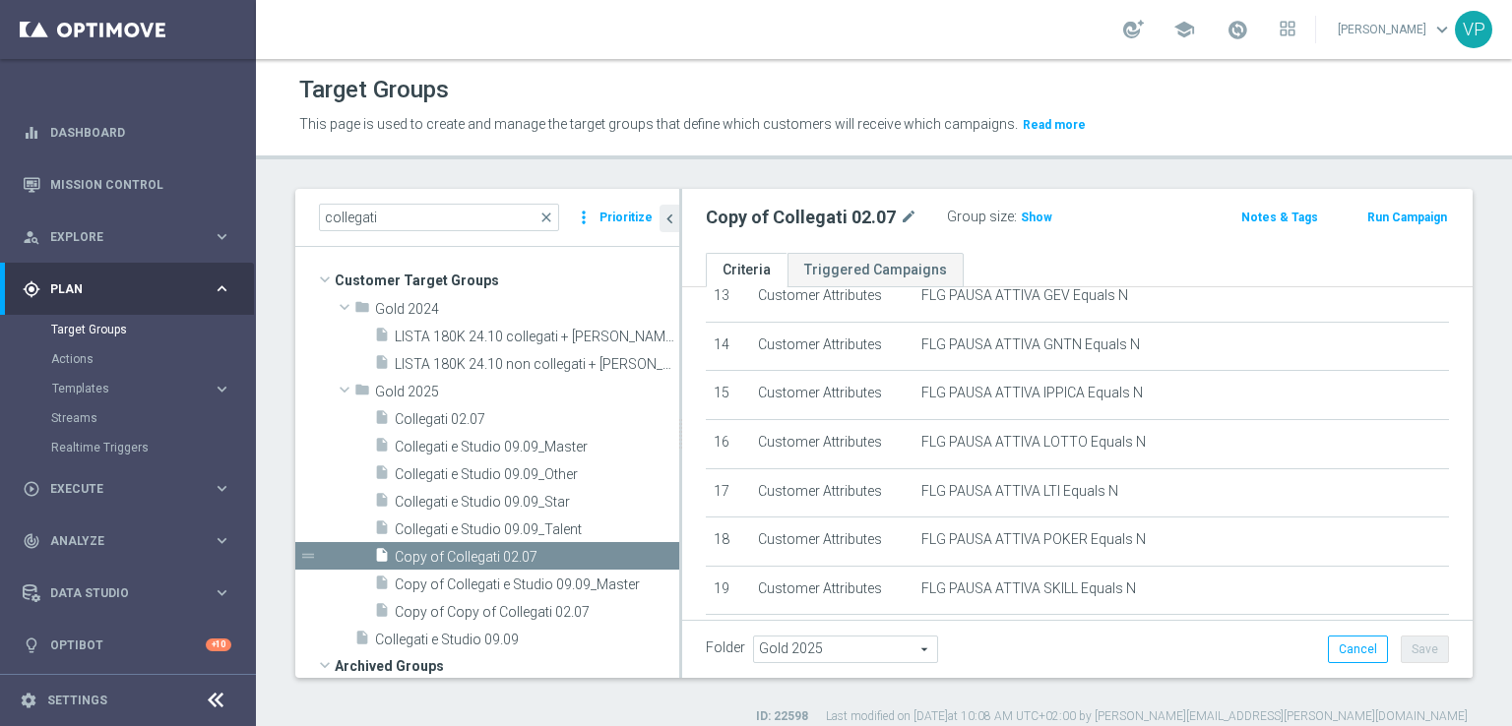
scroll to position [880, 0]
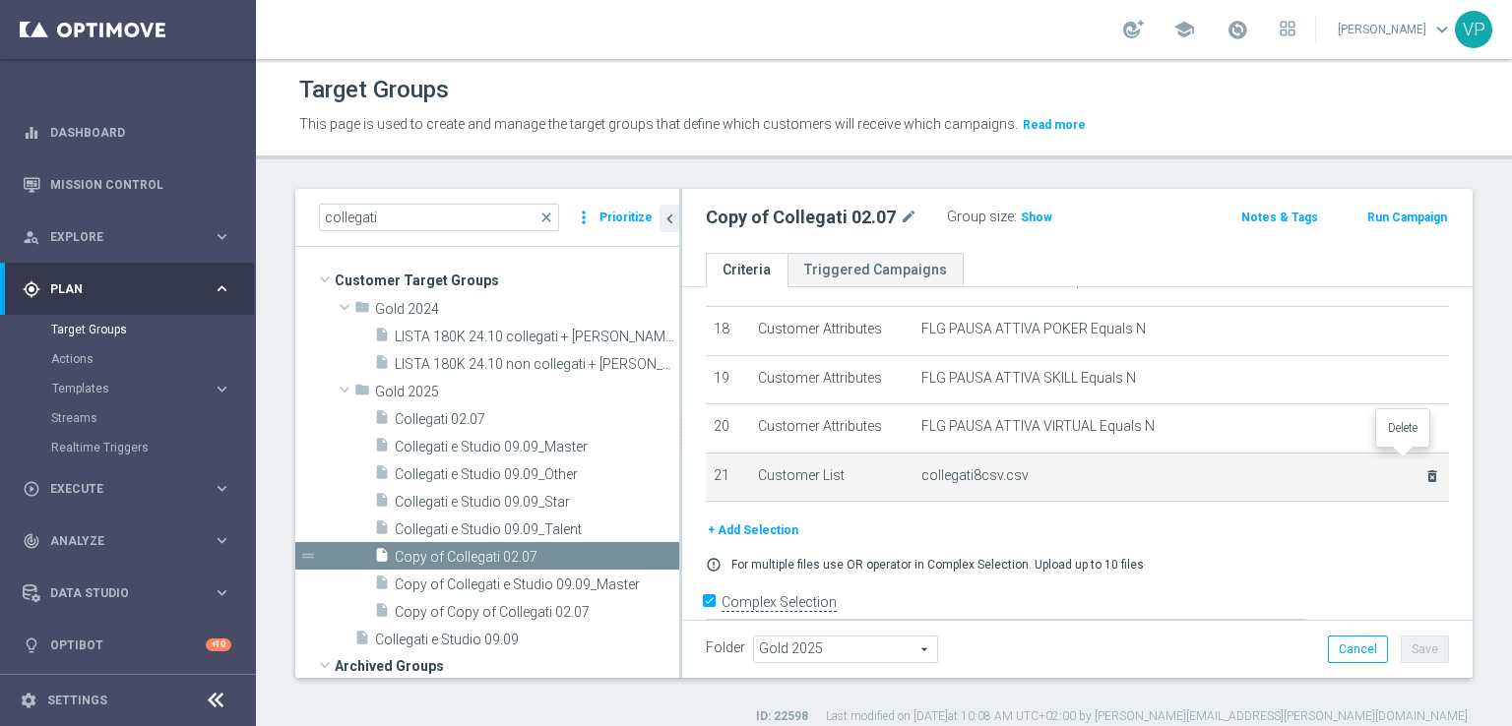
click at [1424, 469] on icon "delete_forever" at bounding box center [1432, 477] width 16 height 16
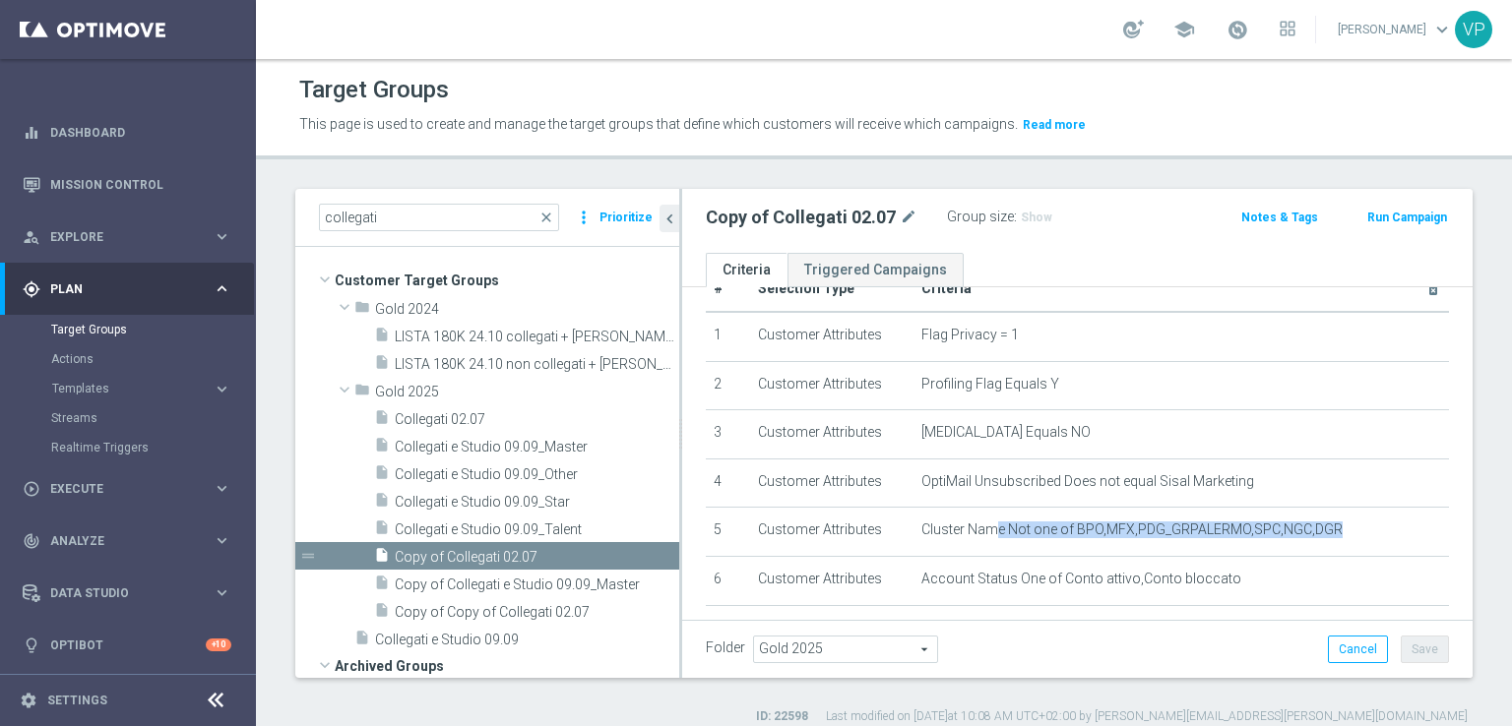
scroll to position [0, 0]
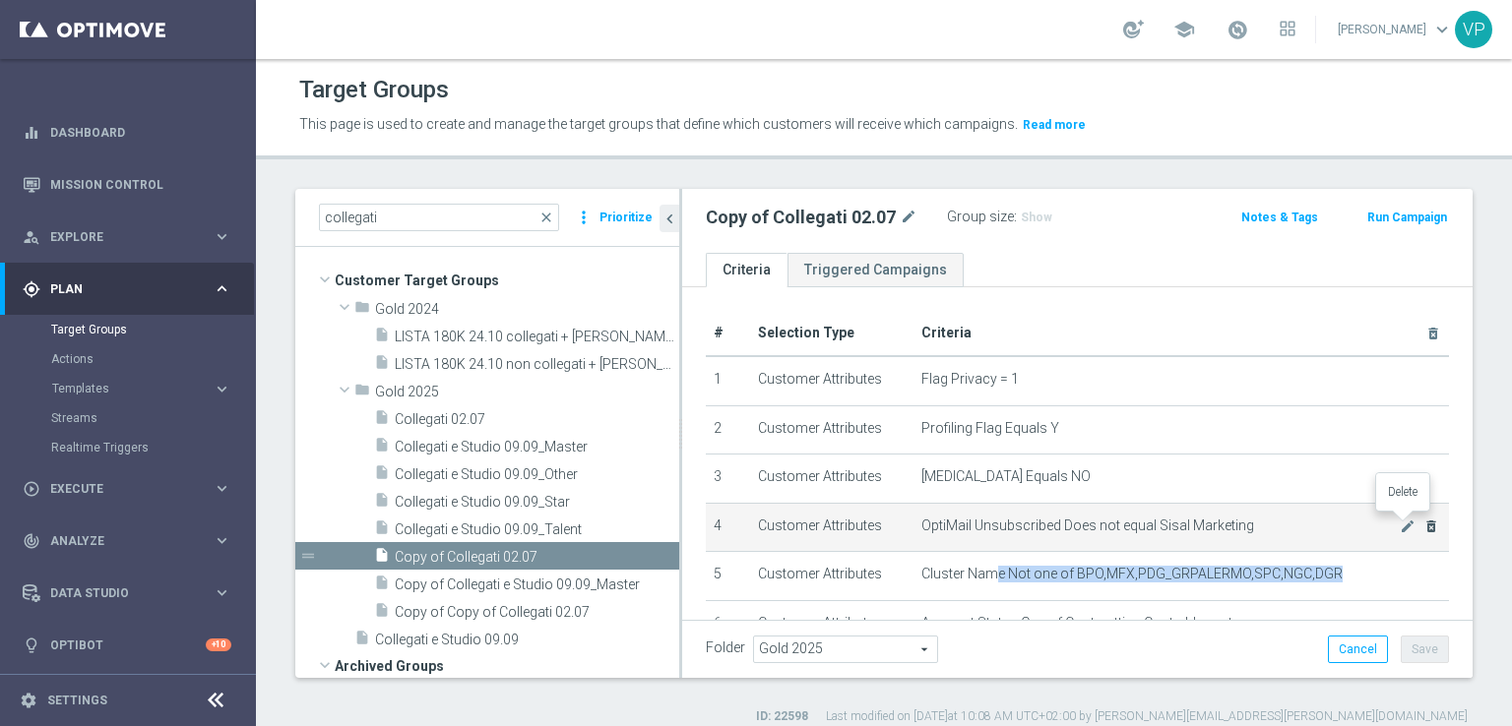
click at [1423, 527] on icon "delete_forever" at bounding box center [1431, 527] width 16 height 16
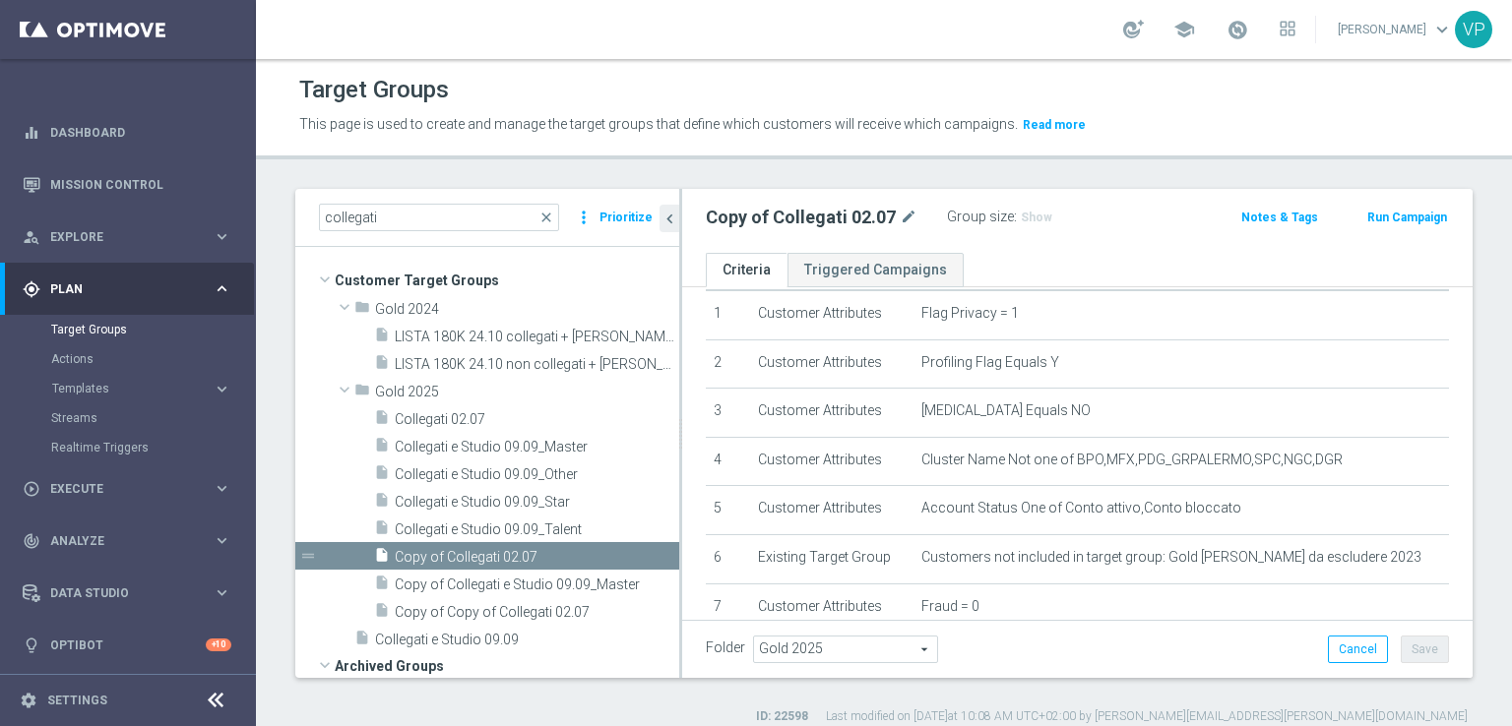
scroll to position [72, 0]
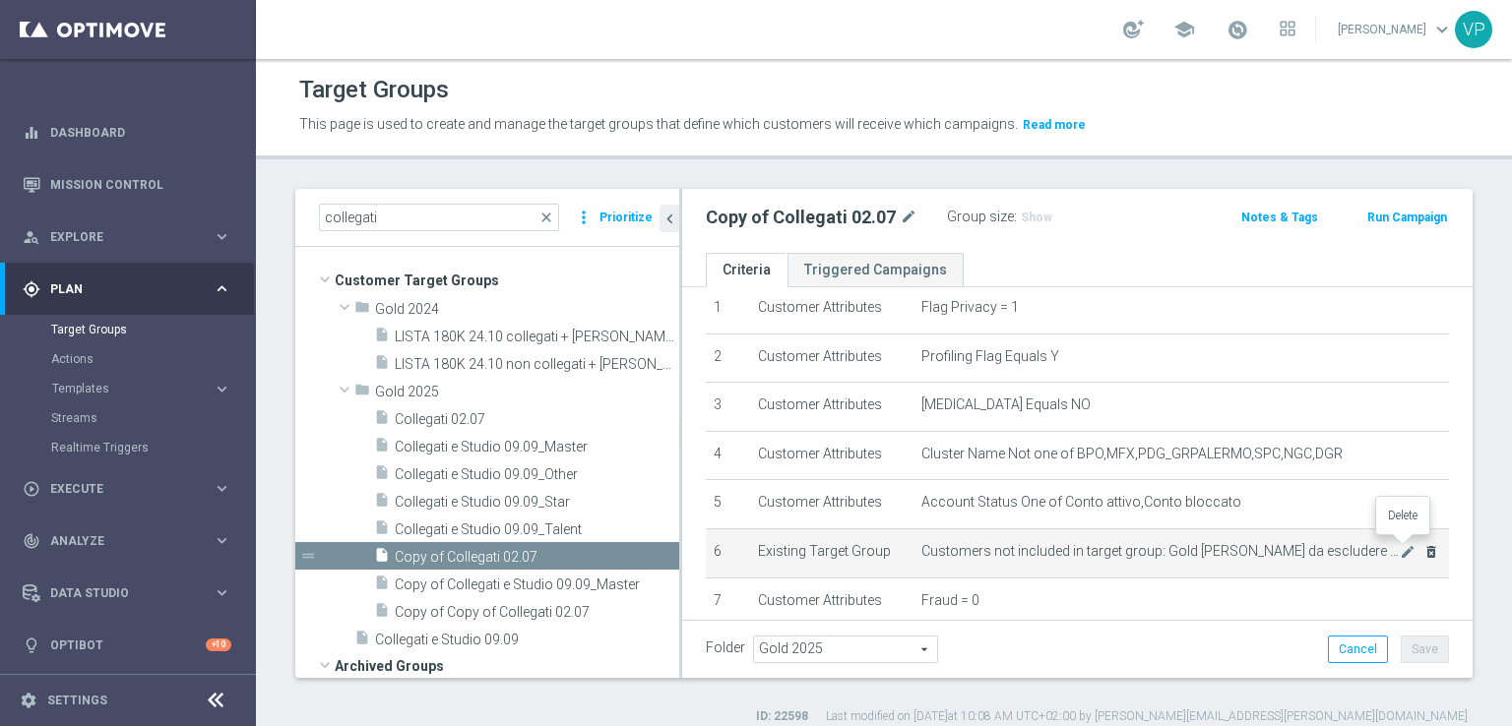
click at [1423, 551] on icon "delete_forever" at bounding box center [1431, 552] width 16 height 16
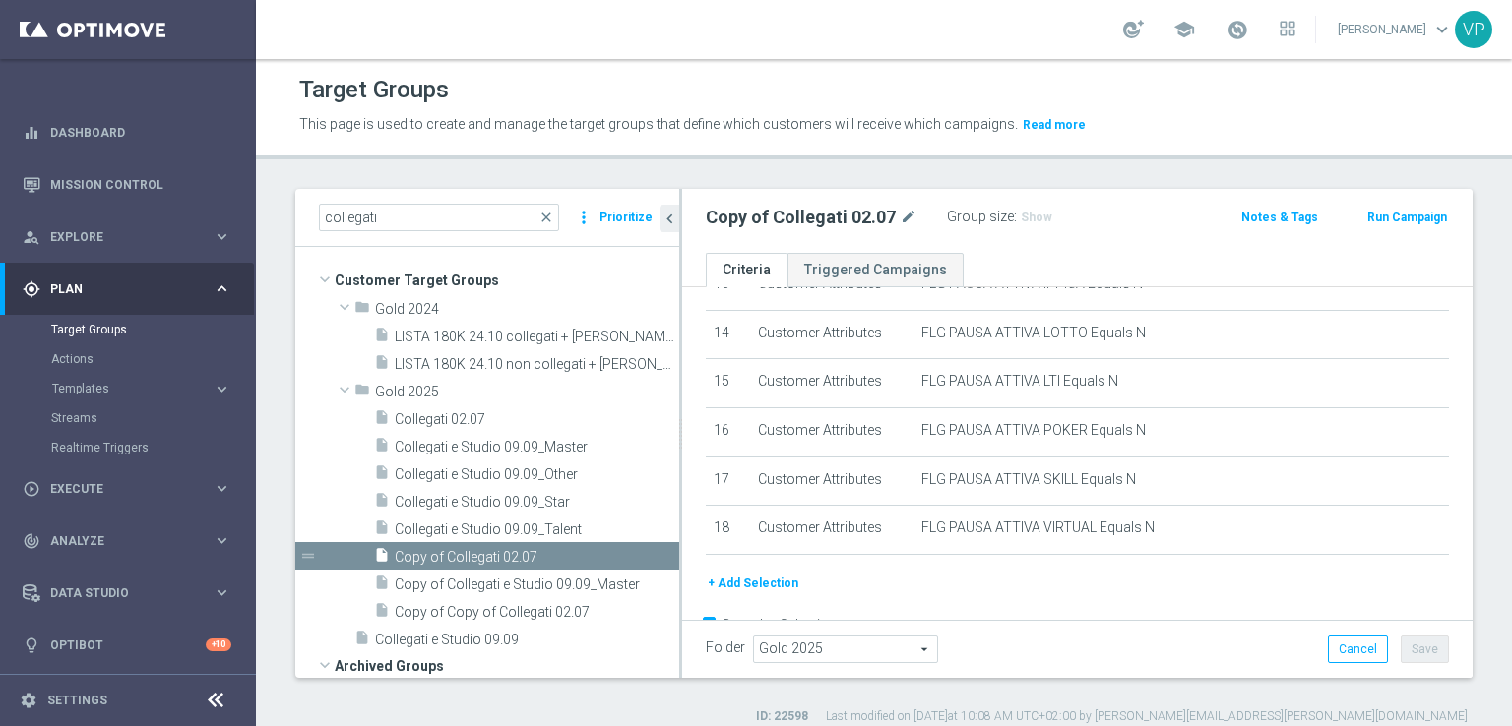
scroll to position [716, 0]
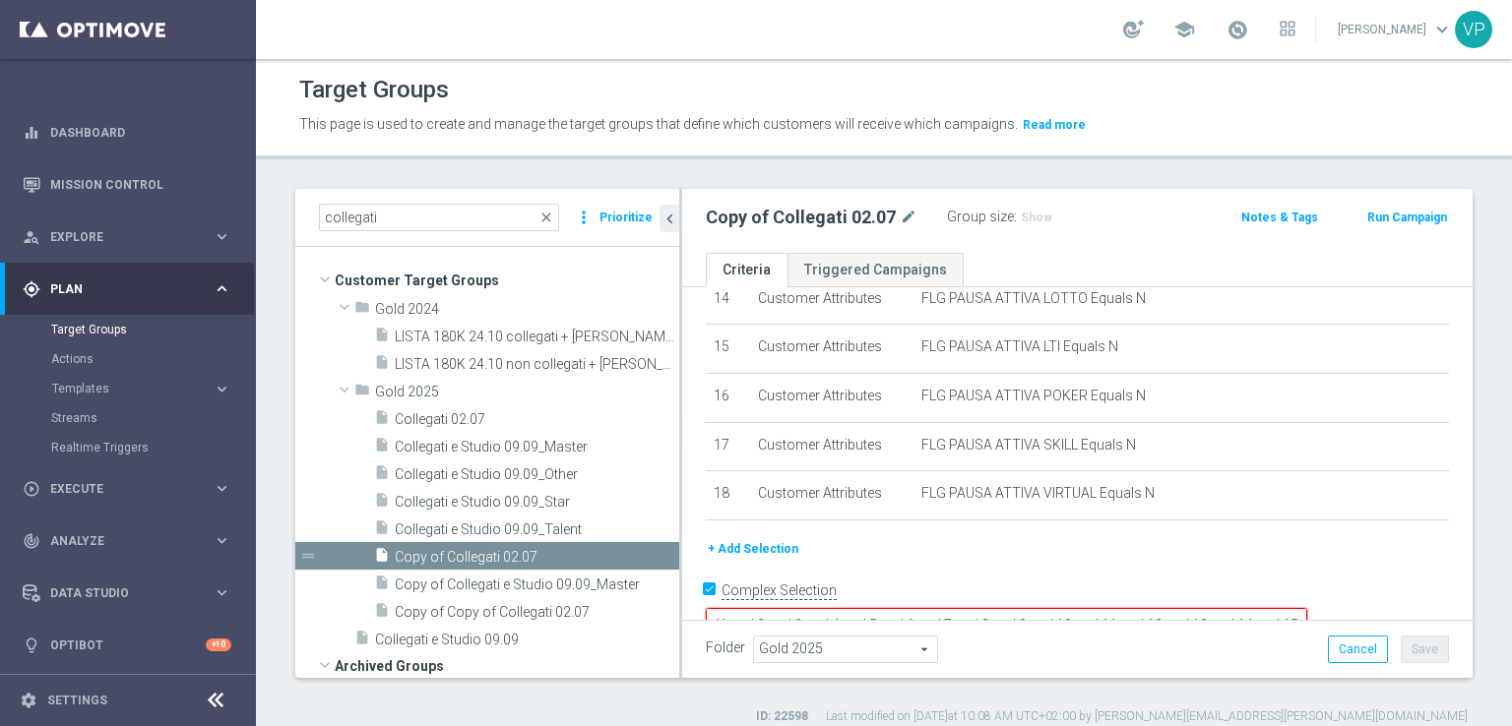
click at [783, 538] on button "+ Add Selection" at bounding box center [753, 549] width 95 height 22
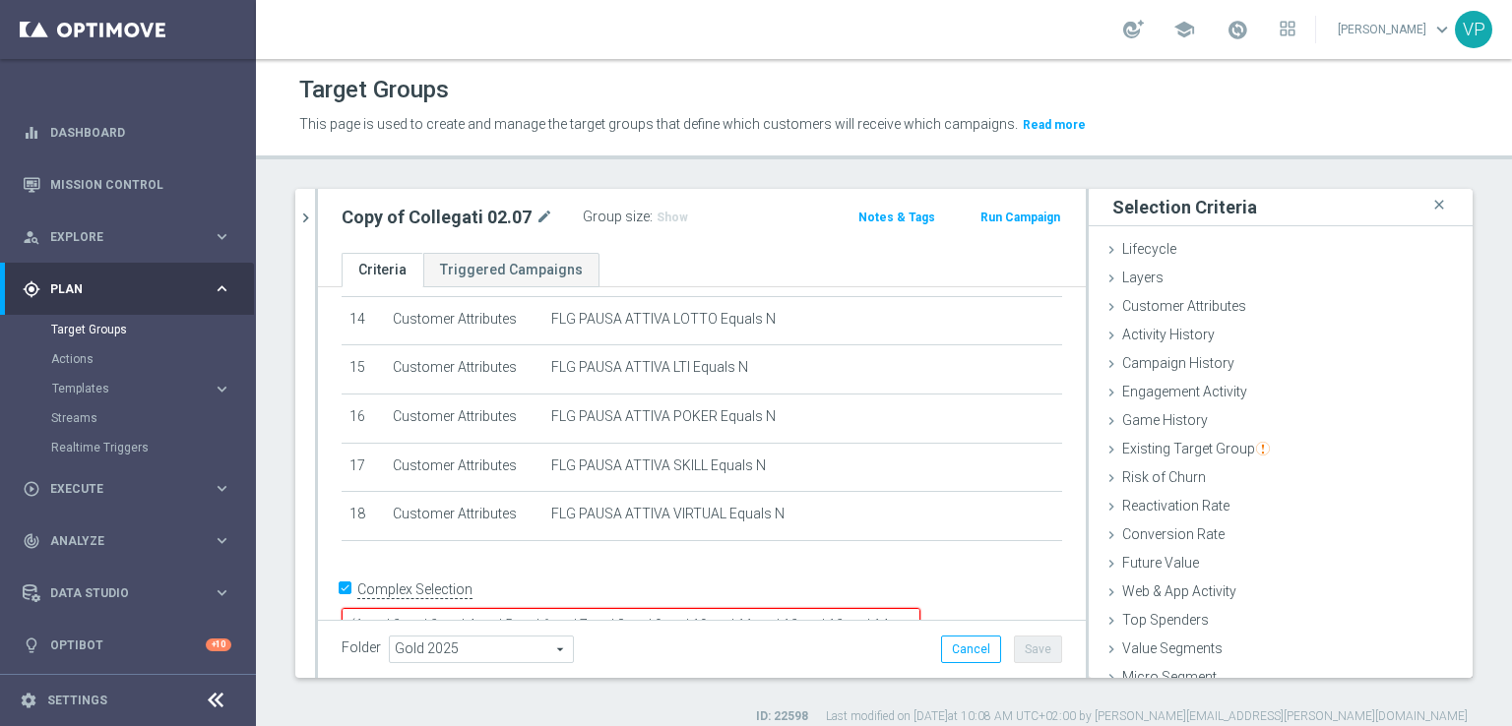
scroll to position [43, 0]
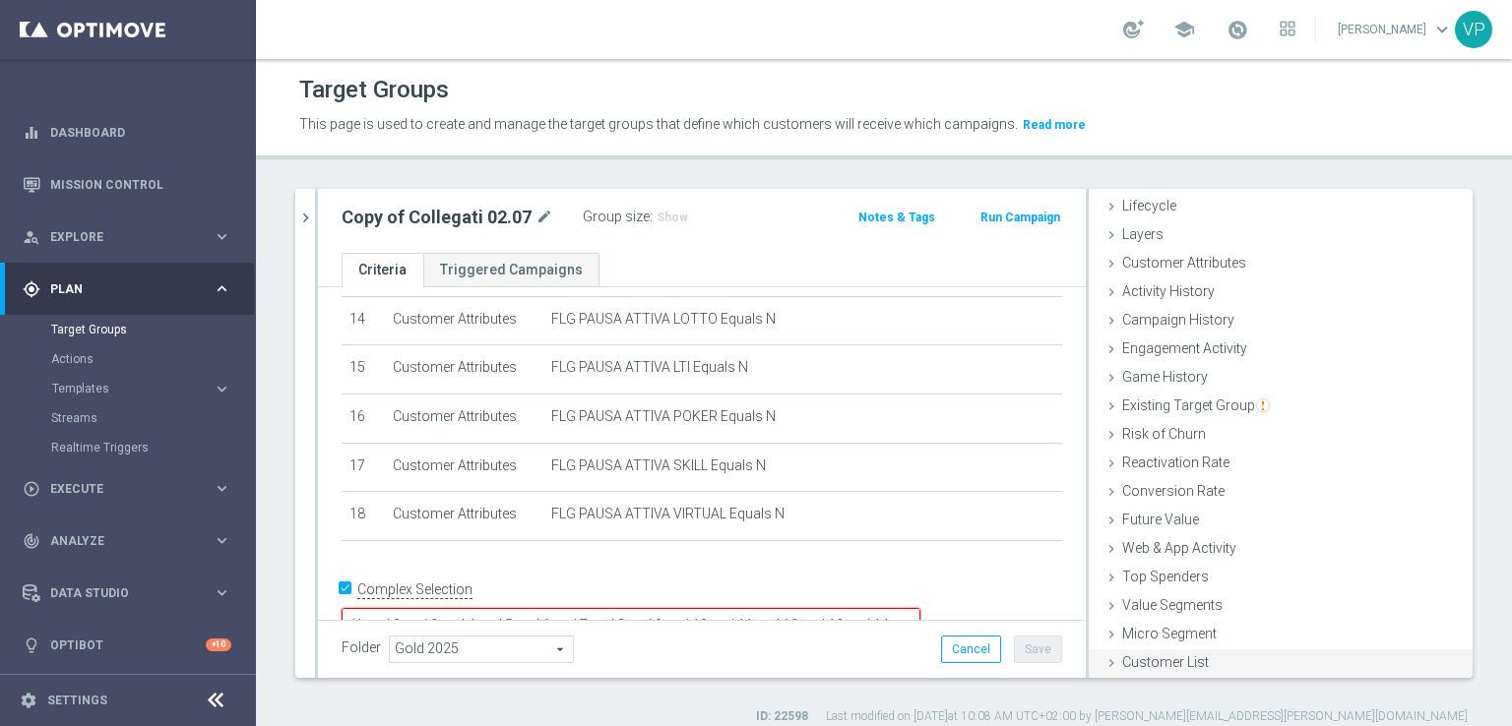
click at [1089, 654] on div "Customer List done" at bounding box center [1281, 665] width 384 height 30
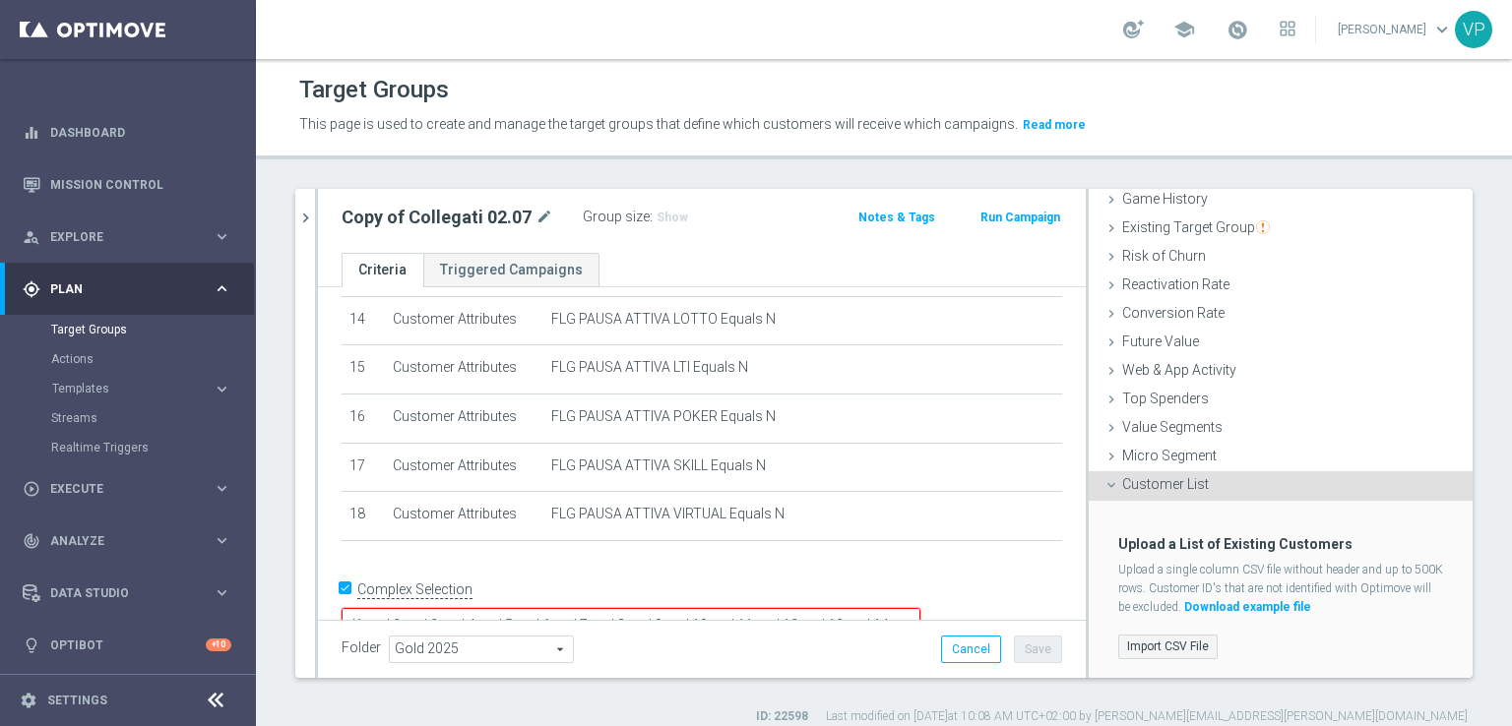
click at [1162, 639] on label "Import CSV File" at bounding box center [1167, 647] width 99 height 25
click at [0, 0] on input "Import CSV File" at bounding box center [0, 0] width 0 height 0
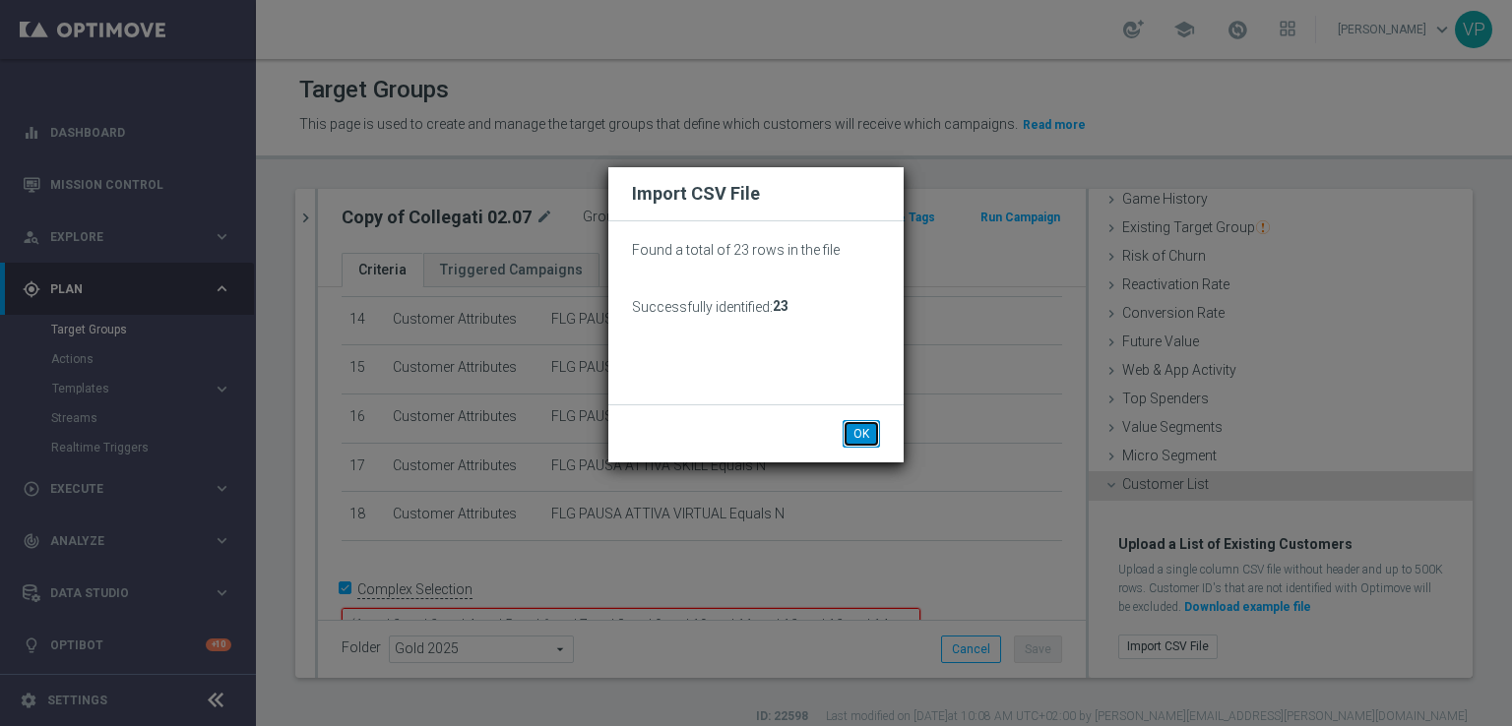
click at [874, 425] on button "OK" at bounding box center [861, 434] width 37 height 28
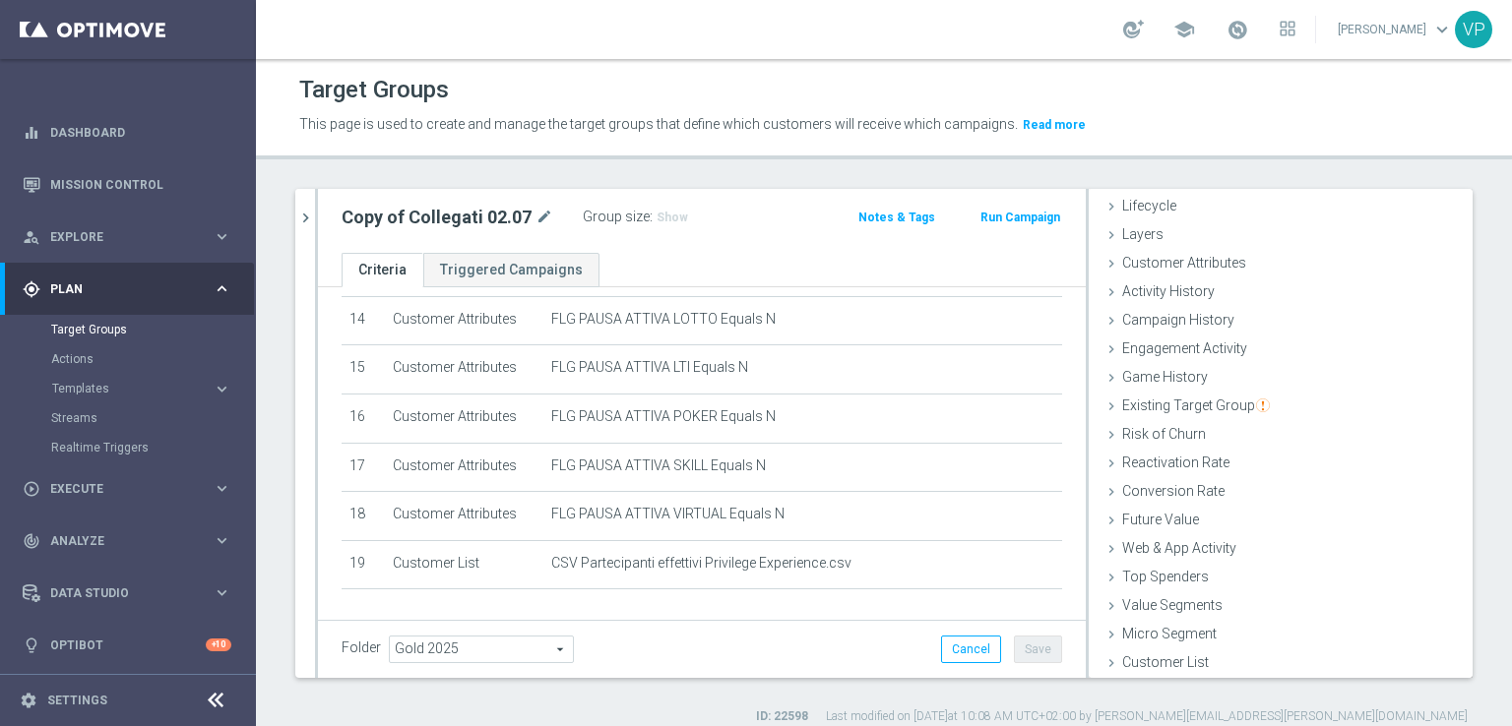
scroll to position [773, 0]
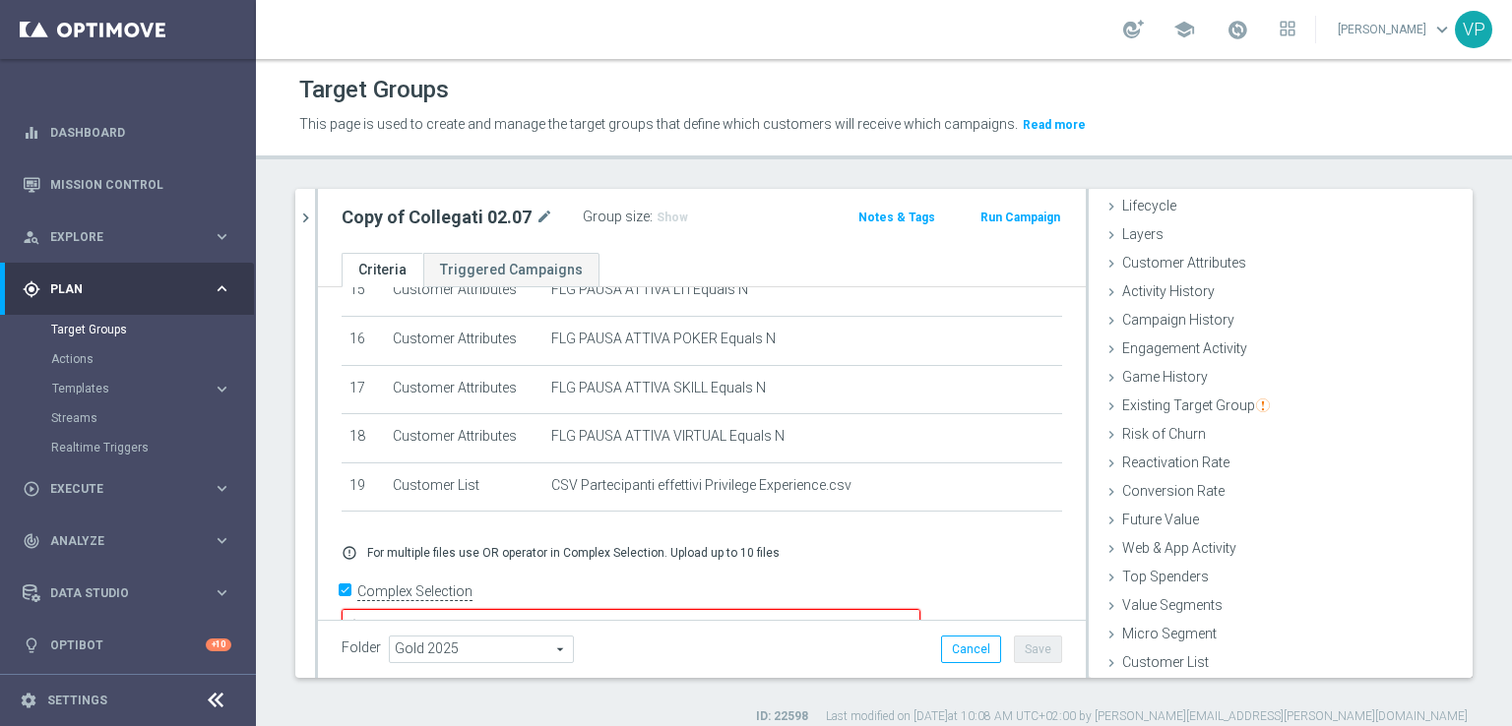
click at [818, 609] on textarea "(1 and 2 and 3 and 4 and 5 and 6 and 7 and 8 and 9 and 10 and 11 and 12 and 13 …" at bounding box center [631, 626] width 579 height 34
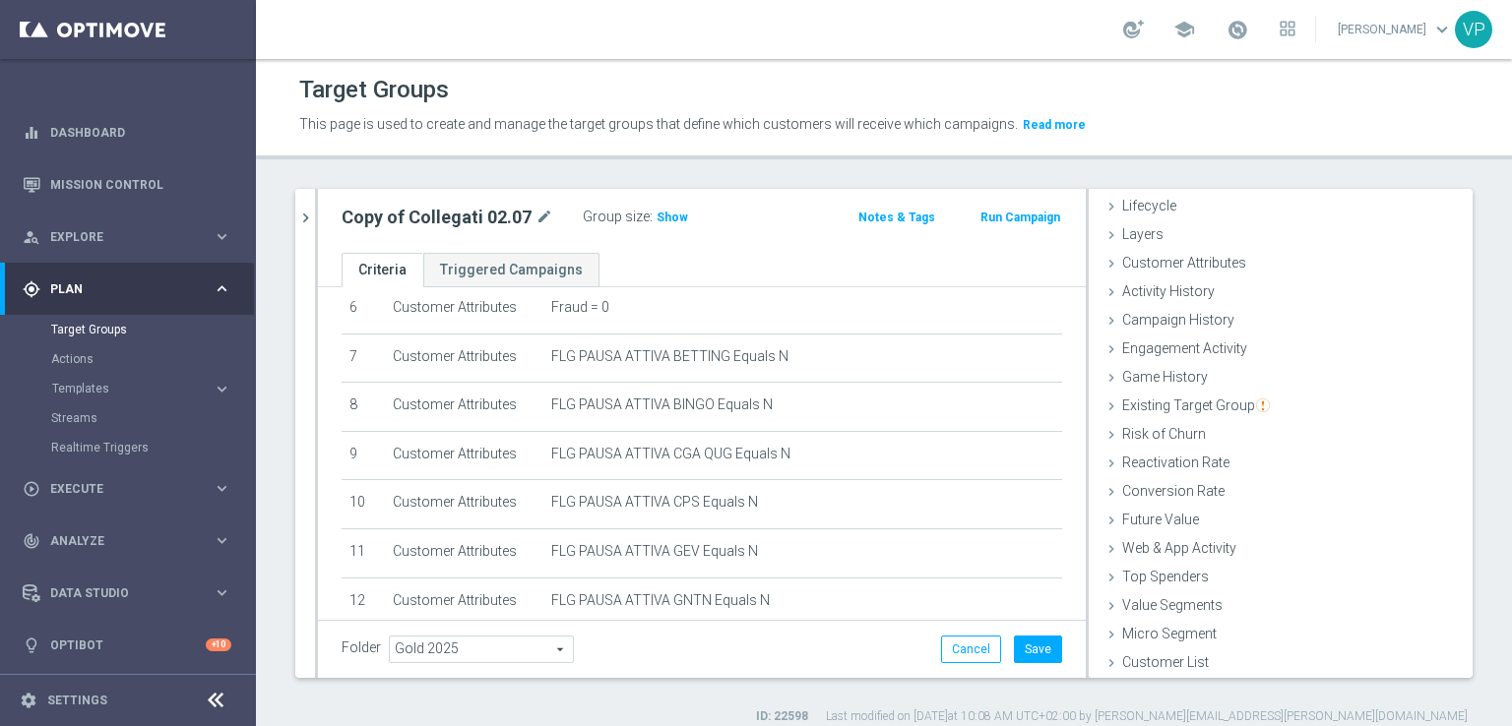
scroll to position [0, 0]
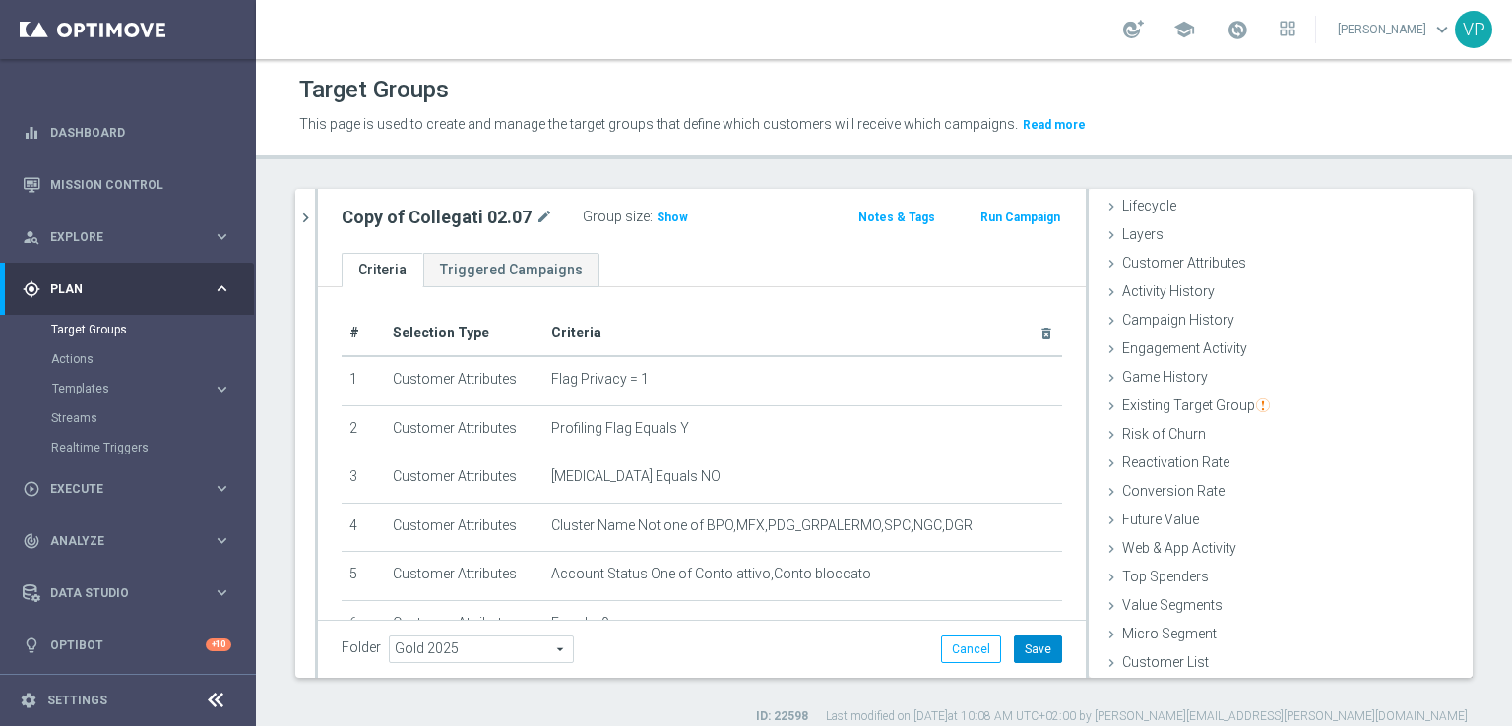
type textarea "(1 and 2 and 3 and 4 and 5 and 6 and 7 and 8 and 9 and 10 and 11 and 12 and 13 …"
click at [1022, 647] on button "Save" at bounding box center [1038, 650] width 48 height 28
click at [671, 217] on span "Show" at bounding box center [673, 218] width 32 height 14
click at [544, 217] on icon "mode_edit" at bounding box center [545, 218] width 18 height 24
type input "P"
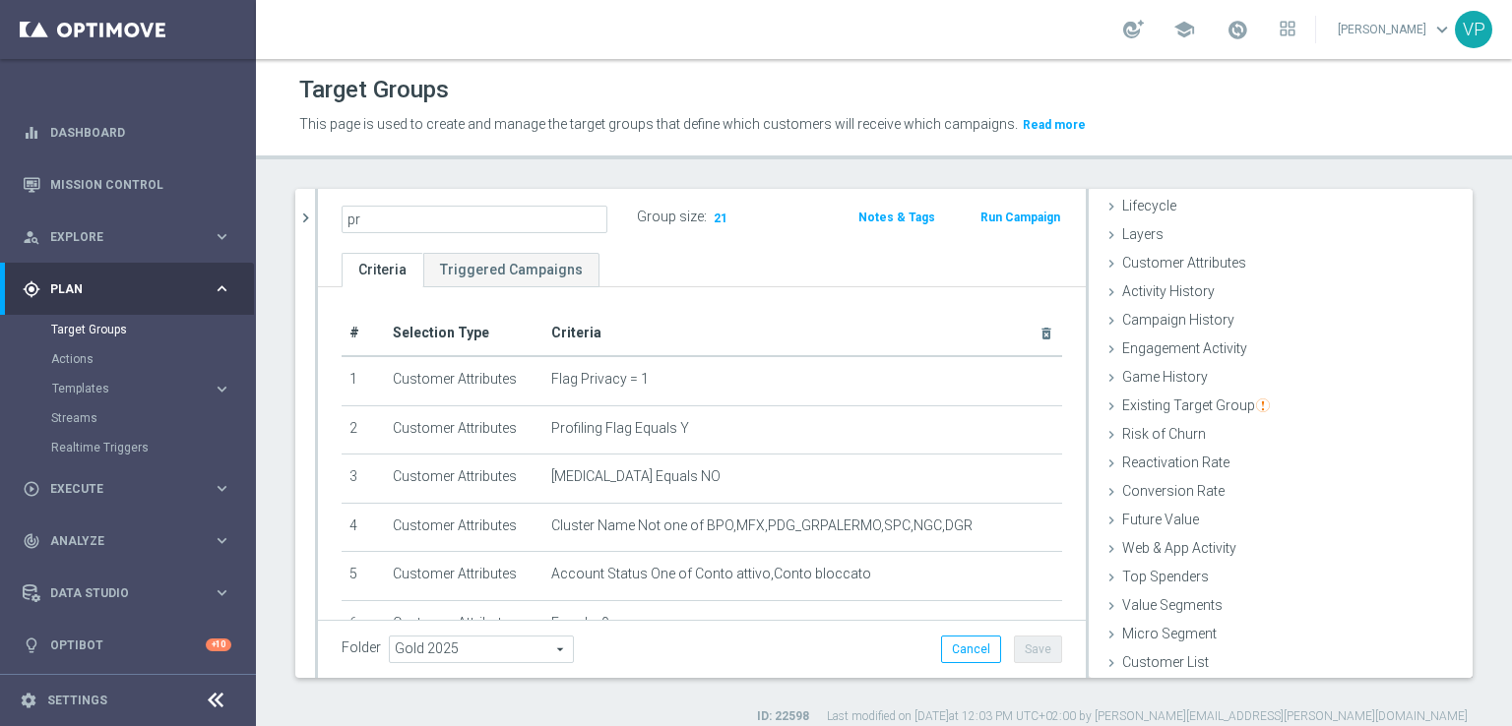
type input "p"
type input "Privilege effettivi 25.09 x chiara"
click at [863, 659] on div "Folder Gold 2025 Gold 2025 arrow_drop_down search Cancel Save Saving..." at bounding box center [702, 650] width 721 height 28
click at [1049, 646] on div "Folder Gold 2025 Gold 2025 arrow_drop_down search Cancel Save Saving..." at bounding box center [702, 649] width 768 height 58
click at [1030, 647] on button "Save" at bounding box center [1038, 650] width 48 height 28
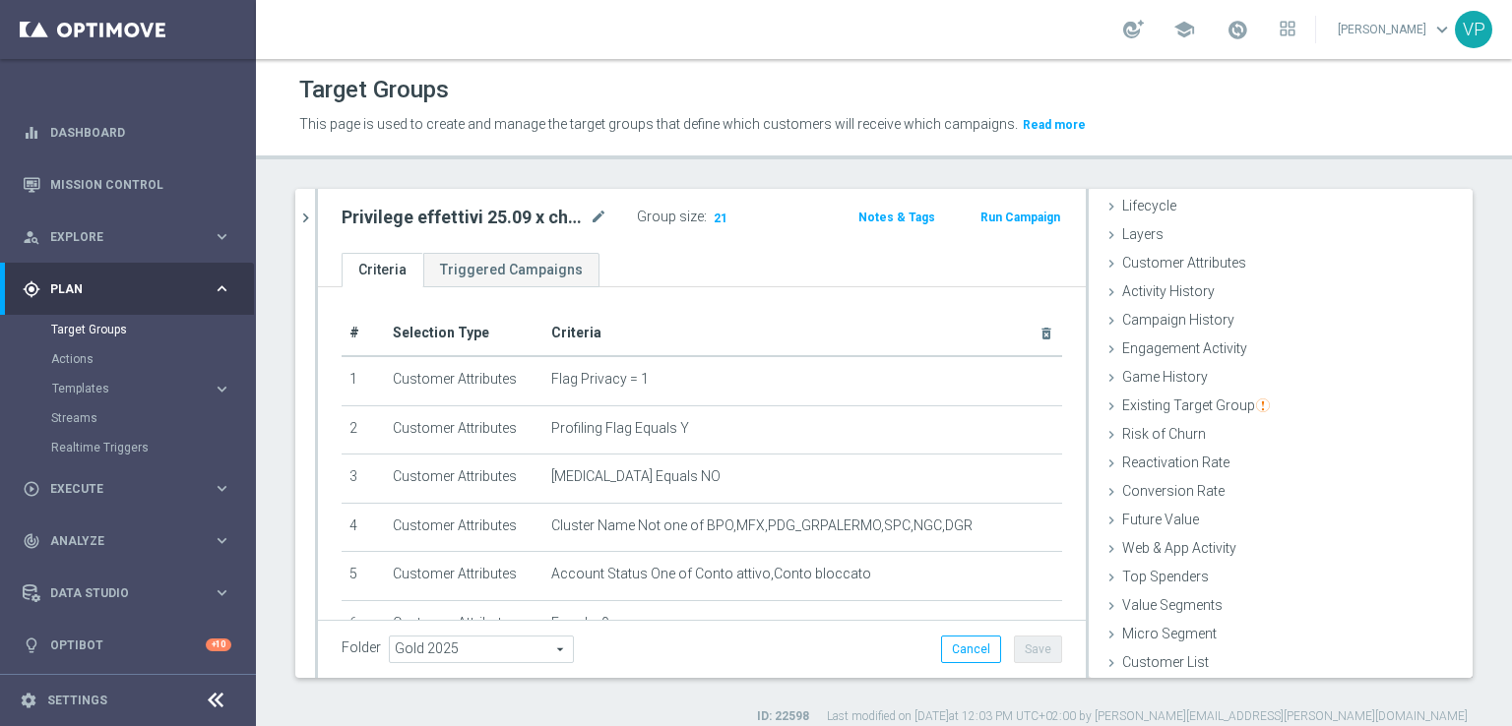
click at [547, 221] on h2 "Privilege effettivi 25.09 x chiara" at bounding box center [464, 218] width 244 height 24
copy div "Privilege effettivi 25.09 x chiara"
